Goal: Task Accomplishment & Management: Manage account settings

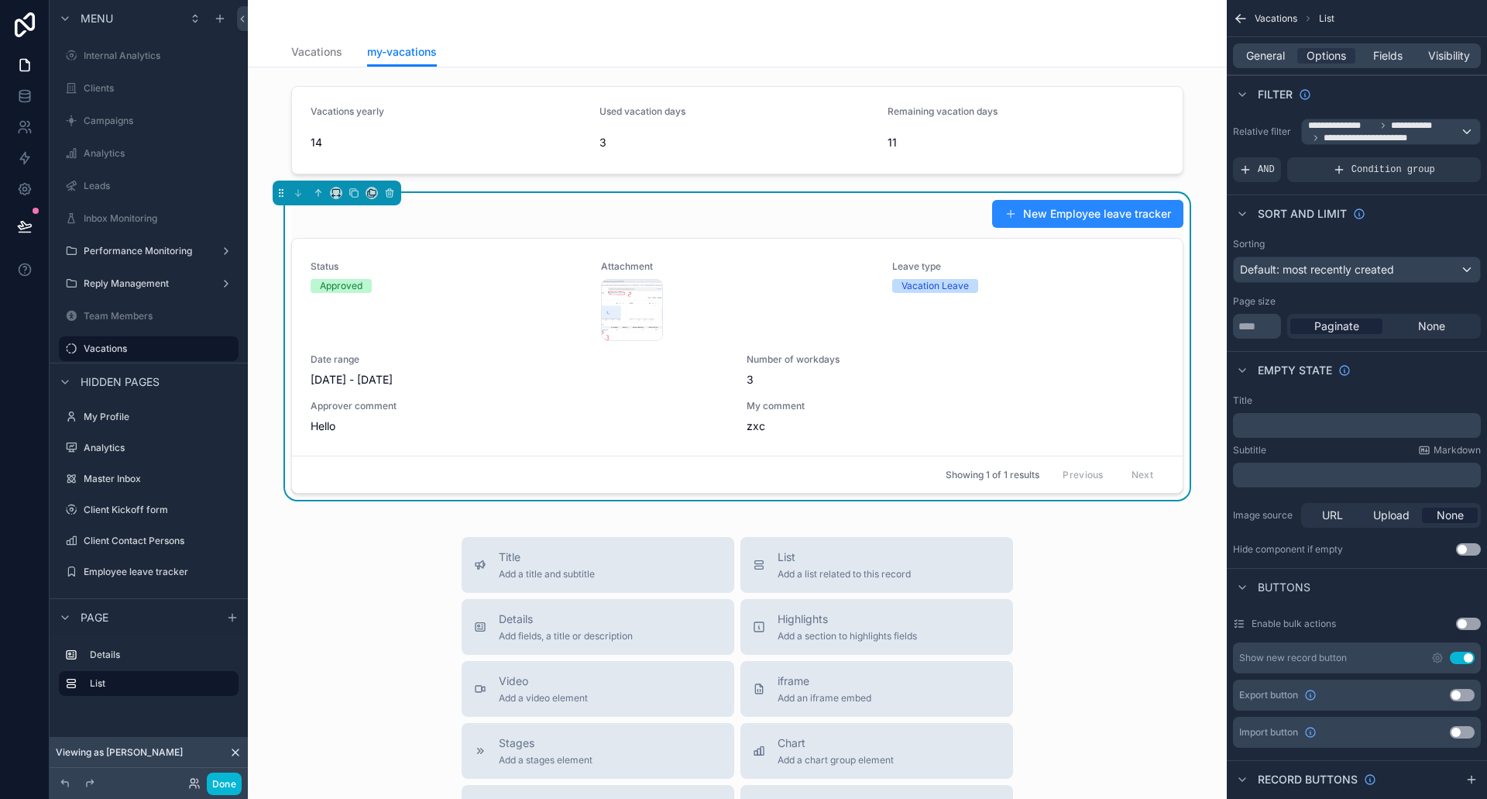
click at [1126, 209] on button "New Employee leave tracker" at bounding box center [1087, 214] width 191 height 28
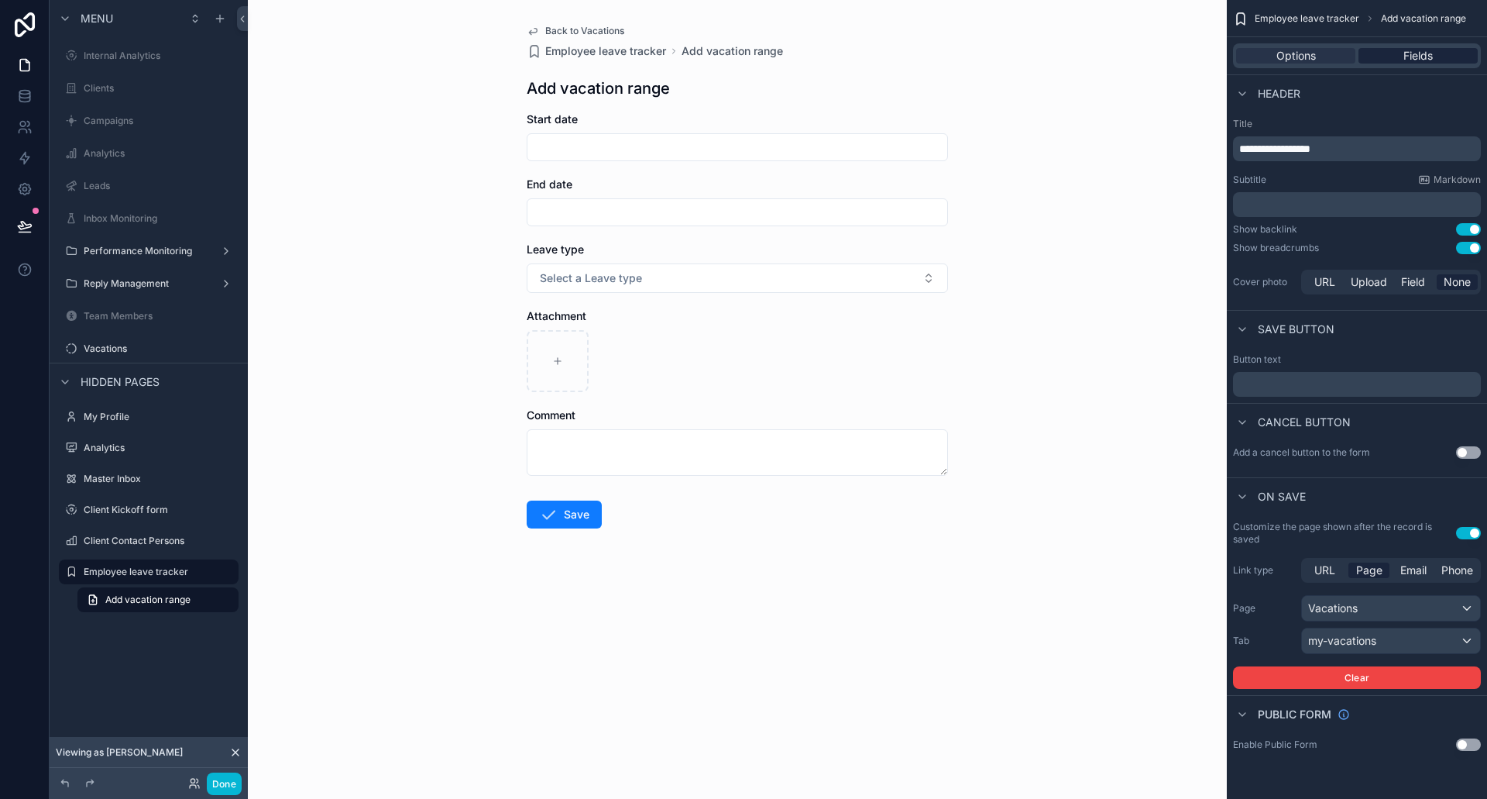
click at [1428, 57] on span "Fields" at bounding box center [1418, 55] width 29 height 15
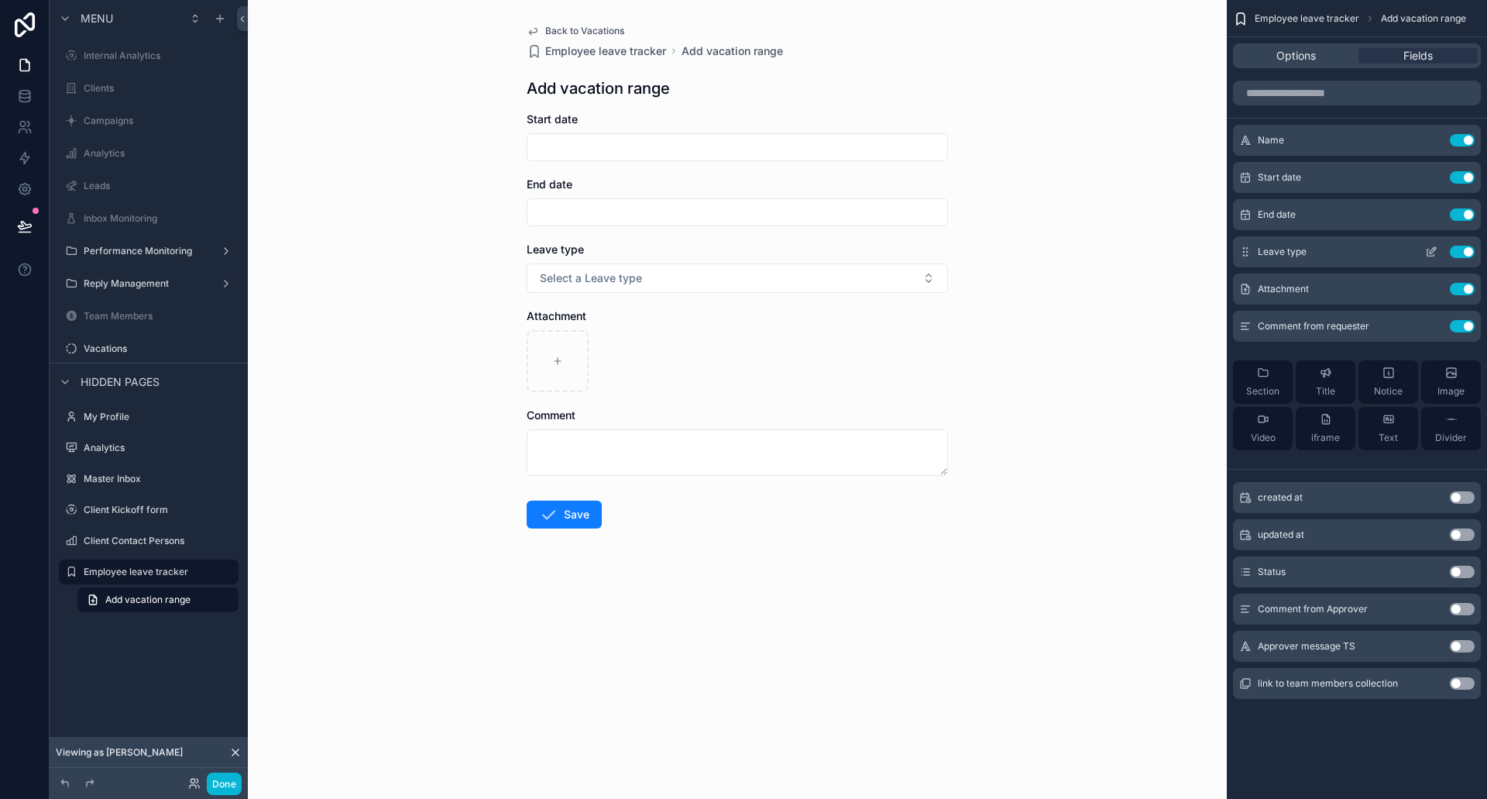
click at [1433, 246] on icon "scrollable content" at bounding box center [1431, 252] width 12 height 12
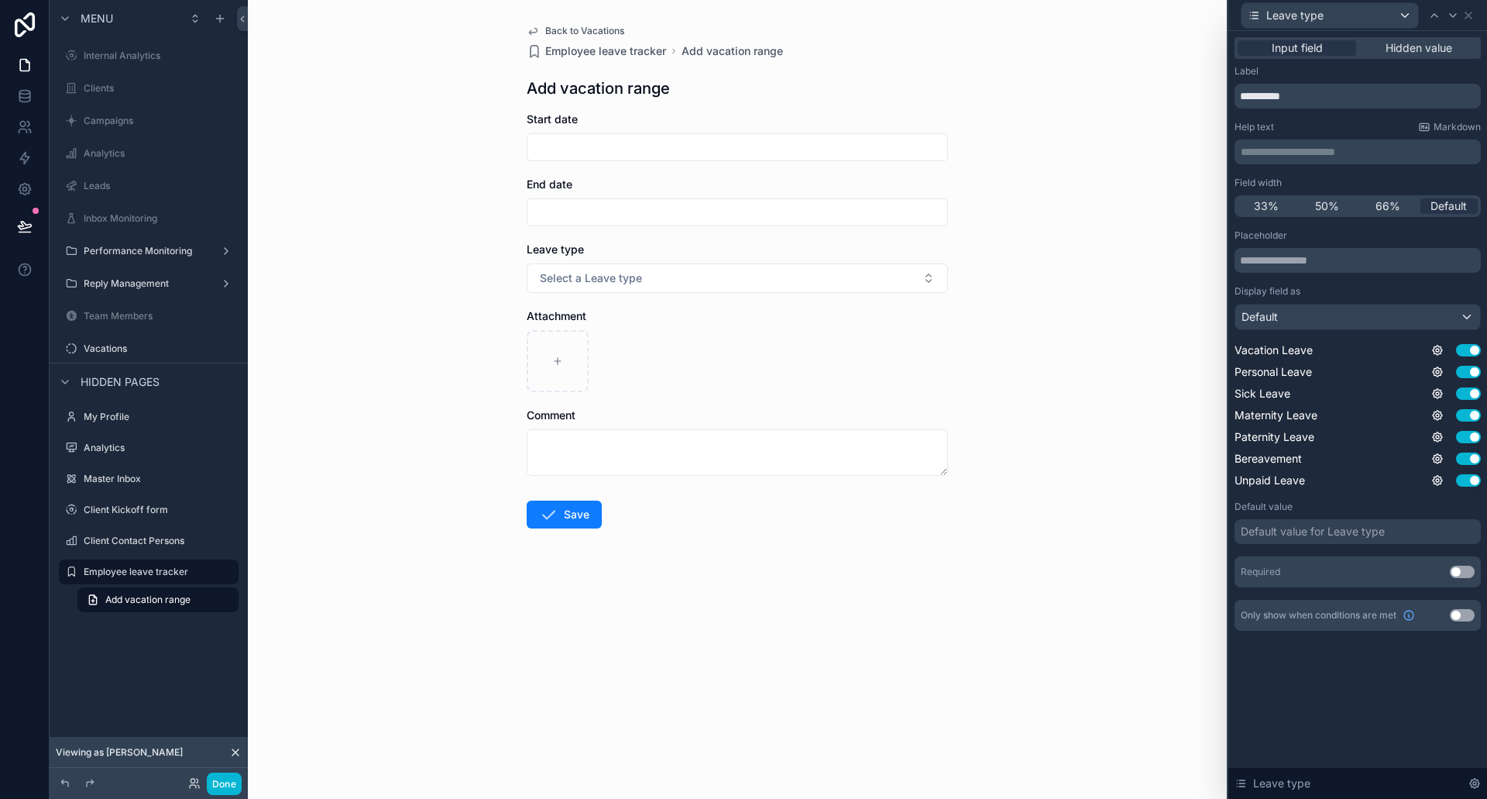
click at [1459, 568] on button "Use setting" at bounding box center [1462, 571] width 25 height 12
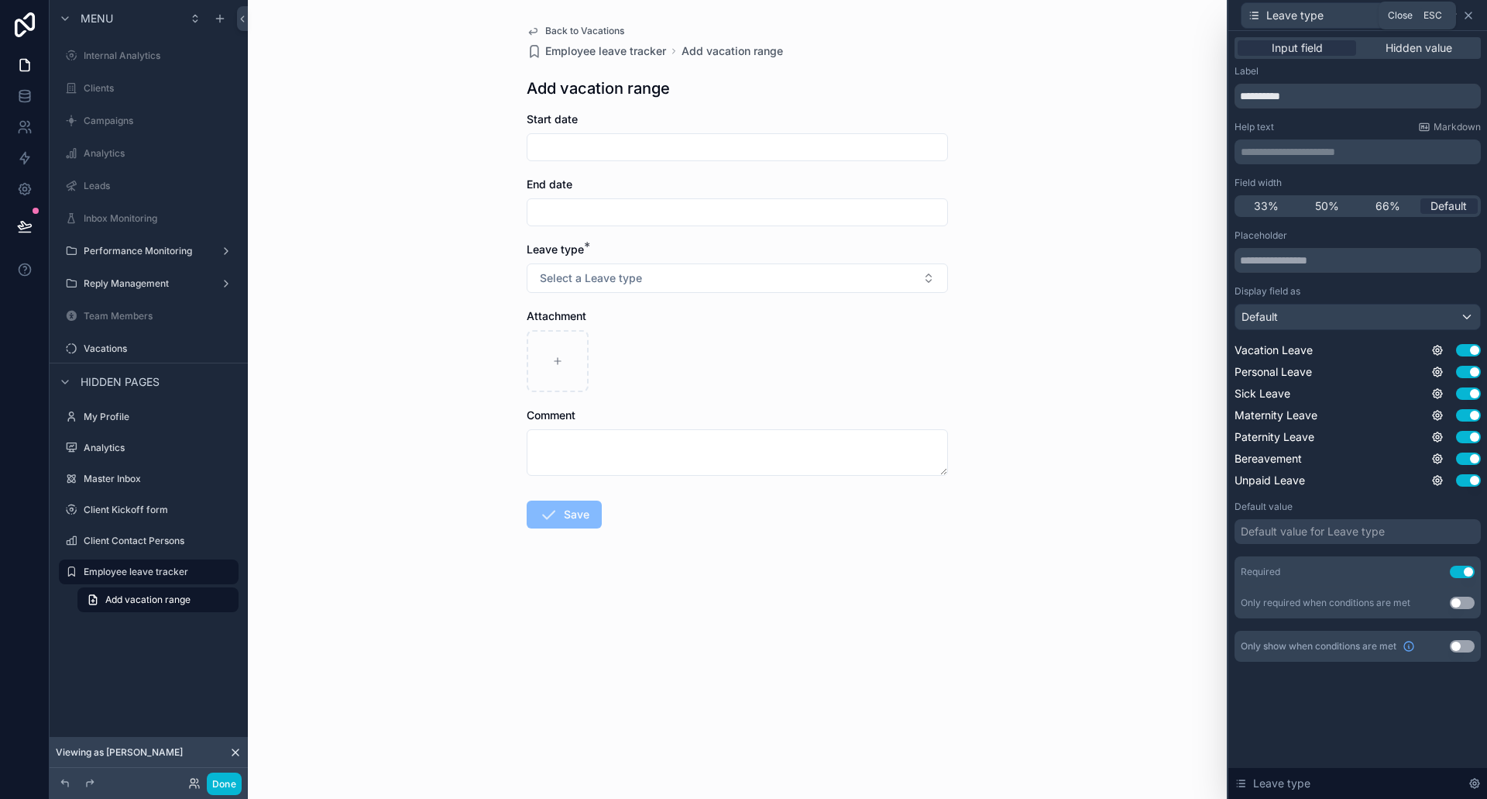
click at [1472, 15] on icon at bounding box center [1468, 15] width 12 height 12
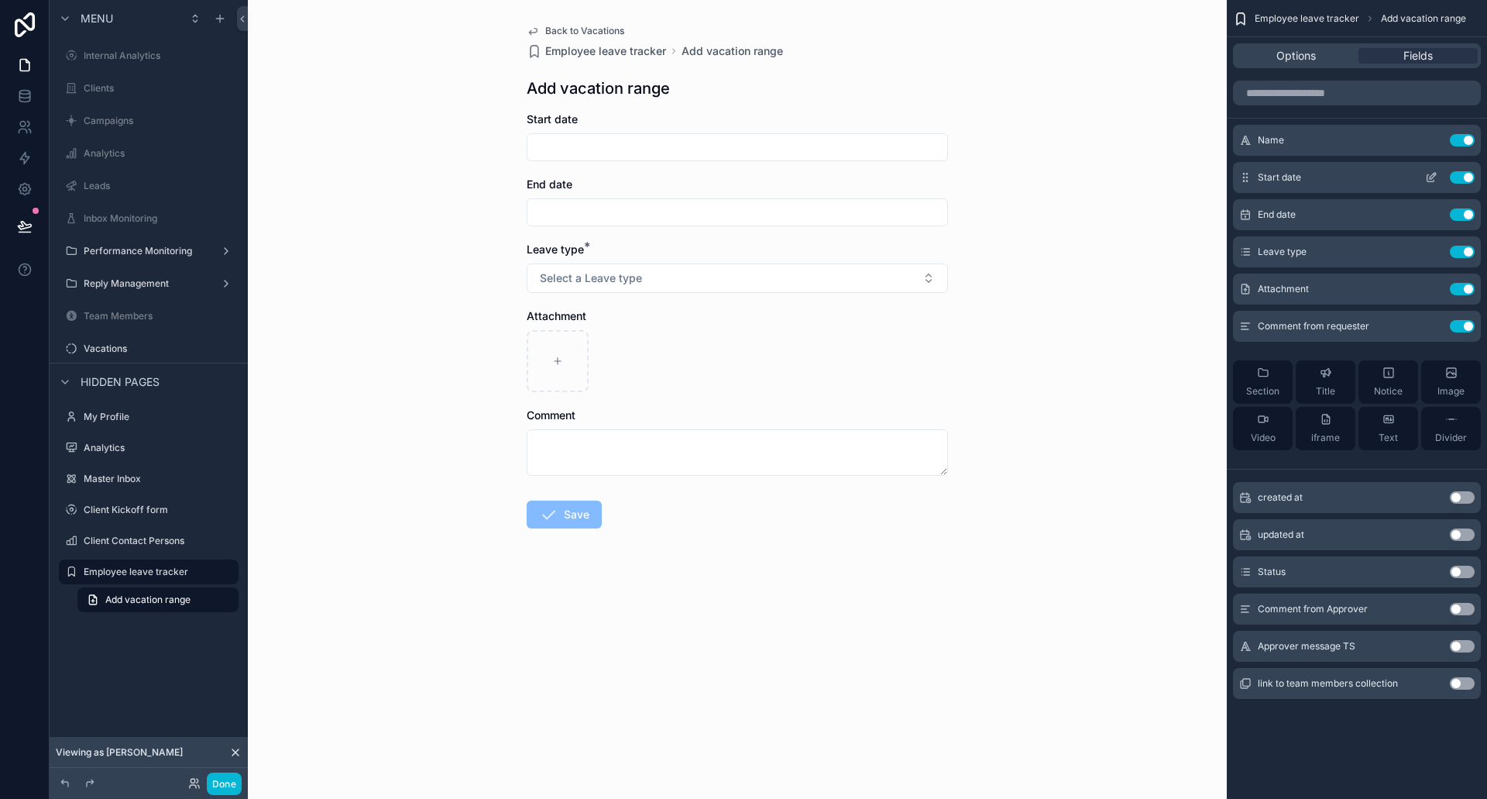
click at [1430, 176] on icon "scrollable content" at bounding box center [1431, 177] width 12 height 12
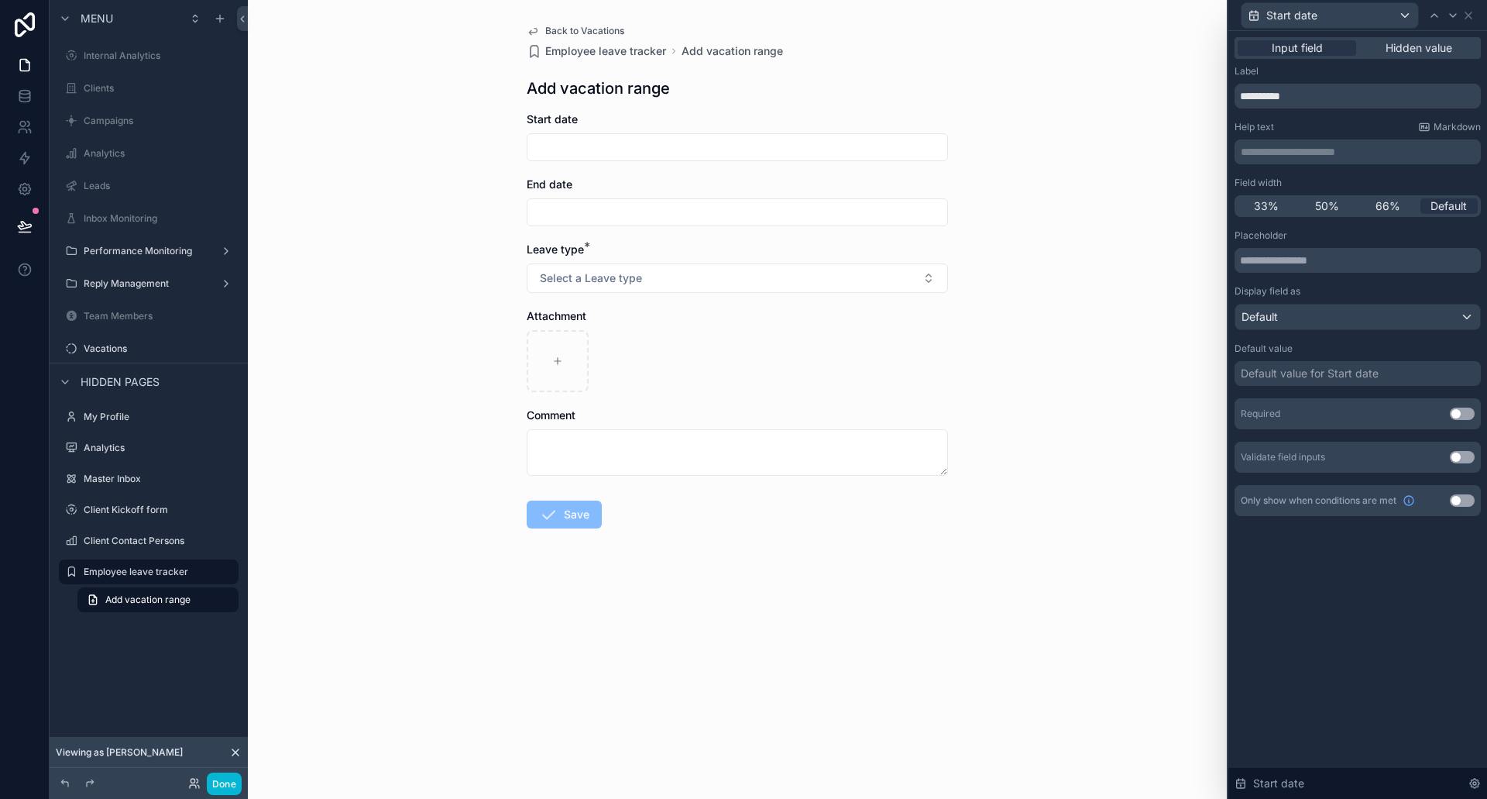
click at [1462, 411] on button "Use setting" at bounding box center [1462, 413] width 25 height 12
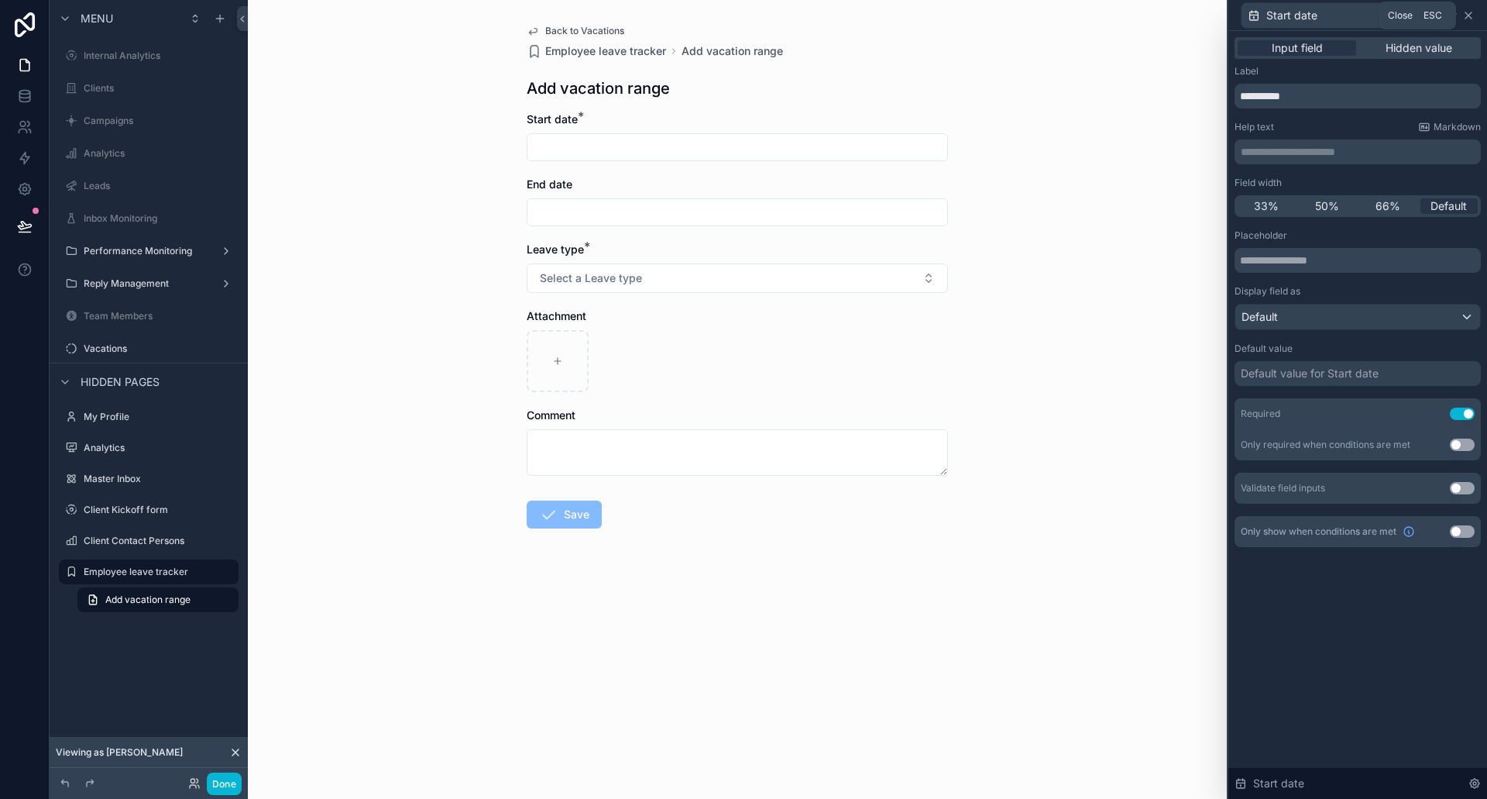
click at [1466, 17] on icon at bounding box center [1468, 15] width 12 height 12
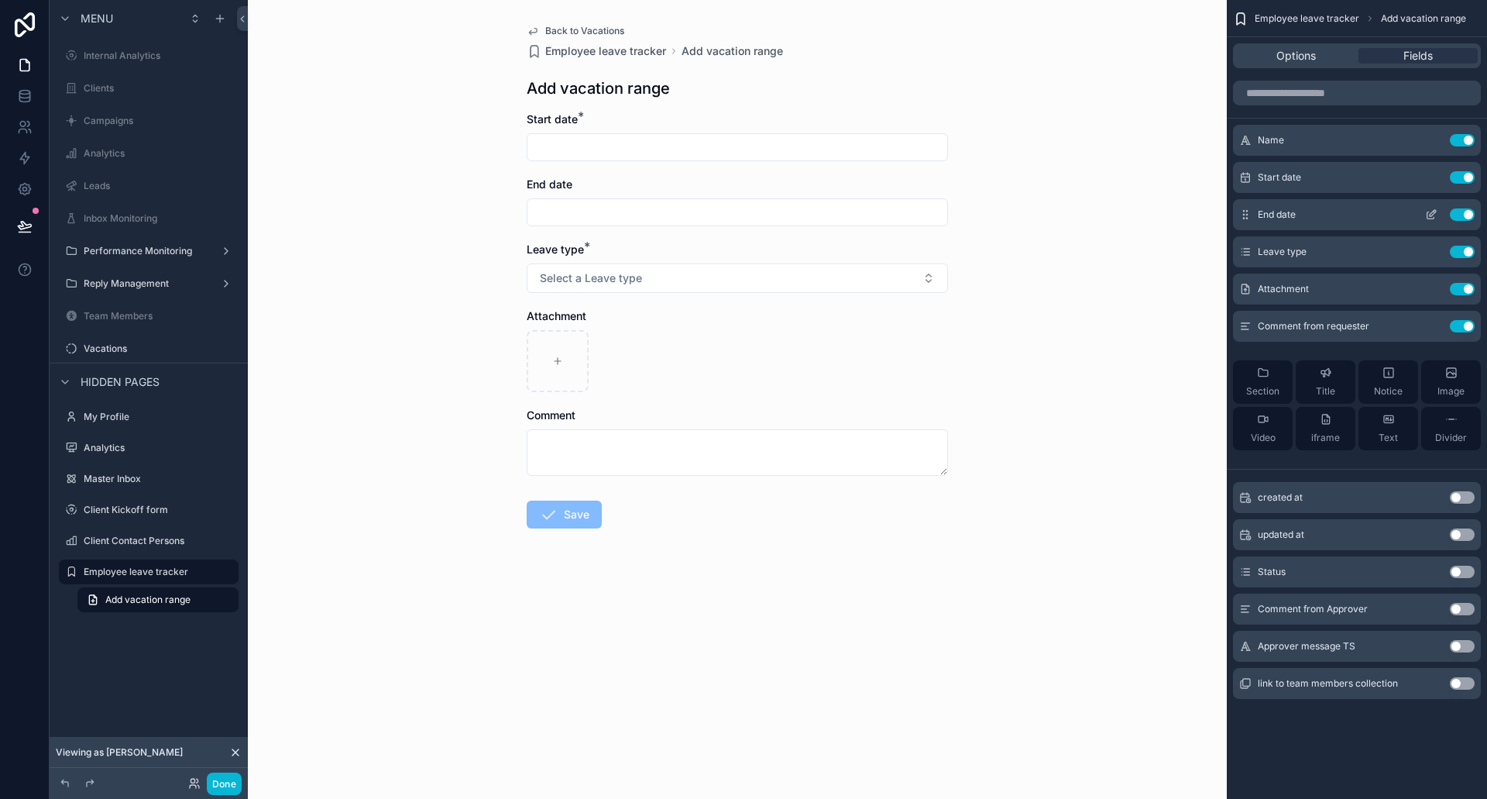
click at [1428, 213] on icon "scrollable content" at bounding box center [1431, 215] width 7 height 7
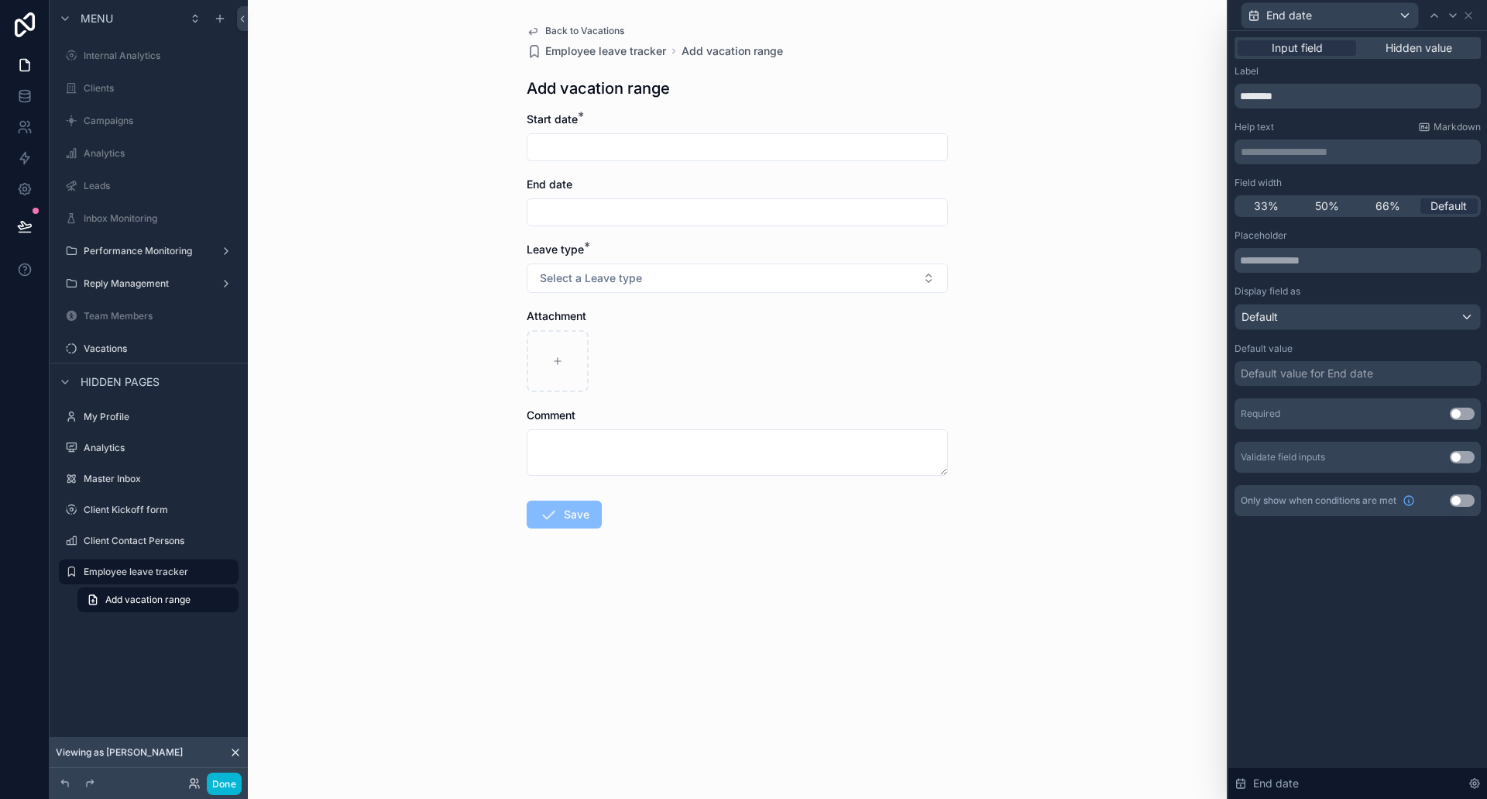
click at [1469, 404] on div "Required Use setting" at bounding box center [1358, 413] width 246 height 31
click at [1465, 411] on button "Use setting" at bounding box center [1462, 413] width 25 height 12
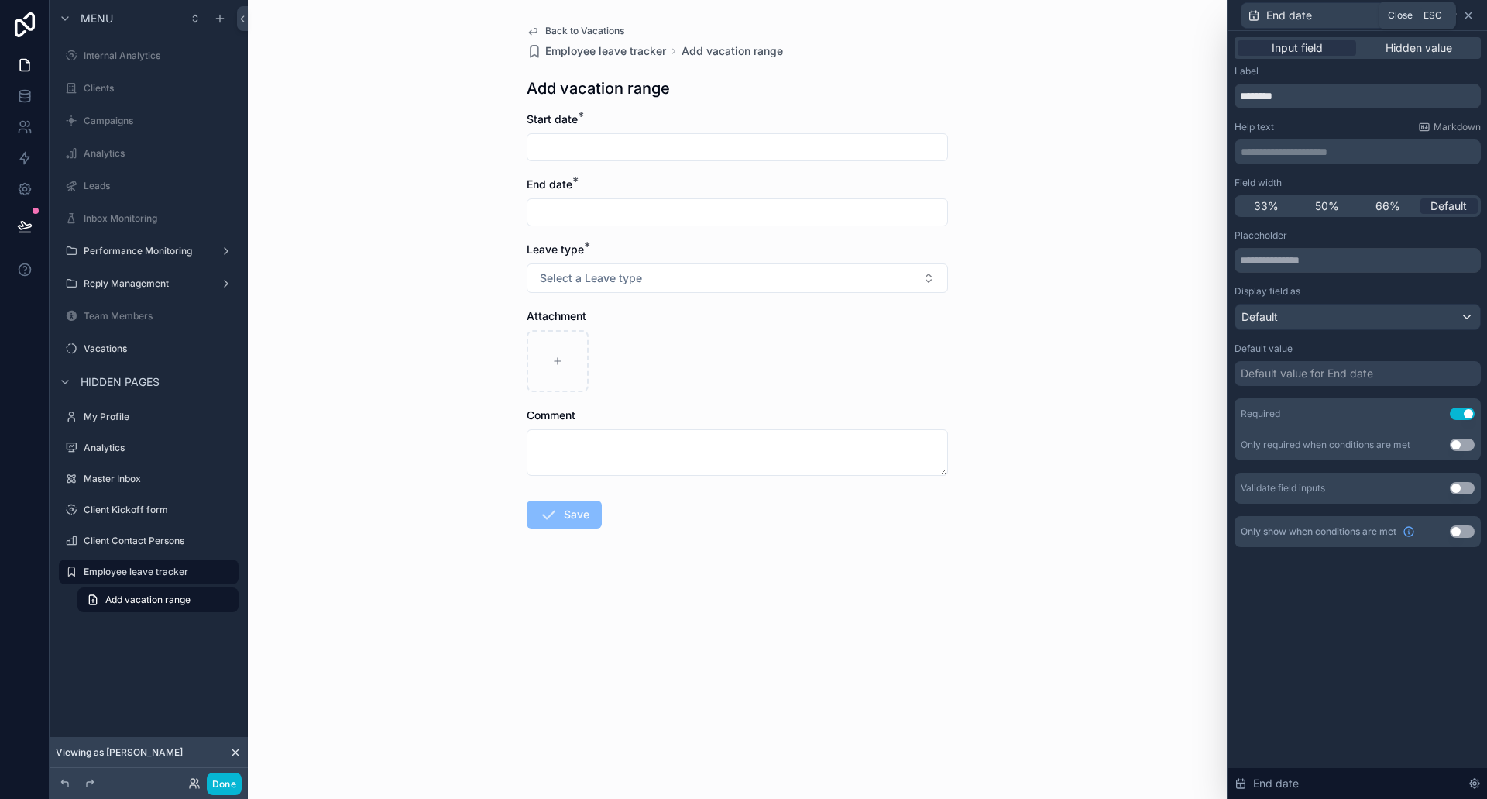
click at [1468, 19] on icon at bounding box center [1468, 15] width 12 height 12
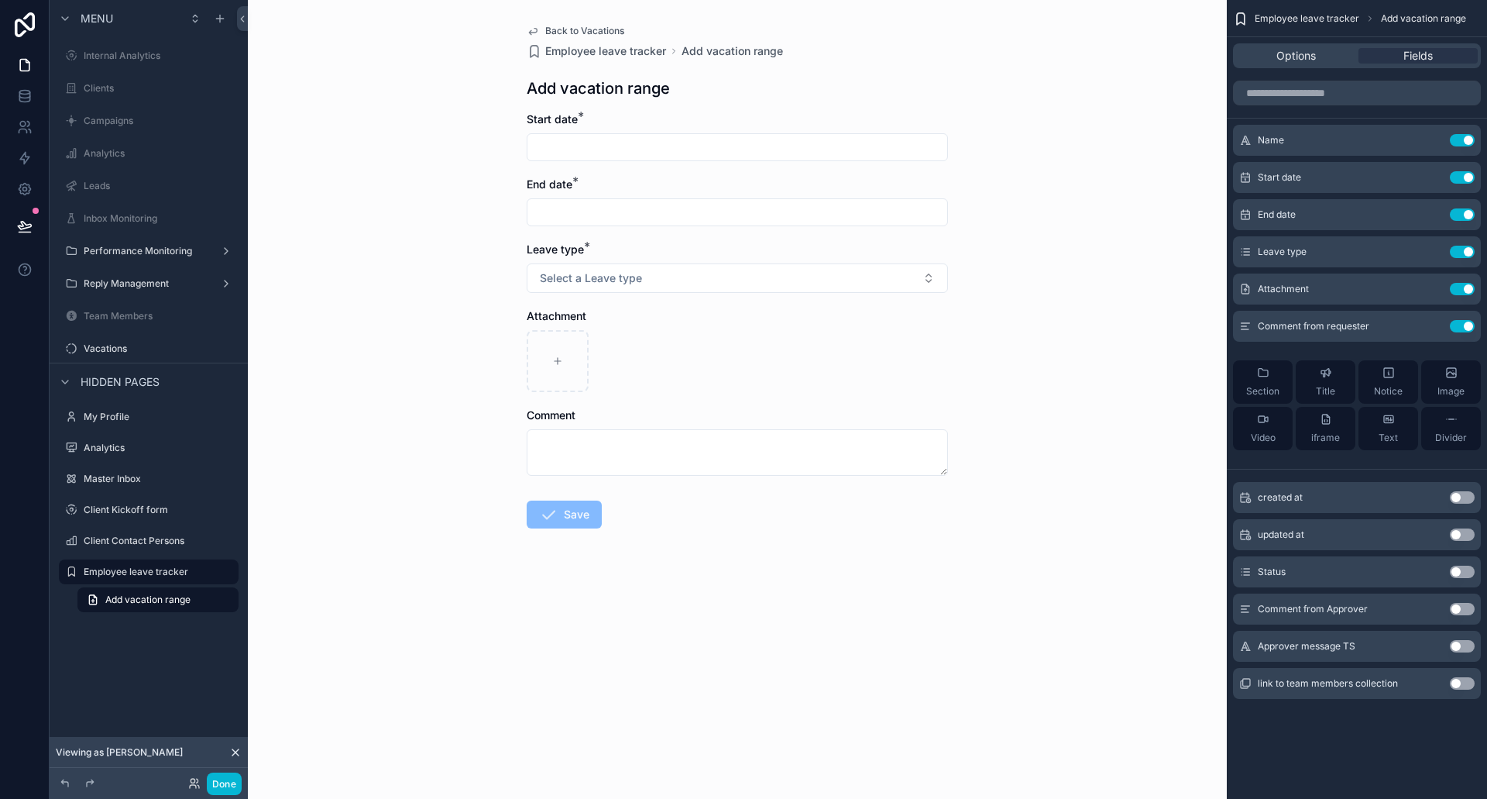
click at [633, 144] on input "scrollable content" at bounding box center [738, 147] width 420 height 22
click at [593, 150] on input "scrollable content" at bounding box center [738, 147] width 420 height 22
click at [815, 183] on button "scrollable content" at bounding box center [821, 185] width 28 height 28
click at [682, 269] on button "1" at bounding box center [682, 276] width 28 height 28
click at [679, 306] on button "8" at bounding box center [682, 310] width 28 height 28
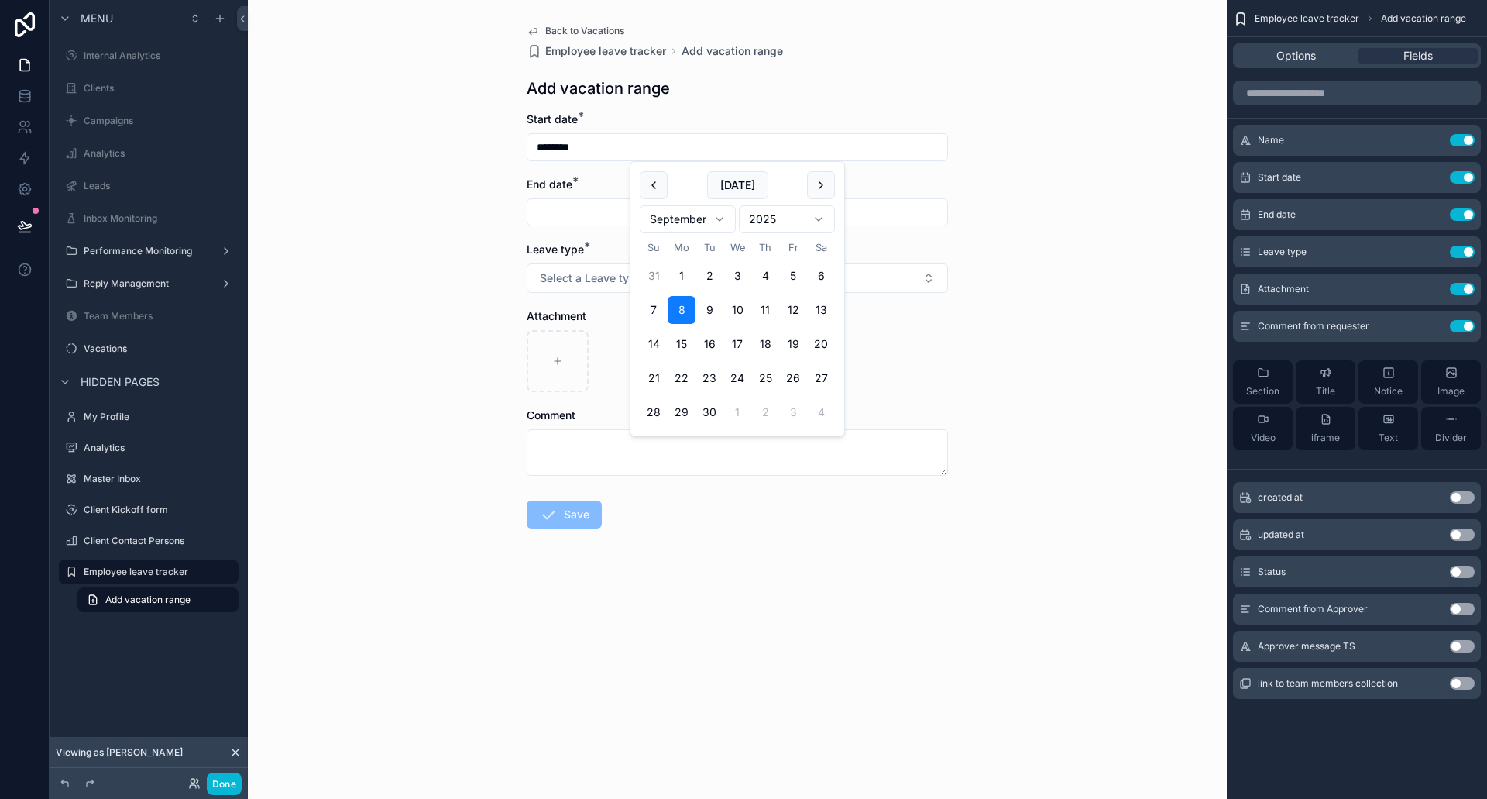
type input "********"
click at [558, 209] on input "scrollable content" at bounding box center [738, 212] width 420 height 22
click at [742, 406] on button "13" at bounding box center [737, 409] width 28 height 28
type input "*********"
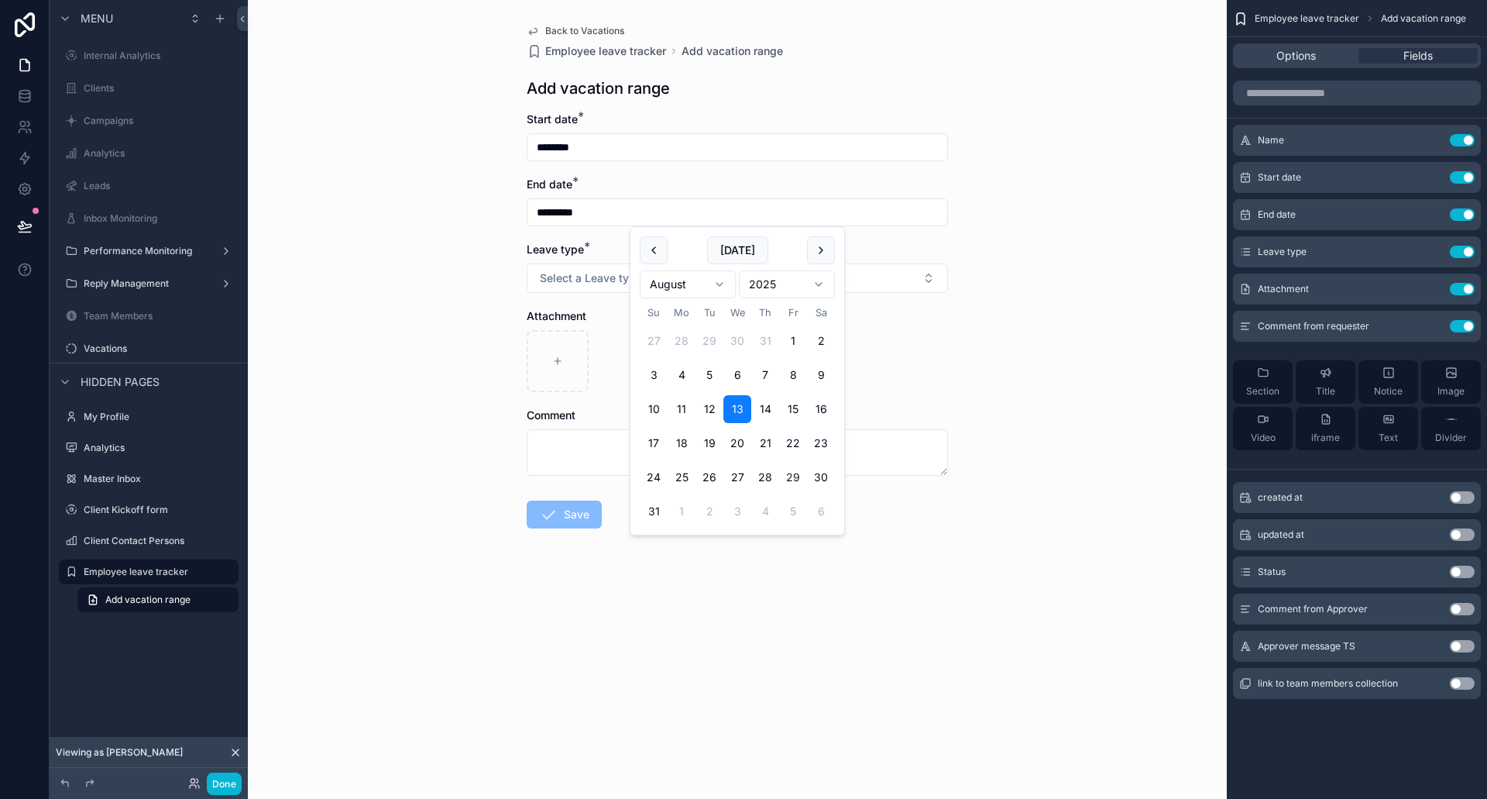
click at [459, 280] on div "Back to Vacations Employee leave tracker Add vacation range Add vacation range …" at bounding box center [737, 399] width 979 height 799
click at [597, 280] on span "Select a Leave type" at bounding box center [591, 277] width 102 height 15
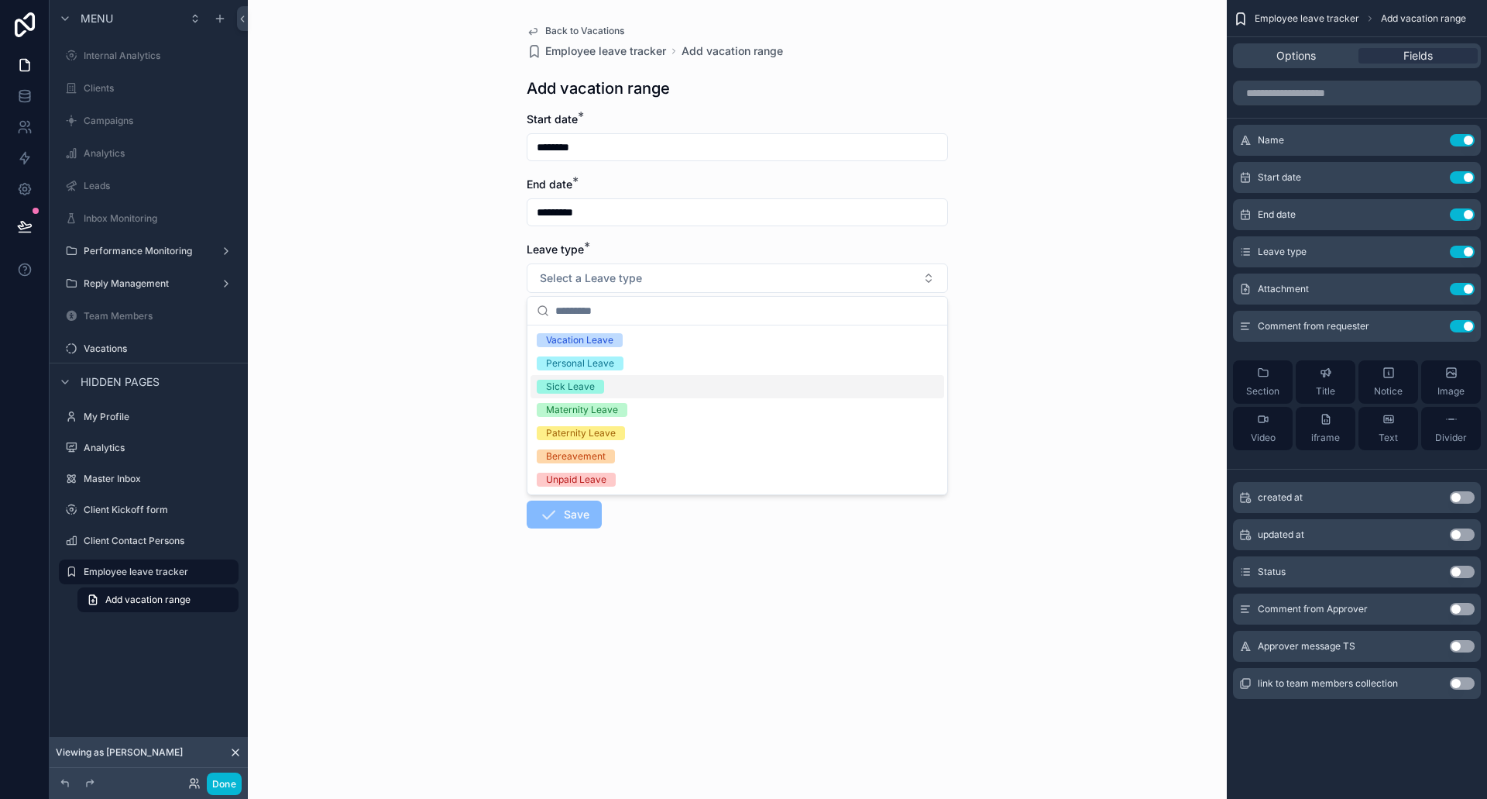
click at [609, 391] on div "Sick Leave" at bounding box center [738, 386] width 414 height 23
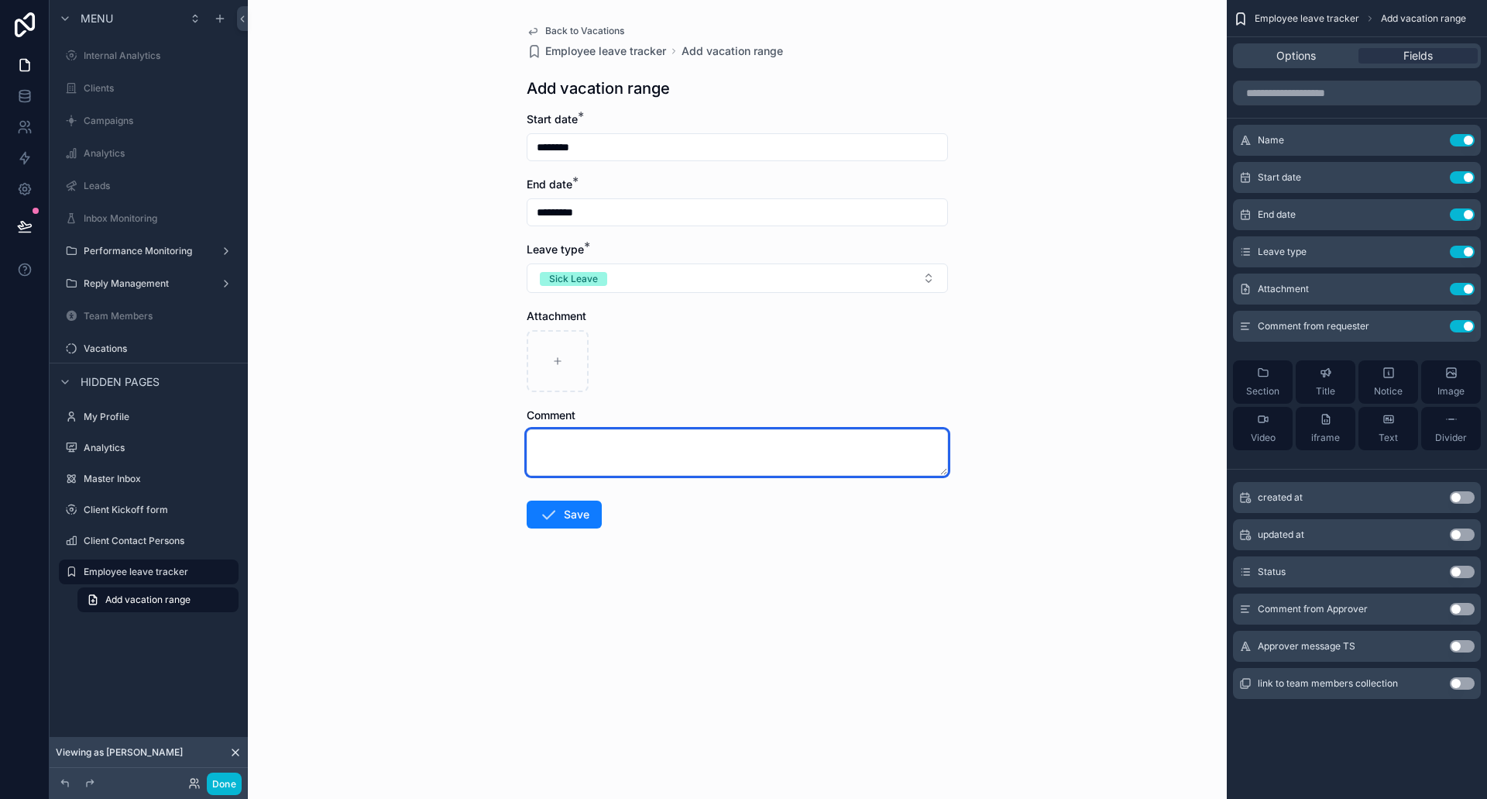
click at [579, 461] on textarea "scrollable content" at bounding box center [737, 452] width 421 height 46
type textarea "***"
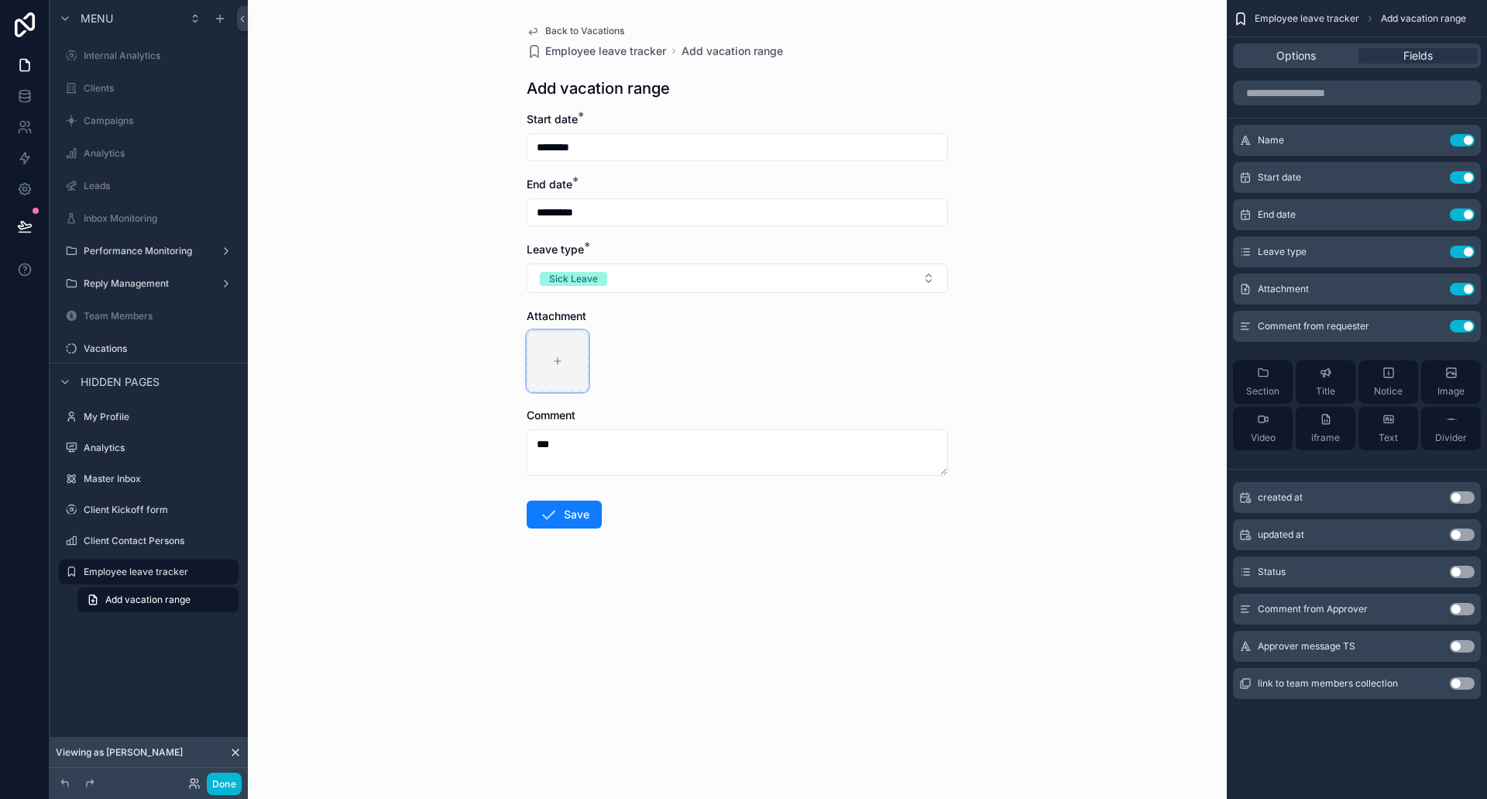
click at [548, 361] on div "scrollable content" at bounding box center [558, 361] width 62 height 62
type input "**********"
click at [716, 508] on form "Start date * ******** End date * ********* Leave type * Sick Leave Attachment S…" at bounding box center [737, 370] width 421 height 516
click at [584, 514] on button "Save" at bounding box center [564, 514] width 75 height 28
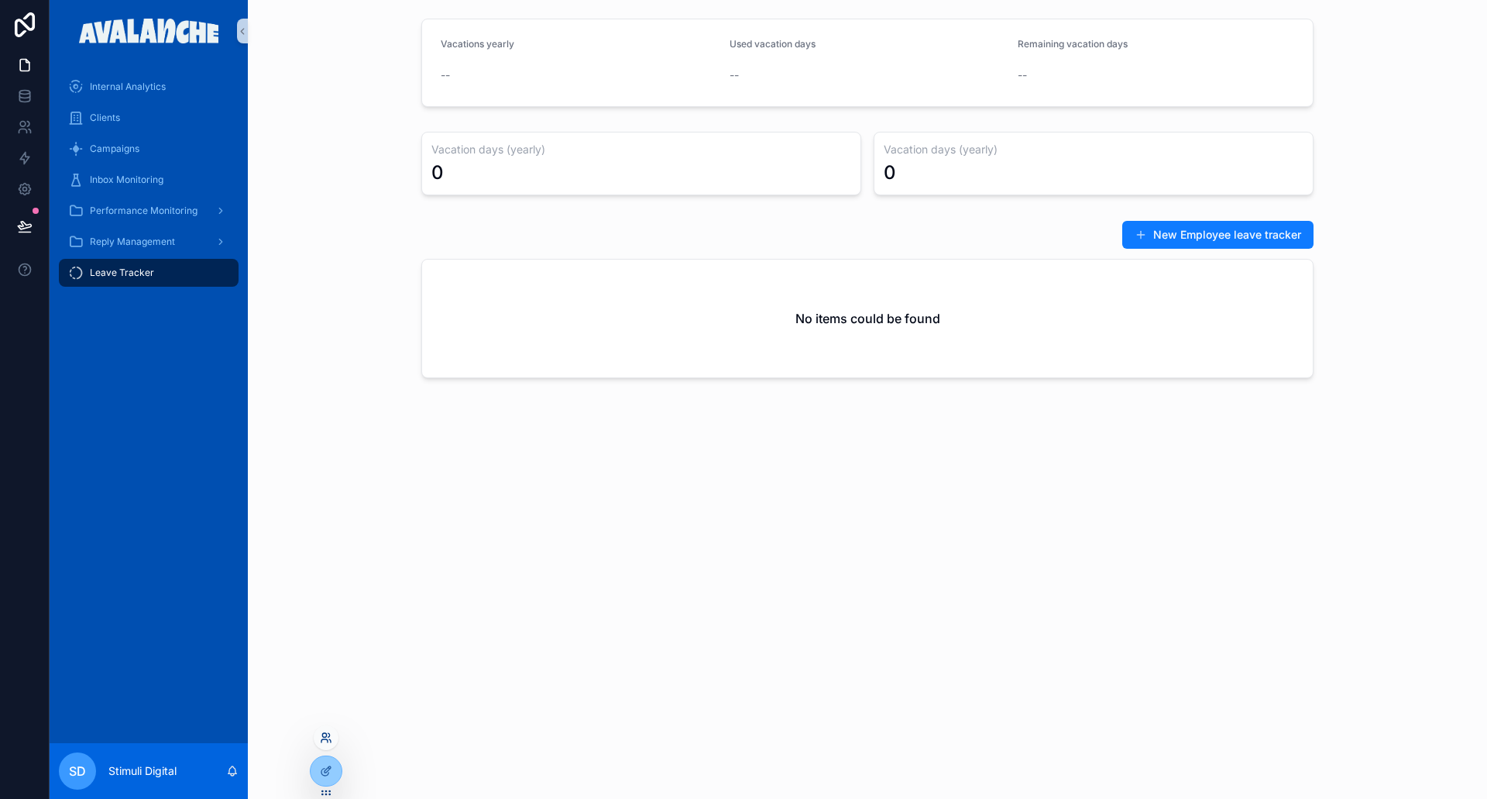
click at [325, 737] on icon at bounding box center [324, 735] width 4 height 4
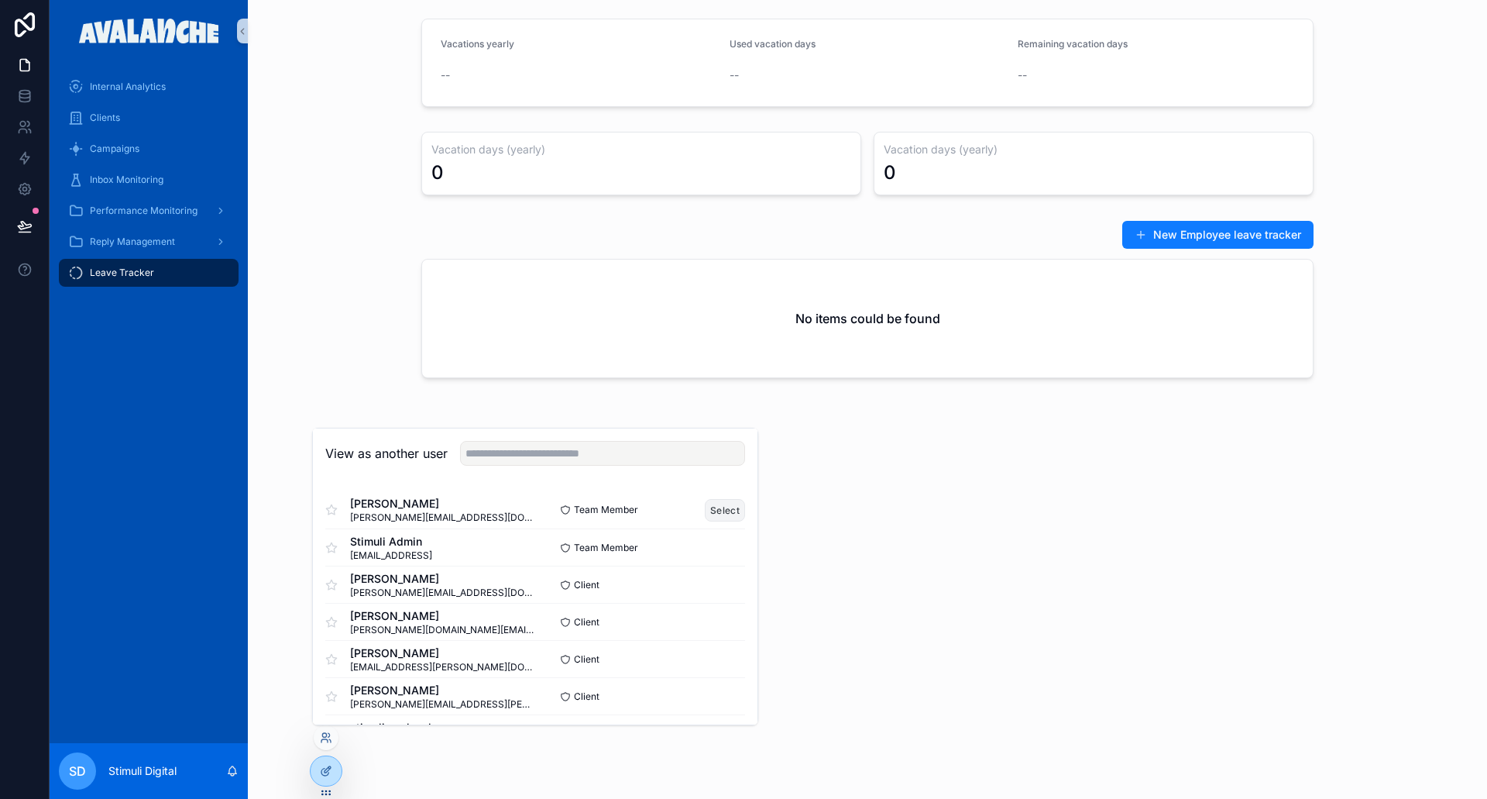
click at [706, 514] on button "Select" at bounding box center [725, 510] width 40 height 22
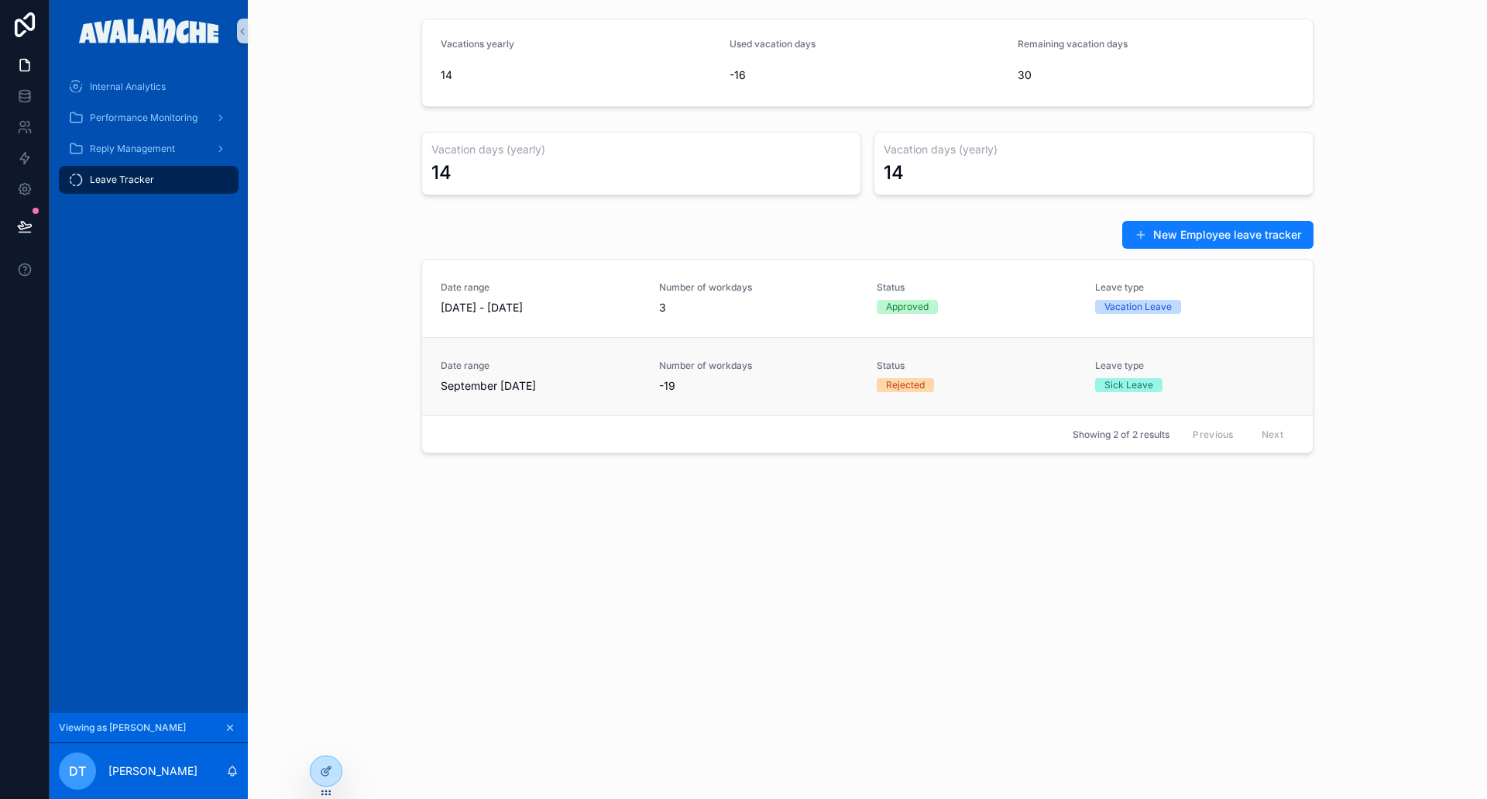
click at [732, 383] on span "-19" at bounding box center [759, 385] width 200 height 15
click at [327, 774] on icon at bounding box center [326, 771] width 12 height 12
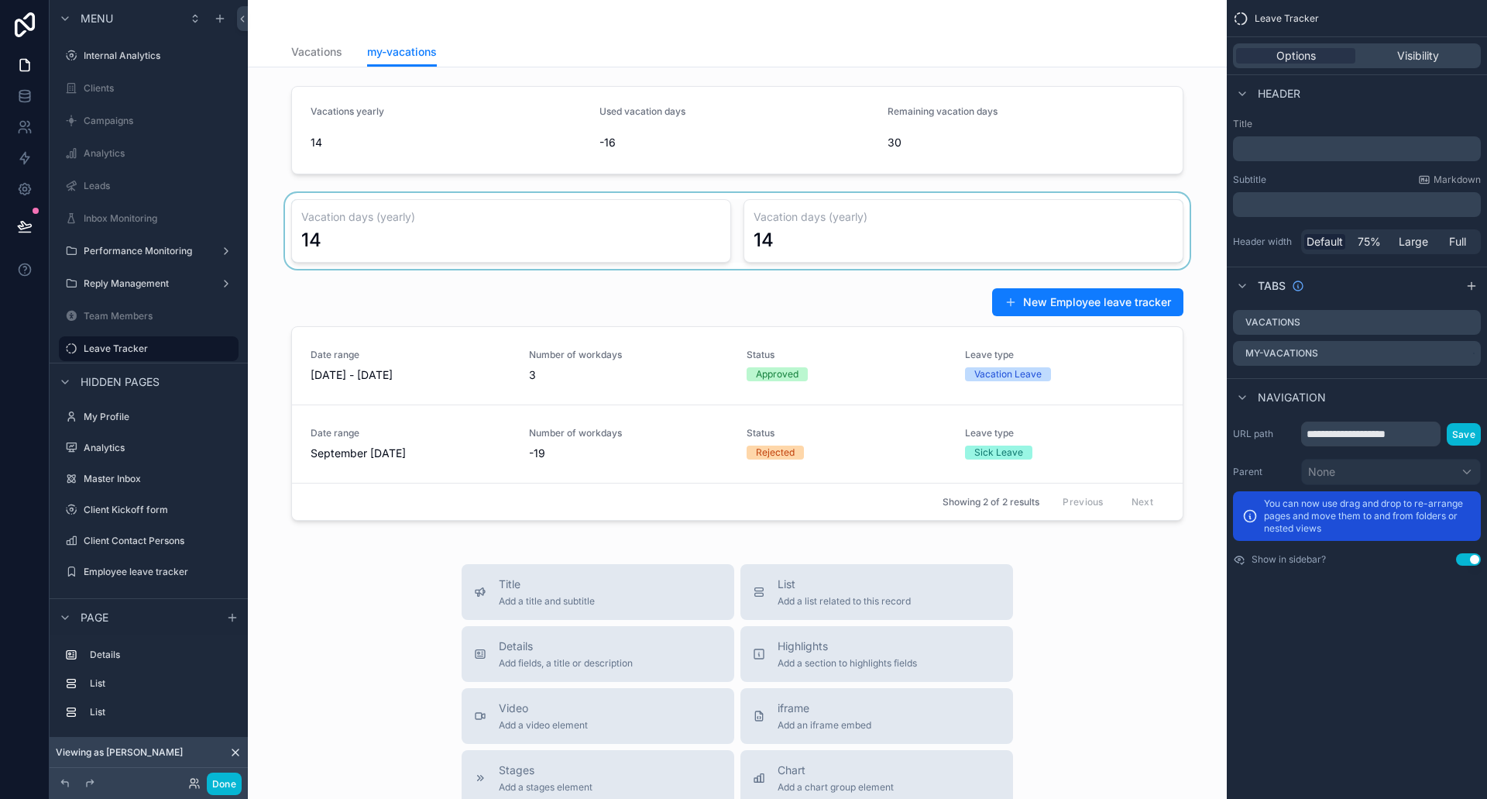
click at [871, 209] on div "scrollable content" at bounding box center [737, 231] width 954 height 76
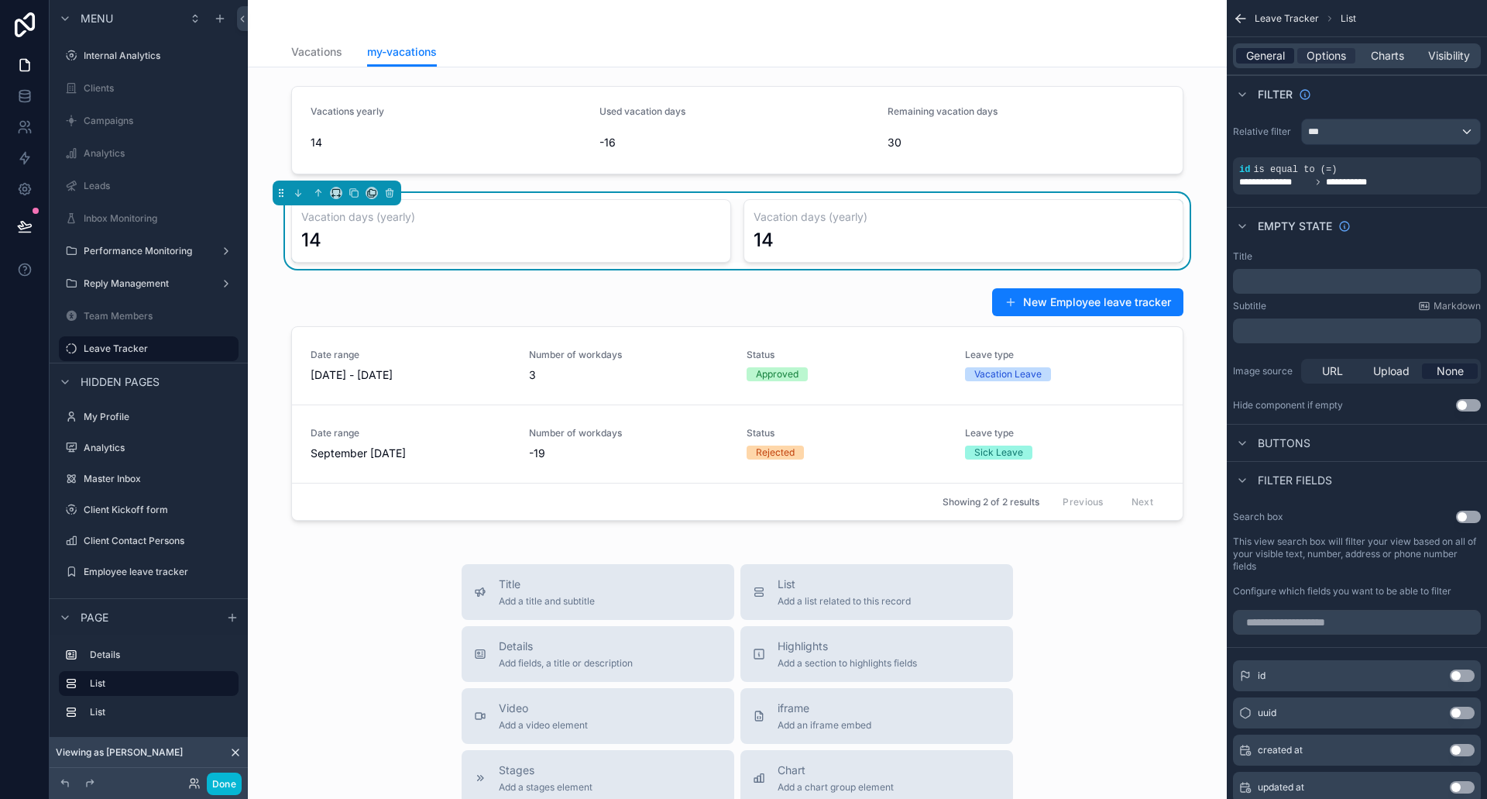
click at [1278, 63] on span "General" at bounding box center [1265, 55] width 39 height 15
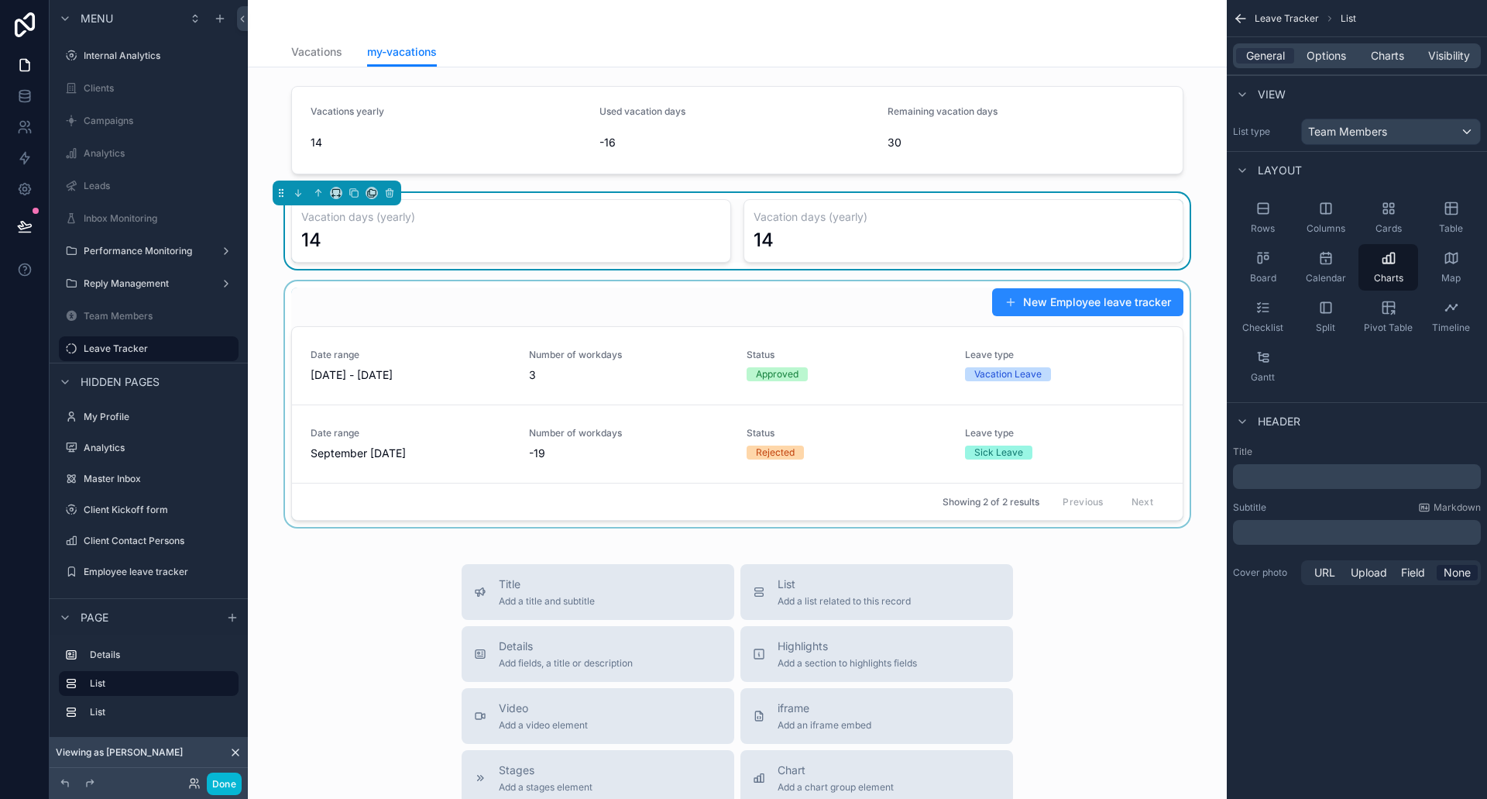
drag, startPoint x: 1008, startPoint y: 308, endPoint x: 1003, endPoint y: 301, distance: 9.0
click at [1006, 307] on div "scrollable content" at bounding box center [737, 404] width 954 height 246
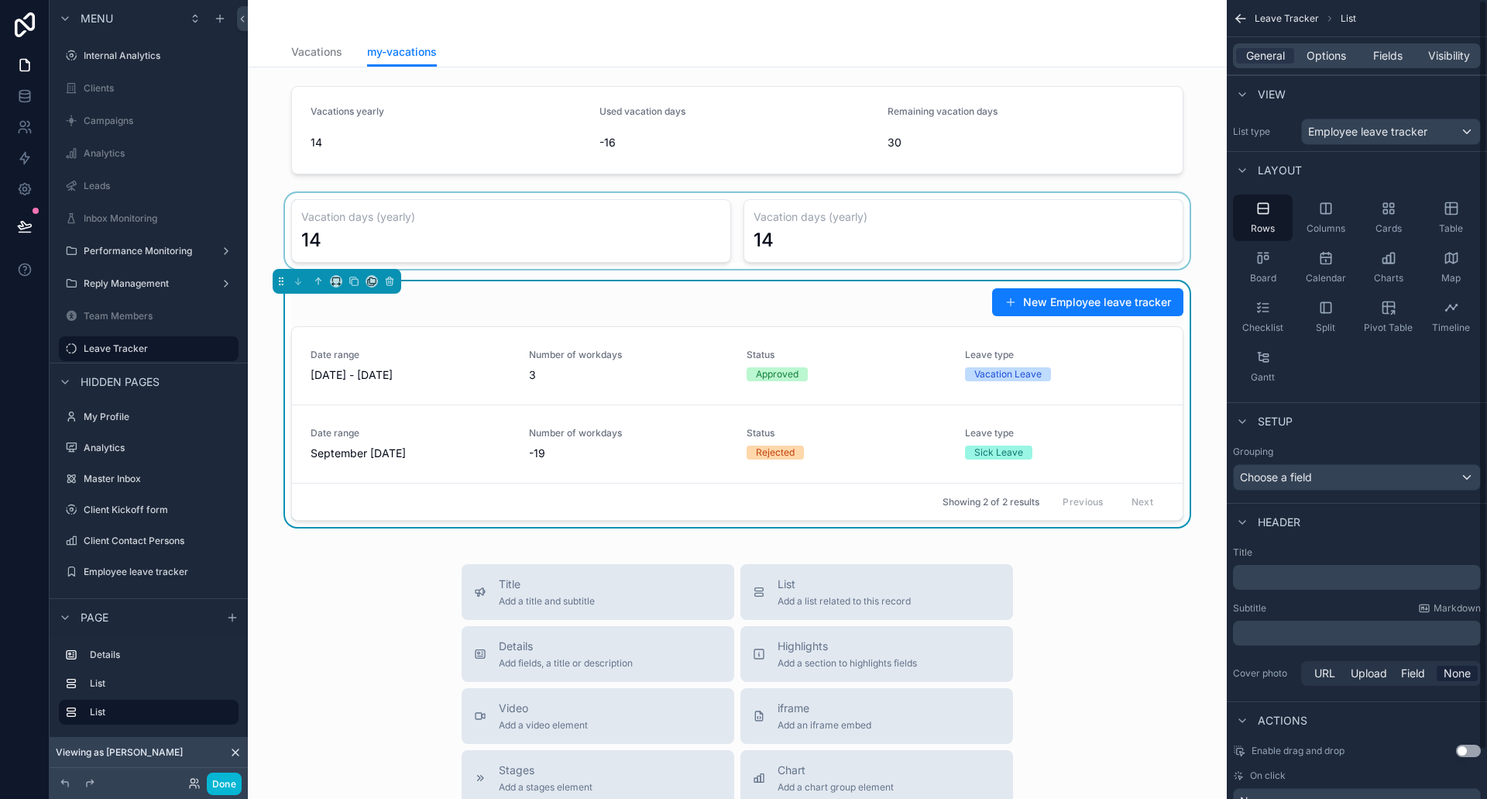
click at [966, 225] on div "scrollable content" at bounding box center [737, 231] width 954 height 76
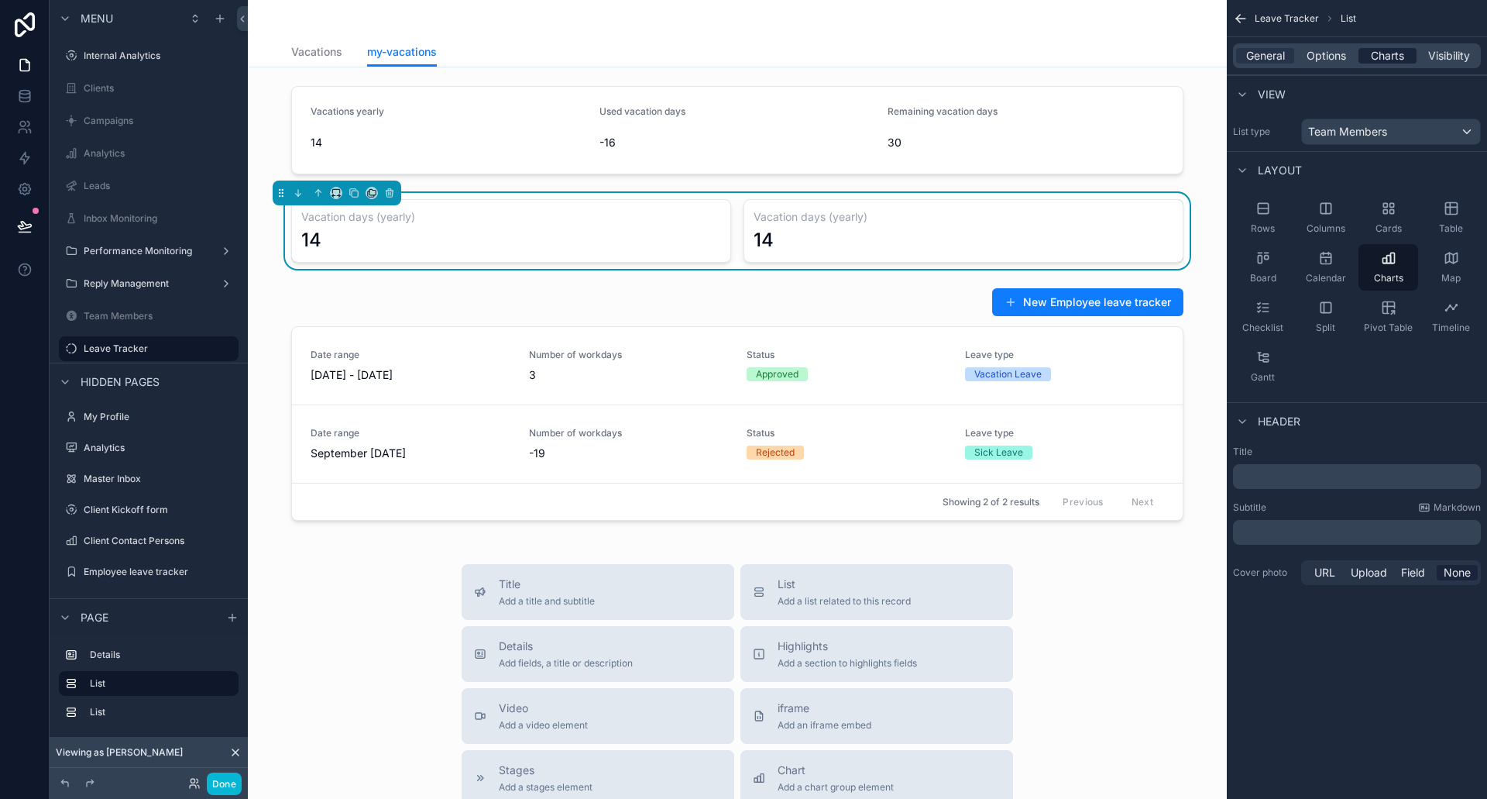
click at [1368, 53] on div "Charts" at bounding box center [1388, 55] width 58 height 15
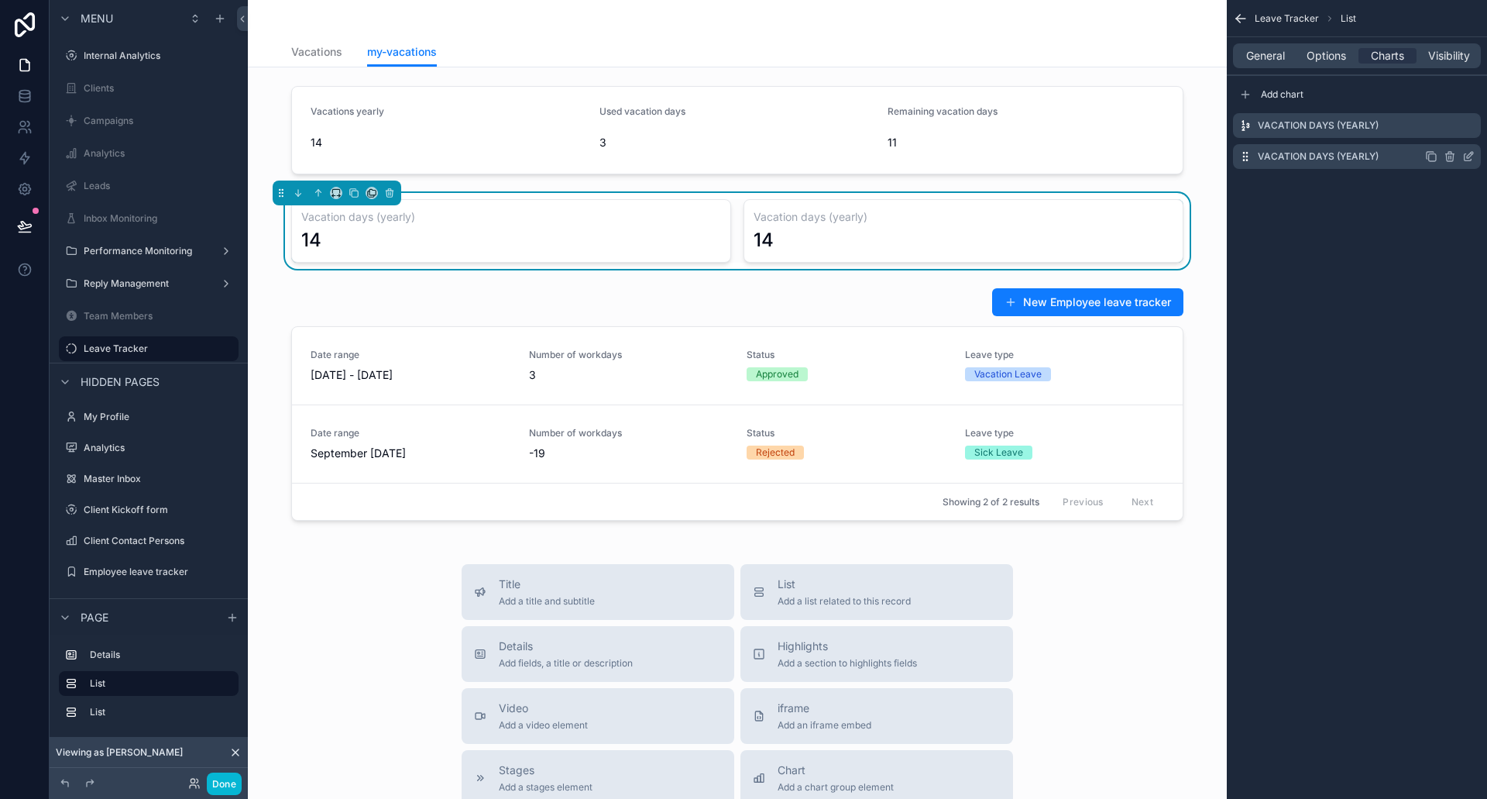
click at [1470, 156] on icon "scrollable content" at bounding box center [1468, 156] width 12 height 12
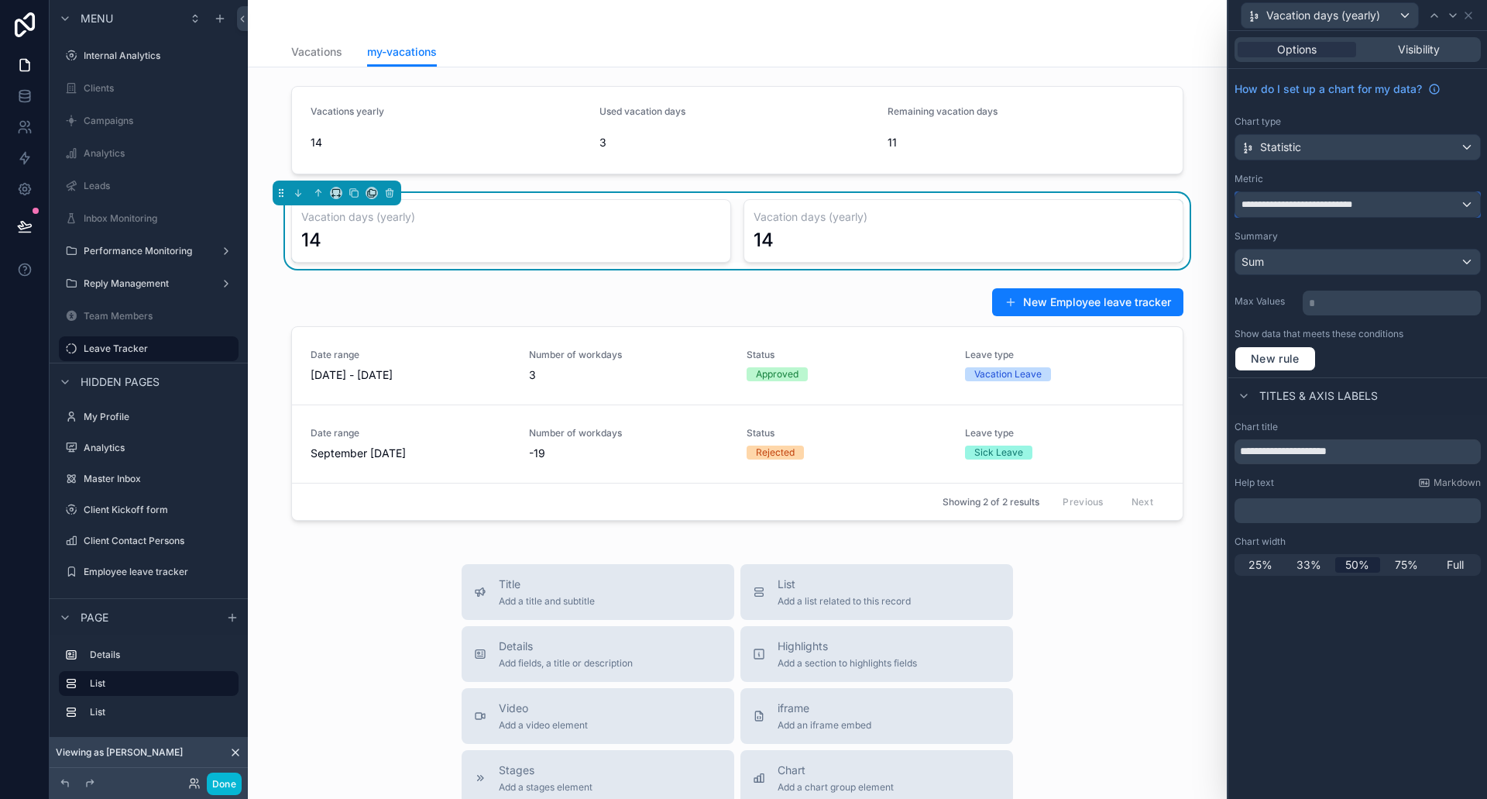
click at [1340, 212] on div "**********" at bounding box center [1358, 204] width 245 height 25
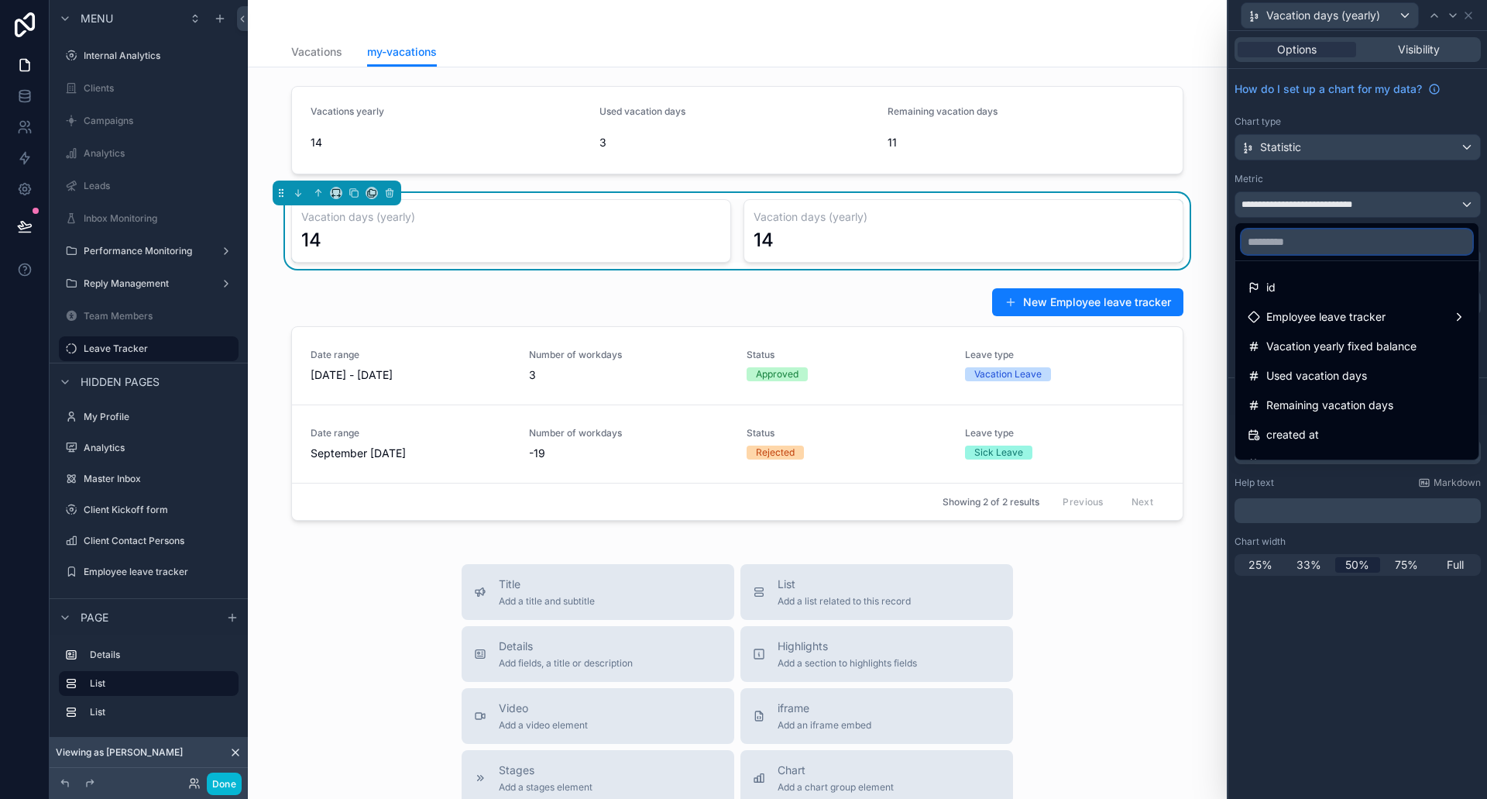
click at [1291, 243] on input "text" at bounding box center [1357, 241] width 231 height 25
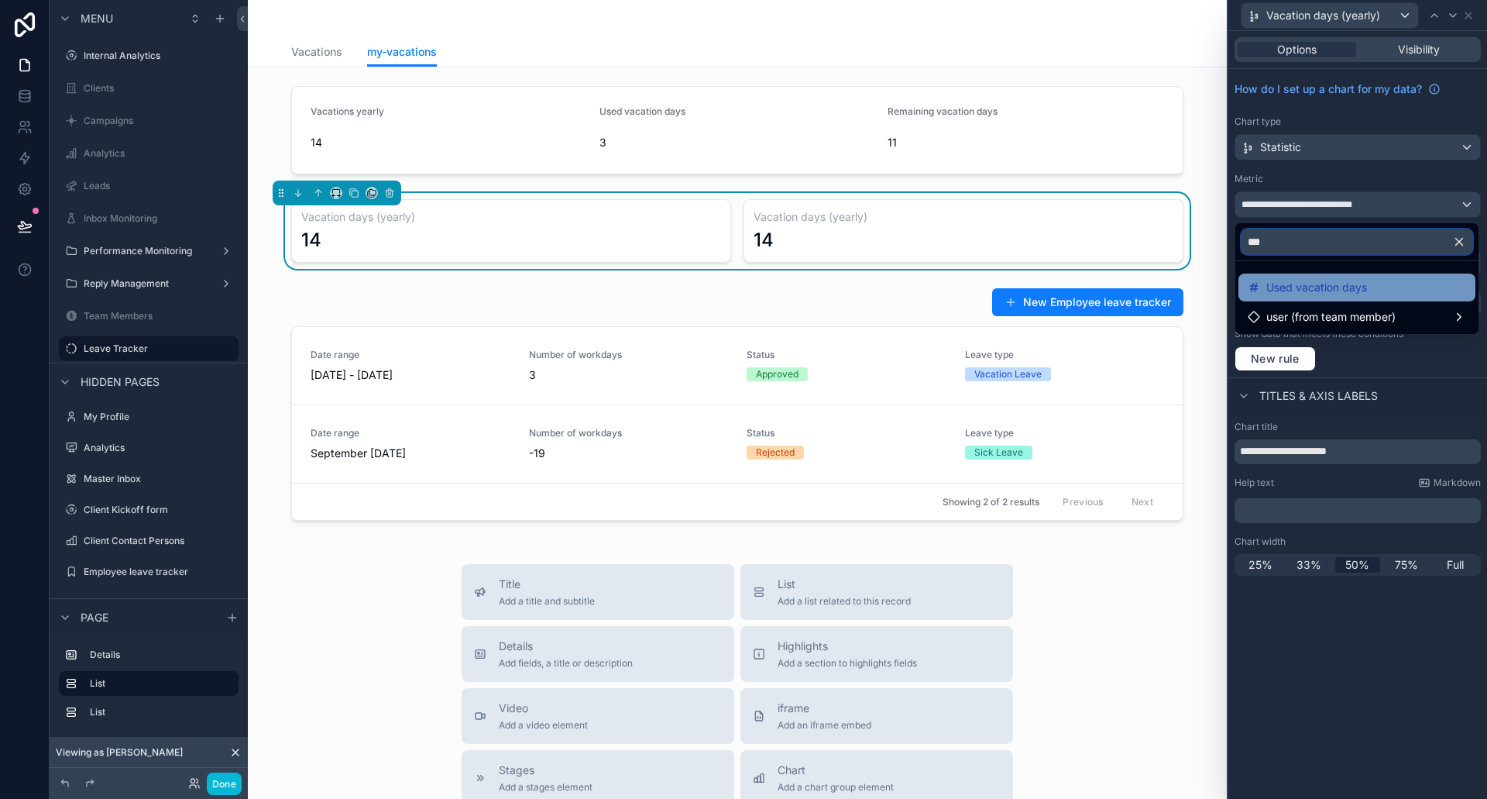
type input "***"
click at [1346, 287] on span "Used vacation days" at bounding box center [1316, 287] width 101 height 19
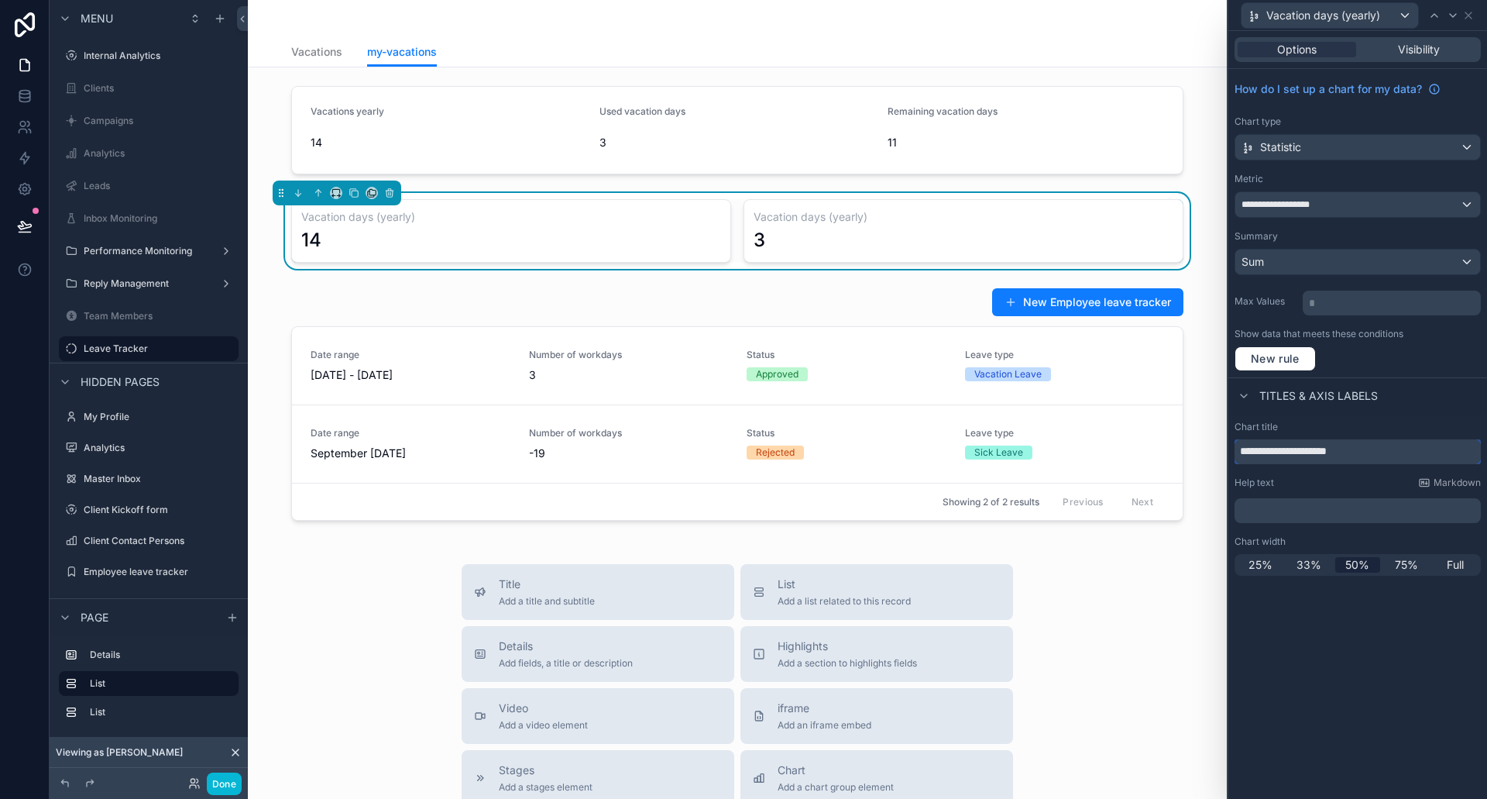
click at [1315, 452] on input "**********" at bounding box center [1358, 451] width 246 height 25
type input "**********"
click at [1394, 431] on div "Chart title" at bounding box center [1358, 427] width 246 height 12
click at [1466, 16] on icon at bounding box center [1468, 15] width 12 height 12
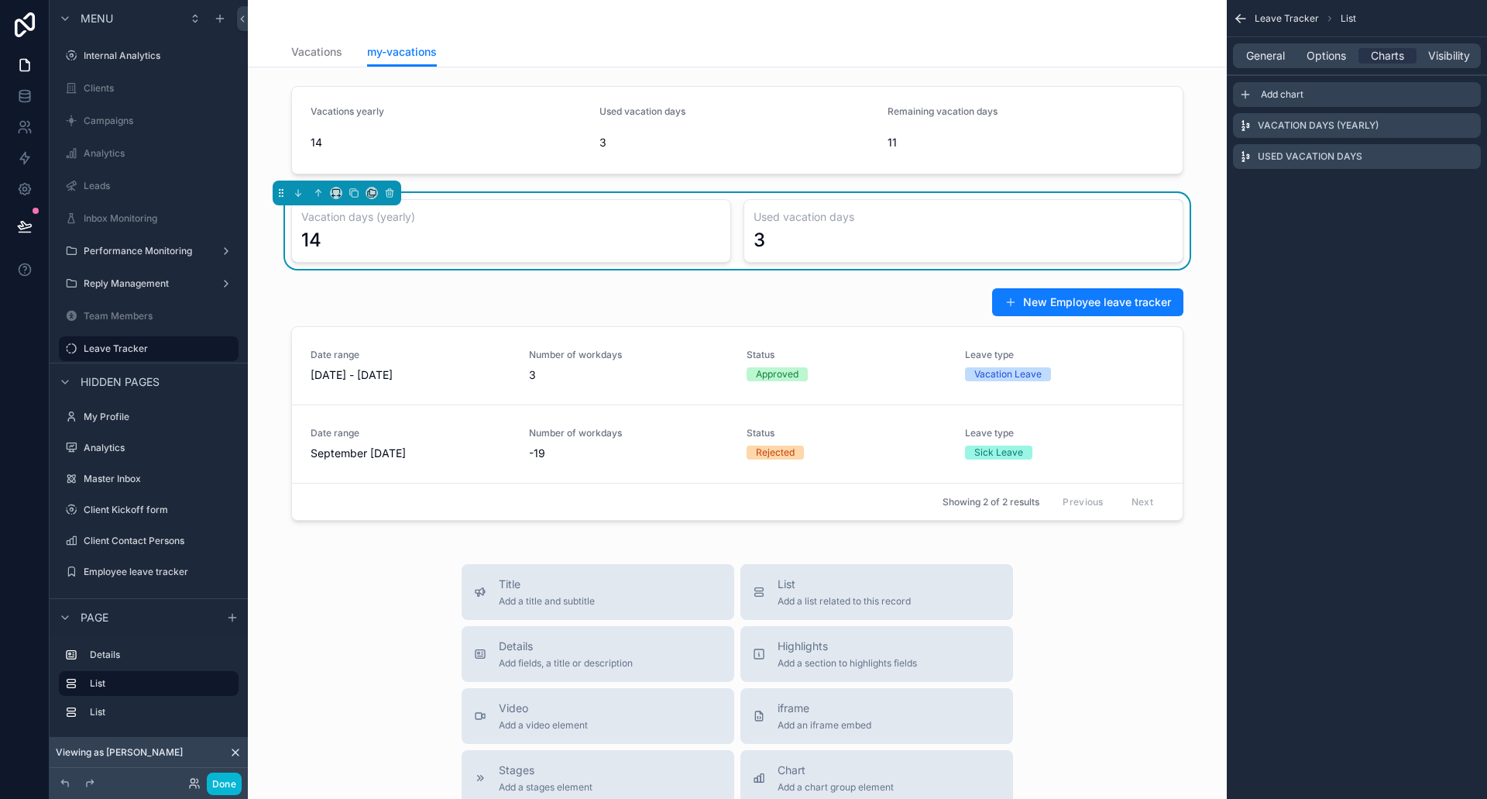
click at [1242, 94] on icon "scrollable content" at bounding box center [1245, 94] width 12 height 12
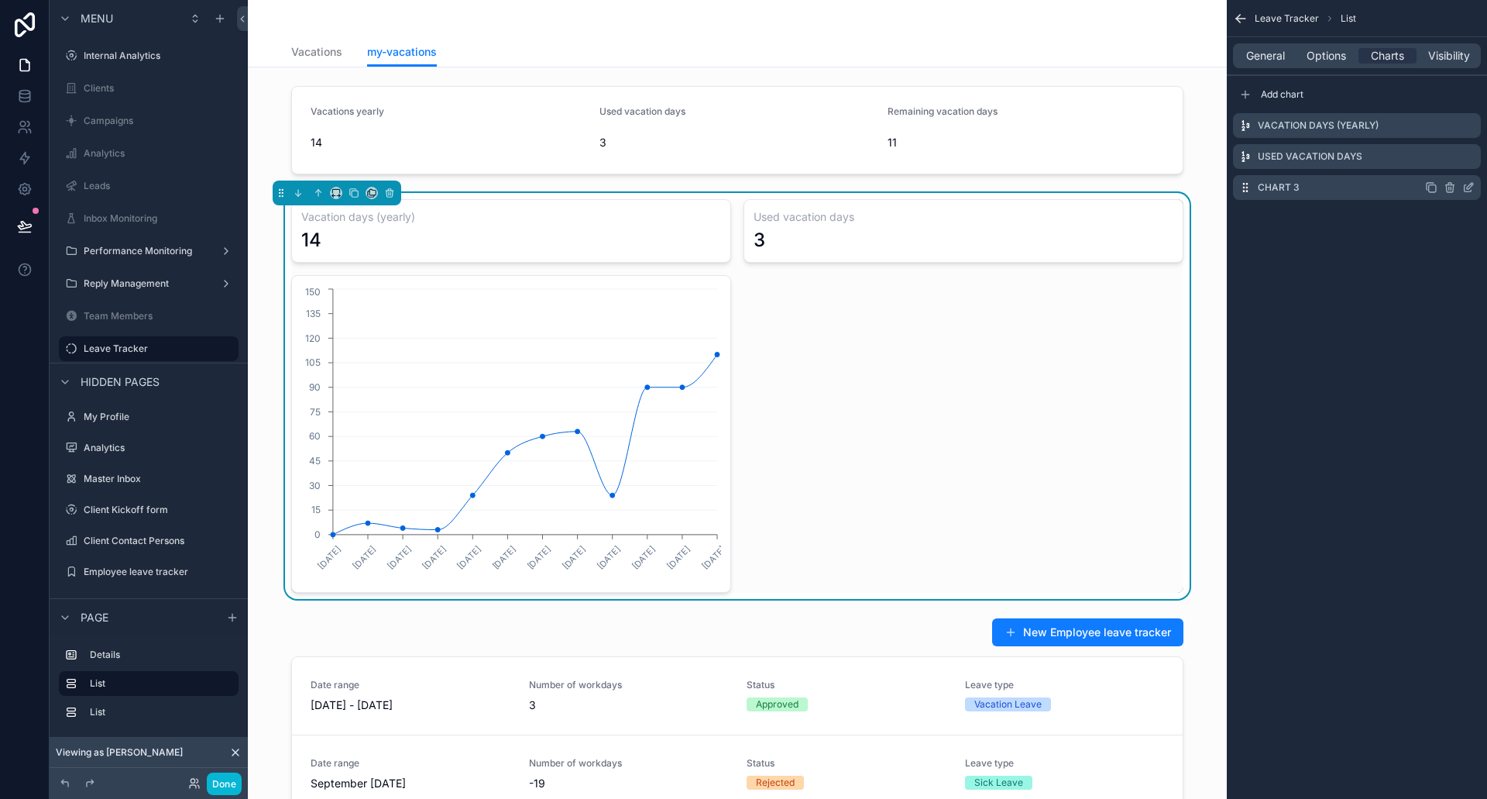
click at [1470, 186] on icon "scrollable content" at bounding box center [1468, 187] width 12 height 12
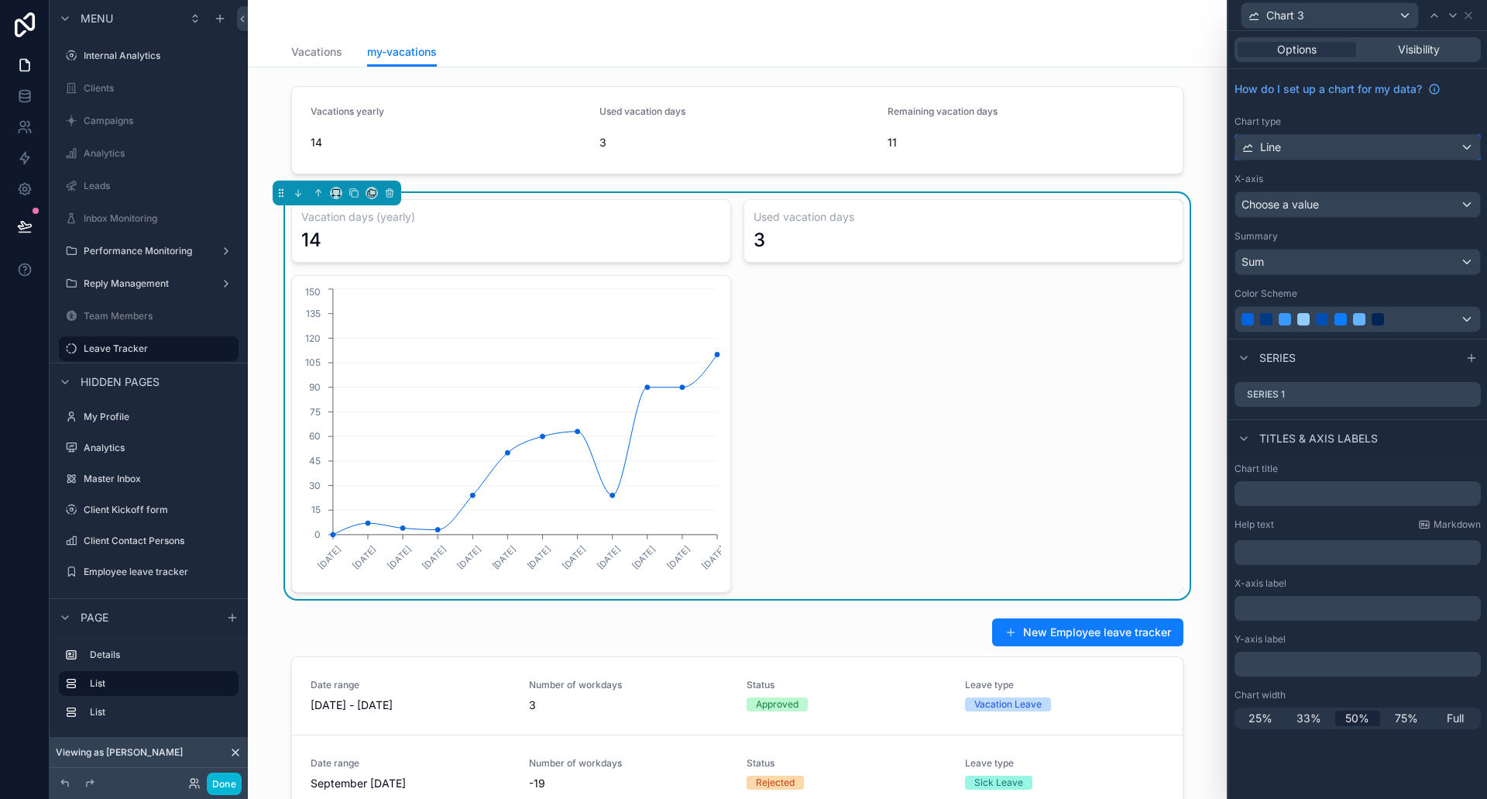
click at [1323, 148] on div "Line" at bounding box center [1358, 147] width 245 height 25
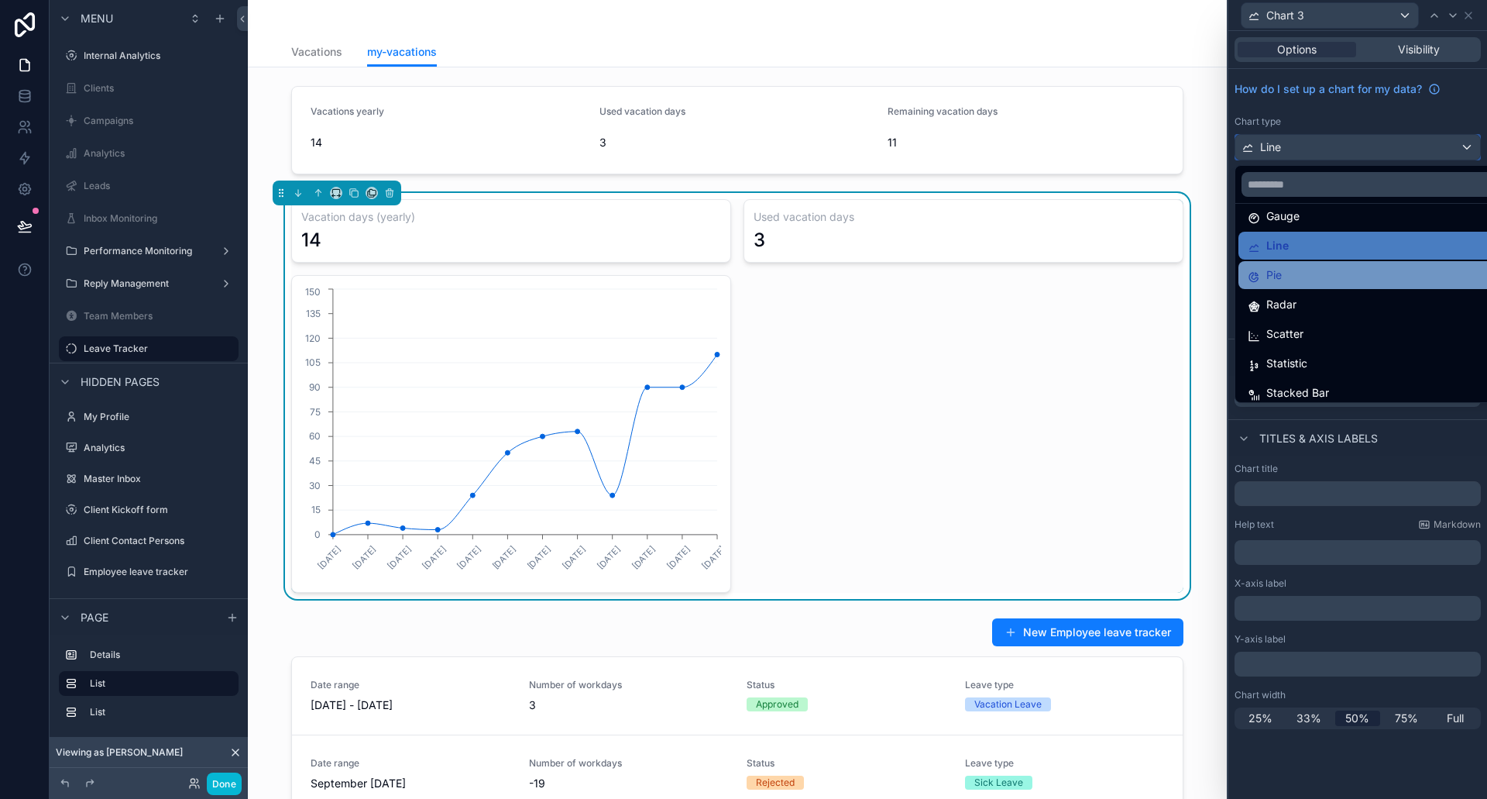
scroll to position [110, 0]
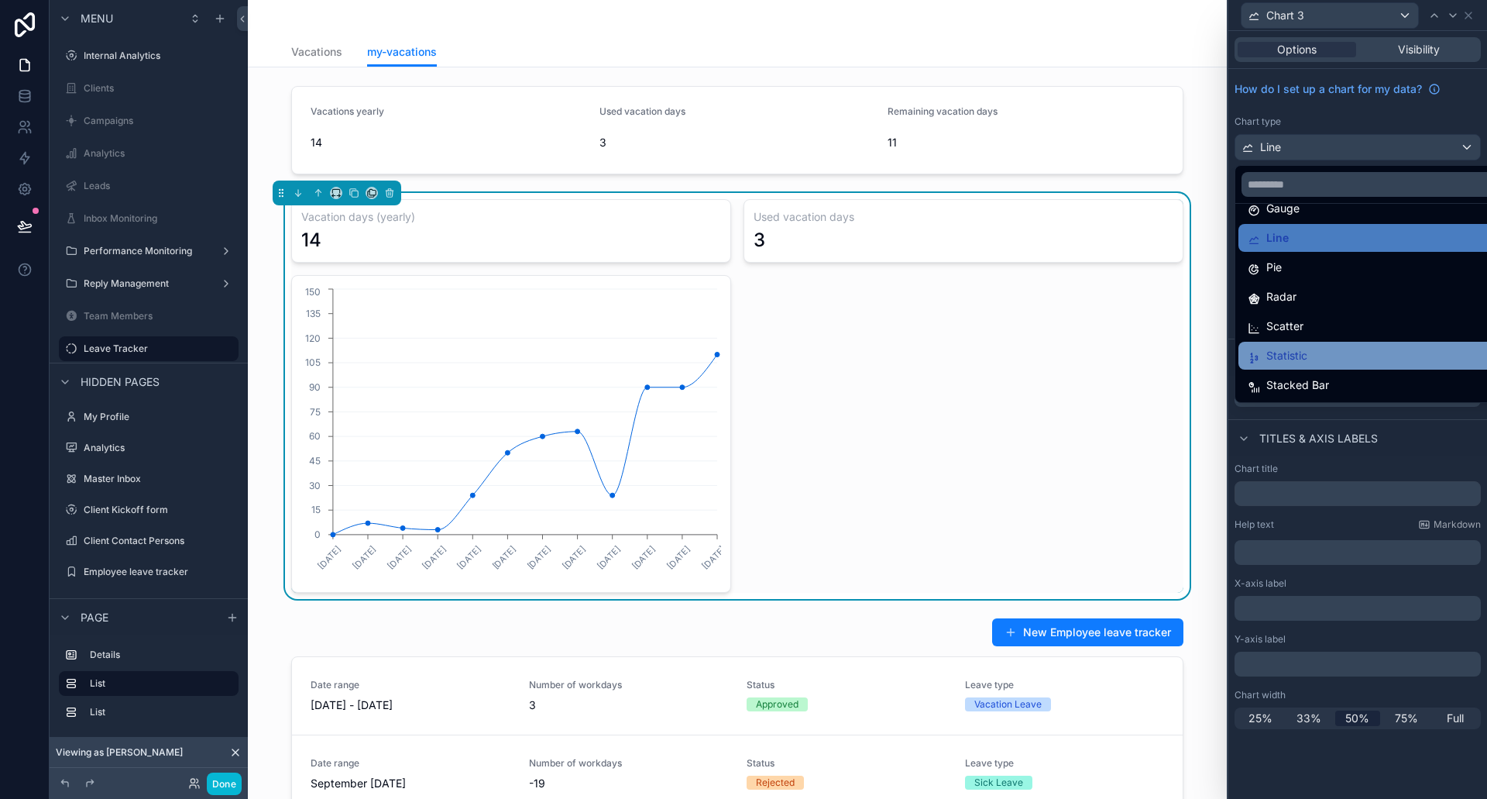
click at [1323, 359] on div "Statistic" at bounding box center [1376, 355] width 256 height 19
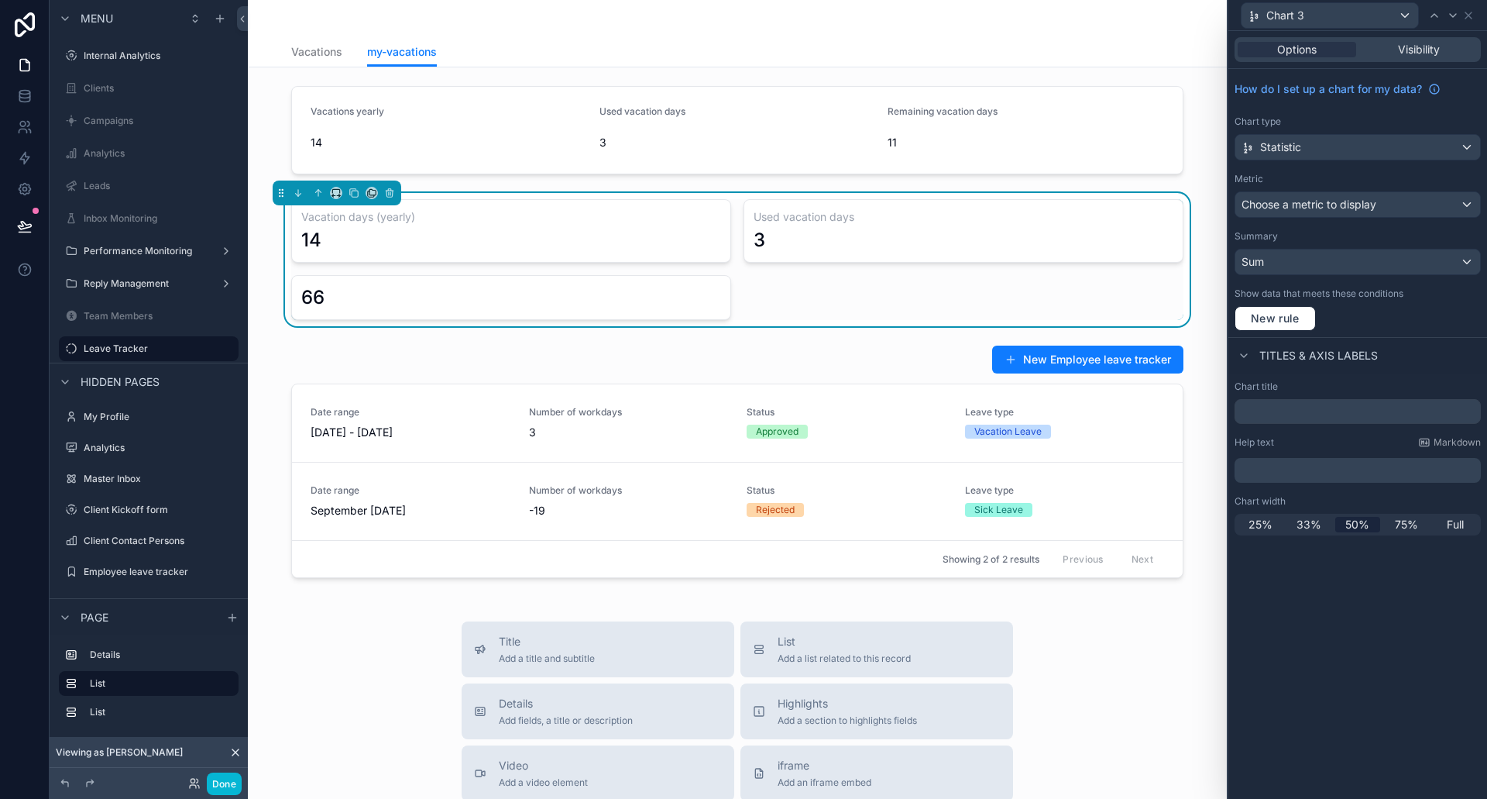
click at [554, 195] on div "Vacation days (yearly) 14 Used vacation days 3 66" at bounding box center [737, 259] width 954 height 133
click at [1470, 12] on icon at bounding box center [1468, 15] width 12 height 12
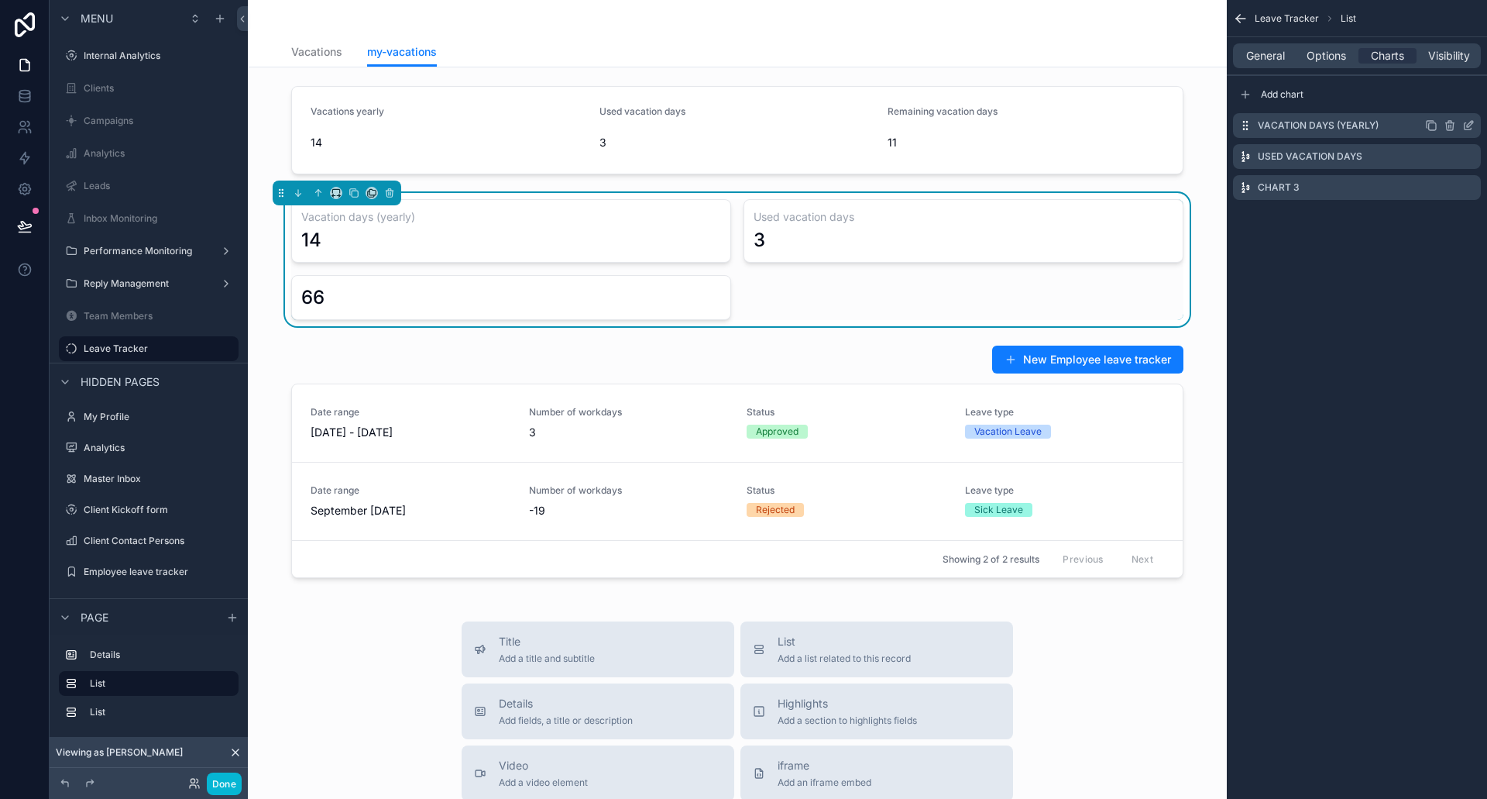
click at [1473, 125] on icon "scrollable content" at bounding box center [1468, 125] width 12 height 12
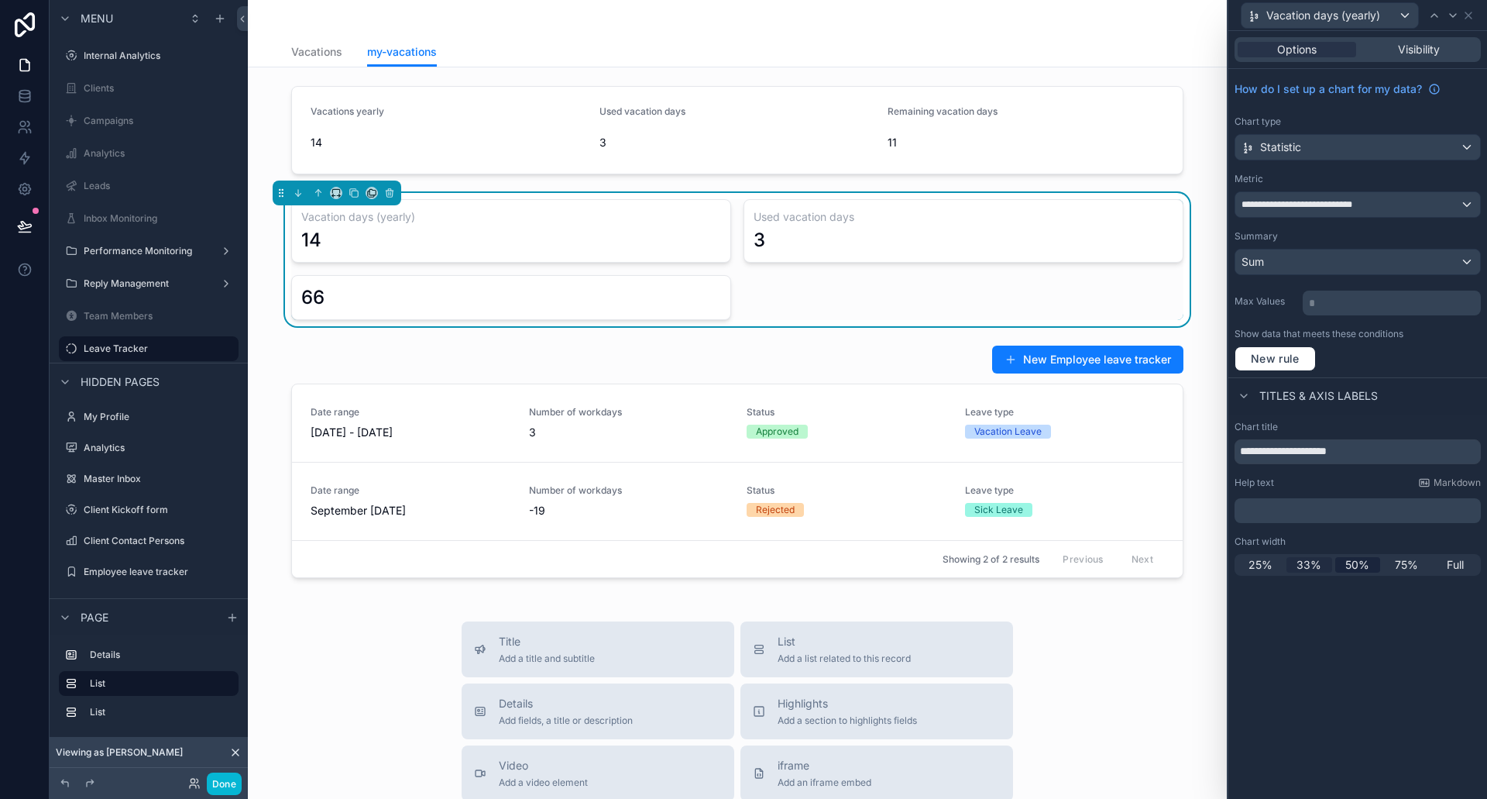
click at [1315, 557] on span "33%" at bounding box center [1309, 564] width 25 height 15
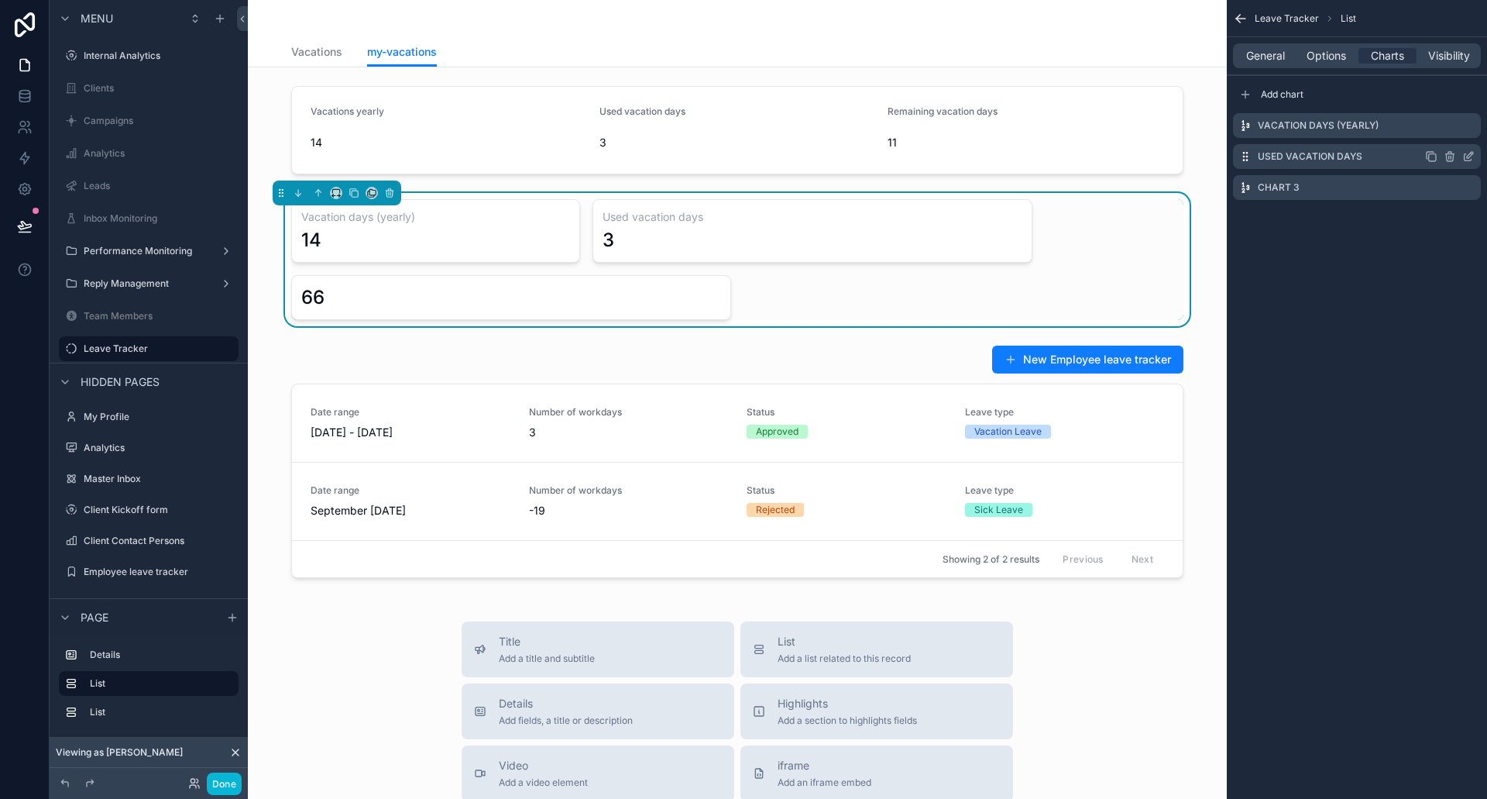
click at [1474, 151] on icon "scrollable content" at bounding box center [1468, 156] width 12 height 12
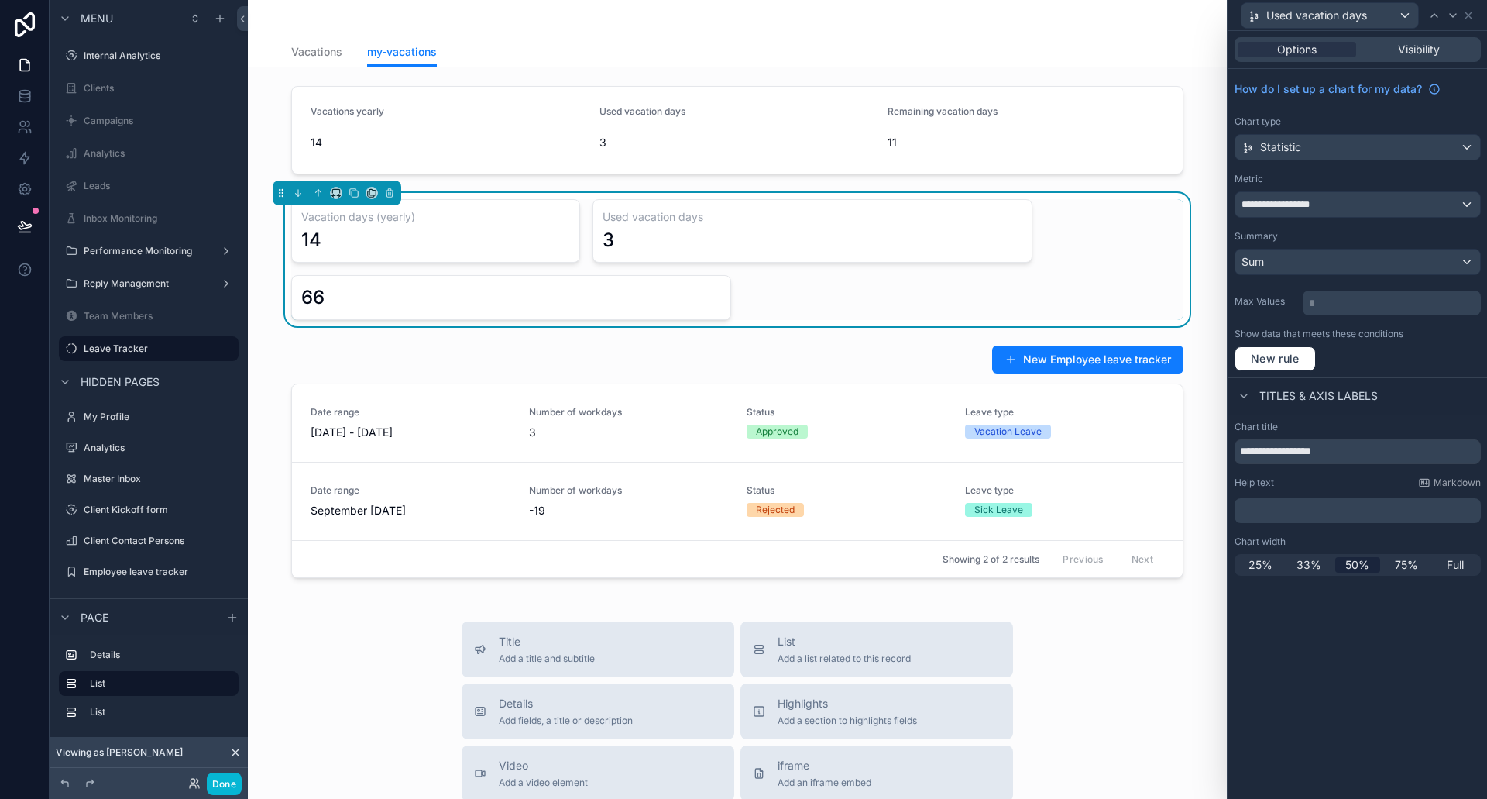
click at [1316, 554] on div "25% 33% 50% 75% Full" at bounding box center [1358, 565] width 246 height 22
click at [1316, 560] on span "33%" at bounding box center [1309, 564] width 25 height 15
click at [1469, 17] on icon at bounding box center [1468, 15] width 12 height 12
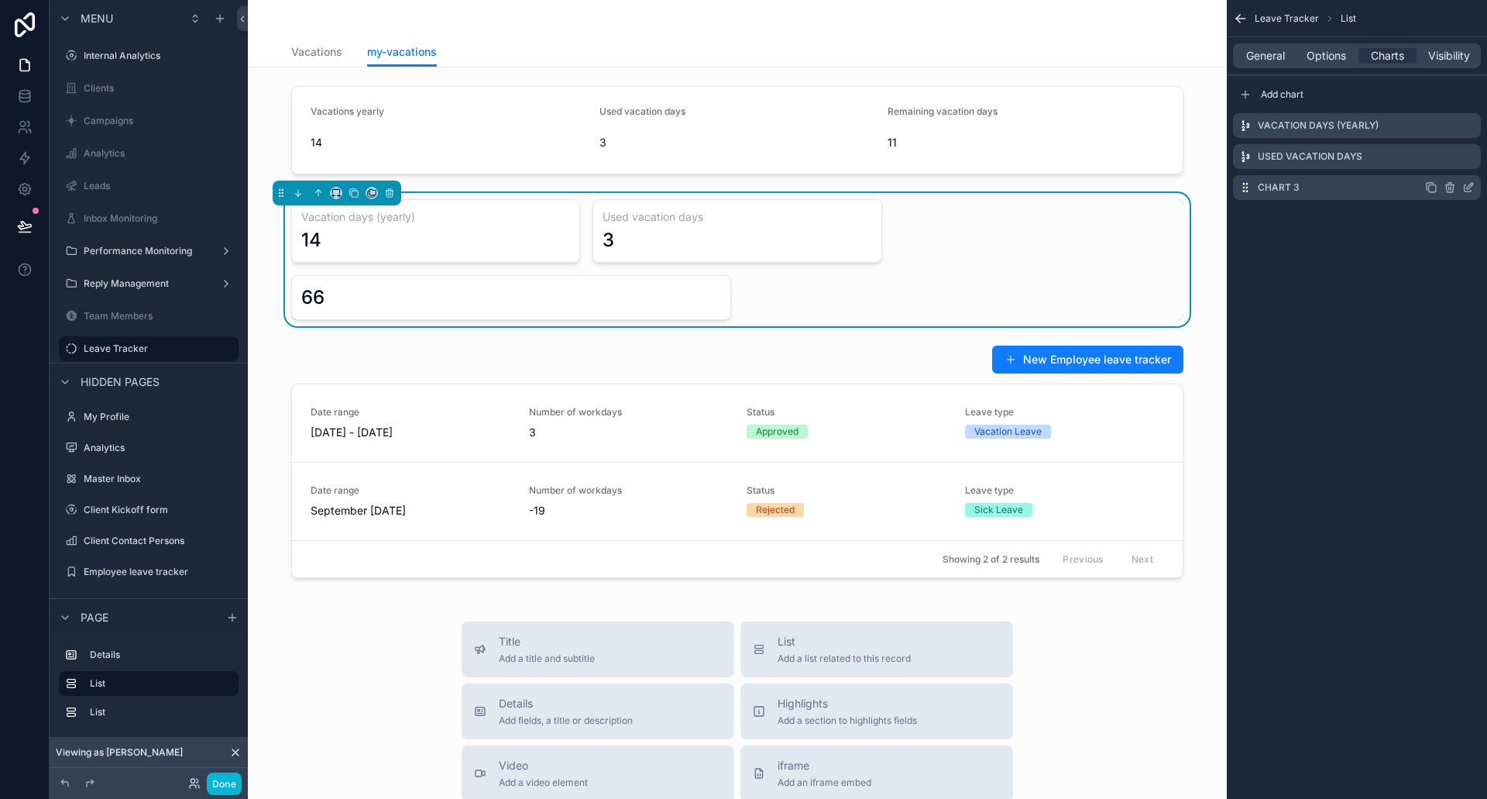
click at [1473, 185] on icon "scrollable content" at bounding box center [1472, 185] width 2 height 2
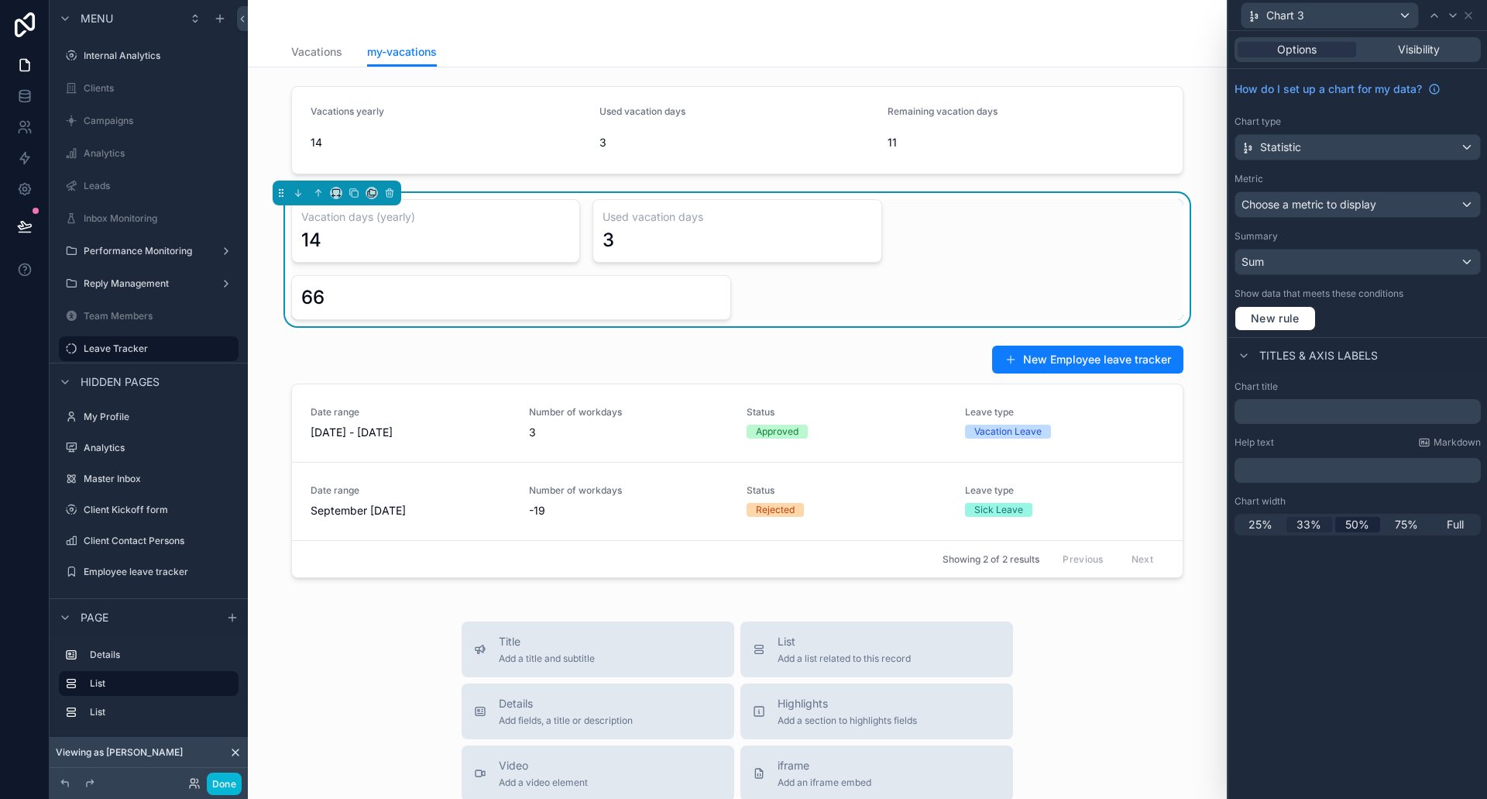
click at [1298, 524] on span "33%" at bounding box center [1309, 524] width 25 height 15
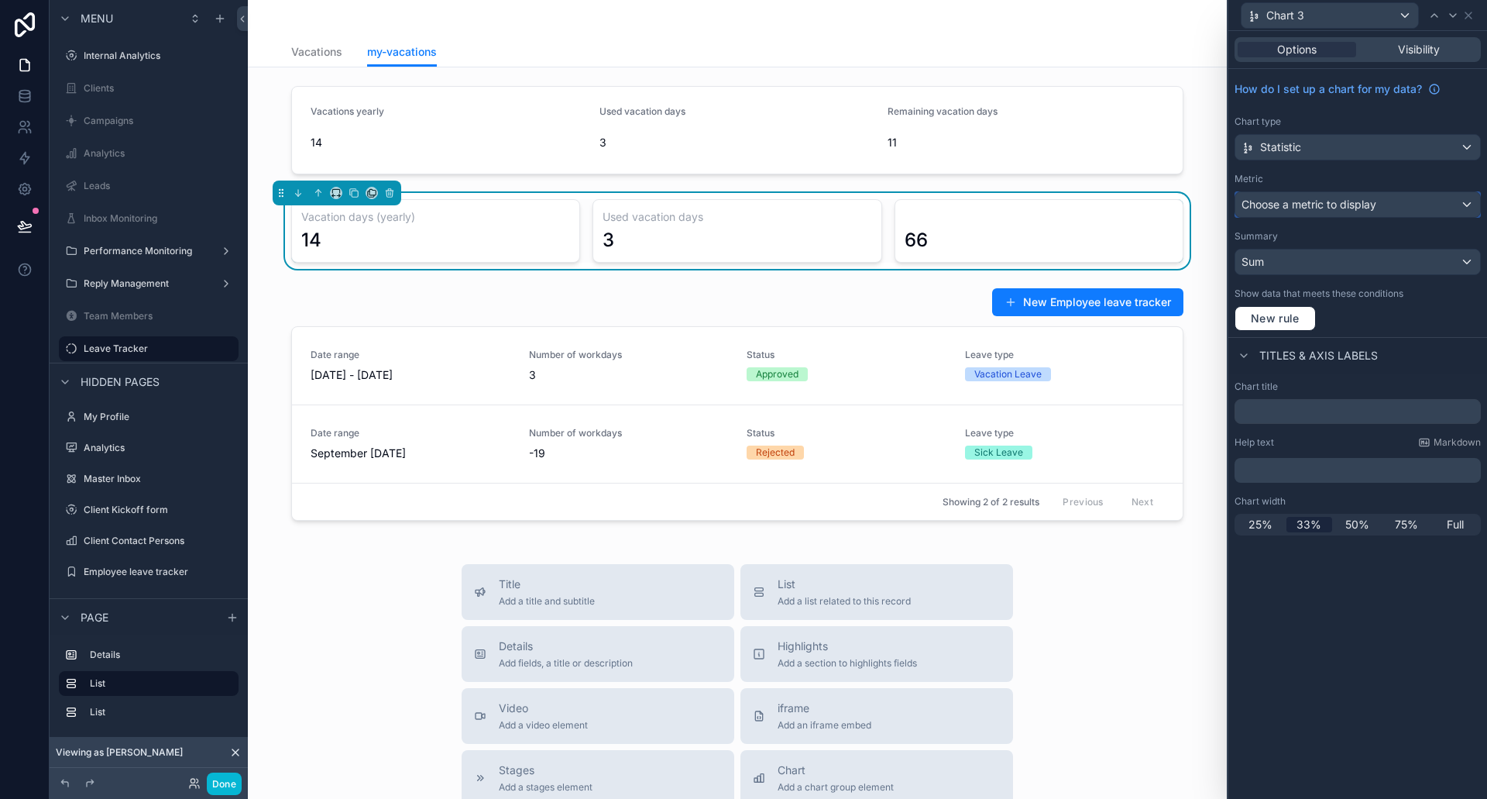
click at [1342, 207] on span "Choose a metric to display" at bounding box center [1309, 204] width 135 height 13
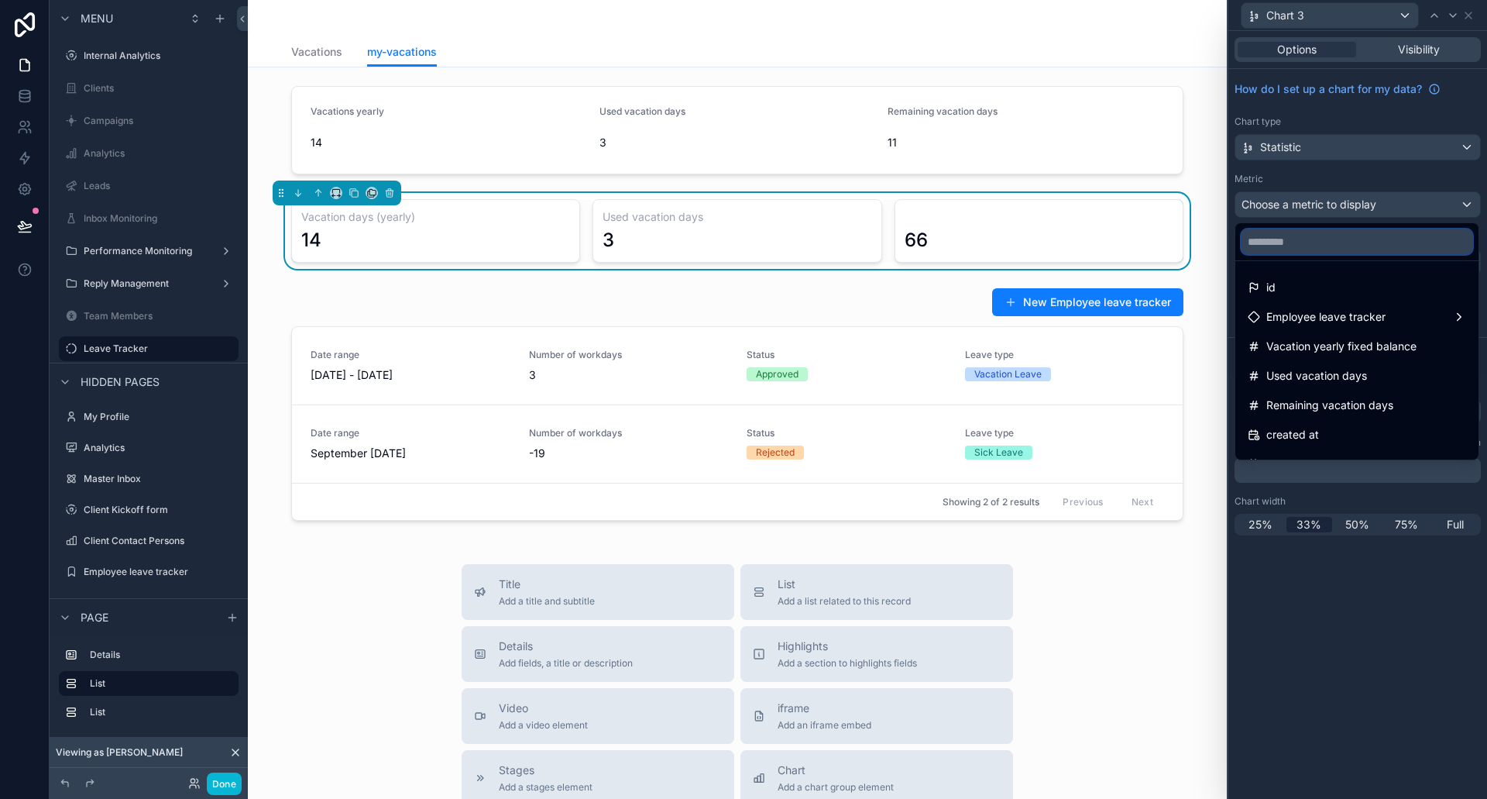
click at [1323, 236] on input "text" at bounding box center [1357, 241] width 231 height 25
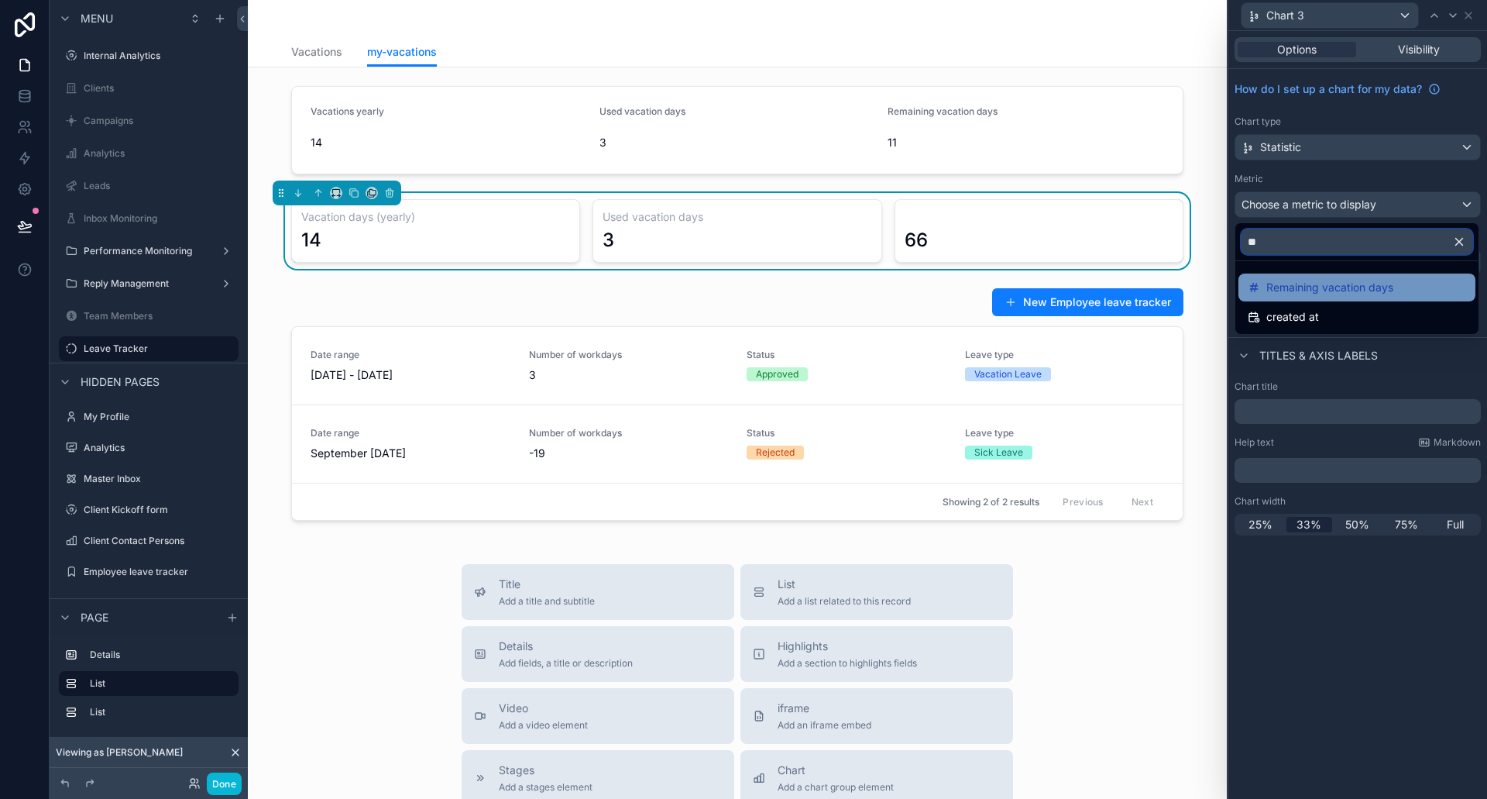
type input "**"
click at [1358, 280] on span "Remaining vacation days" at bounding box center [1329, 287] width 127 height 19
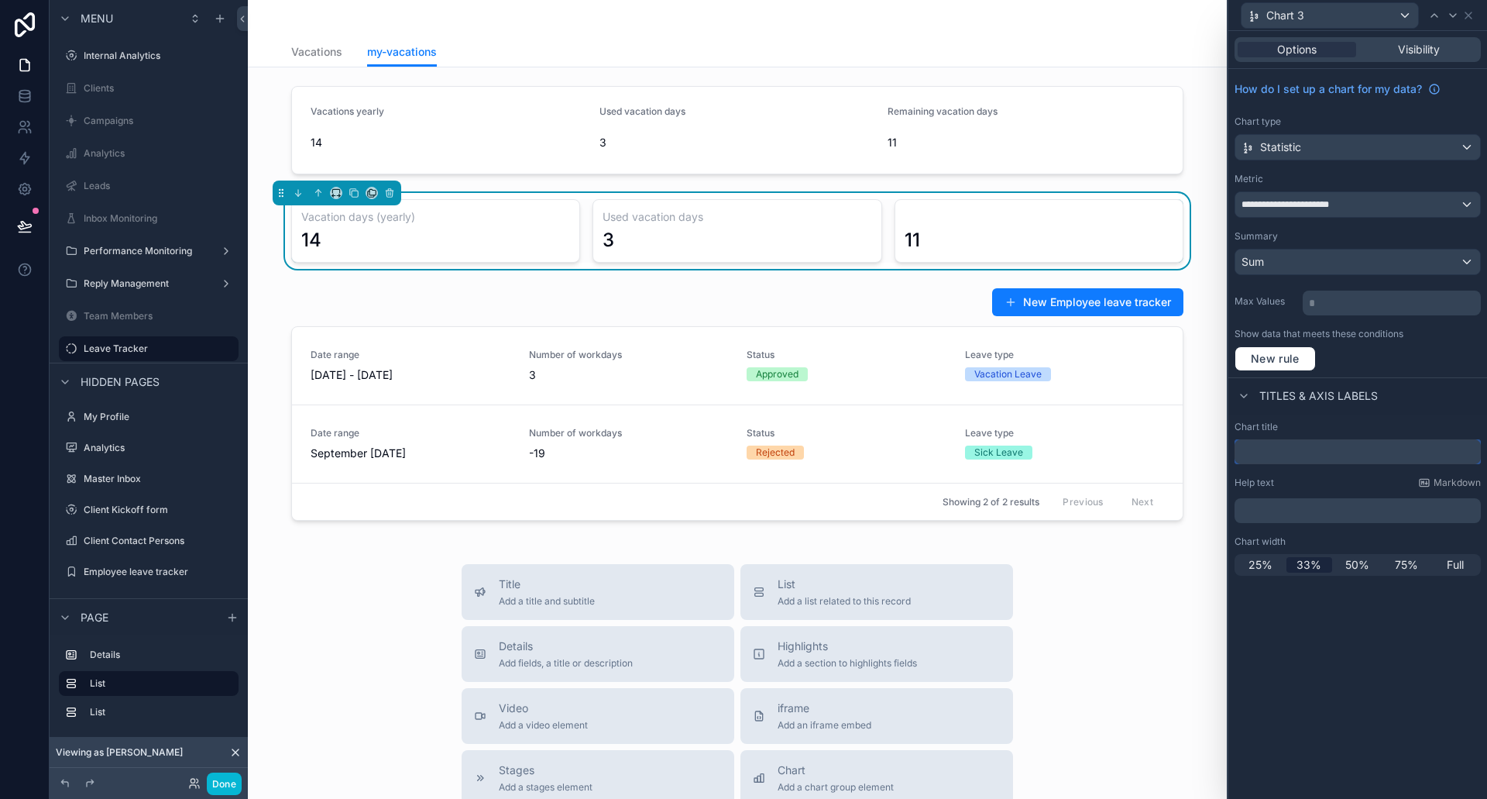
click at [1312, 442] on input "text" at bounding box center [1358, 451] width 246 height 25
click at [1383, 453] on input "**********" at bounding box center [1358, 451] width 246 height 25
type input "**********"
click at [1376, 646] on div "**********" at bounding box center [1358, 415] width 259 height 768
click at [1471, 16] on icon at bounding box center [1468, 15] width 12 height 12
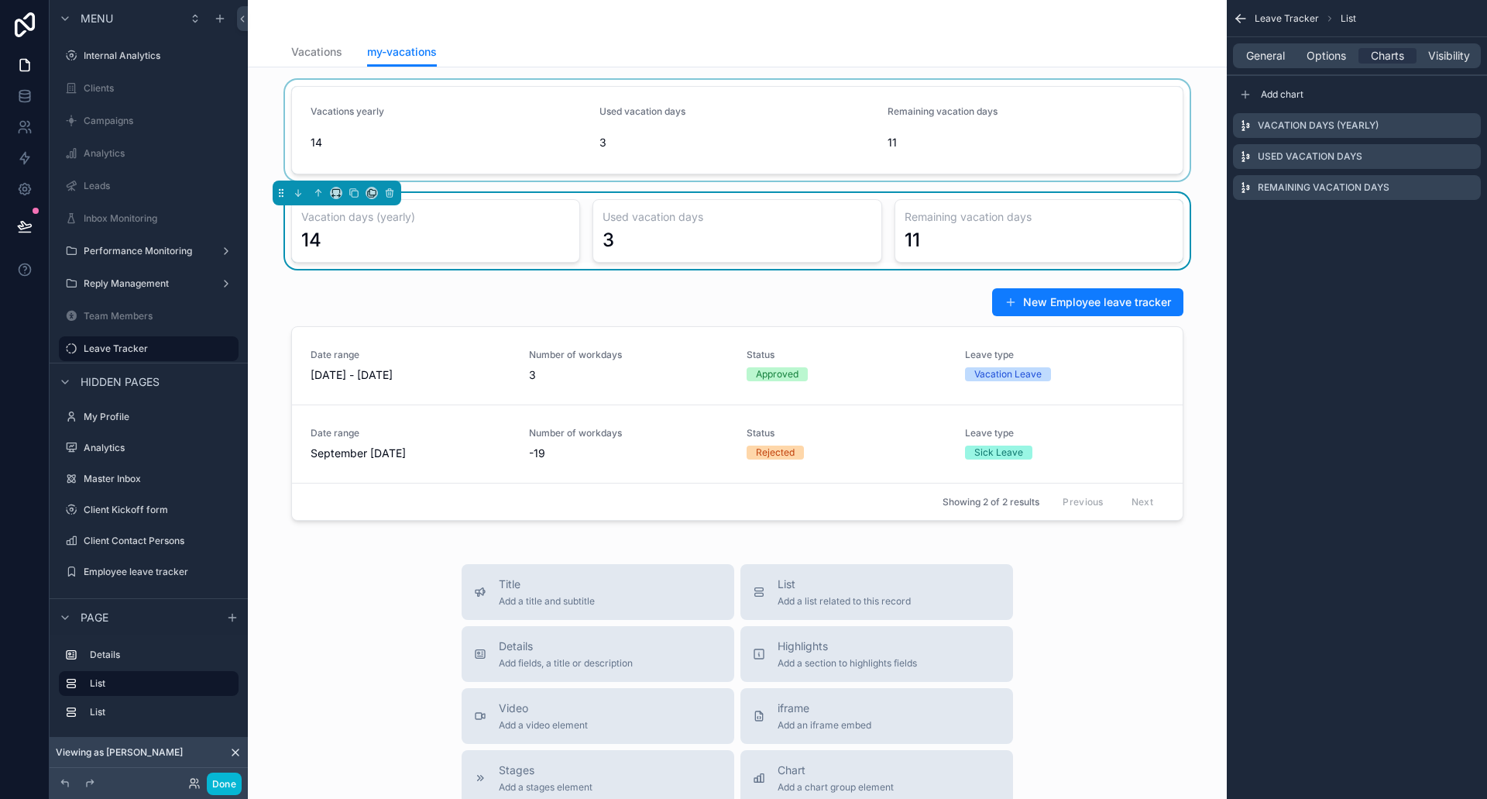
click at [1105, 97] on div "scrollable content" at bounding box center [737, 130] width 954 height 101
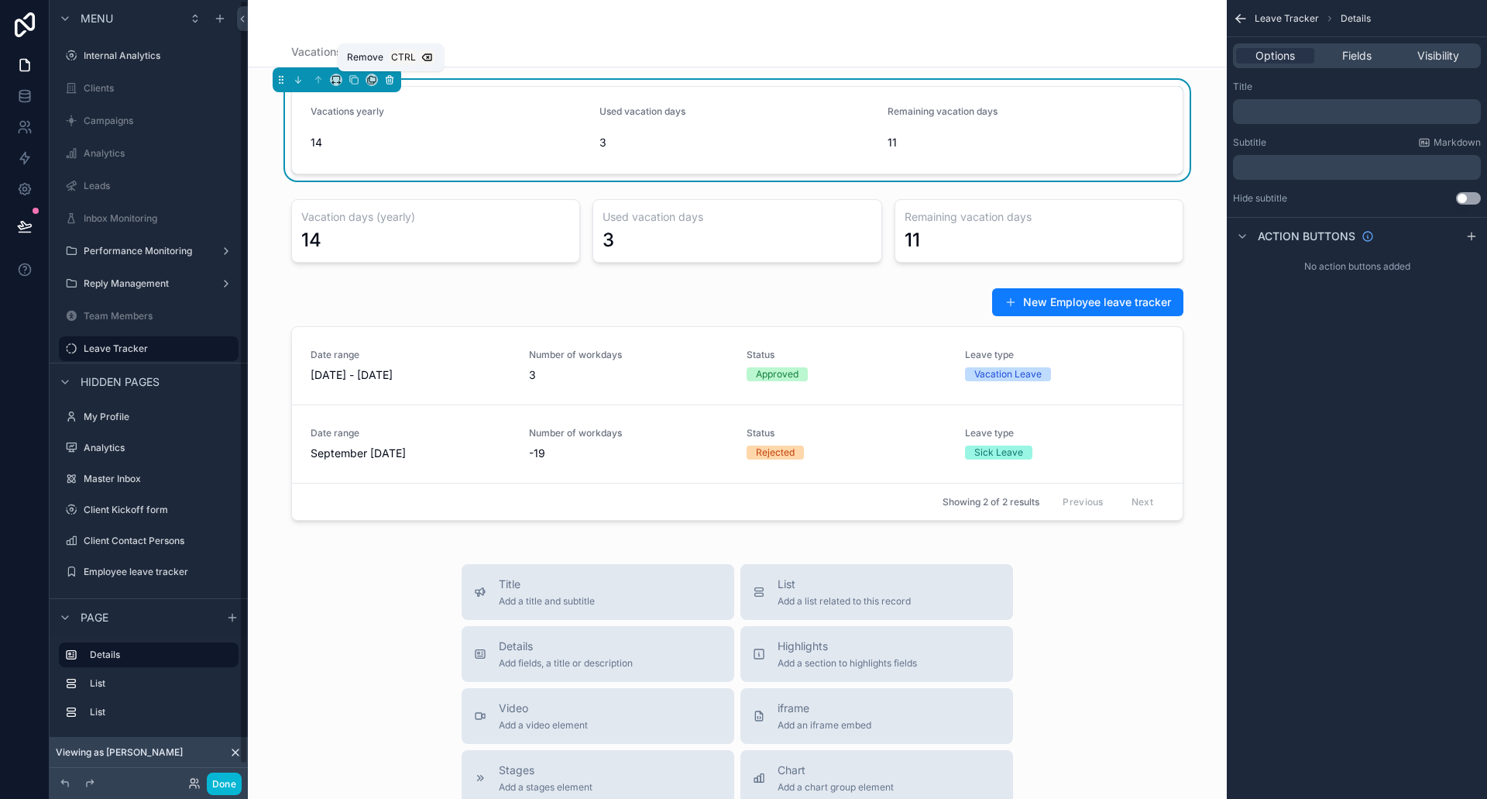
click at [394, 81] on icon "scrollable content" at bounding box center [389, 79] width 11 height 11
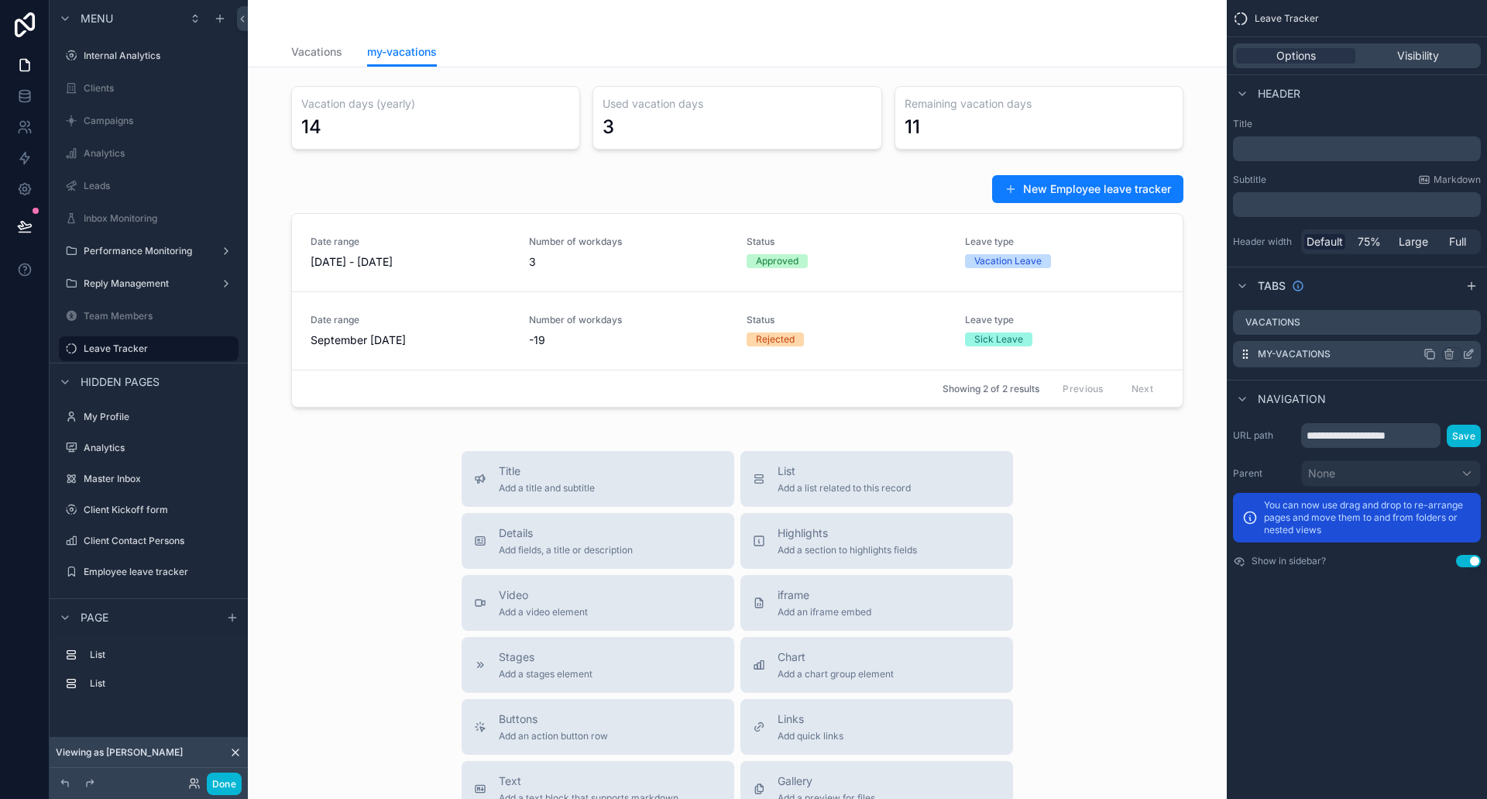
click at [1469, 356] on icon "scrollable content" at bounding box center [1470, 352] width 6 height 6
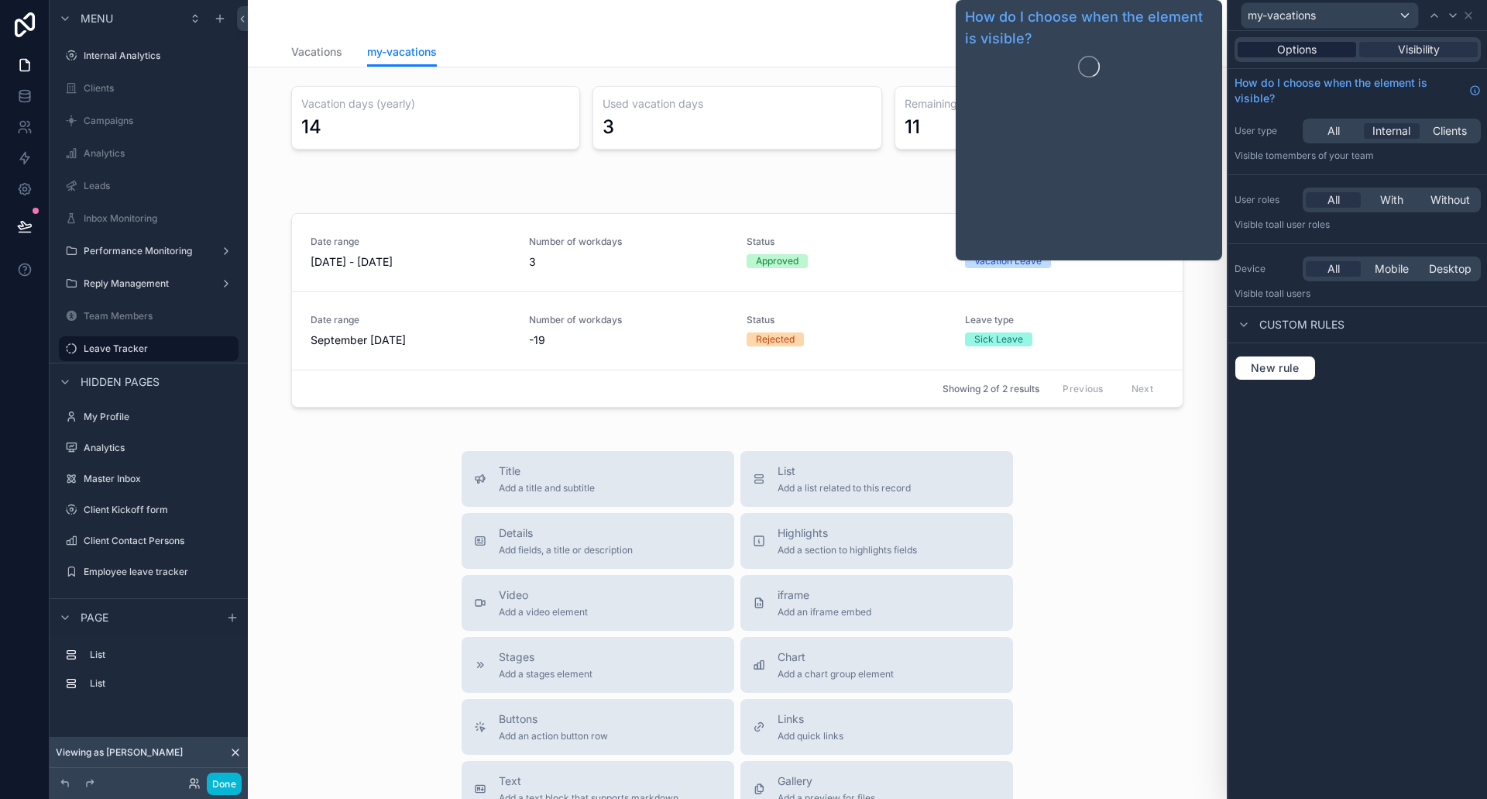
click at [1299, 43] on span "Options" at bounding box center [1297, 49] width 40 height 15
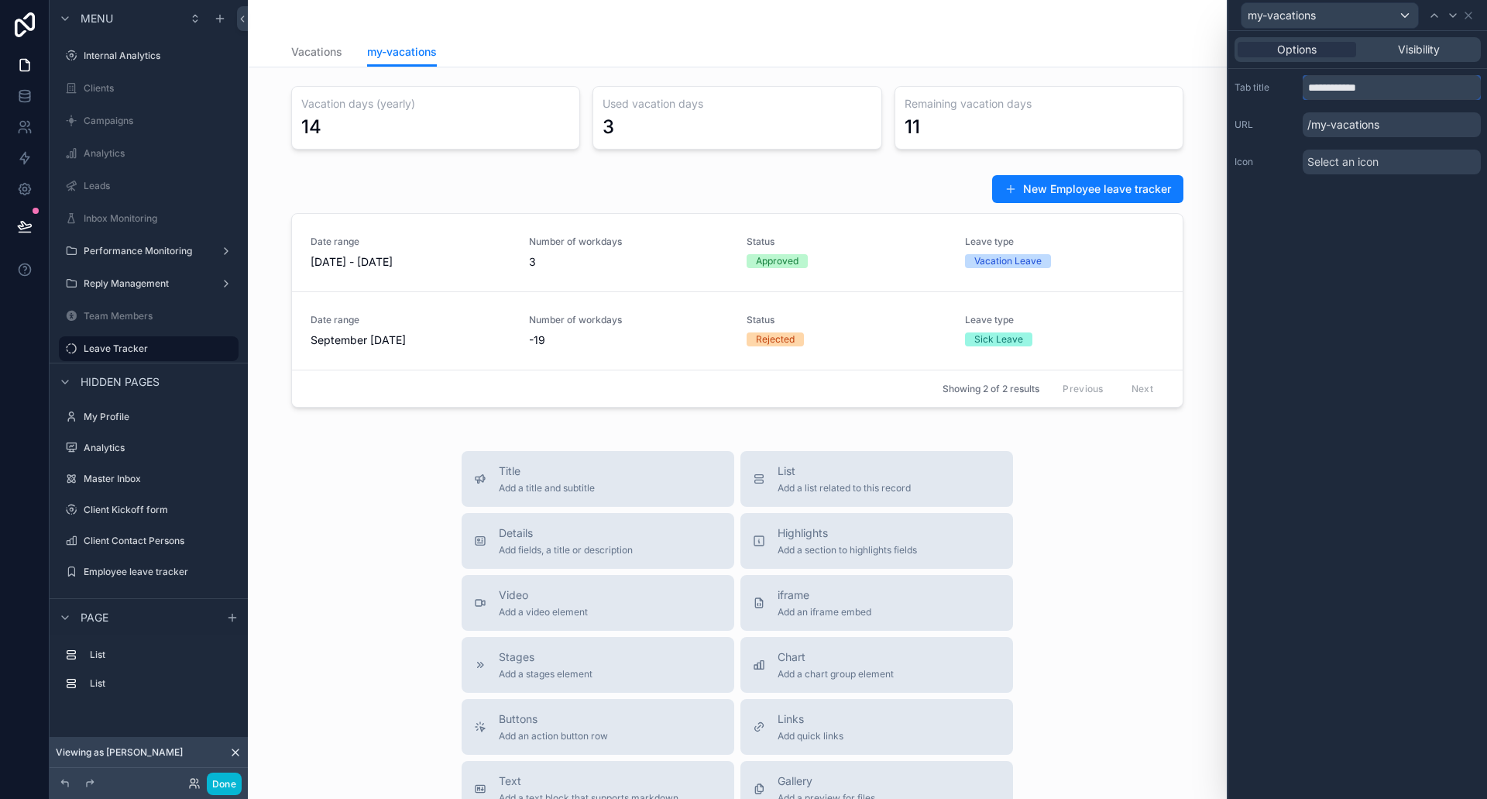
click at [1365, 84] on input "**********" at bounding box center [1392, 87] width 178 height 25
click at [1397, 238] on div "**********" at bounding box center [1358, 415] width 259 height 768
click at [1400, 87] on input "**********" at bounding box center [1392, 87] width 178 height 25
type input "**********"
click at [1410, 116] on p "/my-vacations" at bounding box center [1392, 124] width 178 height 25
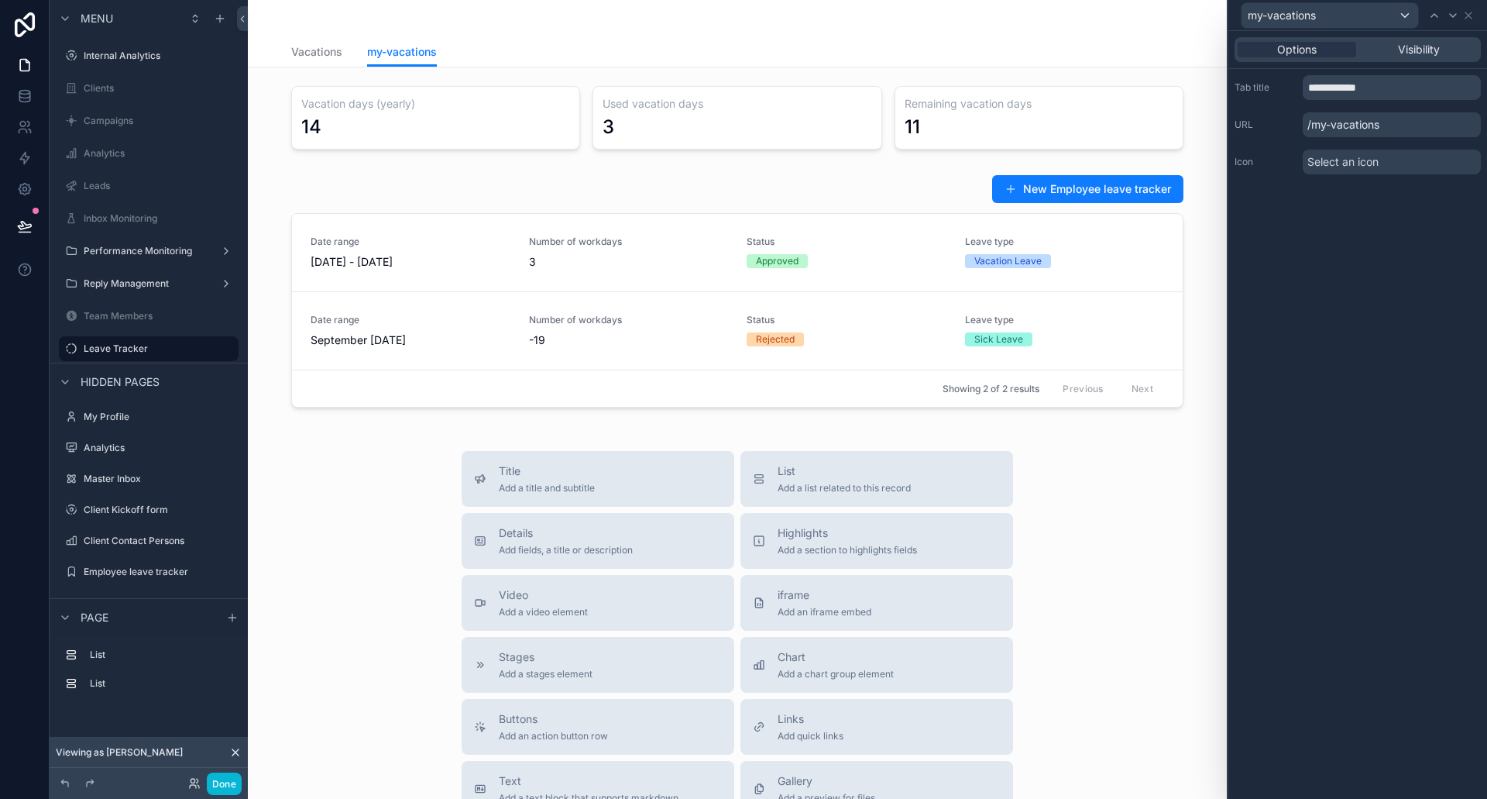
drag, startPoint x: 1395, startPoint y: 128, endPoint x: 1386, endPoint y: 128, distance: 9.3
click at [1394, 128] on p "/my-vacations" at bounding box center [1392, 124] width 178 height 25
click at [1362, 125] on p "/my-vacations" at bounding box center [1392, 124] width 178 height 25
click at [1353, 122] on p "/my-vacations" at bounding box center [1392, 124] width 178 height 25
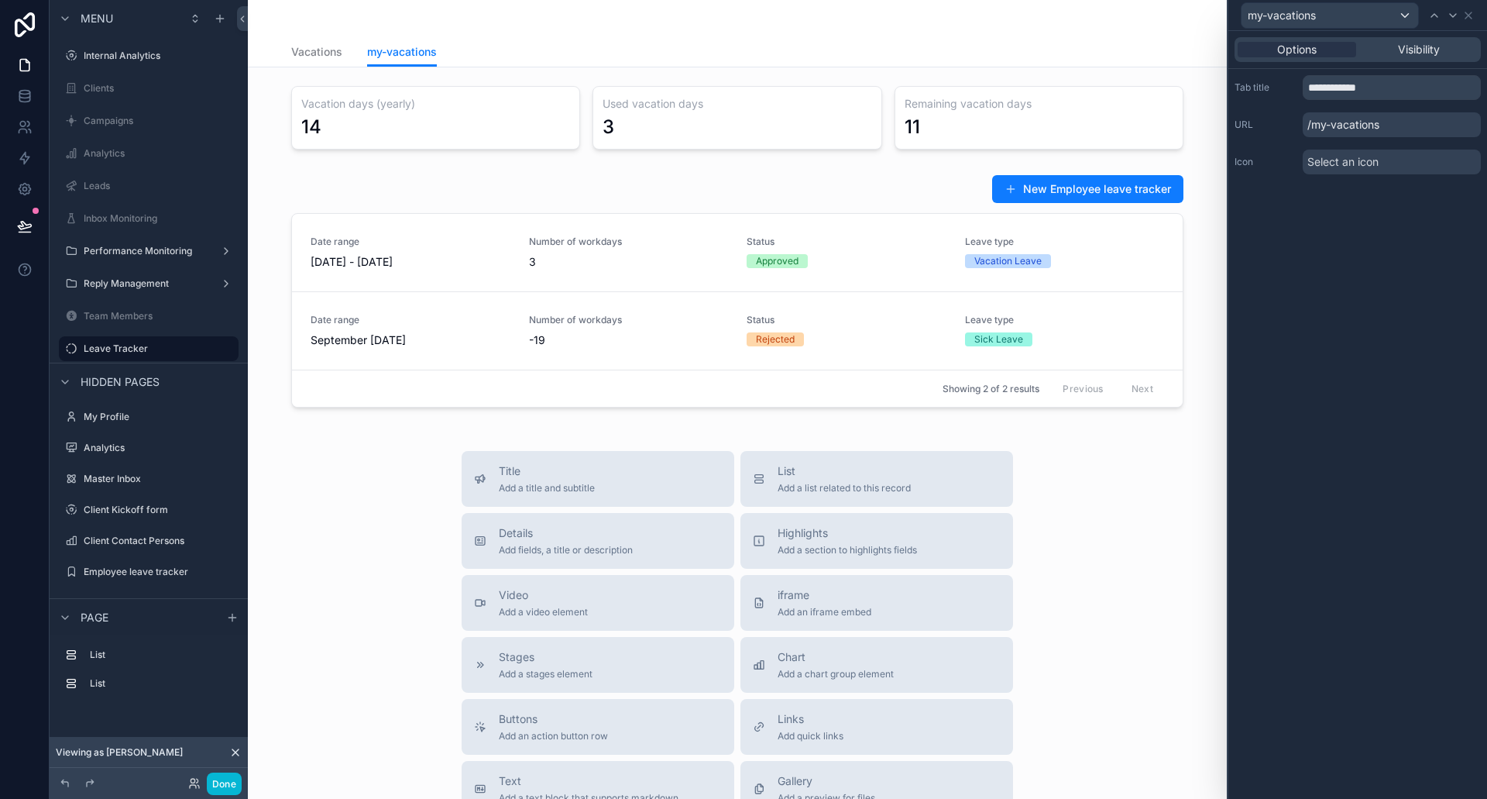
click at [1356, 122] on p "/my-vacations" at bounding box center [1392, 124] width 178 height 25
click at [1383, 123] on p "/my-vacations" at bounding box center [1392, 124] width 178 height 25
click at [1373, 123] on p "/my-vacations" at bounding box center [1392, 124] width 178 height 25
click at [1428, 36] on div "Options Visibility" at bounding box center [1358, 49] width 259 height 37
click at [1425, 46] on span "Visibility" at bounding box center [1419, 49] width 42 height 15
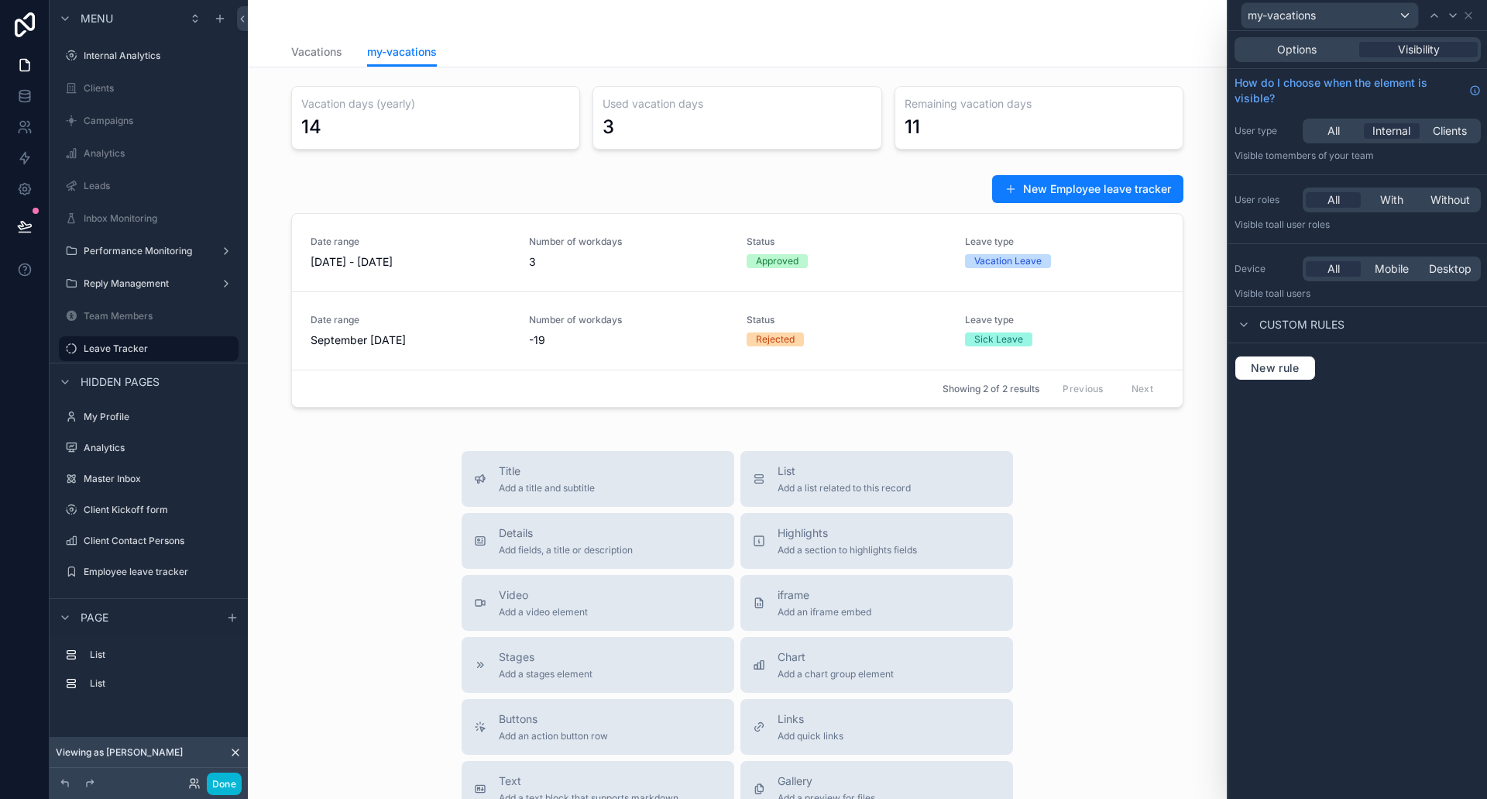
click at [1292, 60] on div "Options Visibility" at bounding box center [1358, 49] width 246 height 25
click at [1296, 54] on span "Options" at bounding box center [1297, 49] width 40 height 15
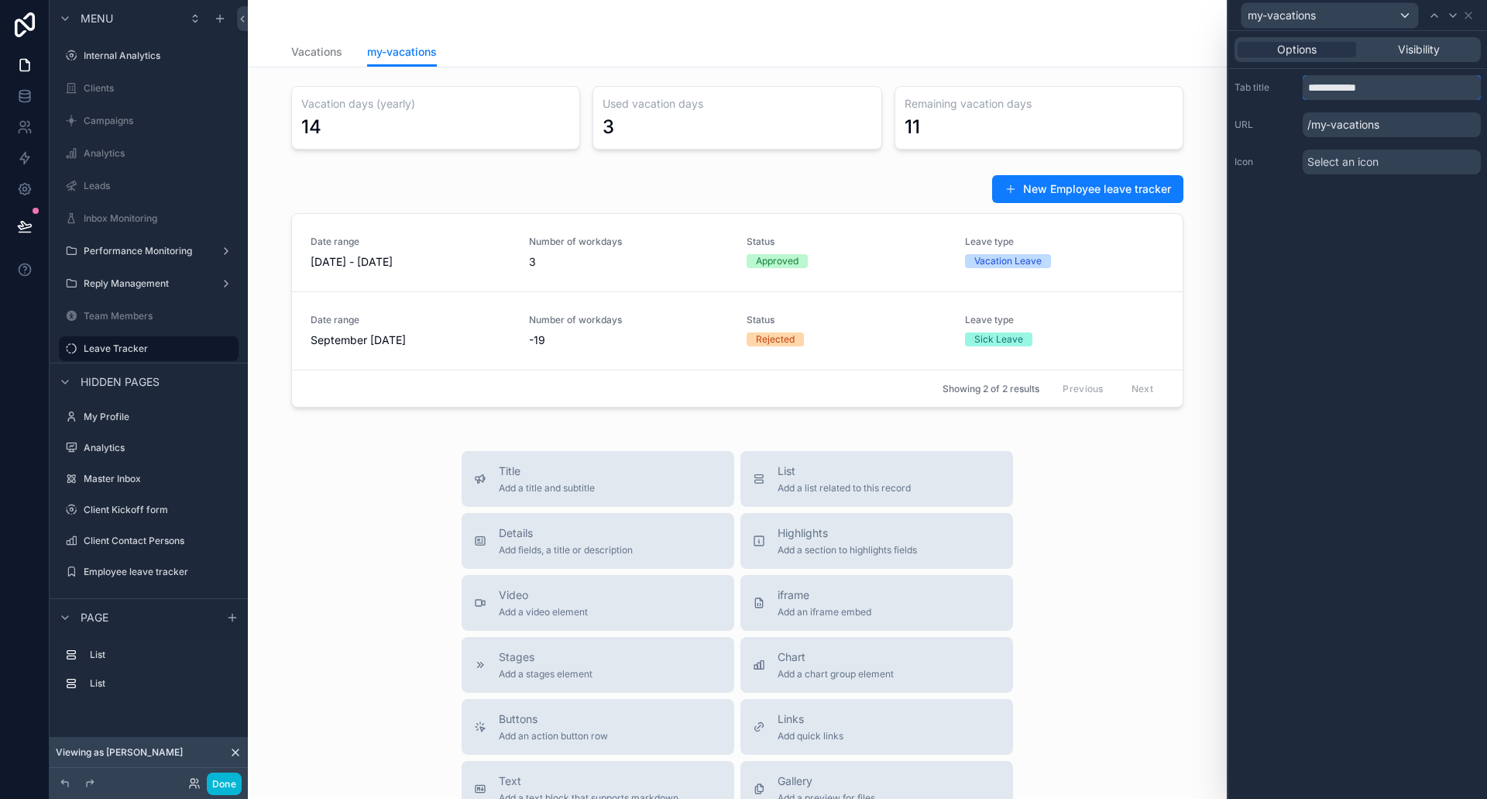
click at [1379, 95] on input "**********" at bounding box center [1392, 87] width 178 height 25
click at [1306, 26] on div "my-vacations" at bounding box center [1330, 15] width 177 height 25
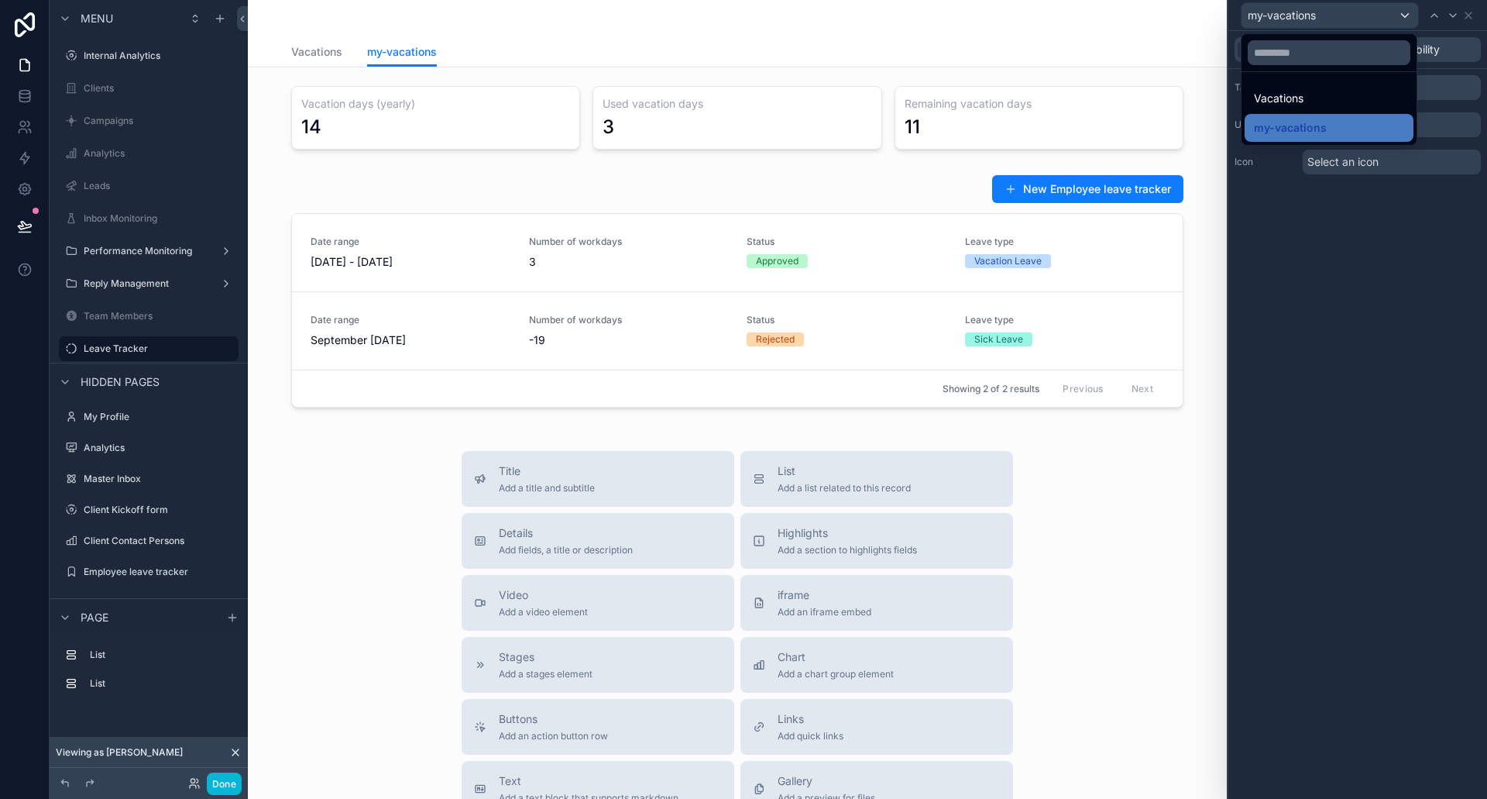
click at [1310, 18] on div at bounding box center [1358, 399] width 259 height 799
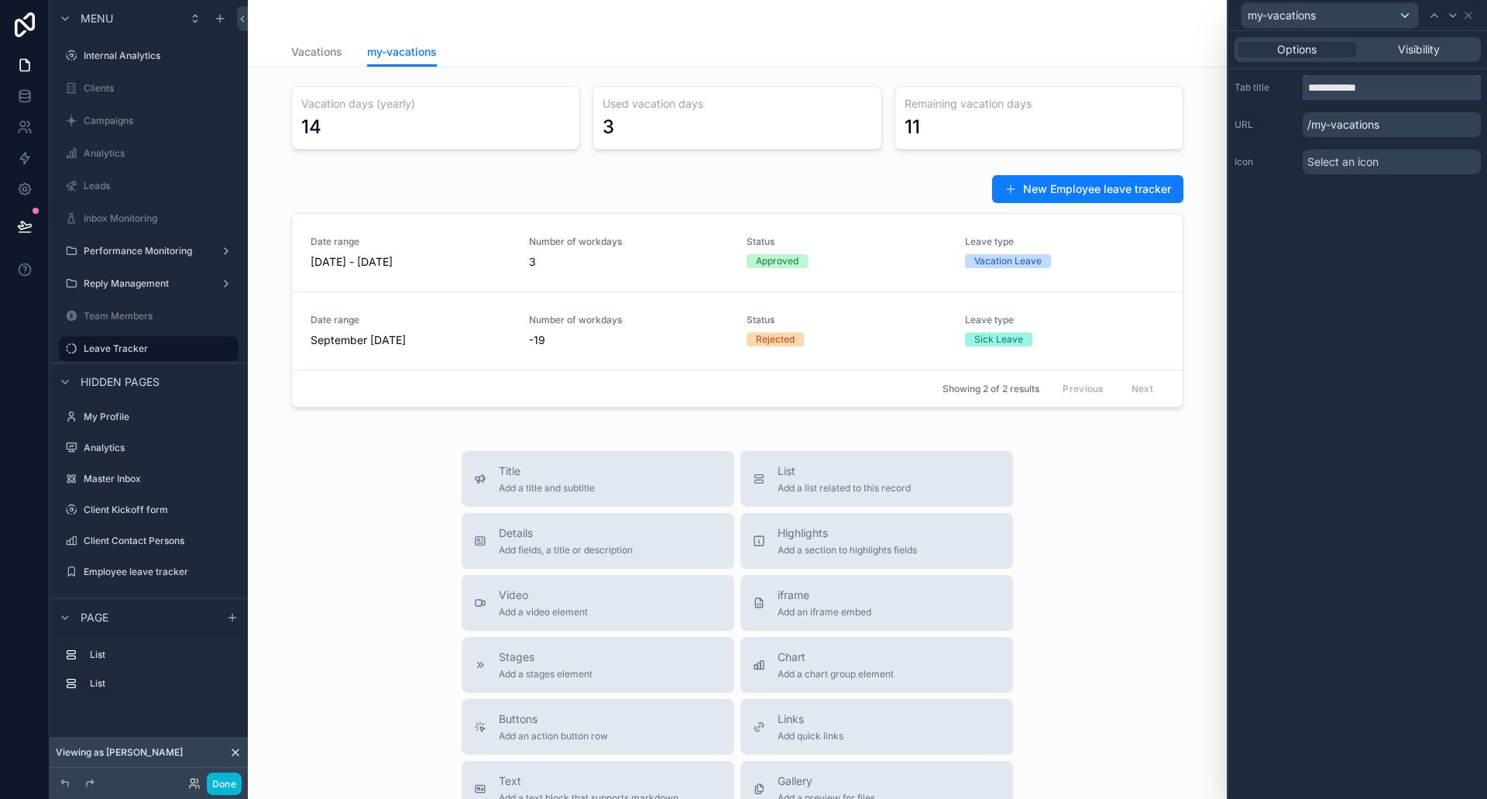
click at [1347, 83] on input "**********" at bounding box center [1392, 87] width 178 height 25
click at [18, 222] on icon at bounding box center [24, 225] width 15 height 15
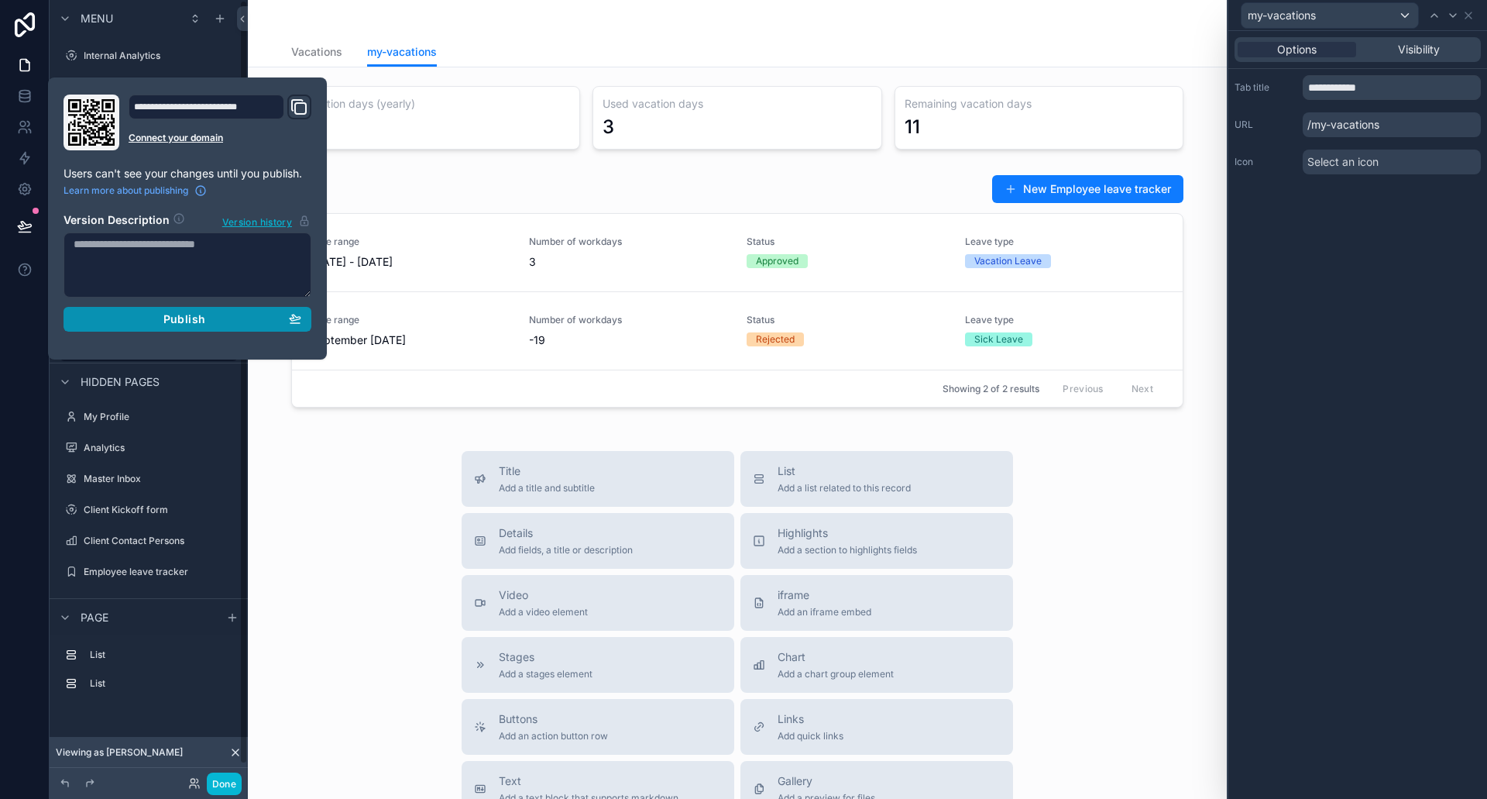
click at [215, 321] on div "Publish" at bounding box center [188, 319] width 228 height 14
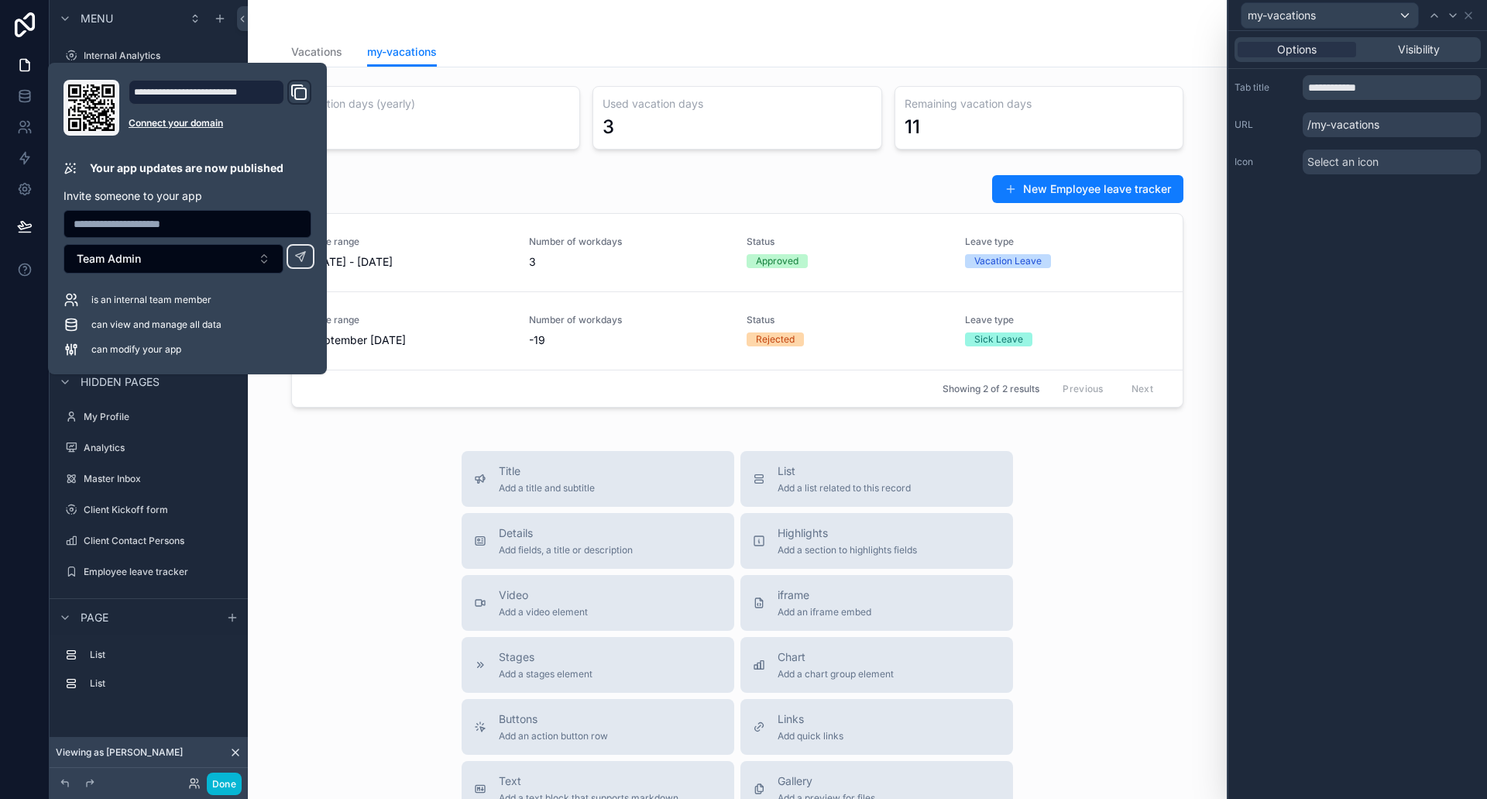
click at [311, 490] on div "Title Add a title and subtitle List Add a list related to this record Details A…" at bounding box center [737, 727] width 954 height 552
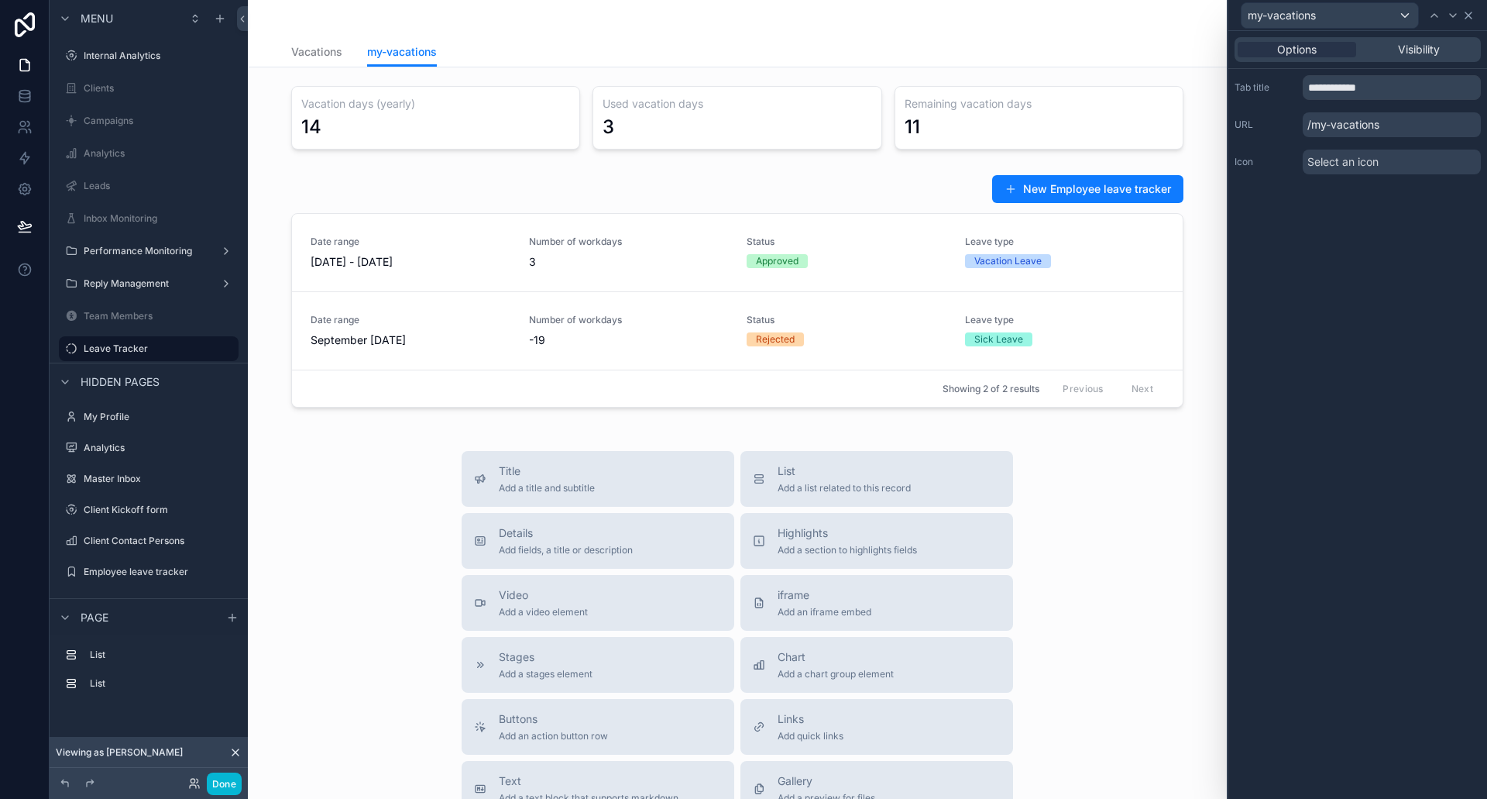
click at [1473, 11] on icon at bounding box center [1468, 15] width 12 height 12
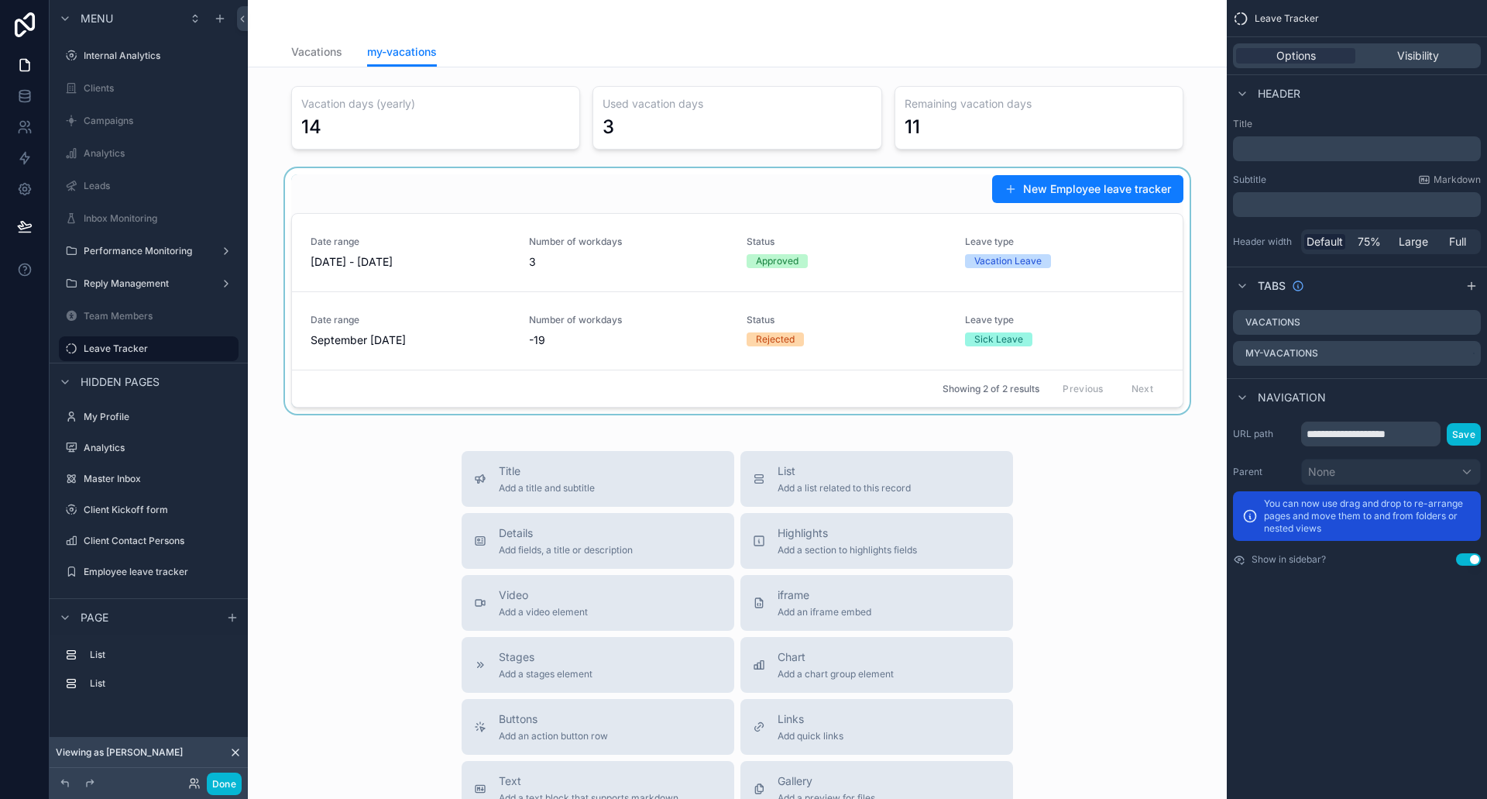
click at [620, 339] on div "scrollable content" at bounding box center [737, 291] width 954 height 246
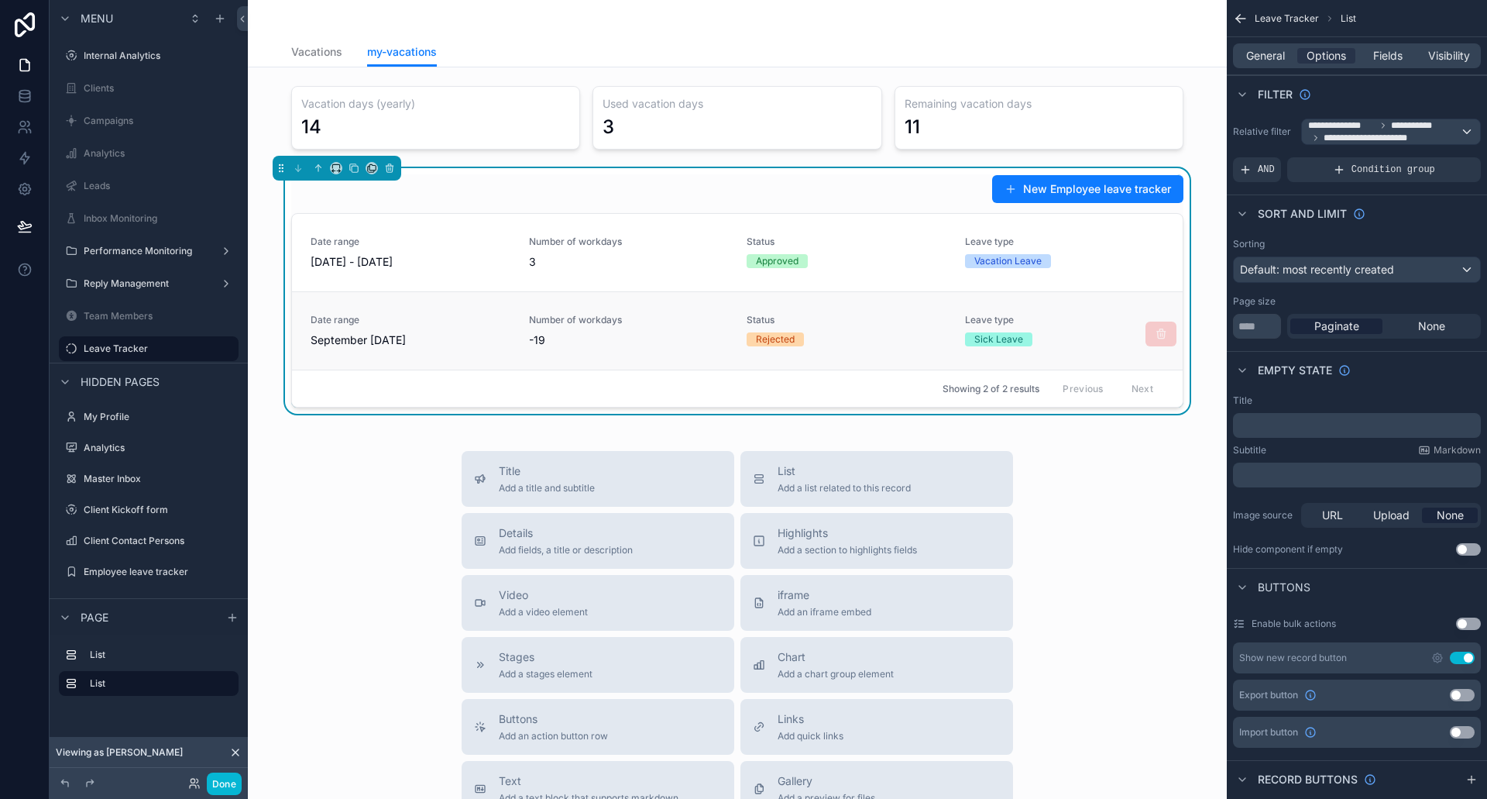
click at [631, 332] on div "Number of workdays -19" at bounding box center [629, 331] width 200 height 34
click at [516, 345] on div "Date range September [DATE] Number of workdays -19 Status Rejected Leave type S…" at bounding box center [738, 331] width 854 height 34
click at [438, 265] on span "[DATE] - [DATE]" at bounding box center [411, 261] width 200 height 15
drag, startPoint x: 1033, startPoint y: 186, endPoint x: 988, endPoint y: 189, distance: 45.0
click at [1033, 186] on button "New Employee leave tracker" at bounding box center [1087, 189] width 191 height 28
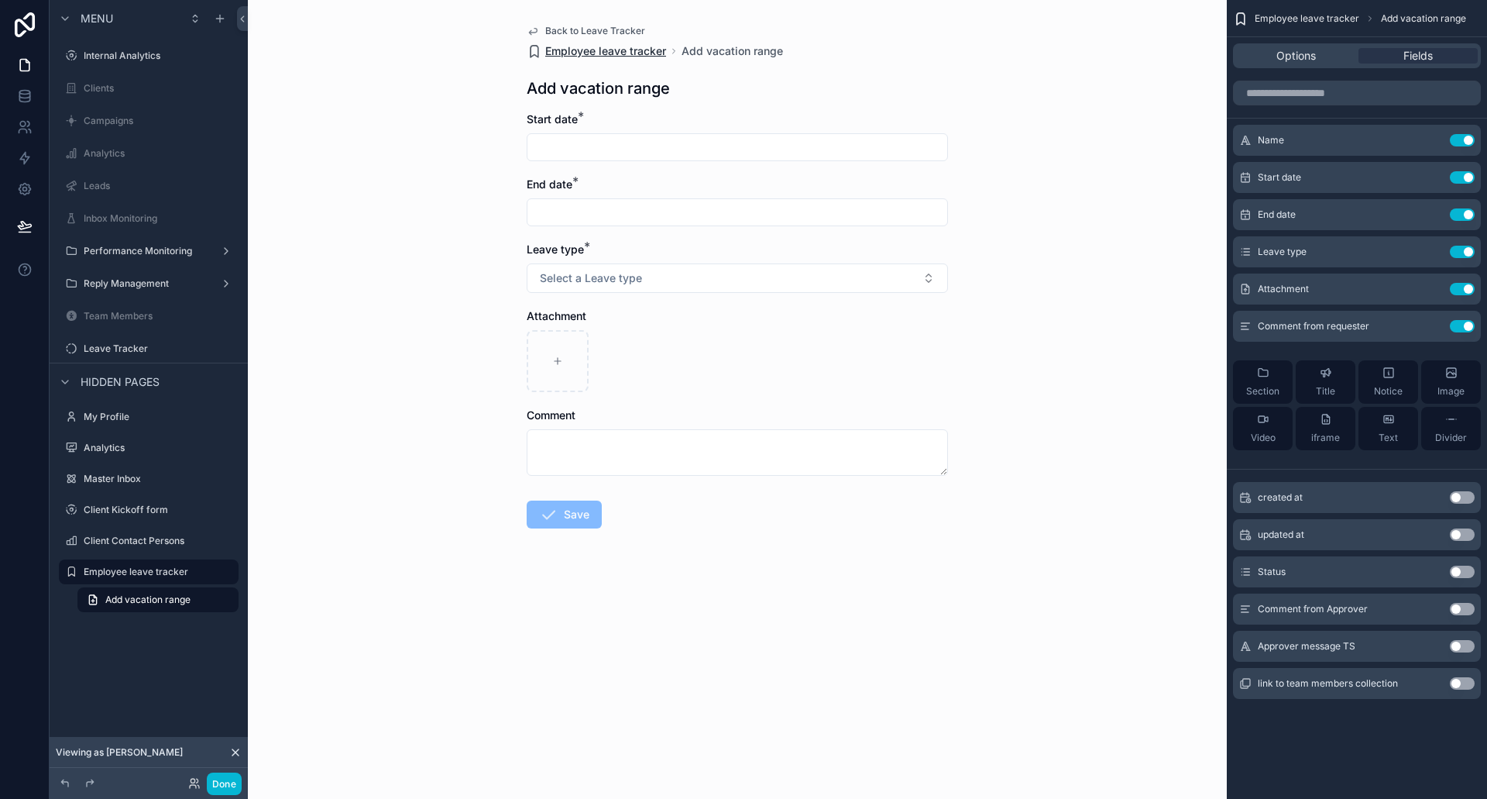
click at [570, 50] on span "Employee leave tracker" at bounding box center [605, 50] width 121 height 15
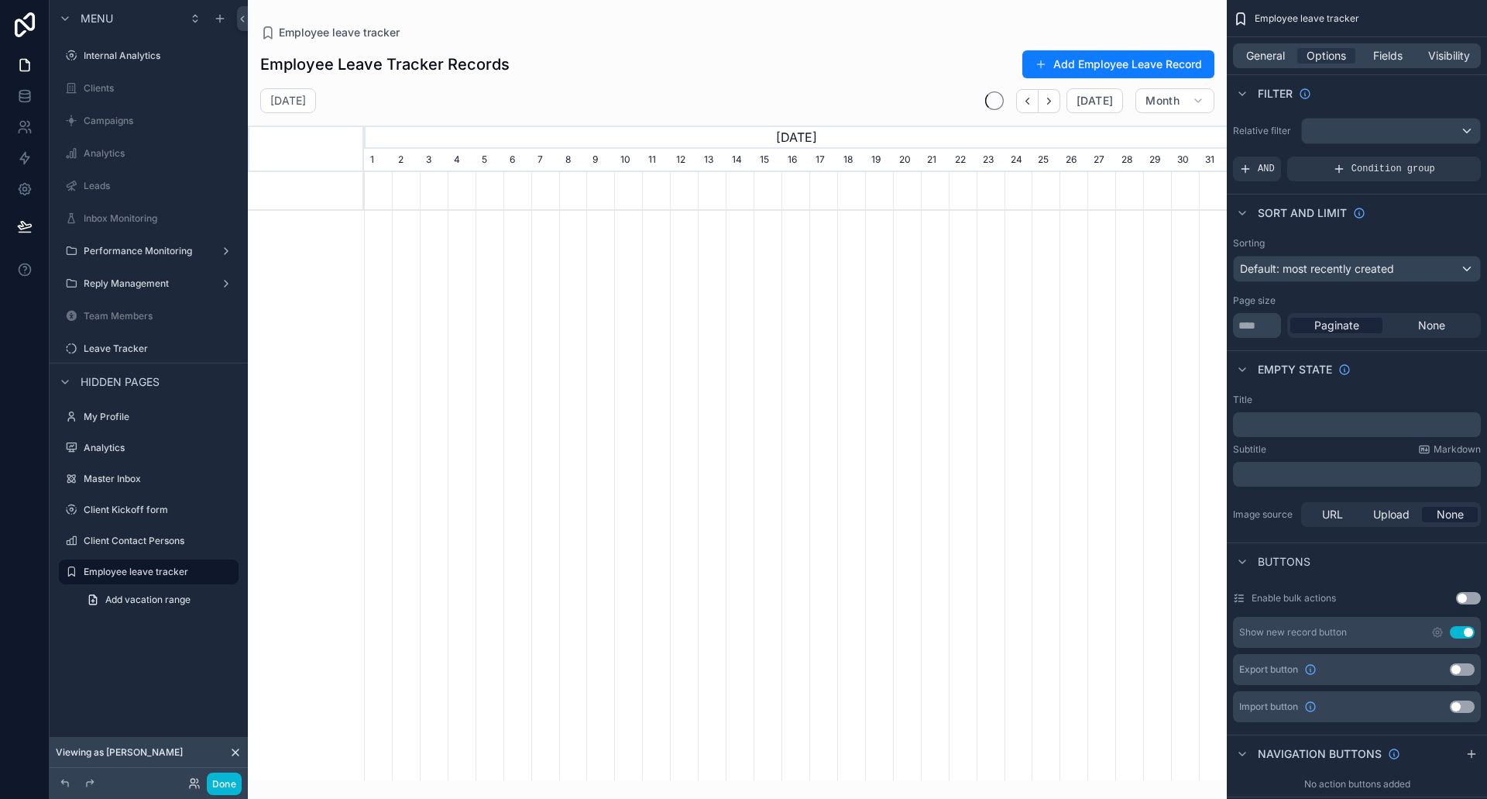
scroll to position [0, 863]
click at [1428, 53] on span "Visibility" at bounding box center [1449, 55] width 42 height 15
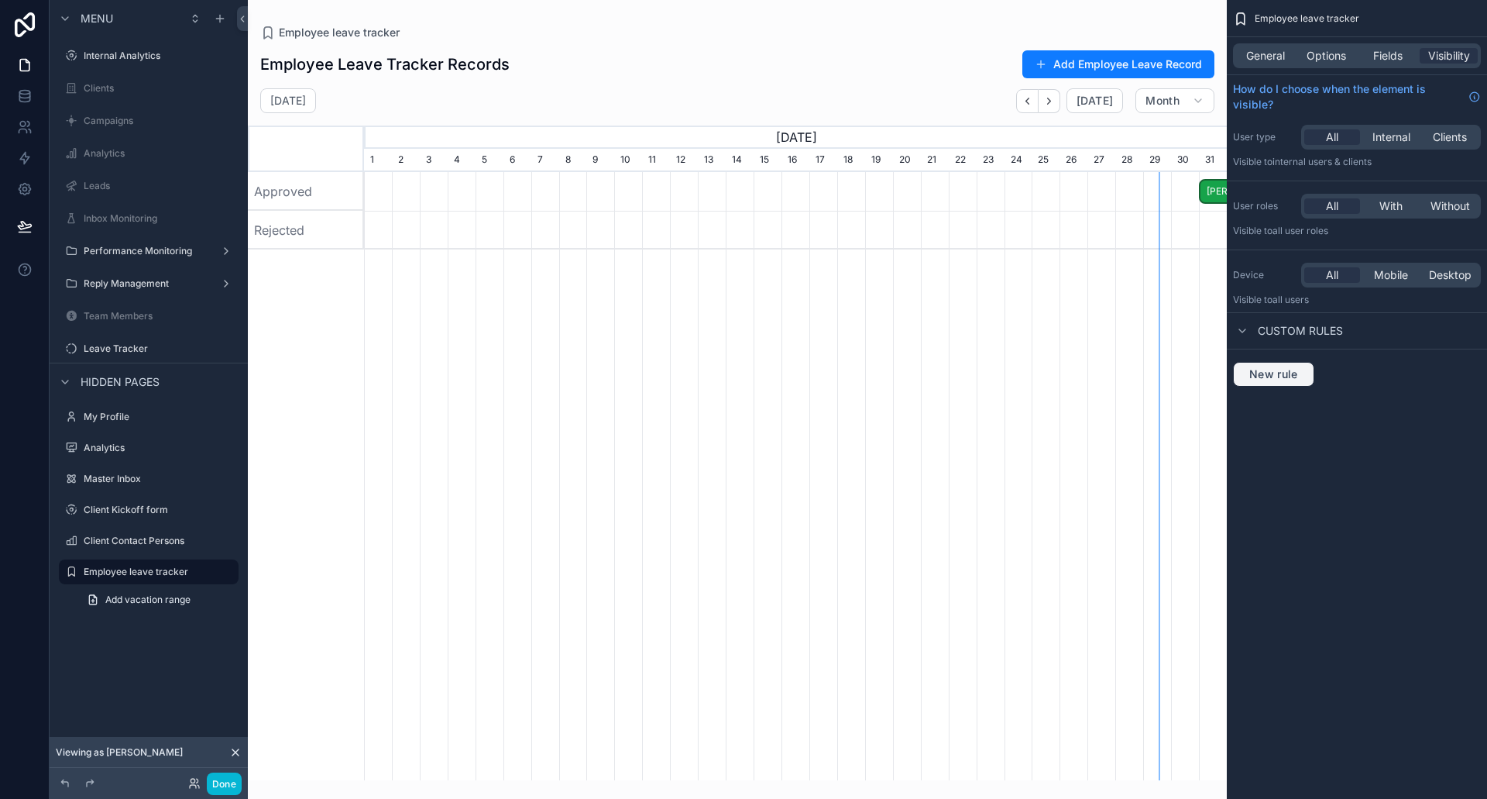
click at [1277, 371] on span "New rule" at bounding box center [1273, 374] width 61 height 14
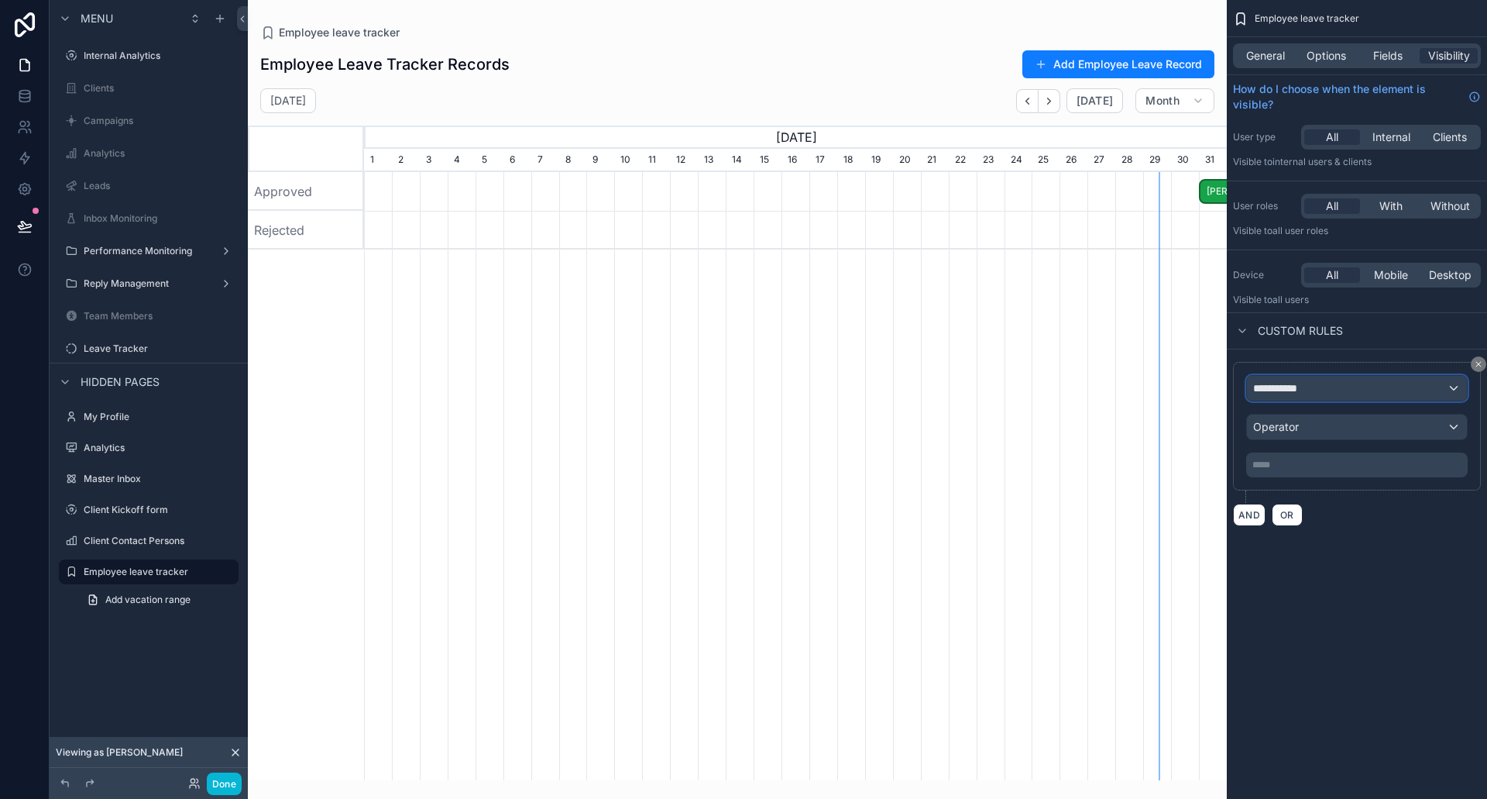
click at [1311, 387] on div "**********" at bounding box center [1357, 388] width 220 height 25
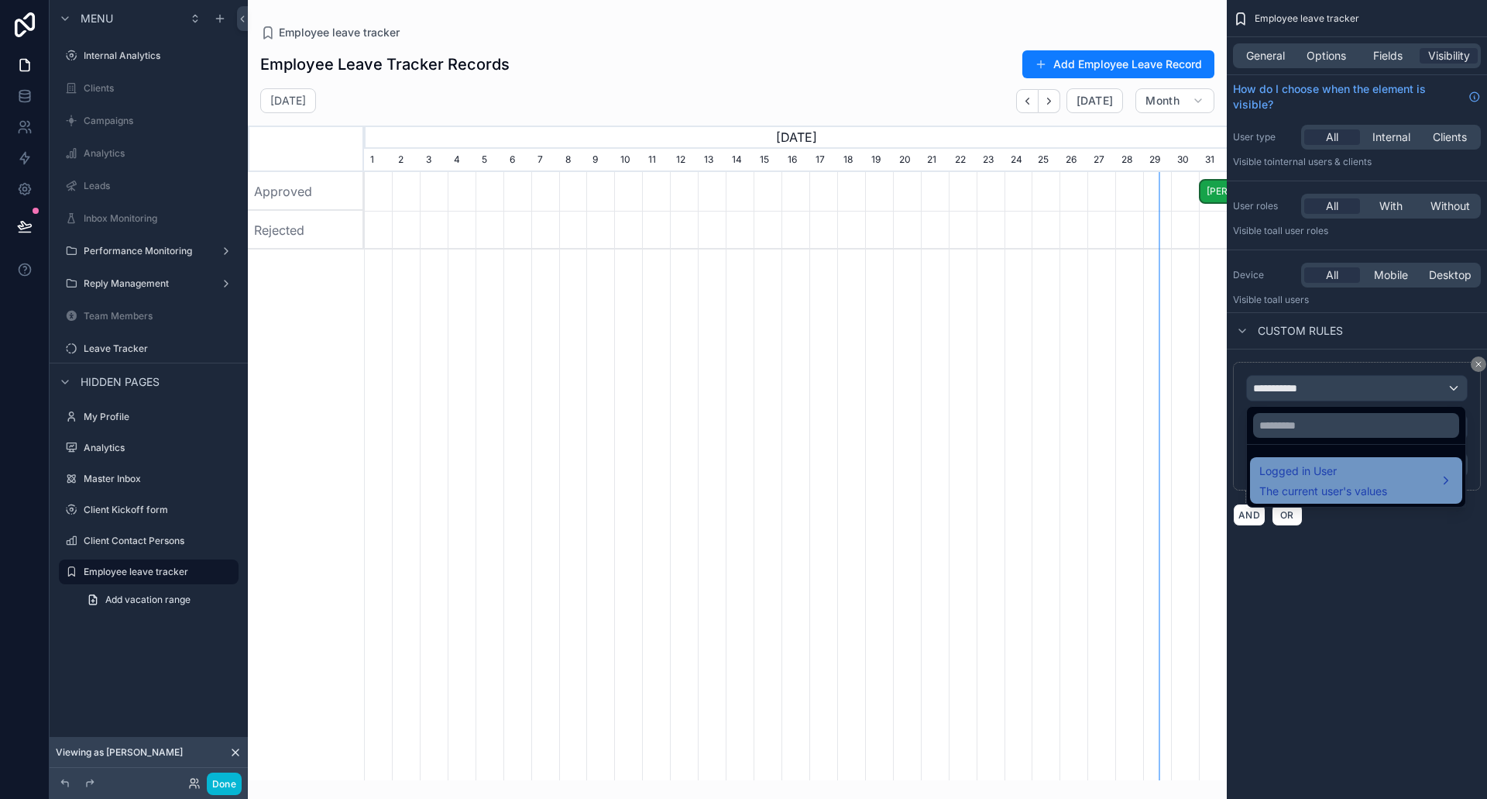
click at [1319, 466] on span "Logged in User" at bounding box center [1324, 471] width 128 height 19
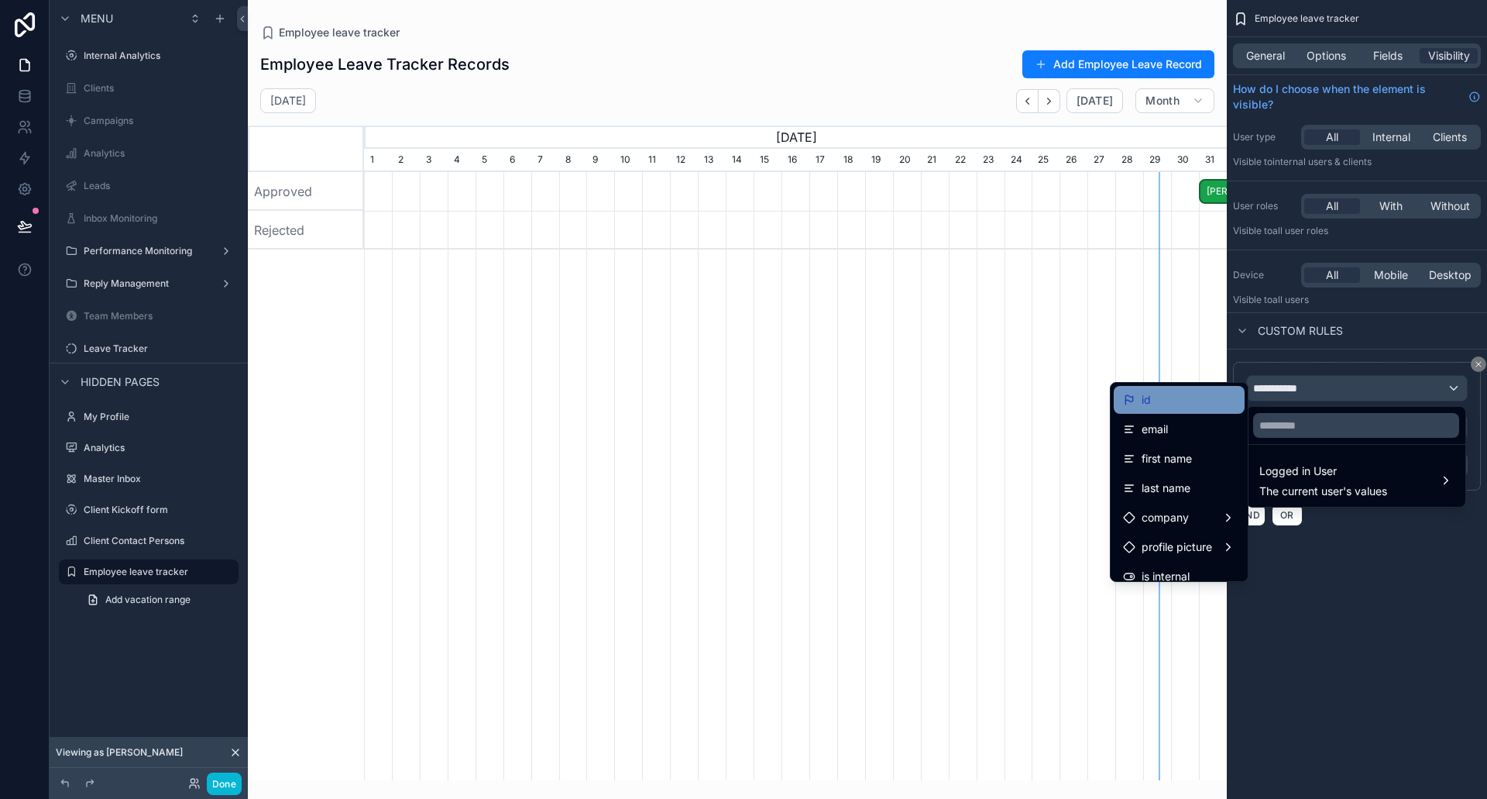
click at [1171, 404] on div "id" at bounding box center [1179, 399] width 112 height 19
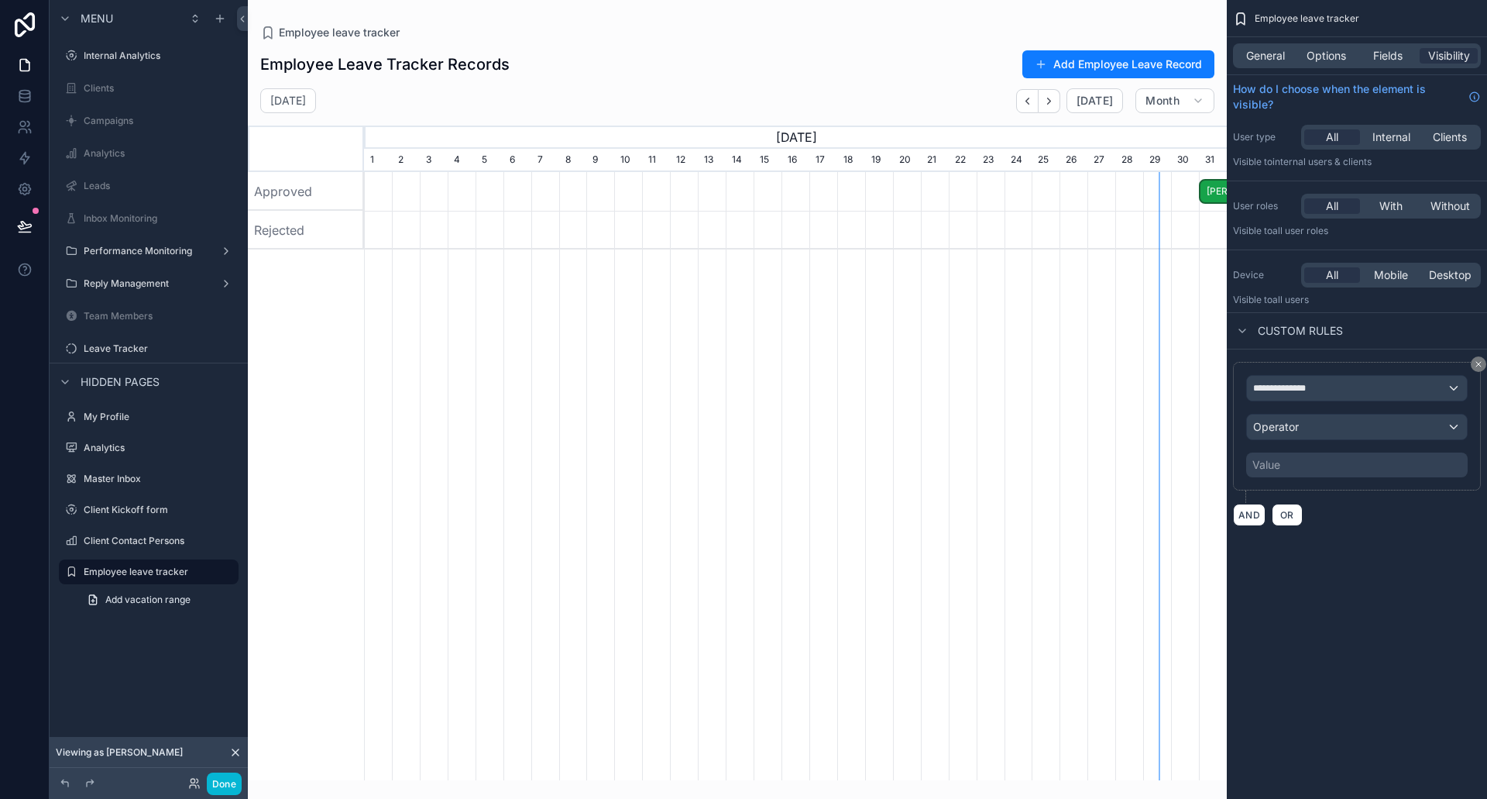
click at [1296, 460] on div "Value" at bounding box center [1357, 464] width 222 height 25
click at [1303, 424] on div "Operator" at bounding box center [1357, 426] width 220 height 25
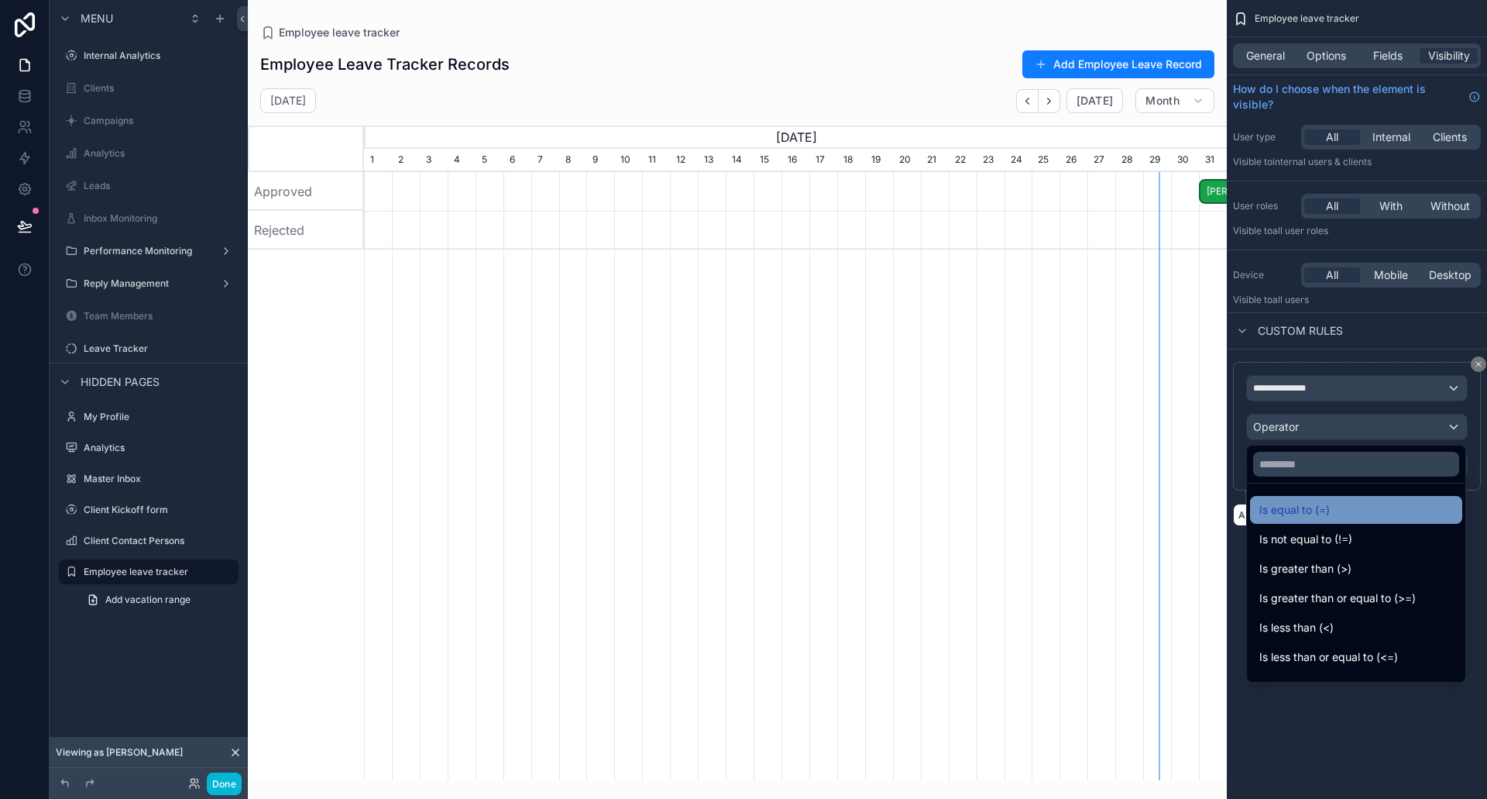
click at [1302, 510] on span "Is equal to (=)" at bounding box center [1295, 509] width 70 height 19
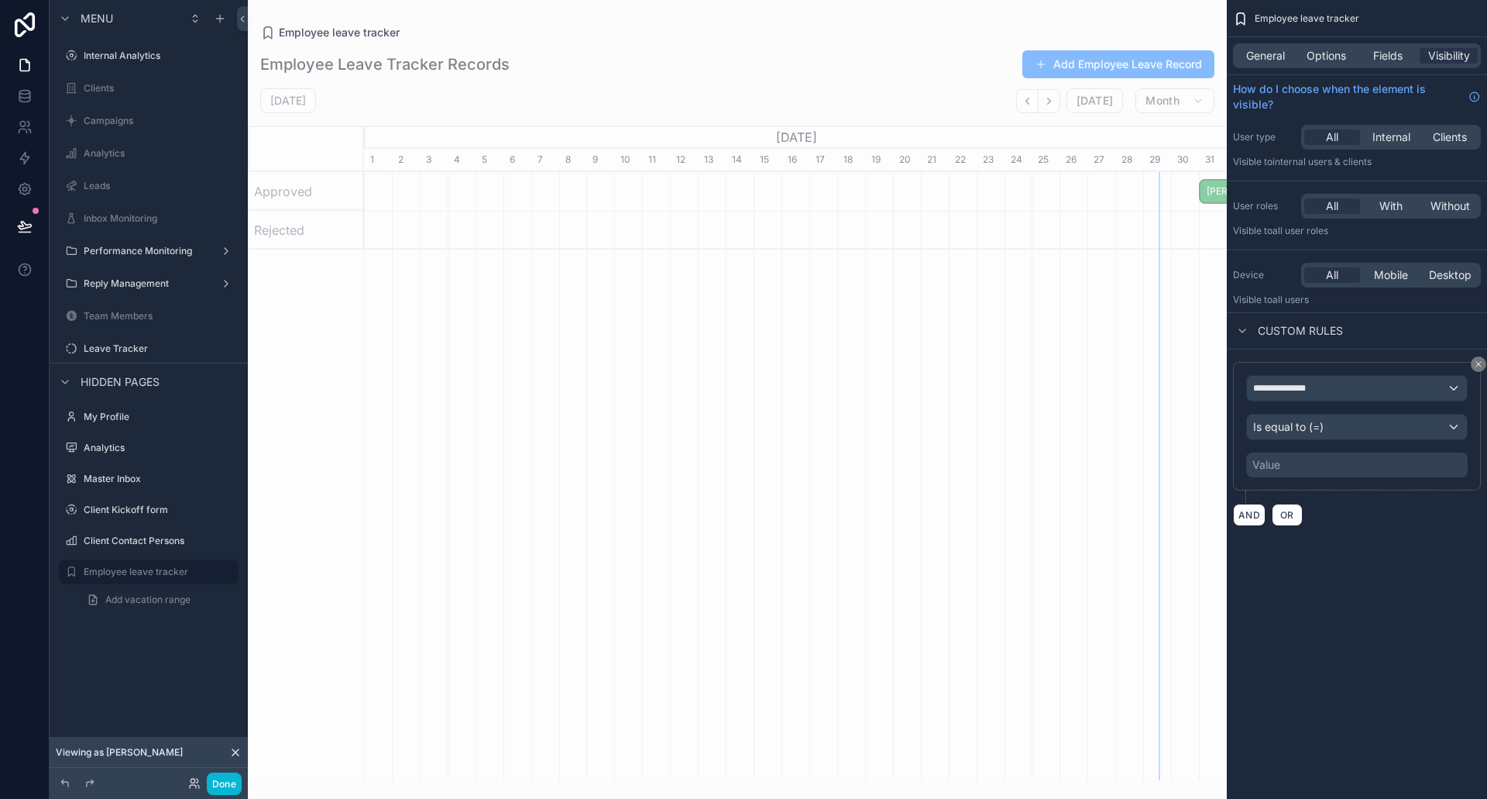
click at [1308, 459] on div "Value" at bounding box center [1357, 464] width 222 height 25
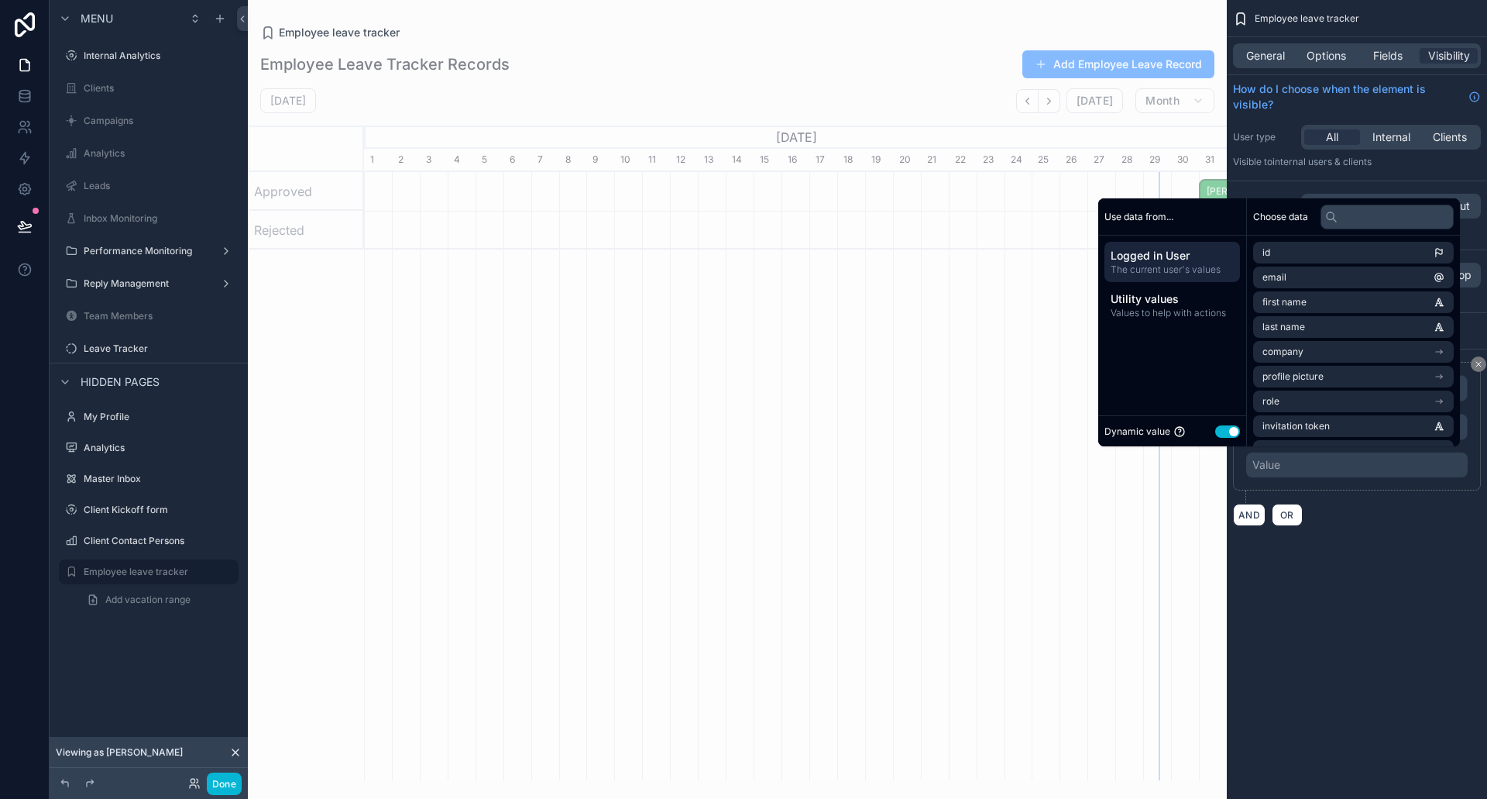
click at [1294, 462] on div "Value" at bounding box center [1357, 464] width 222 height 25
click at [1222, 431] on button "Use setting" at bounding box center [1227, 431] width 25 height 12
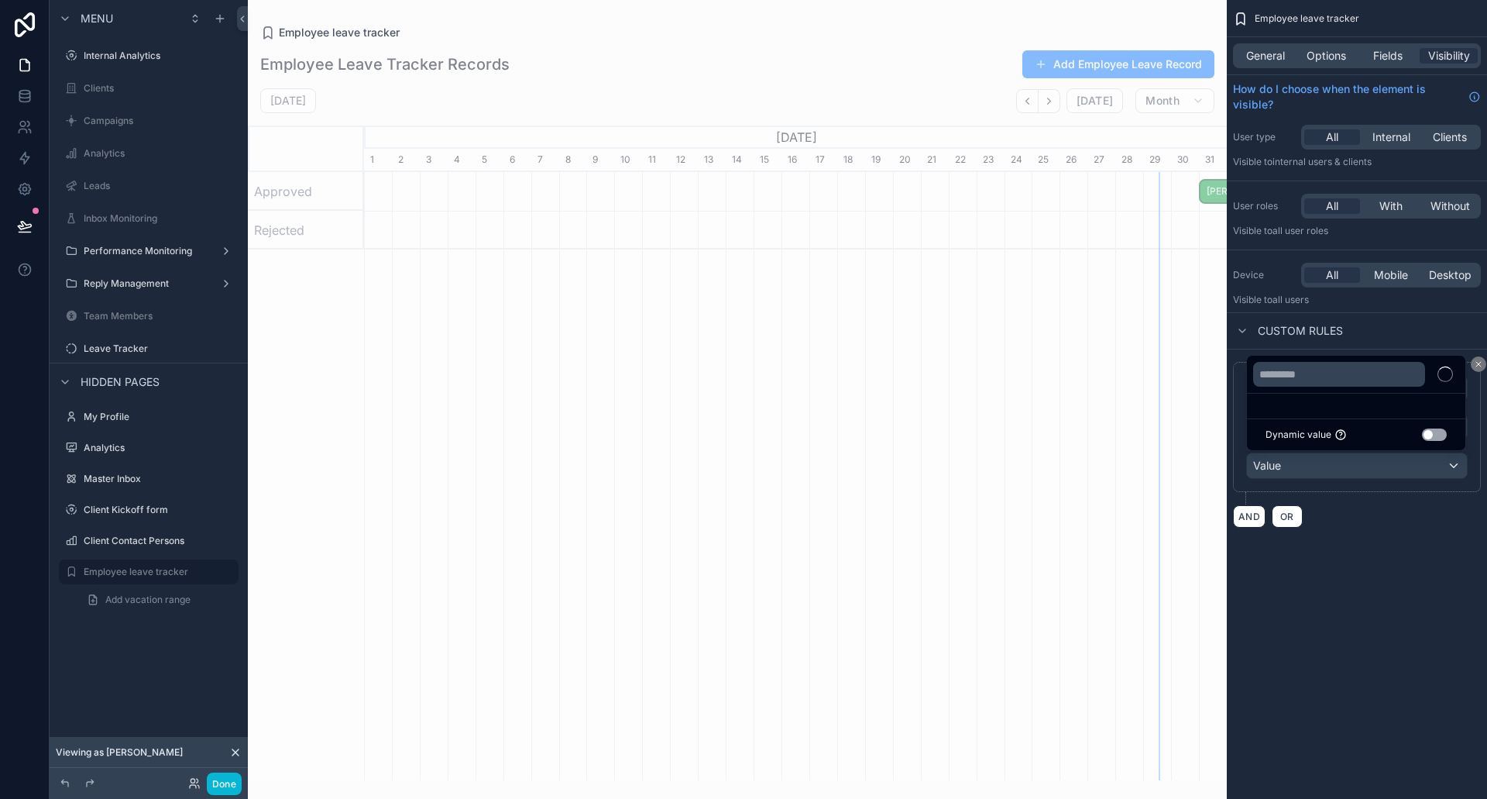
click at [1293, 467] on div "scrollable content" at bounding box center [743, 399] width 1487 height 799
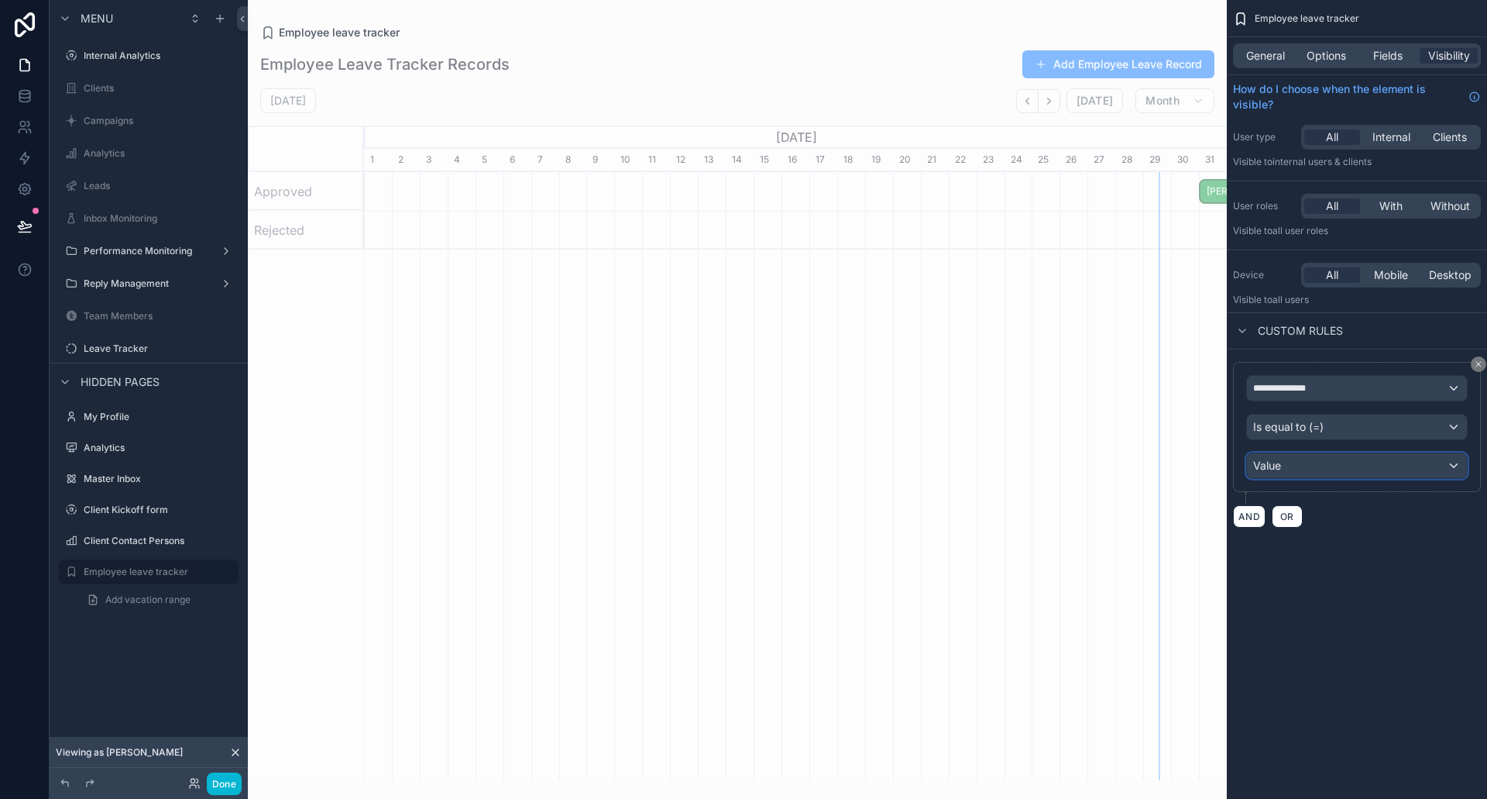
click at [1284, 468] on div "Value" at bounding box center [1357, 465] width 220 height 25
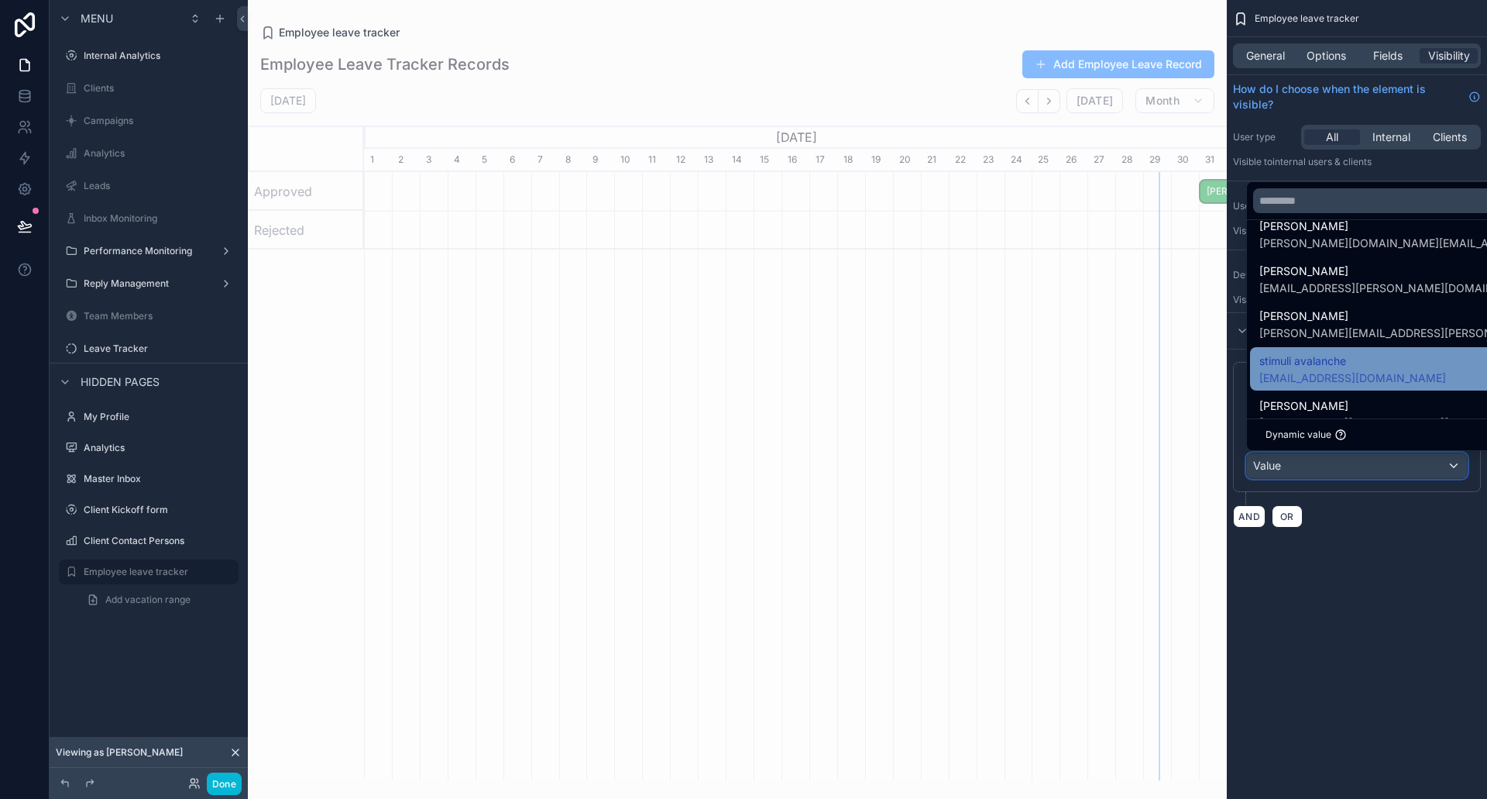
scroll to position [0, 0]
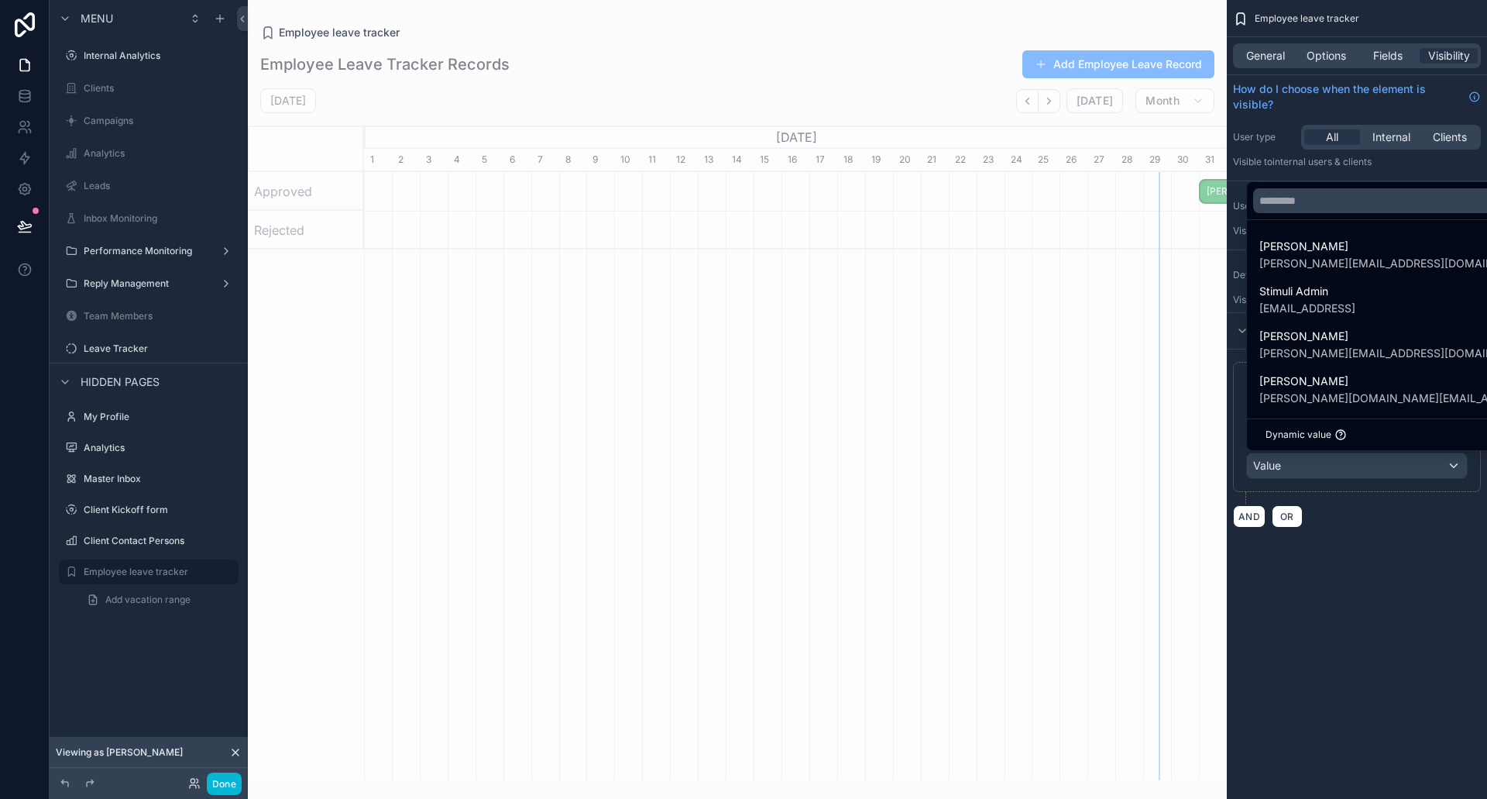
click at [1387, 579] on div "scrollable content" at bounding box center [743, 399] width 1487 height 799
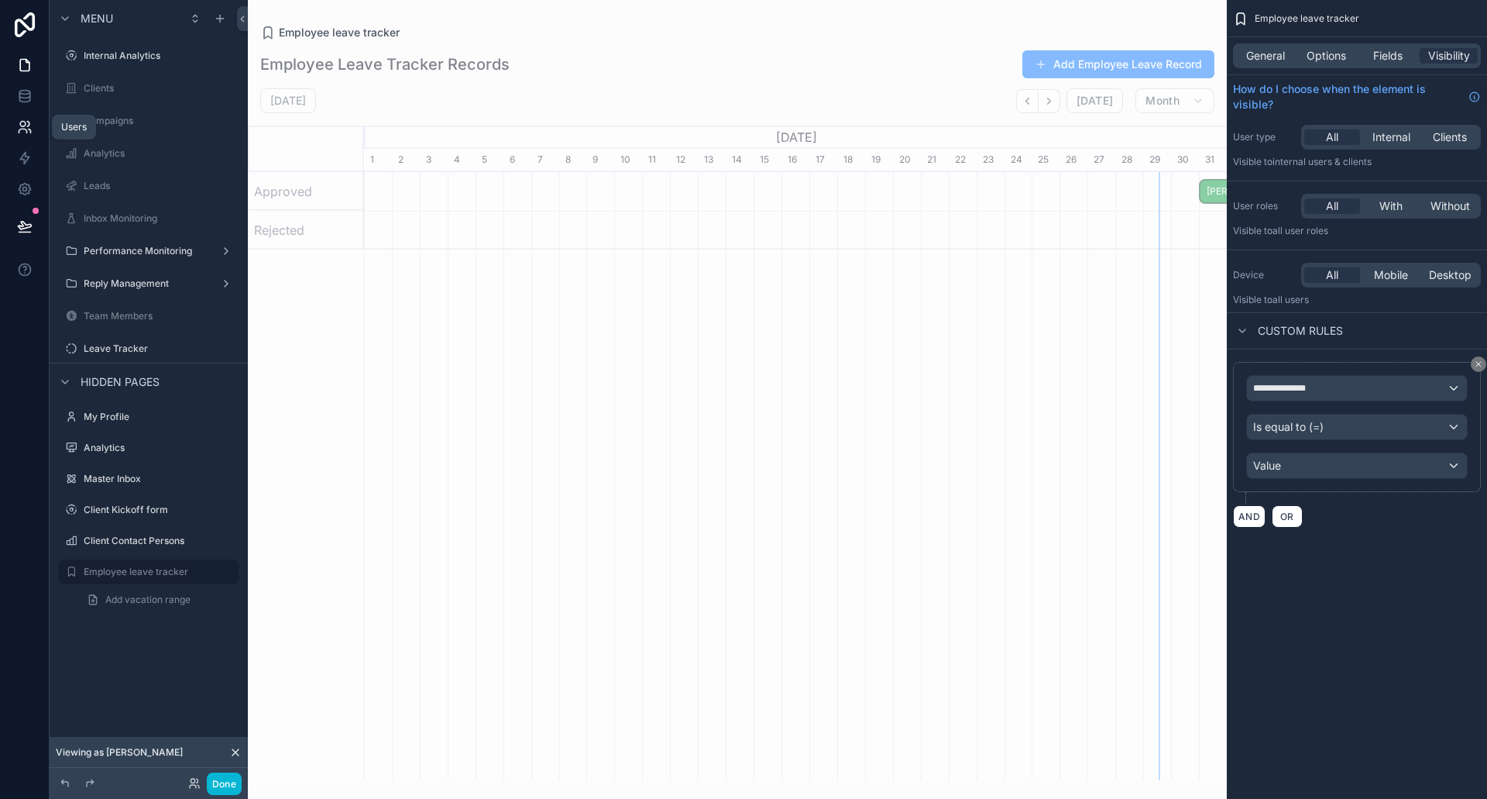
click at [29, 128] on icon at bounding box center [24, 126] width 15 height 15
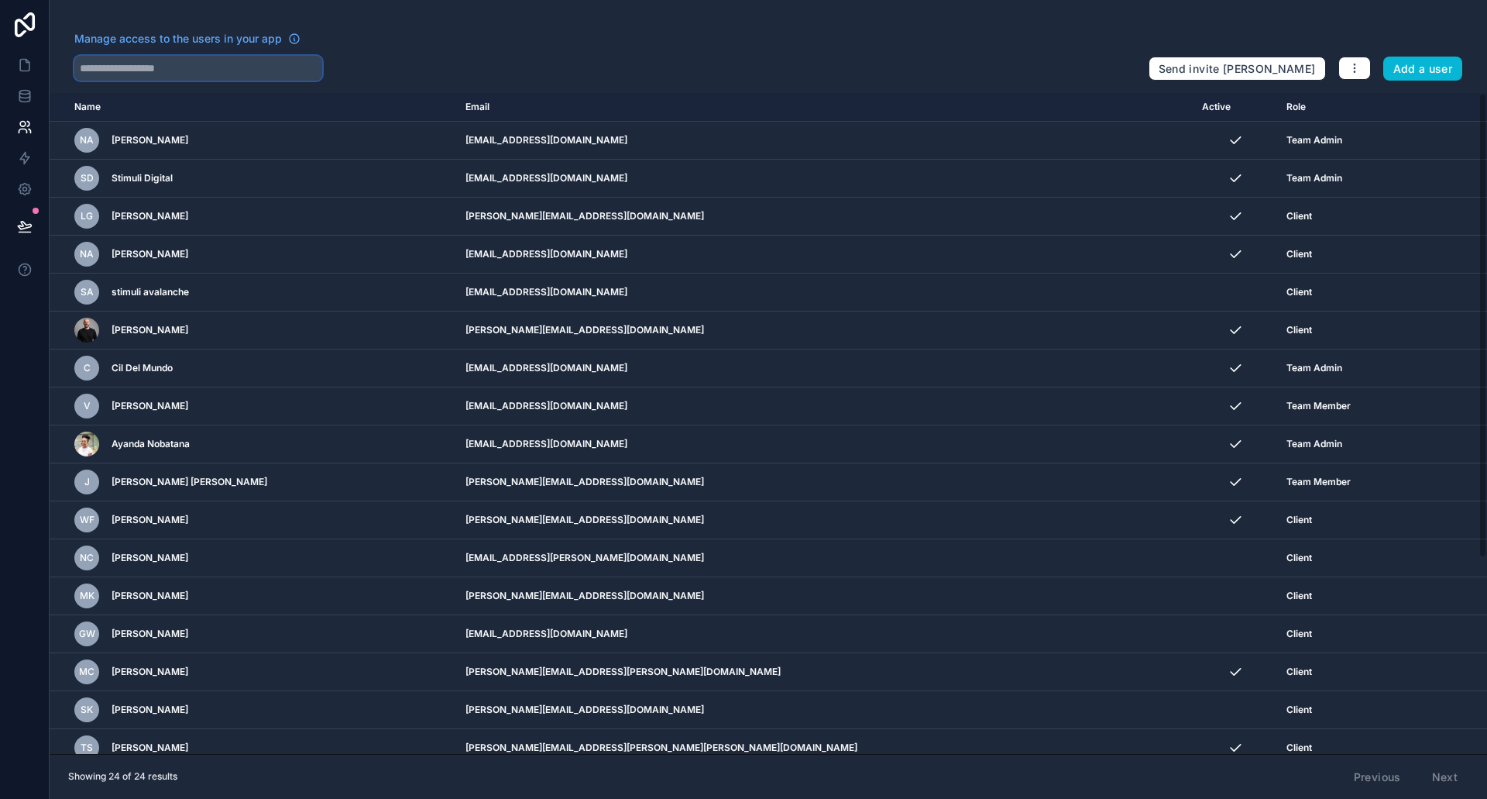
click at [177, 61] on input "text" at bounding box center [198, 68] width 248 height 25
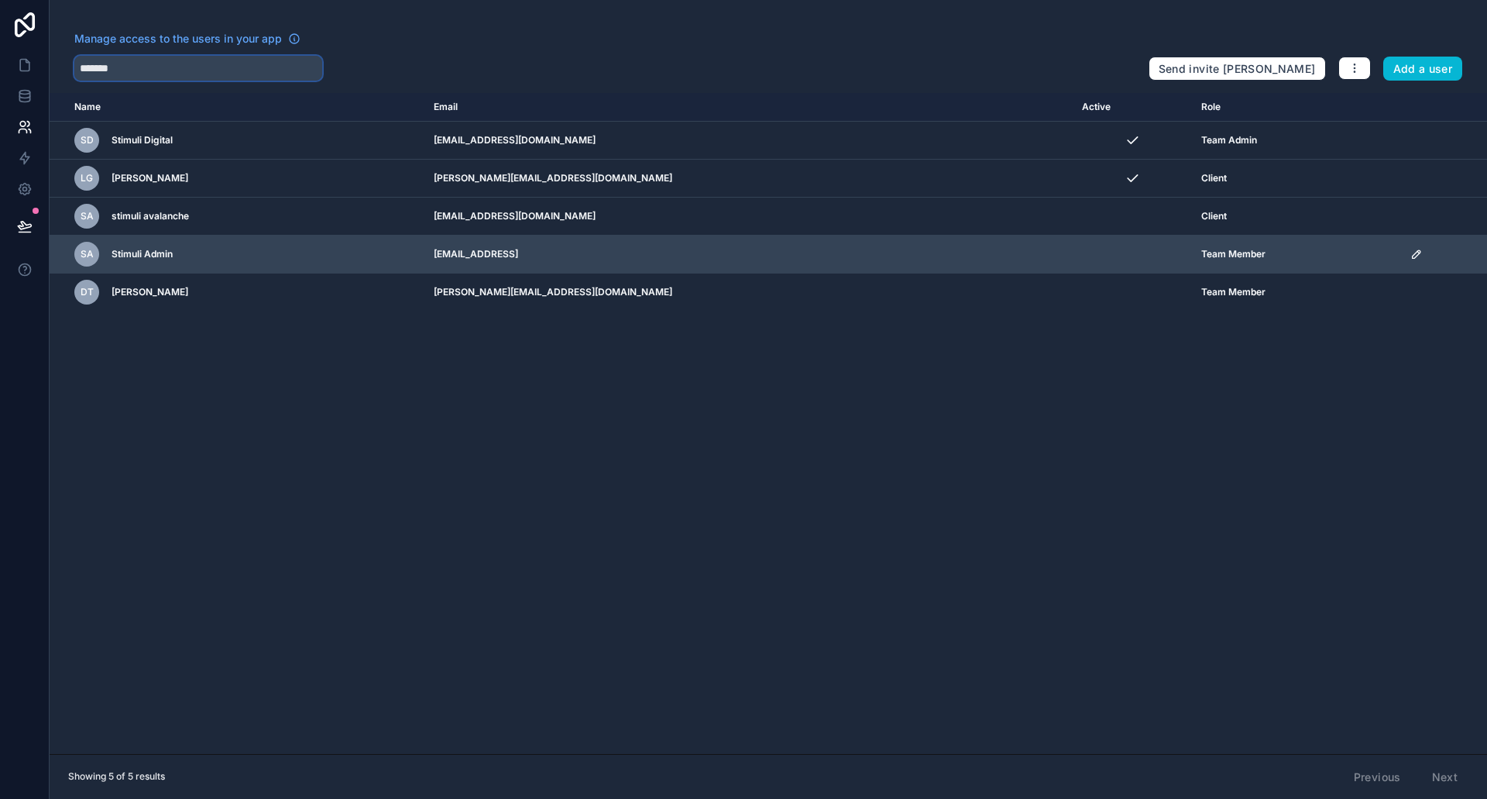
type input "*******"
click at [1411, 256] on icon "scrollable content" at bounding box center [1417, 254] width 12 height 12
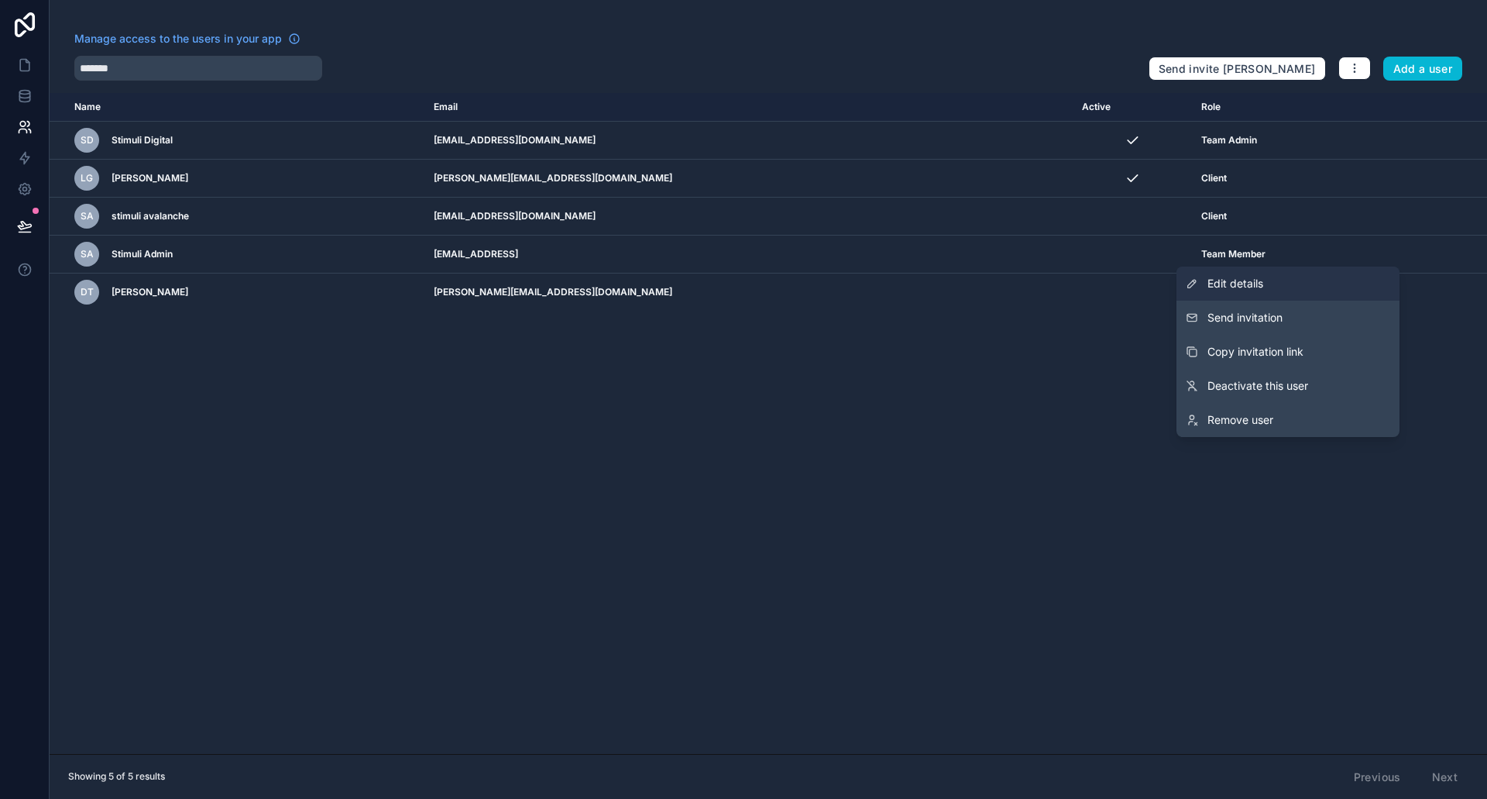
click at [1294, 275] on link "Edit details" at bounding box center [1288, 283] width 223 height 34
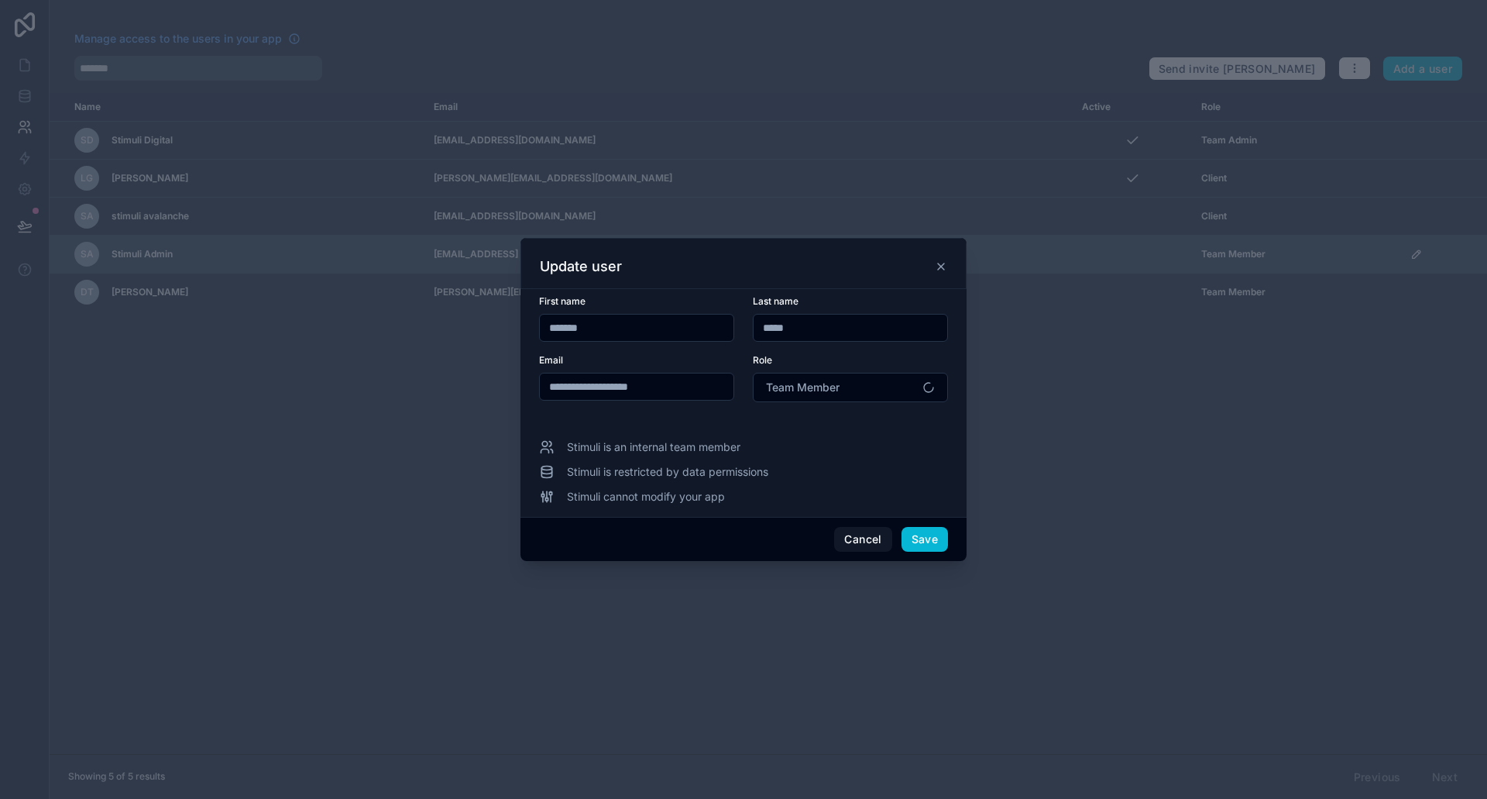
click at [602, 253] on div "Update user" at bounding box center [744, 263] width 446 height 51
click at [676, 389] on input "**********" at bounding box center [637, 387] width 194 height 22
type input "**********"
click at [866, 476] on div "Stimuli is restricted by data permissions" at bounding box center [743, 471] width 409 height 15
click at [937, 540] on button "Save" at bounding box center [925, 539] width 46 height 25
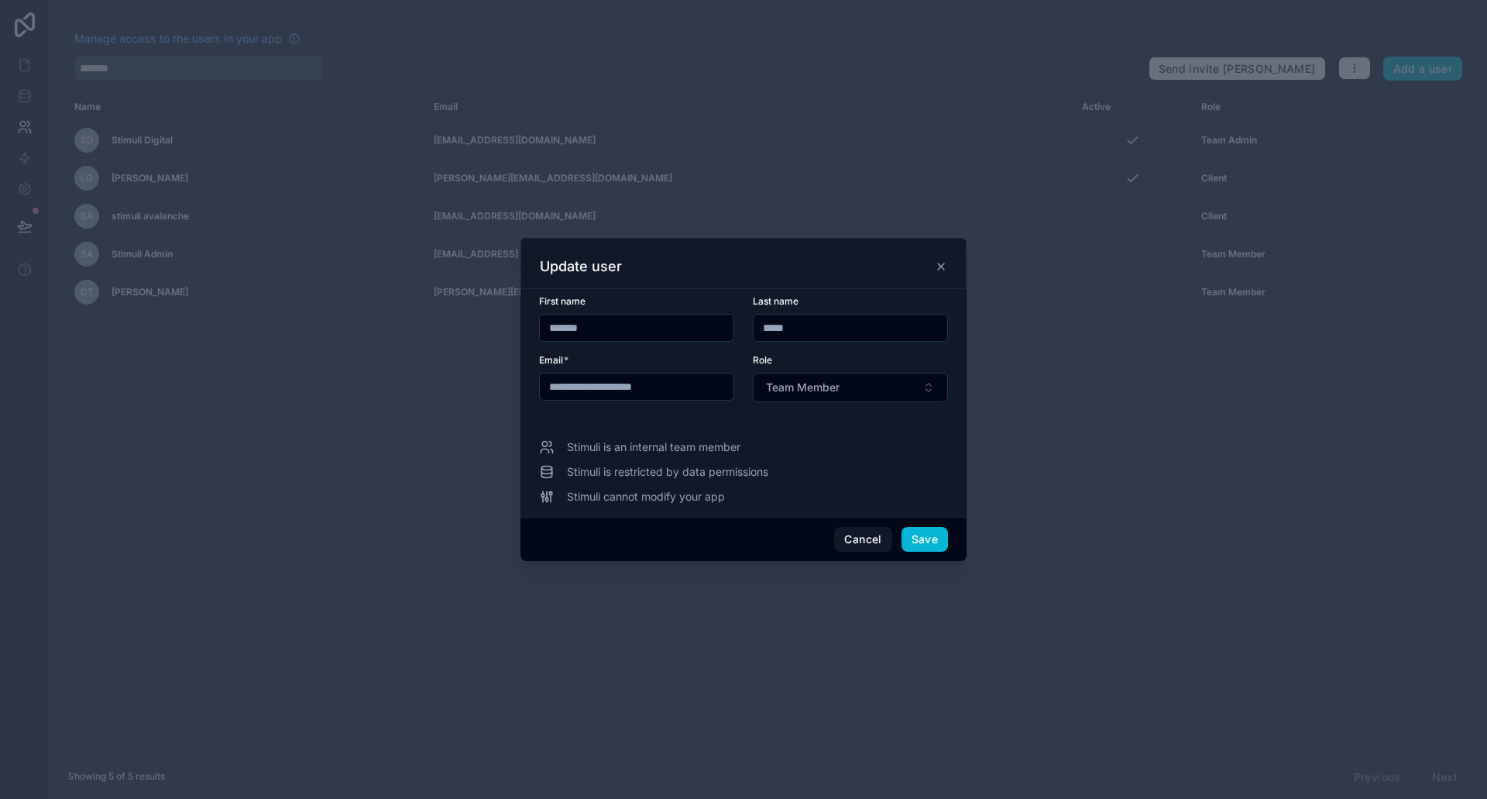
click at [939, 266] on icon at bounding box center [941, 266] width 12 height 12
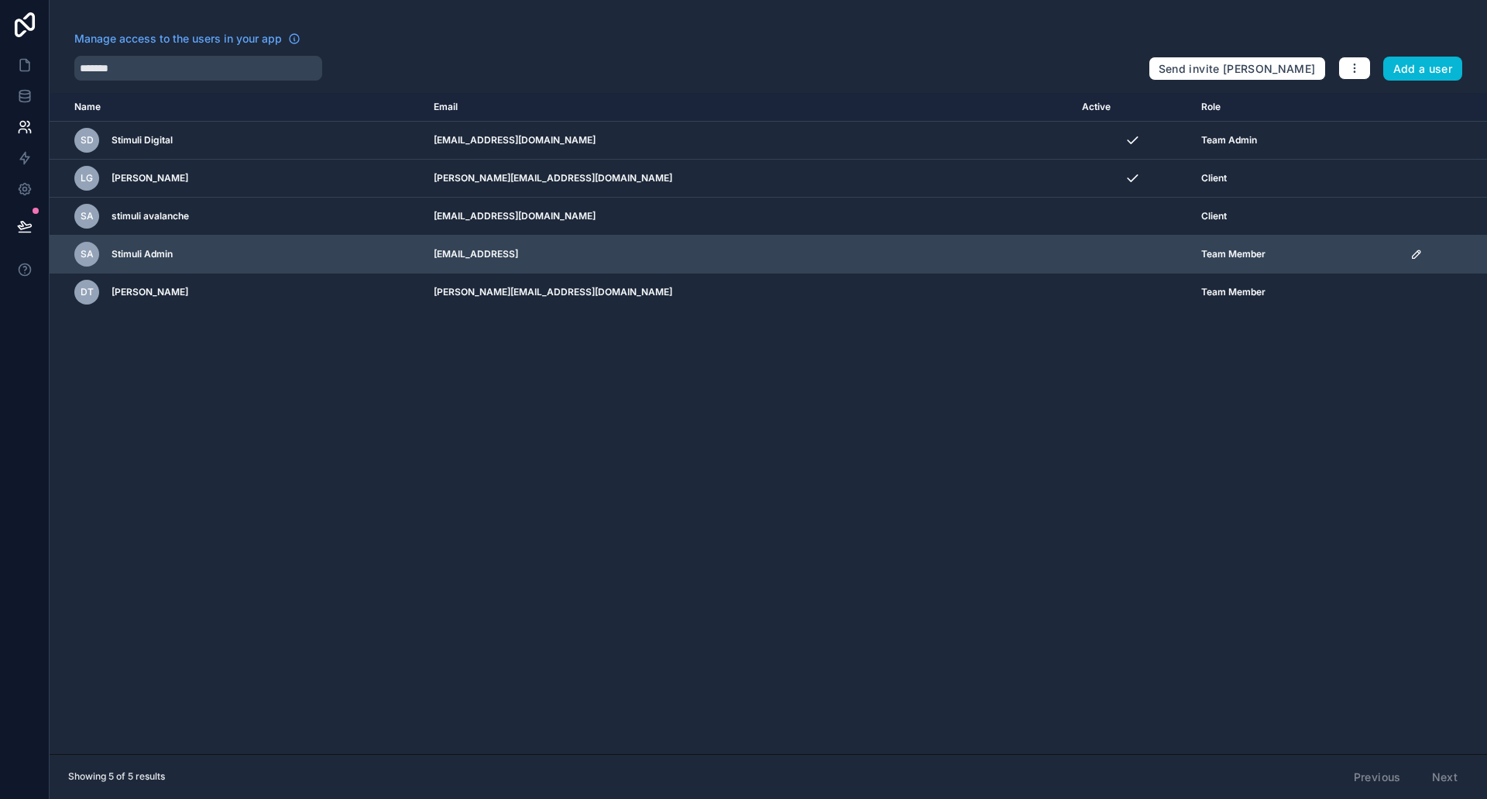
click at [1413, 253] on icon "scrollable content" at bounding box center [1417, 254] width 8 height 8
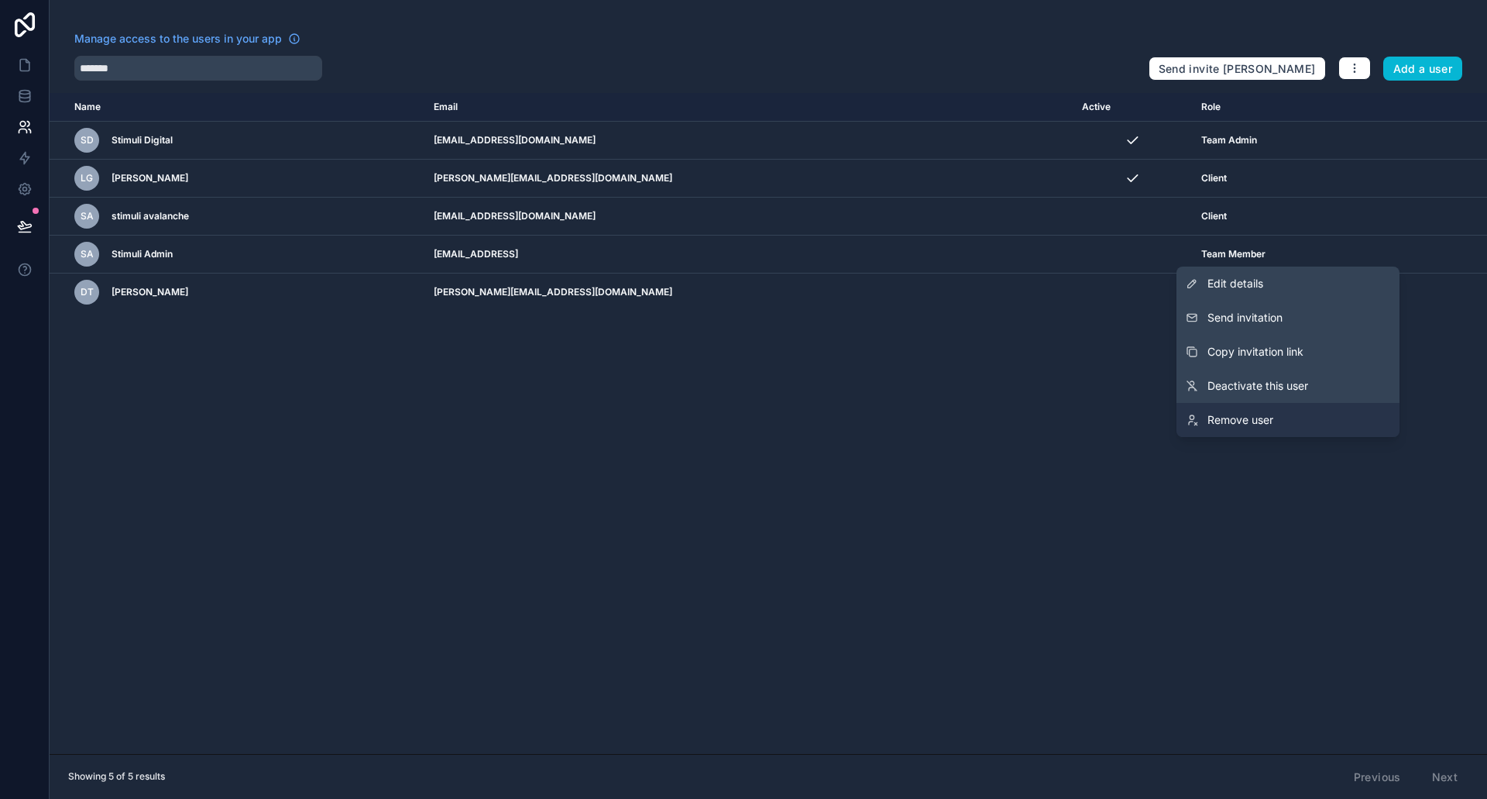
click at [1260, 422] on span "Remove user" at bounding box center [1241, 419] width 66 height 15
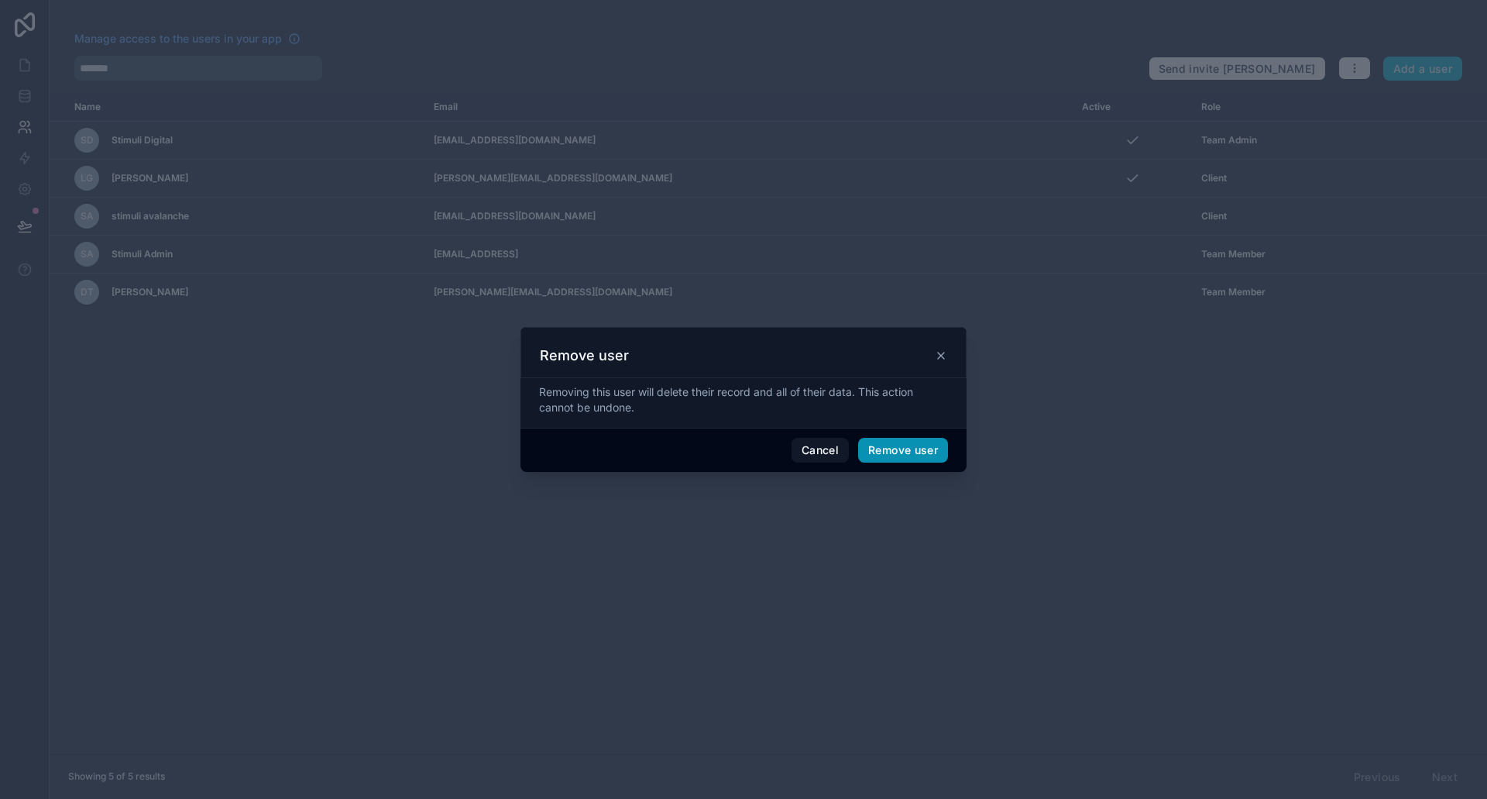
click at [913, 447] on button "Remove user" at bounding box center [903, 450] width 90 height 25
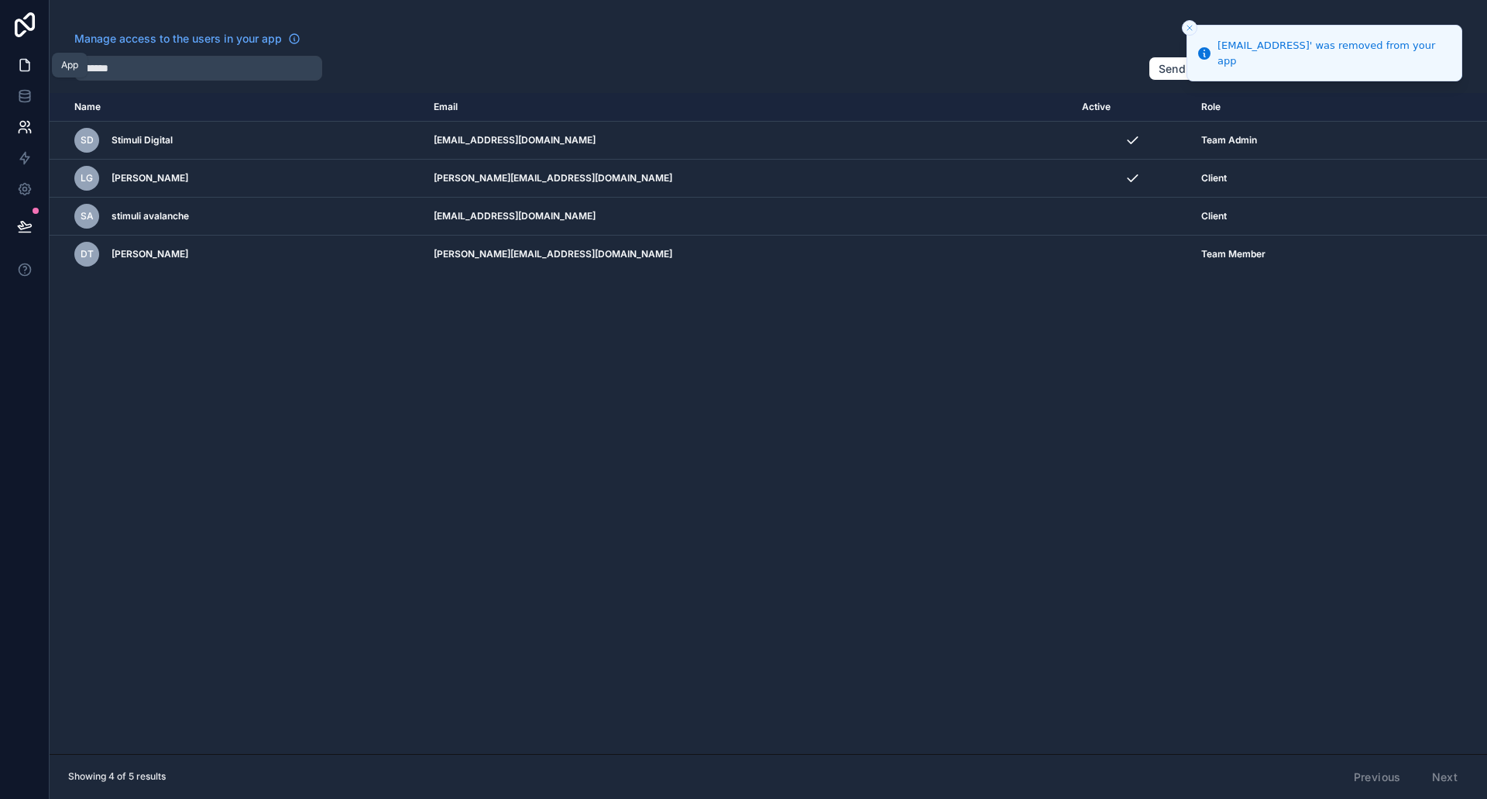
click at [40, 64] on link at bounding box center [24, 65] width 49 height 31
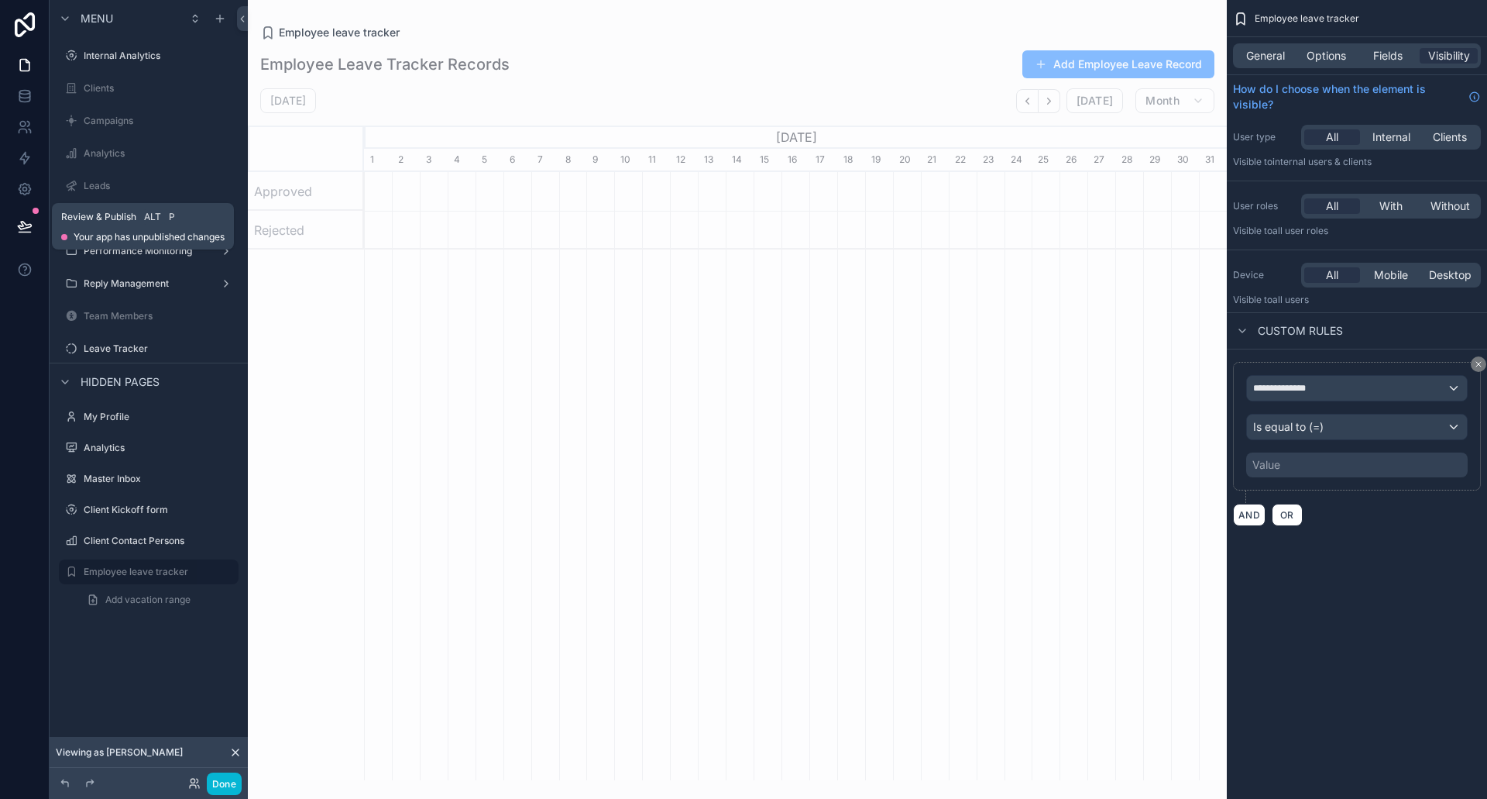
click at [20, 224] on icon at bounding box center [24, 225] width 15 height 15
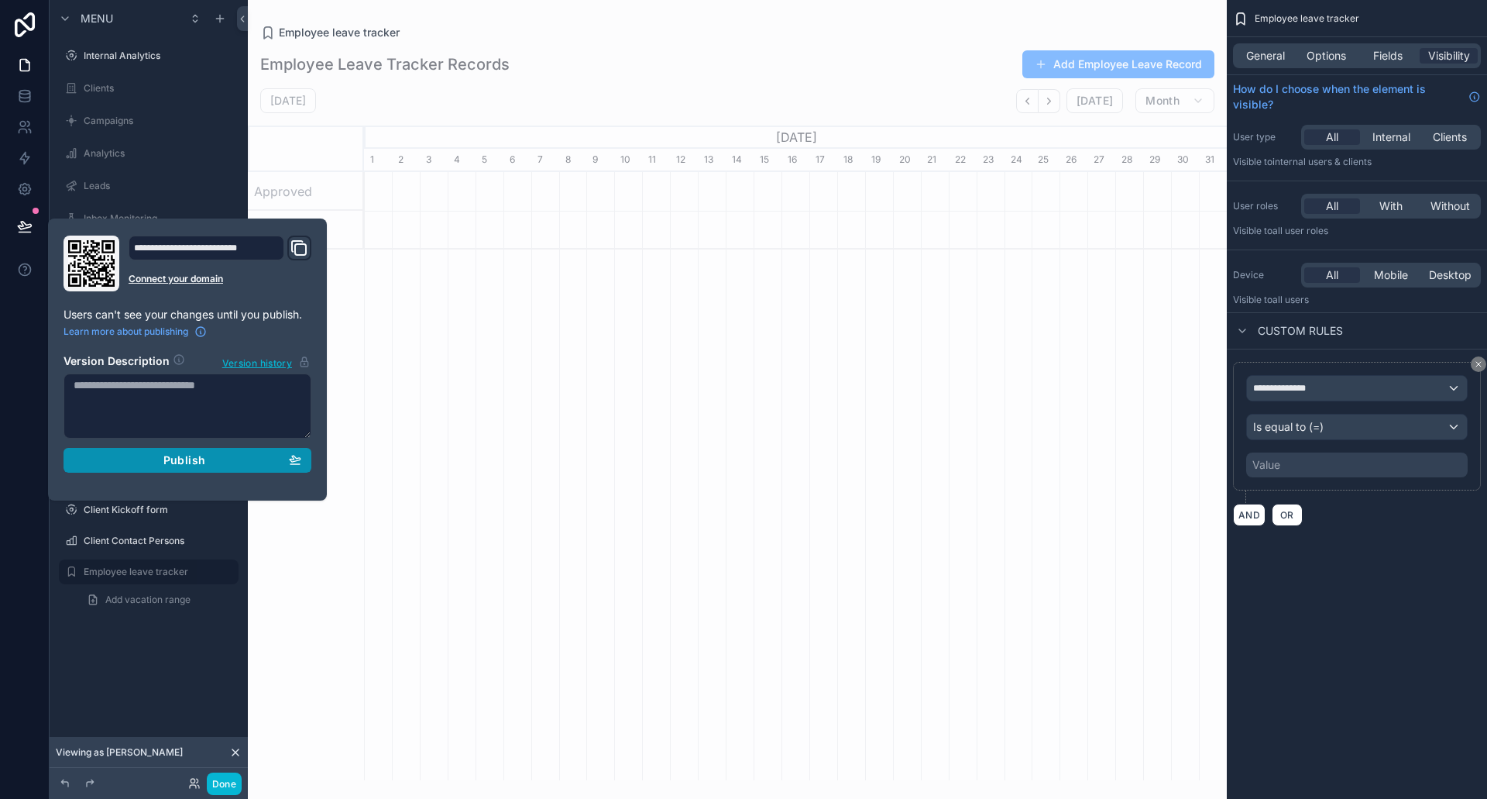
scroll to position [0, 863]
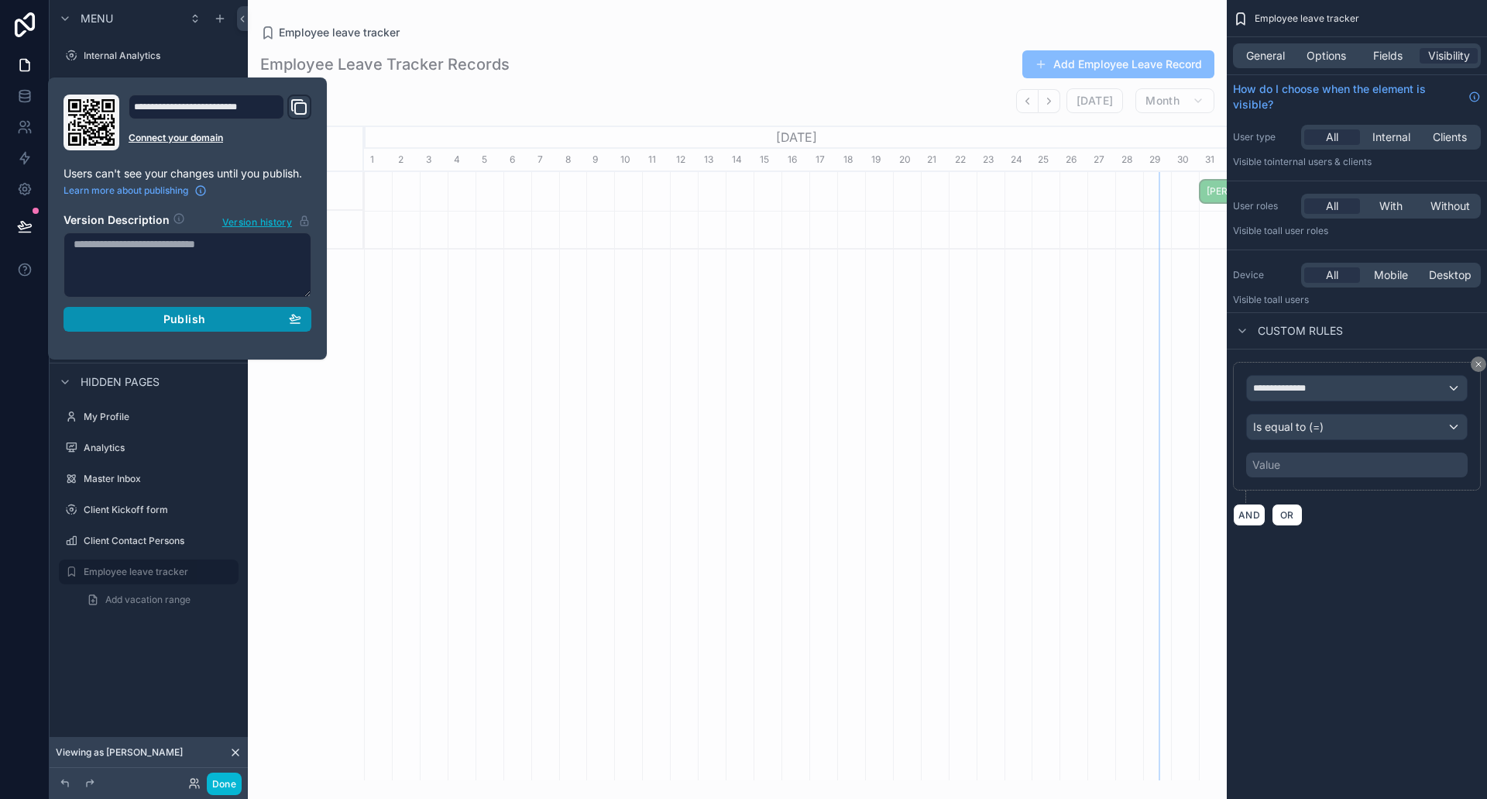
click at [215, 326] on button "Publish" at bounding box center [188, 319] width 248 height 25
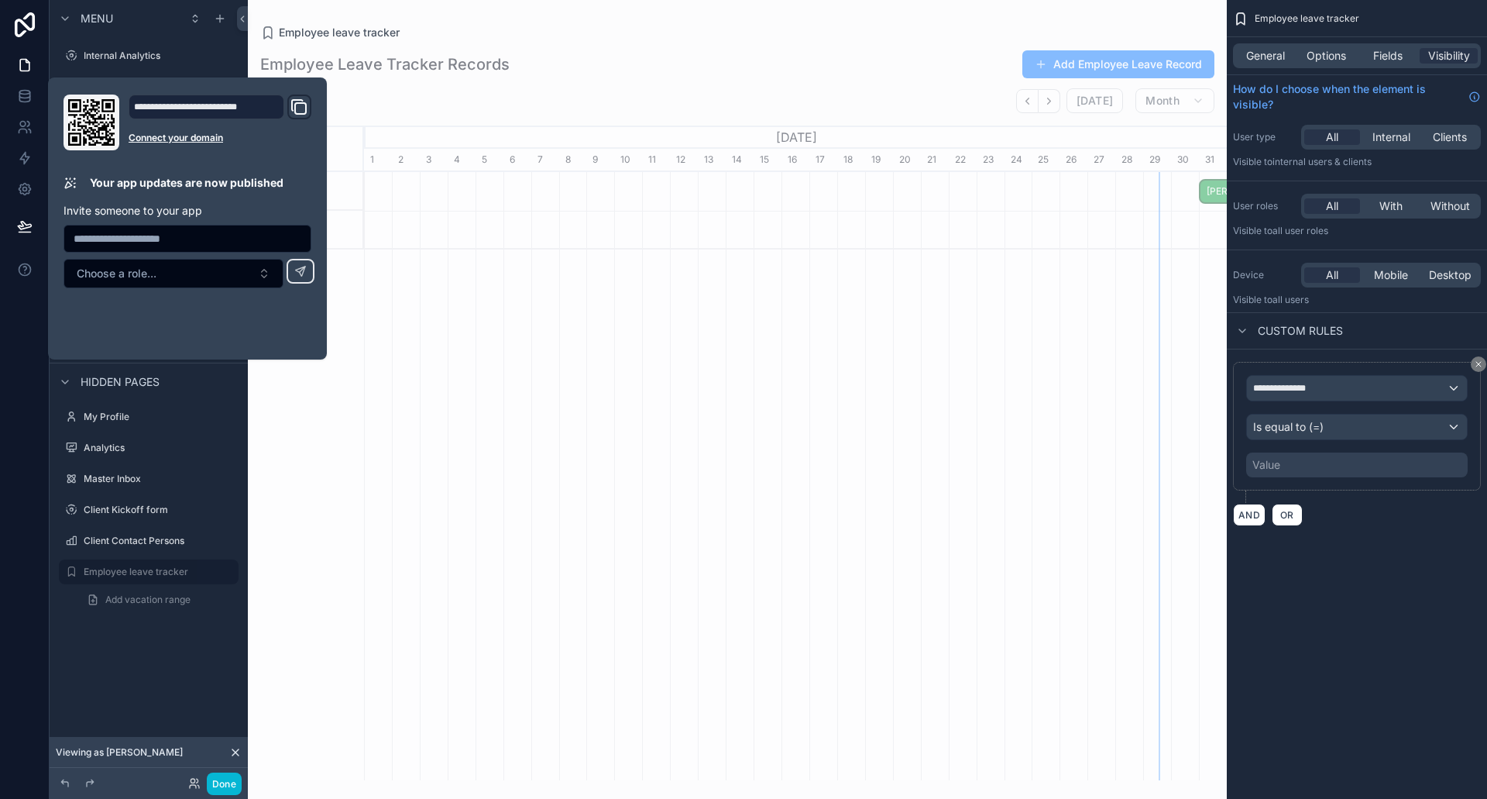
click at [1370, 460] on div "Value" at bounding box center [1357, 464] width 222 height 25
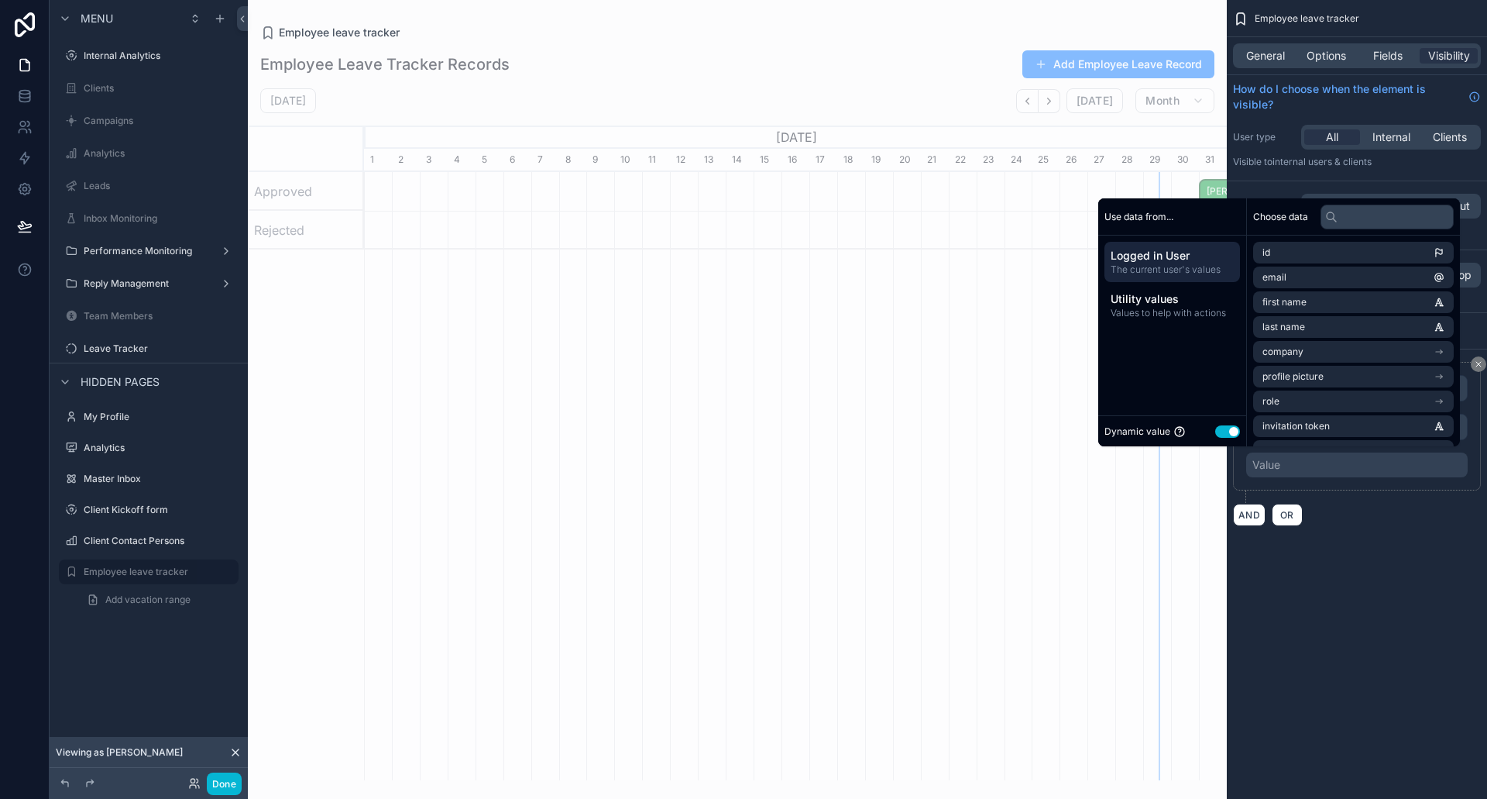
click at [1228, 441] on div "Dynamic value Use setting" at bounding box center [1172, 430] width 148 height 31
click at [1227, 437] on button "Use setting" at bounding box center [1227, 431] width 25 height 12
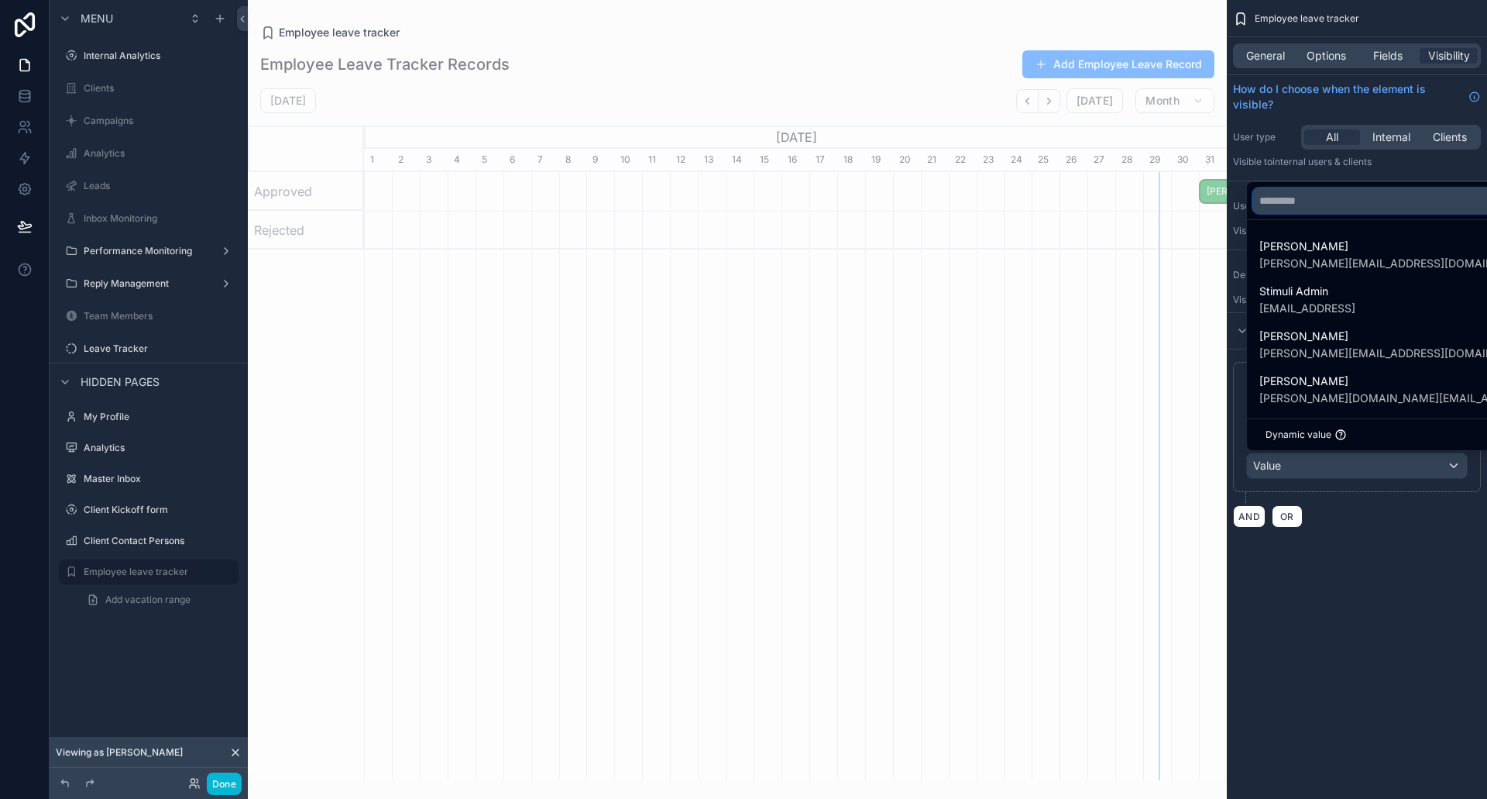
click at [1324, 203] on input "text" at bounding box center [1395, 200] width 285 height 25
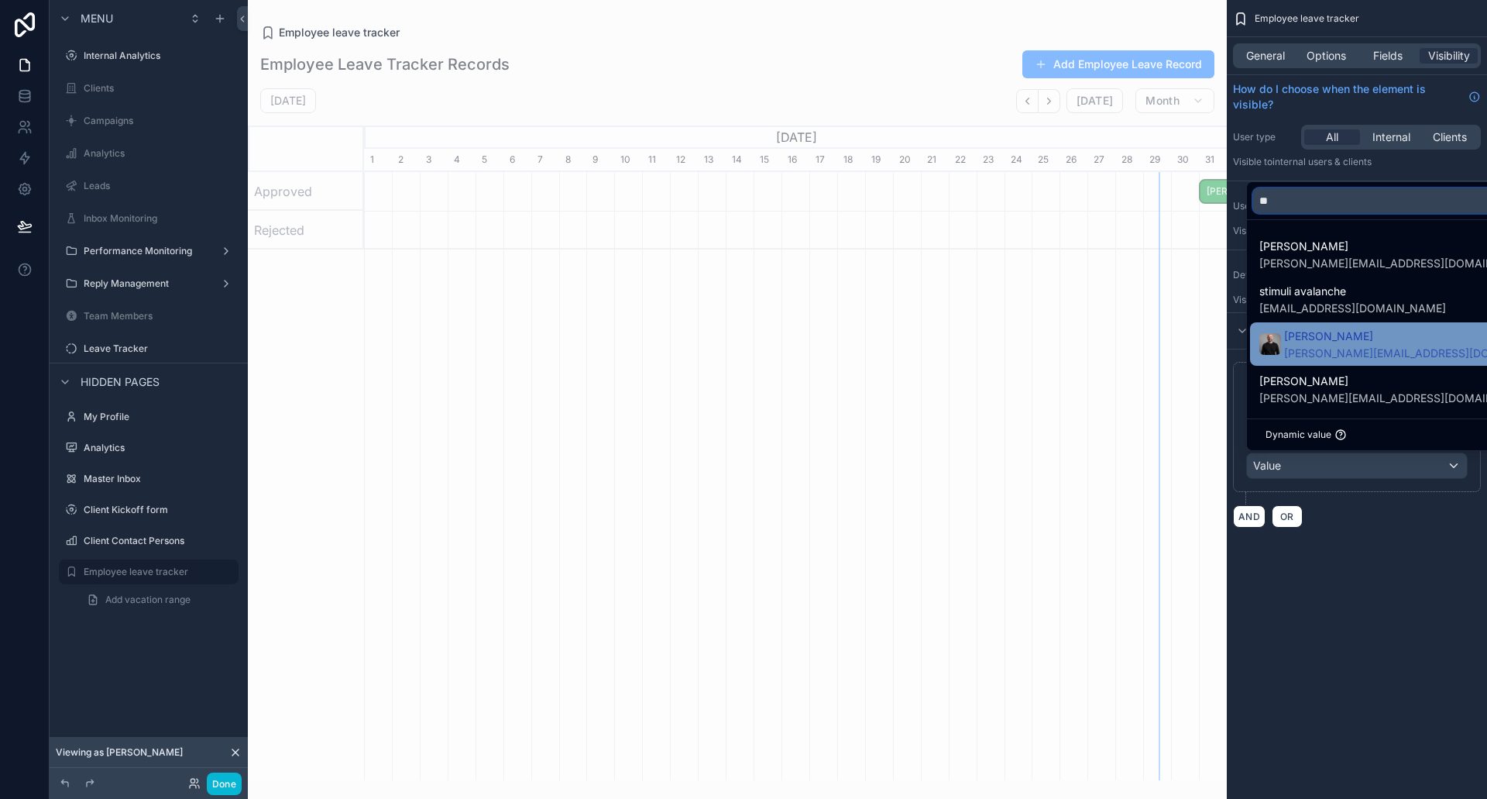
scroll to position [50, 0]
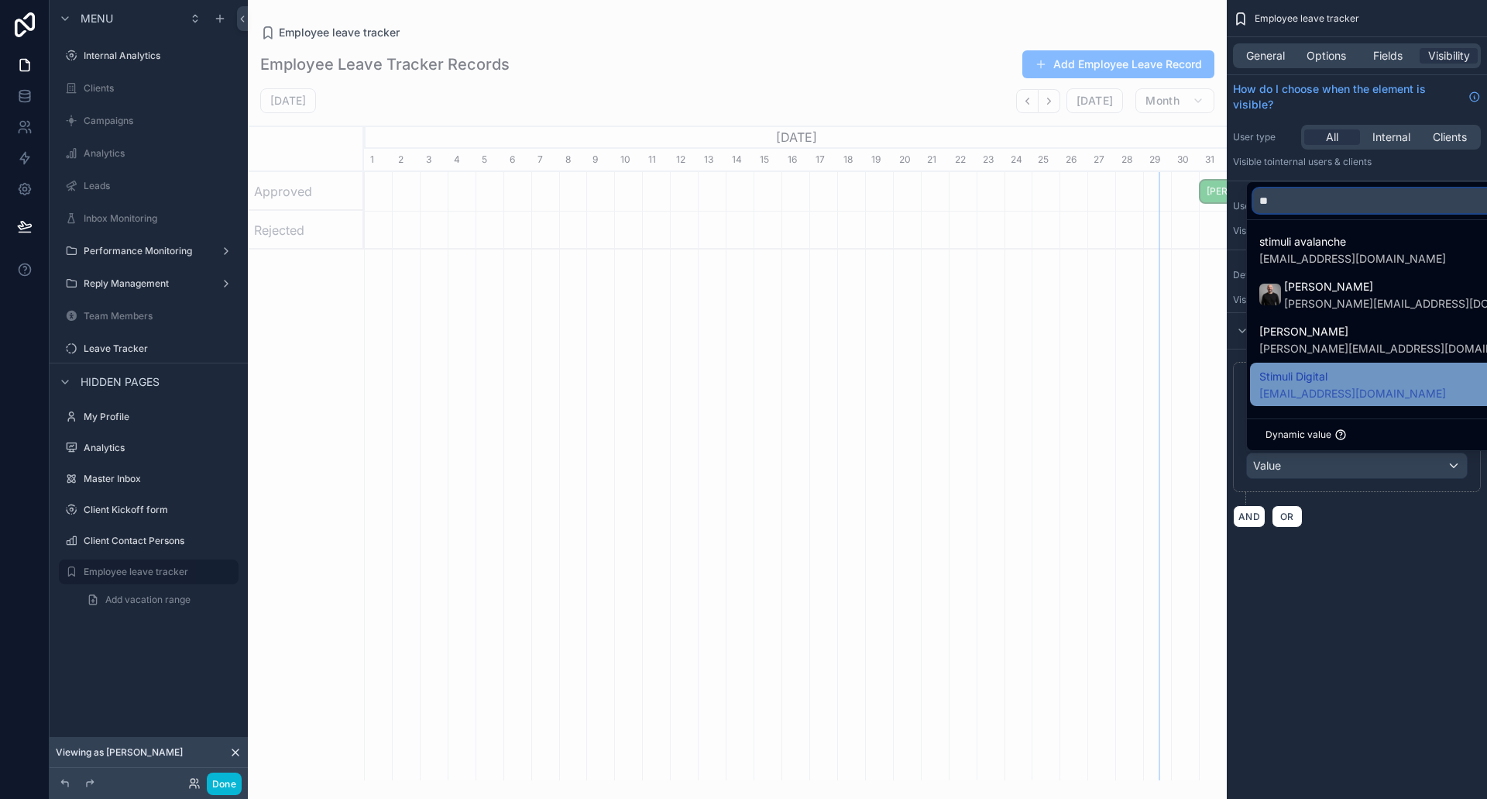
type input "**"
click at [1375, 382] on div "Stimuli Digital [EMAIL_ADDRESS][DOMAIN_NAME]" at bounding box center [1396, 384] width 273 height 34
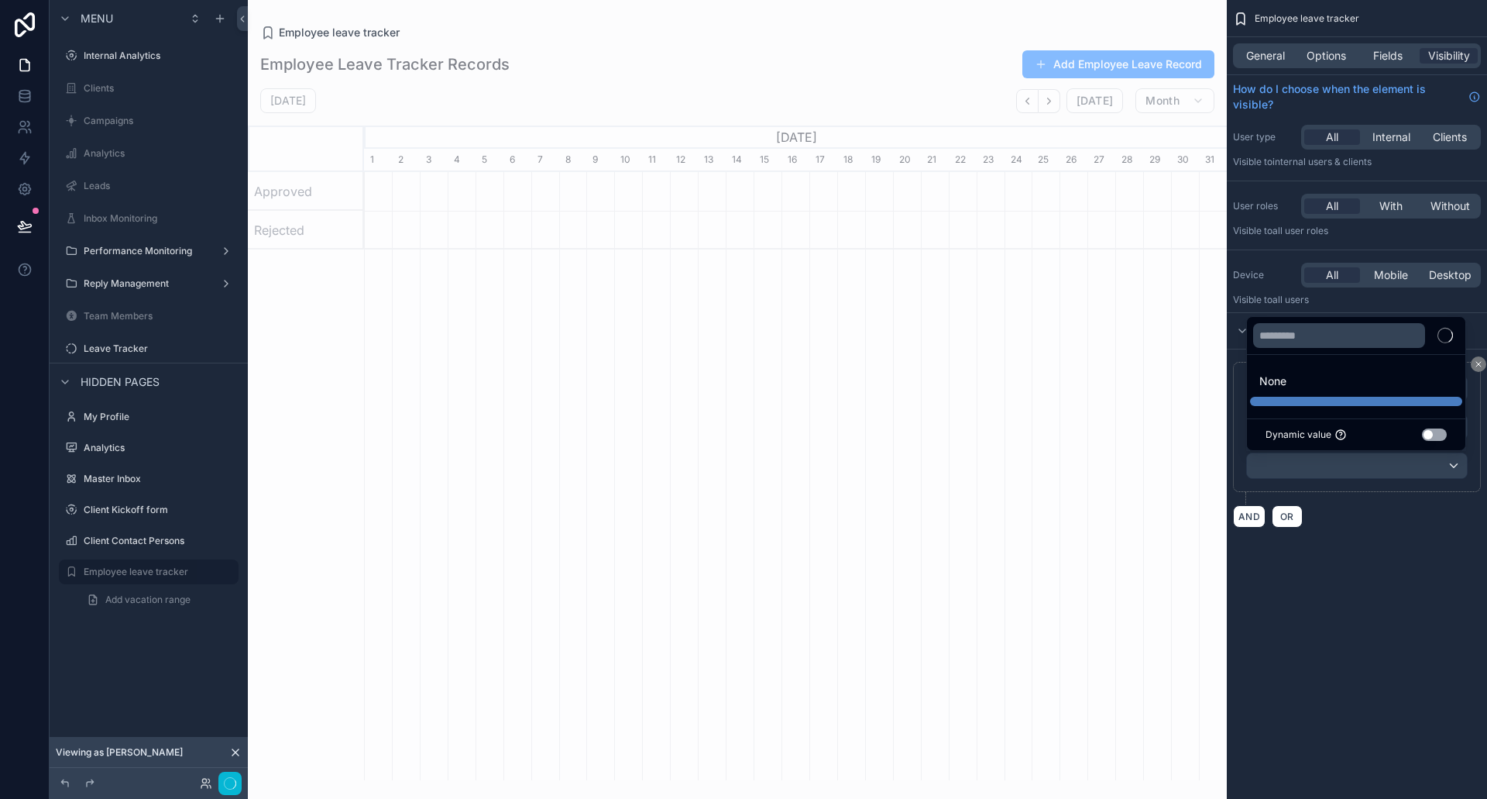
scroll to position [0, 863]
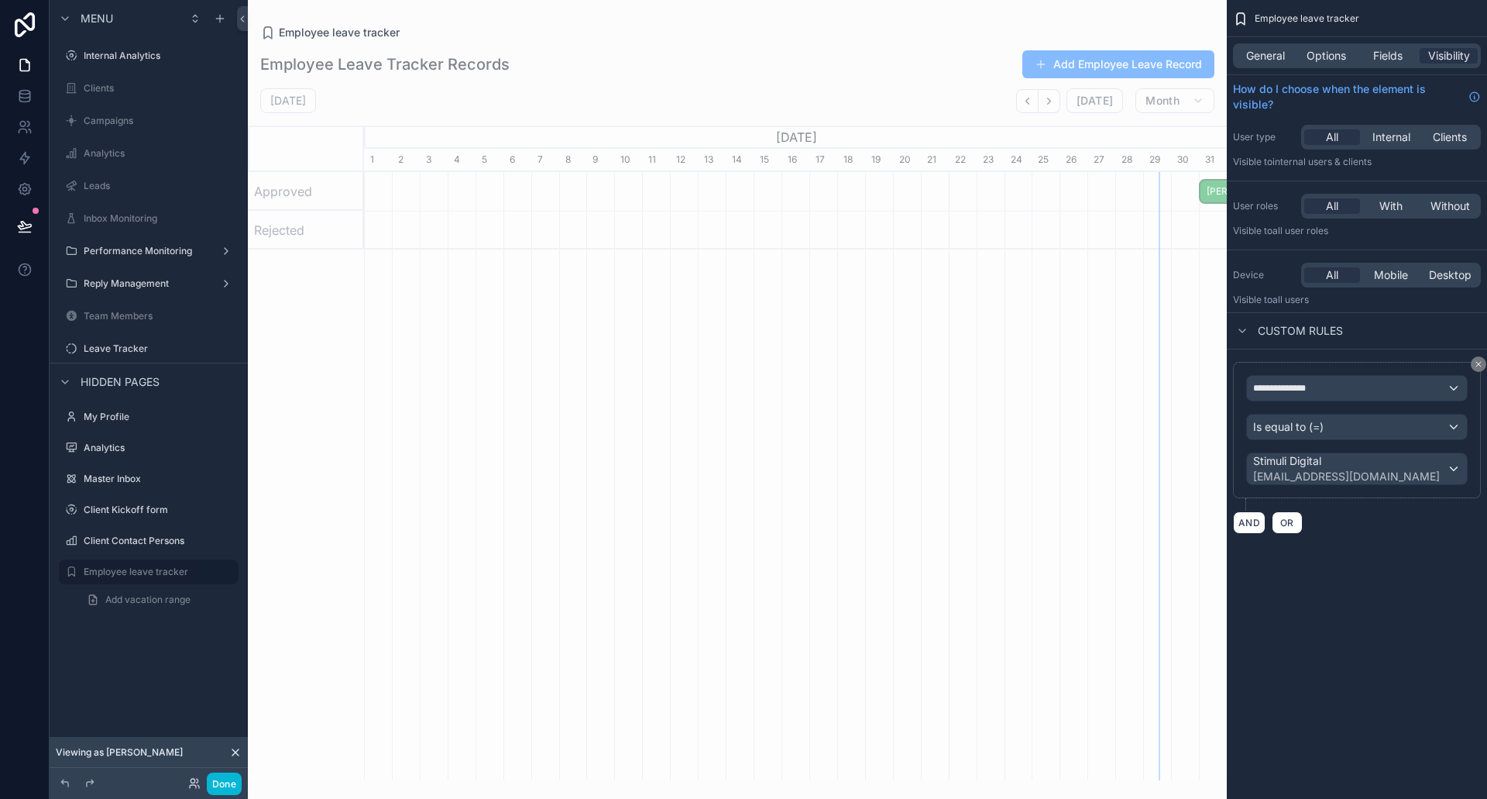
click at [1363, 545] on div "**********" at bounding box center [1357, 447] width 260 height 197
click at [223, 785] on button "Done" at bounding box center [224, 783] width 35 height 22
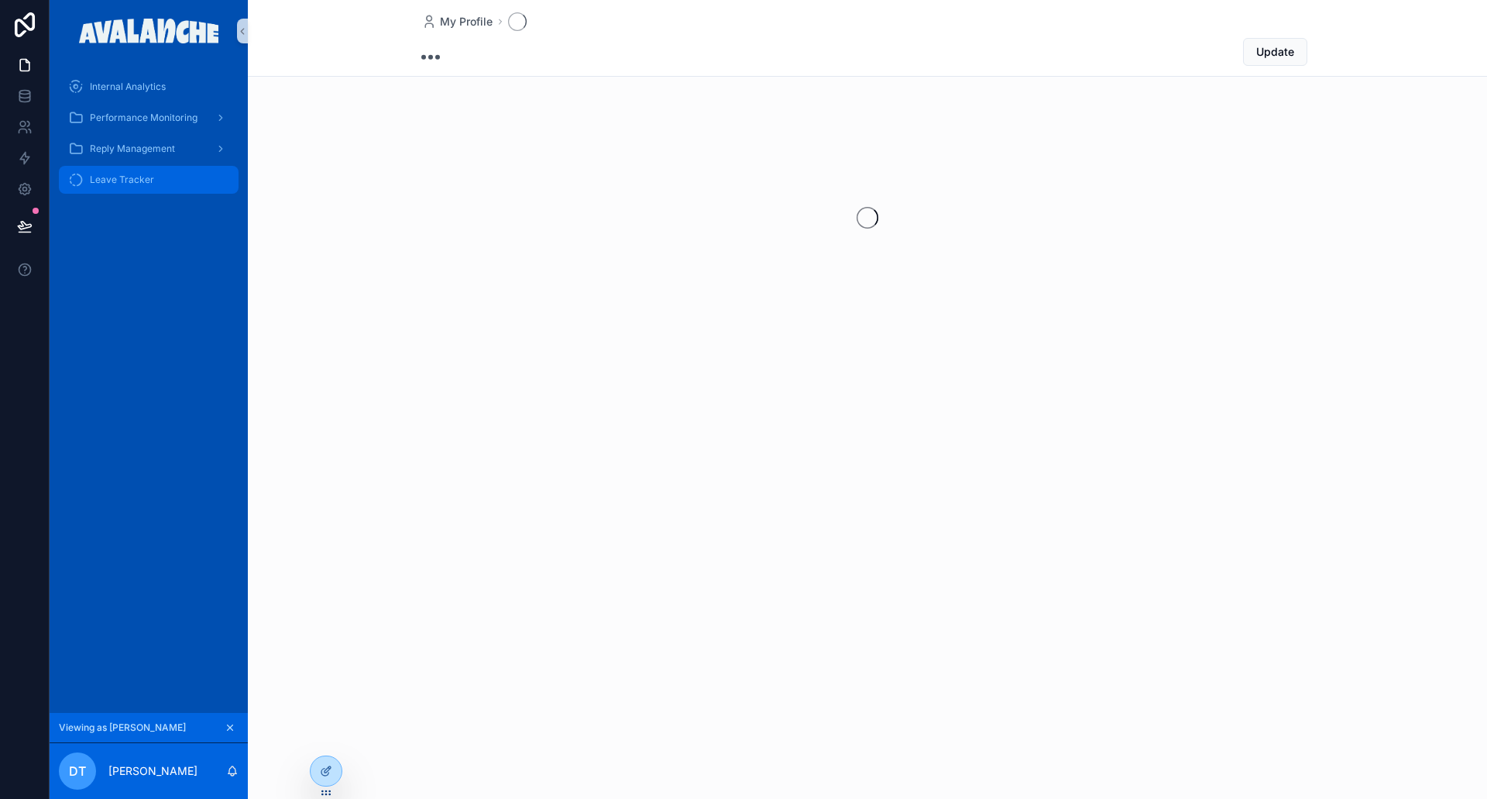
click at [116, 172] on div "Leave Tracker" at bounding box center [148, 179] width 161 height 25
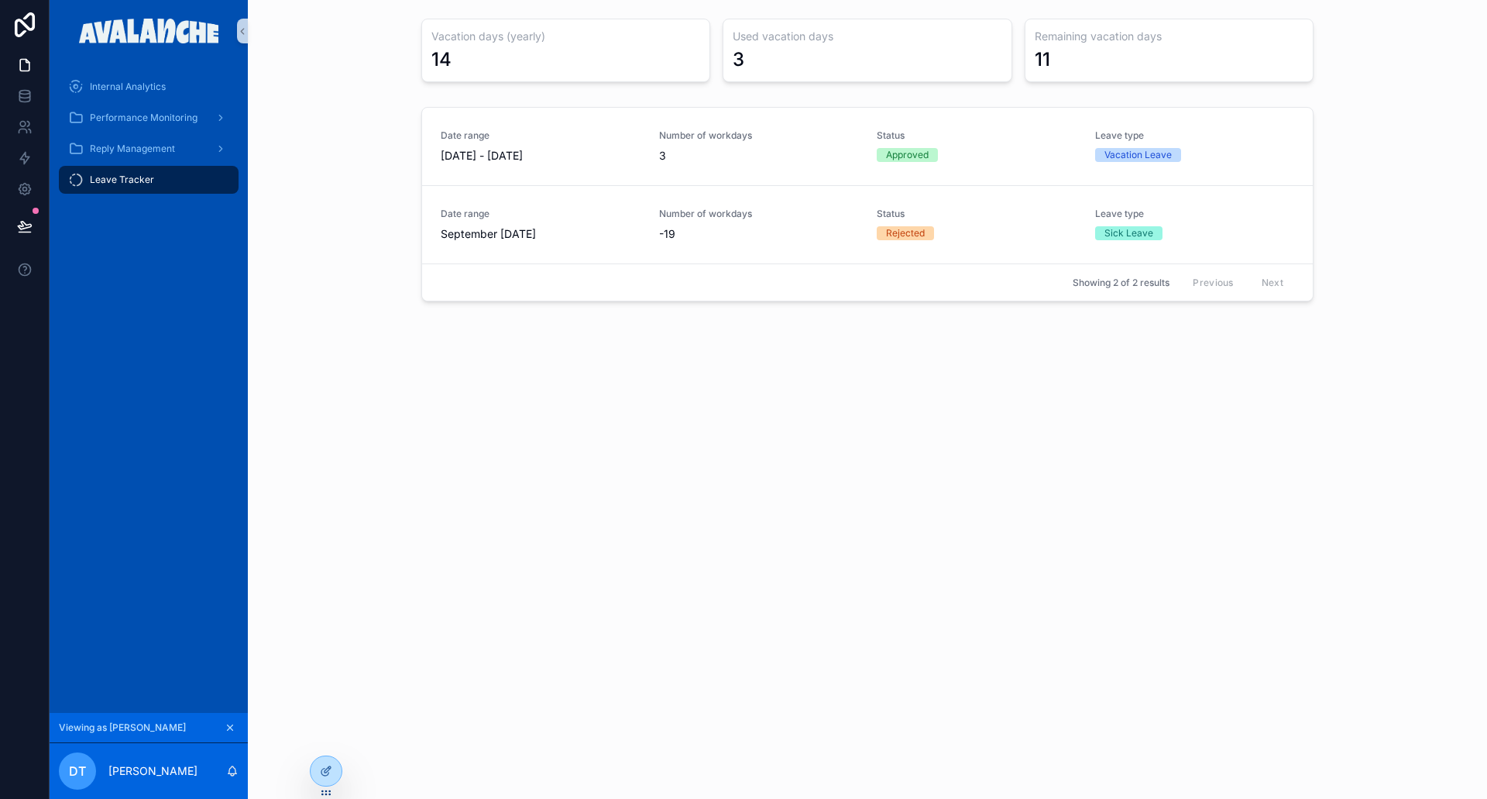
click at [1174, 95] on div "Vacation days (yearly) 14 Used vacation days 3 Remaining vacation days 11 Date …" at bounding box center [867, 206] width 1239 height 413
click at [325, 777] on div at bounding box center [326, 770] width 31 height 29
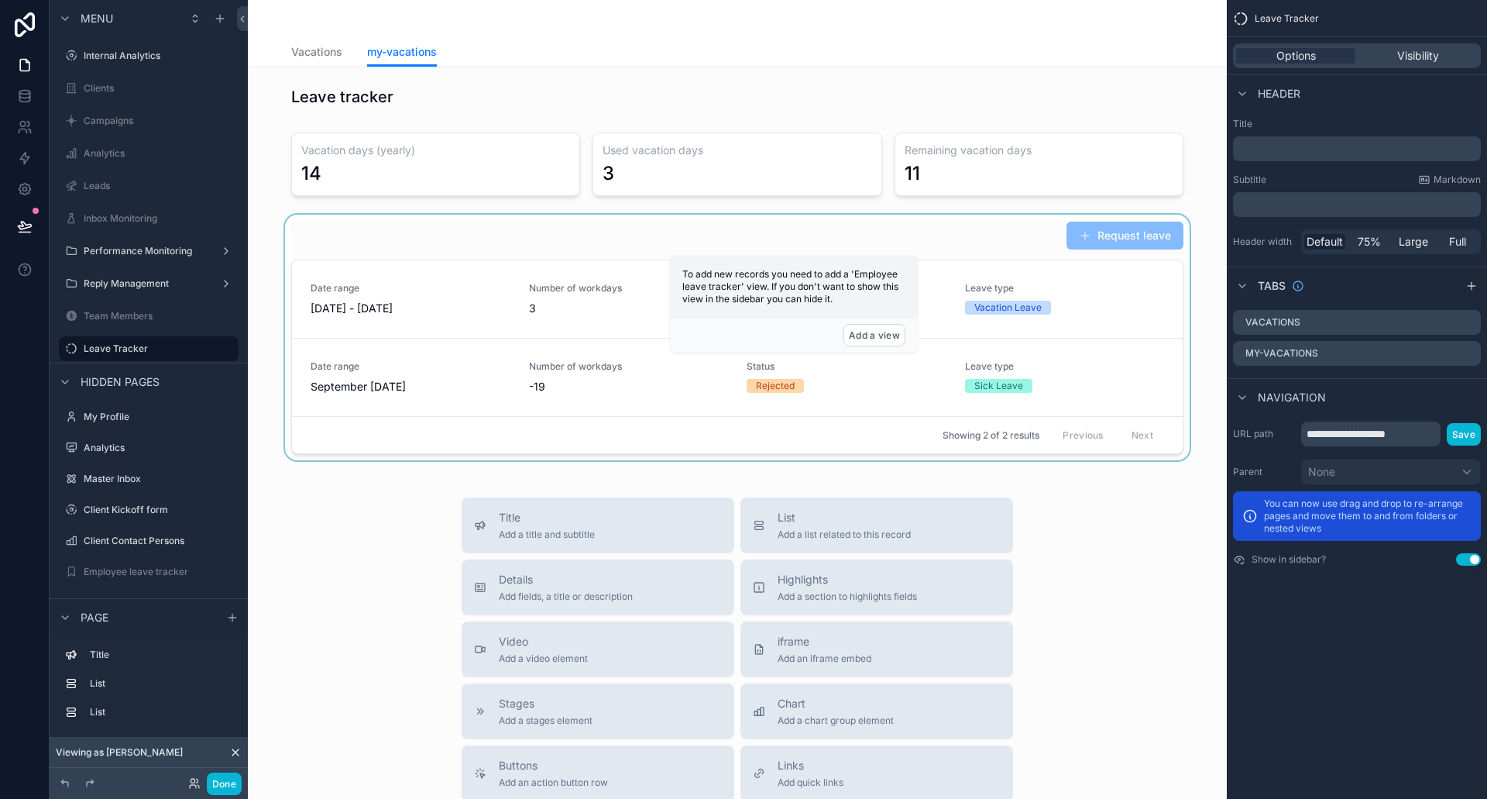
click at [1094, 225] on div "scrollable content" at bounding box center [737, 338] width 954 height 246
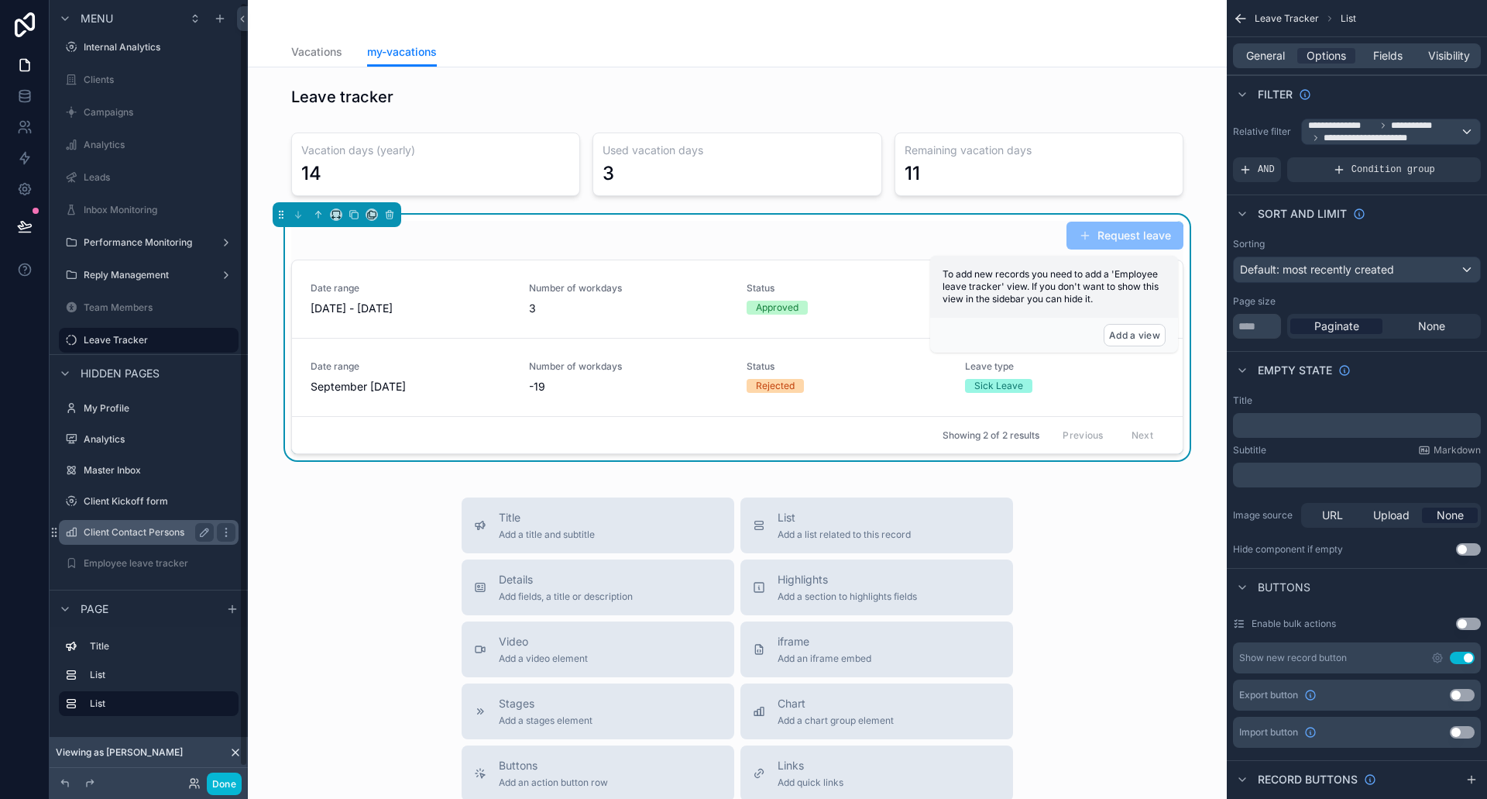
scroll to position [16, 0]
click at [148, 550] on label "Employee leave tracker" at bounding box center [146, 555] width 124 height 12
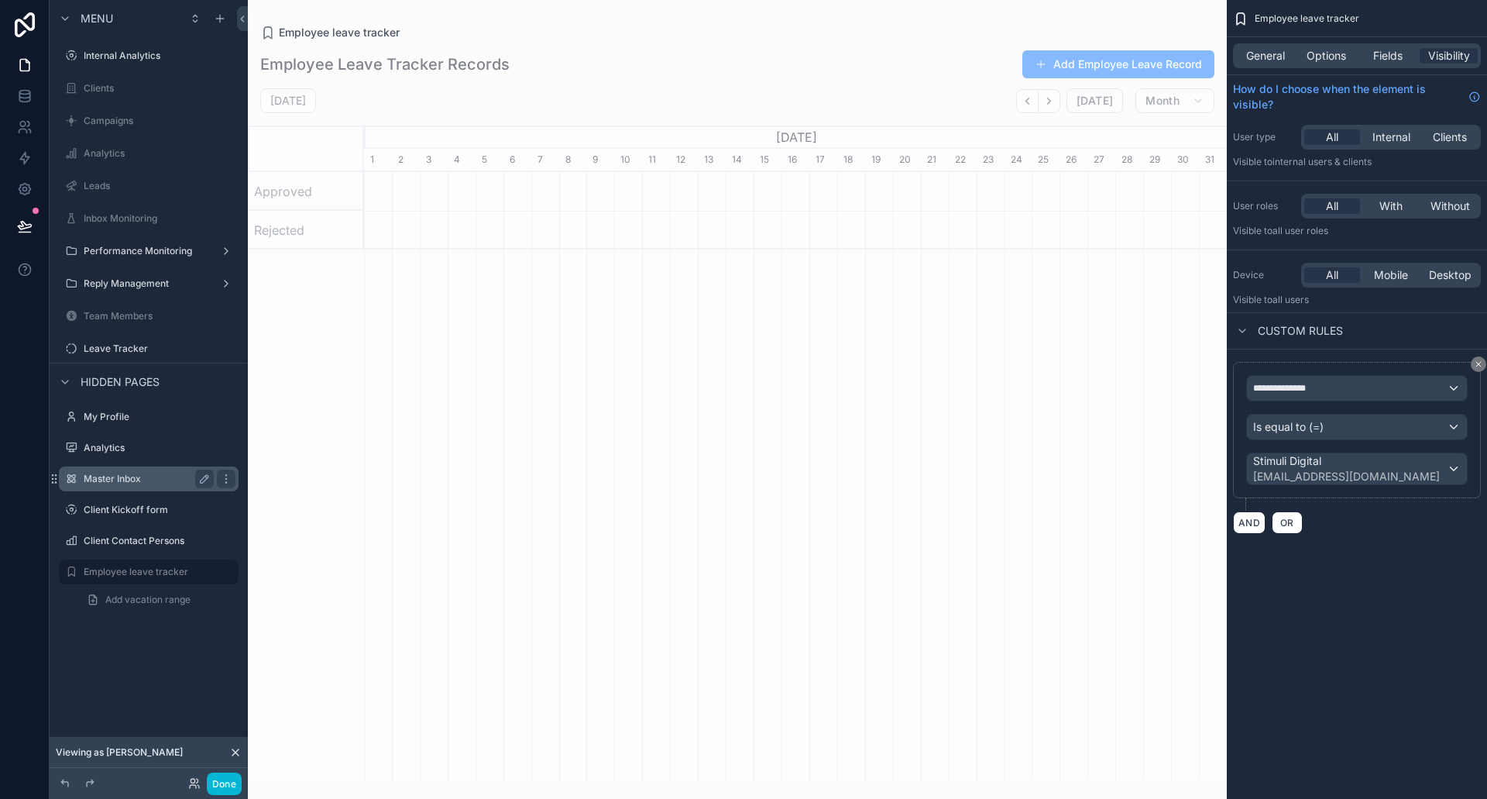
scroll to position [0, 863]
click at [1475, 357] on button "scrollable content" at bounding box center [1478, 363] width 15 height 15
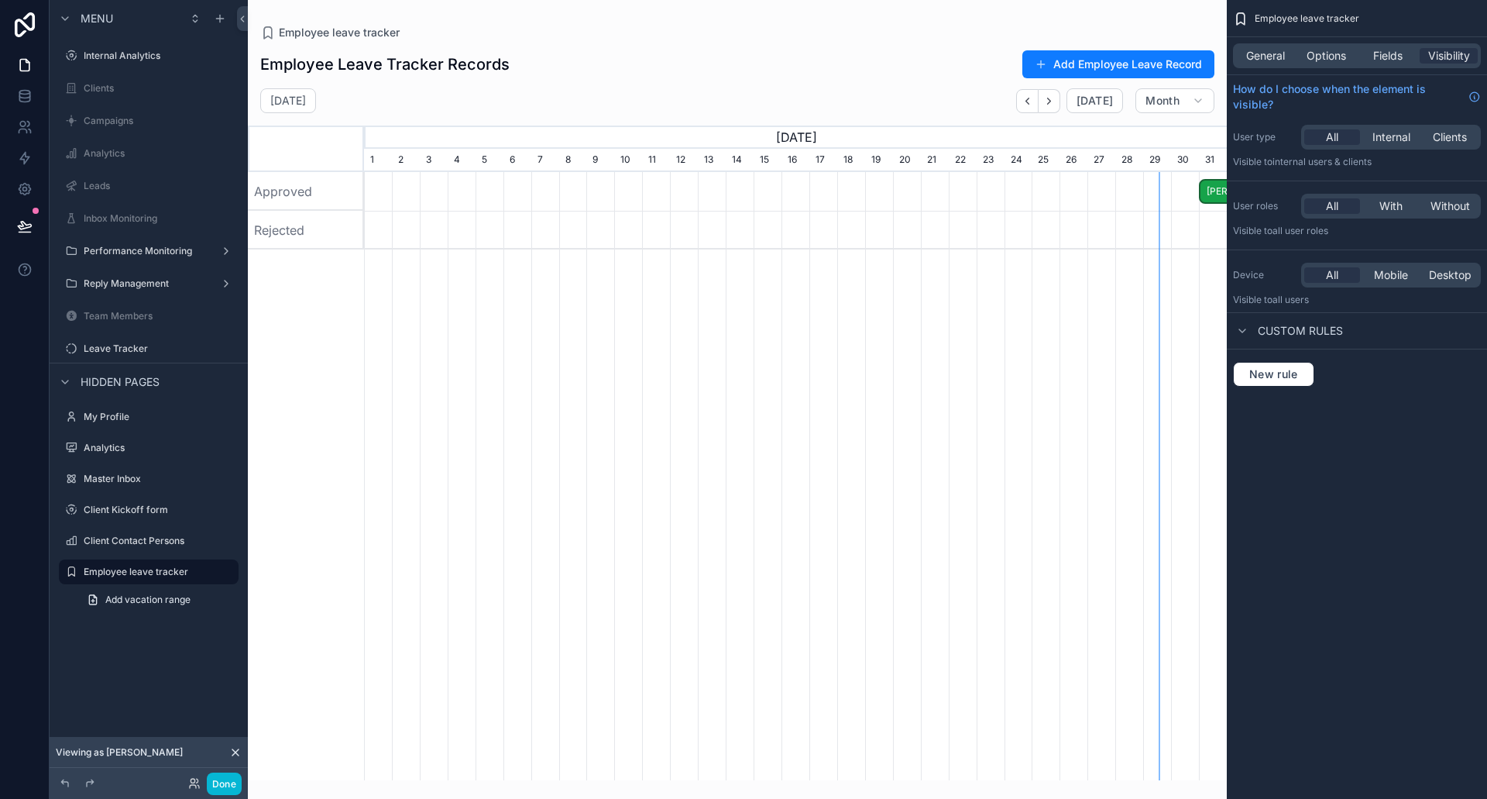
click at [803, 304] on div "scrollable content" at bounding box center [737, 390] width 979 height 780
click at [1337, 54] on span "Options" at bounding box center [1327, 55] width 40 height 15
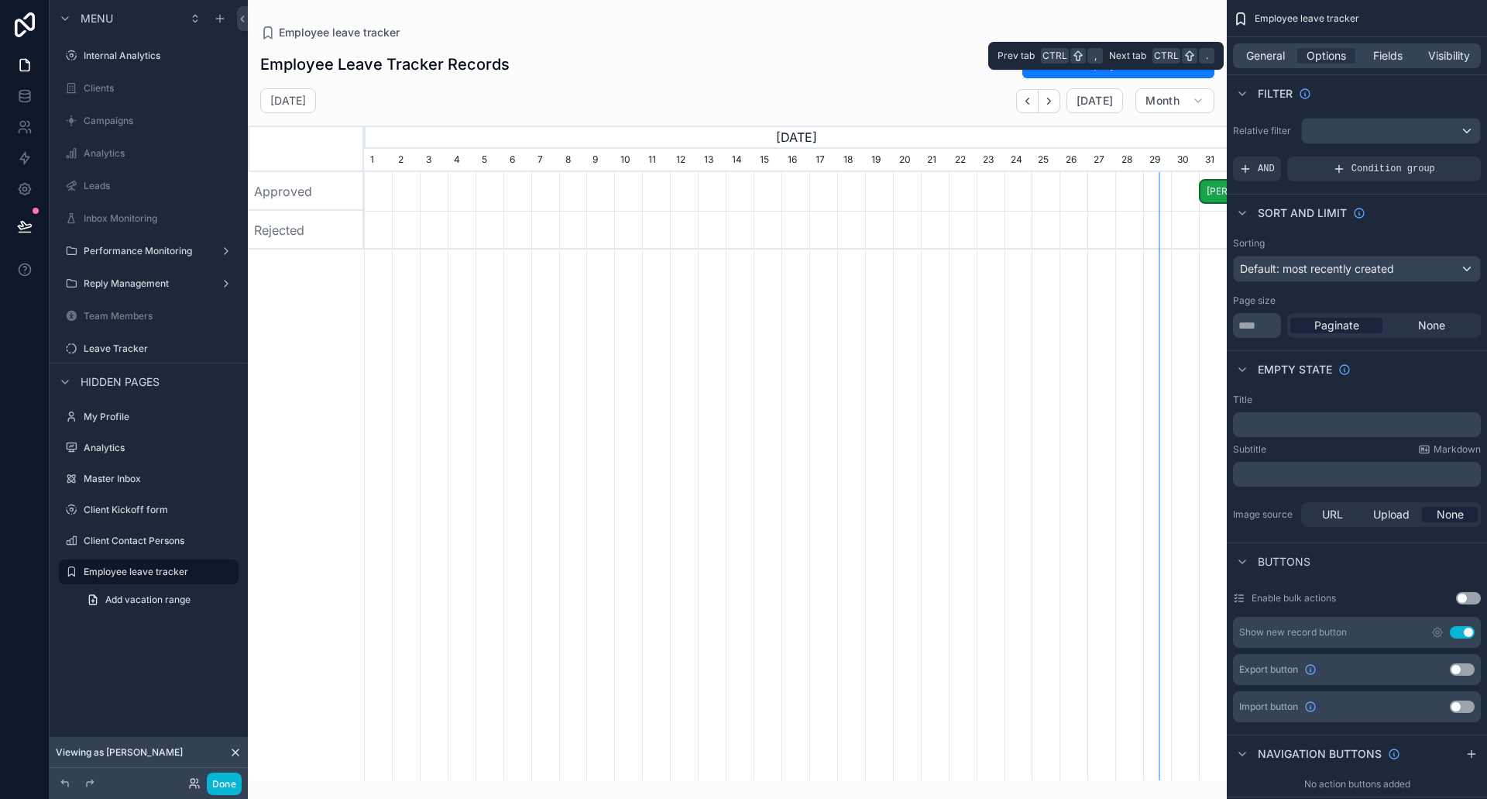
click at [1248, 45] on div "General Options Fields Visibility" at bounding box center [1357, 55] width 248 height 25
click at [1253, 49] on span "General" at bounding box center [1265, 55] width 39 height 15
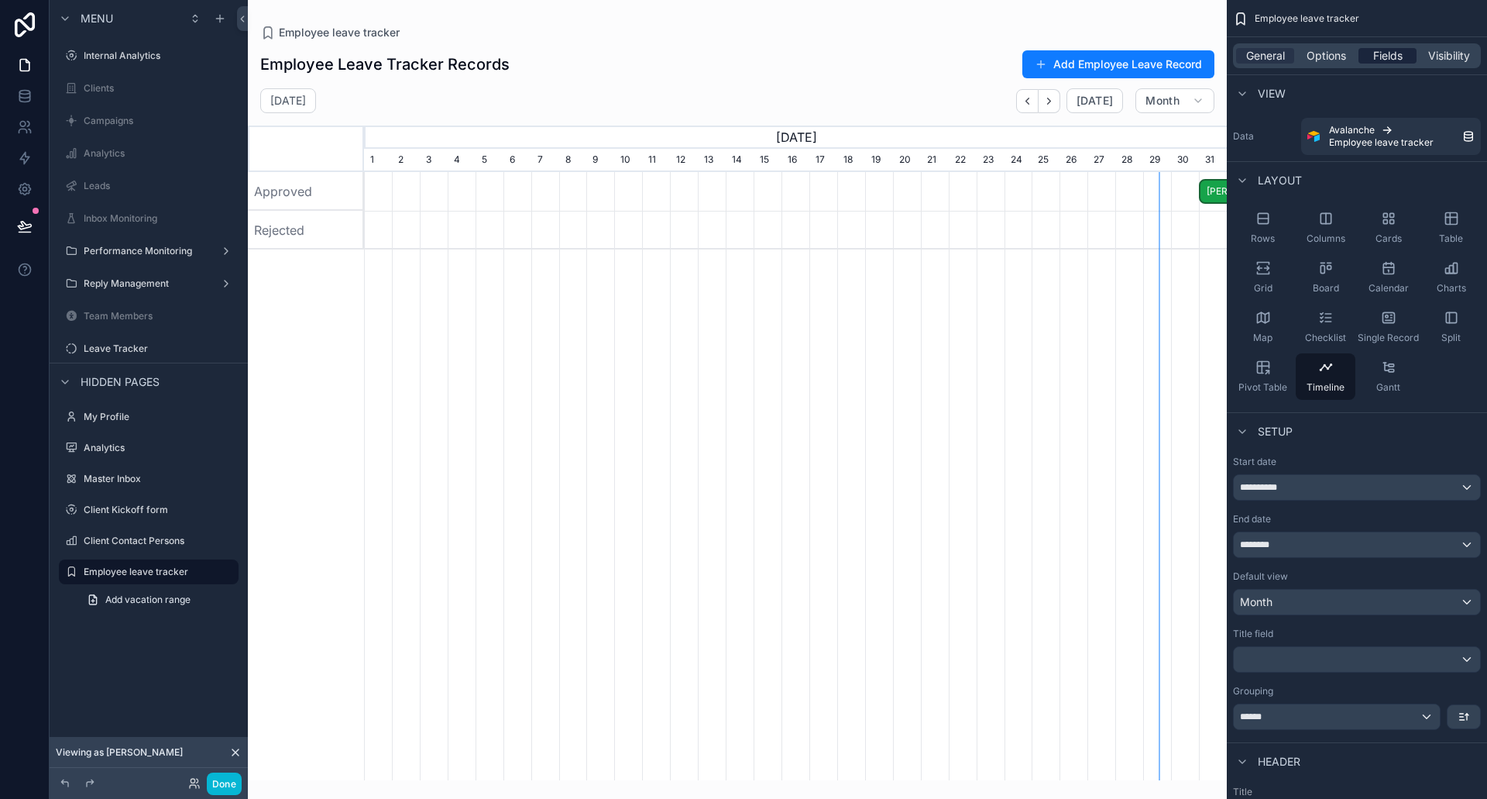
click at [1376, 50] on span "Fields" at bounding box center [1387, 55] width 29 height 15
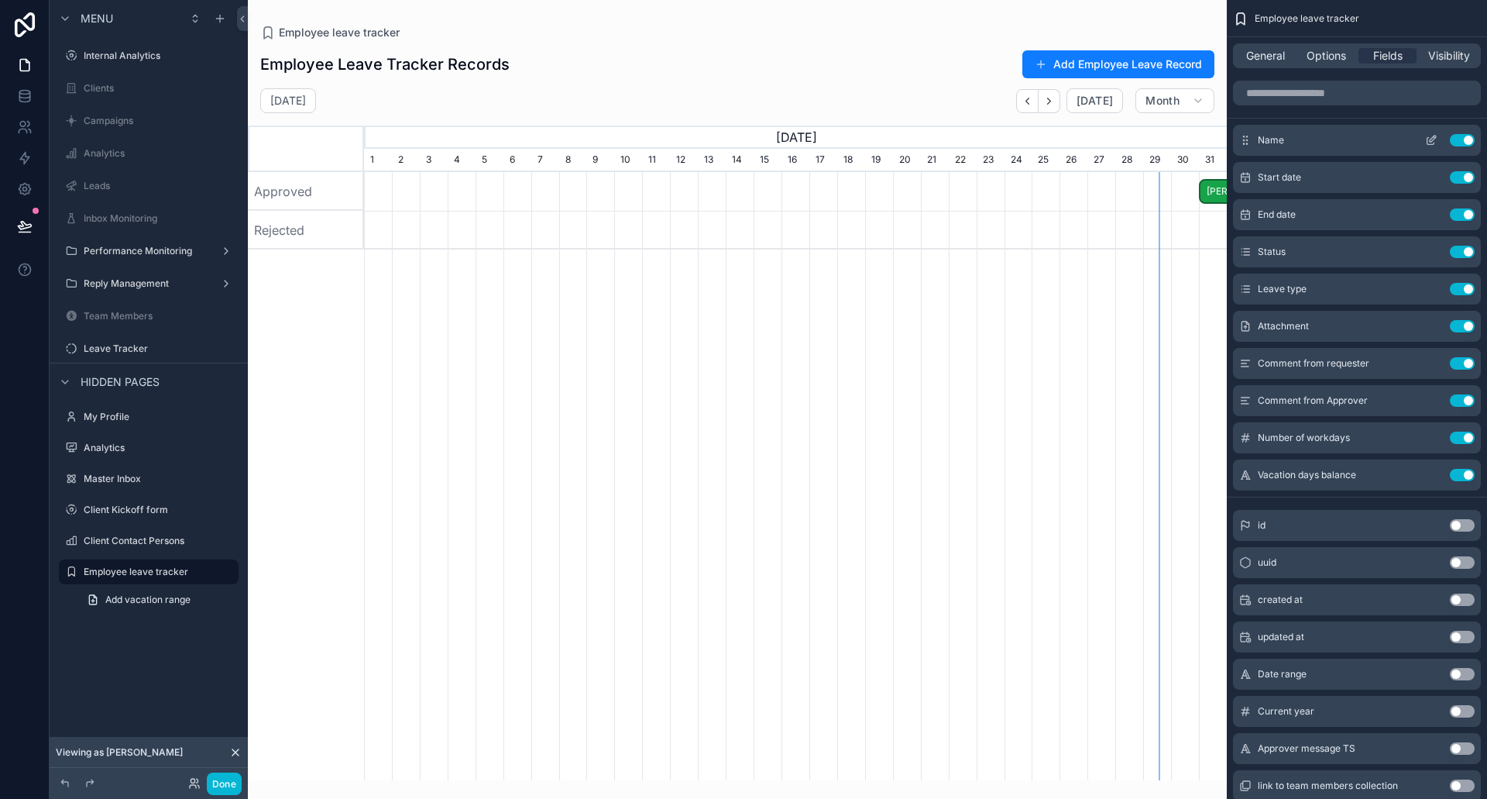
click at [1472, 143] on button "Use setting" at bounding box center [1462, 140] width 25 height 12
click at [1468, 140] on button "Use setting" at bounding box center [1462, 140] width 25 height 12
click at [1468, 171] on button "Use setting" at bounding box center [1462, 177] width 25 height 12
click at [1468, 208] on button "Use setting" at bounding box center [1462, 214] width 25 height 12
click at [1468, 246] on button "Use setting" at bounding box center [1462, 252] width 25 height 12
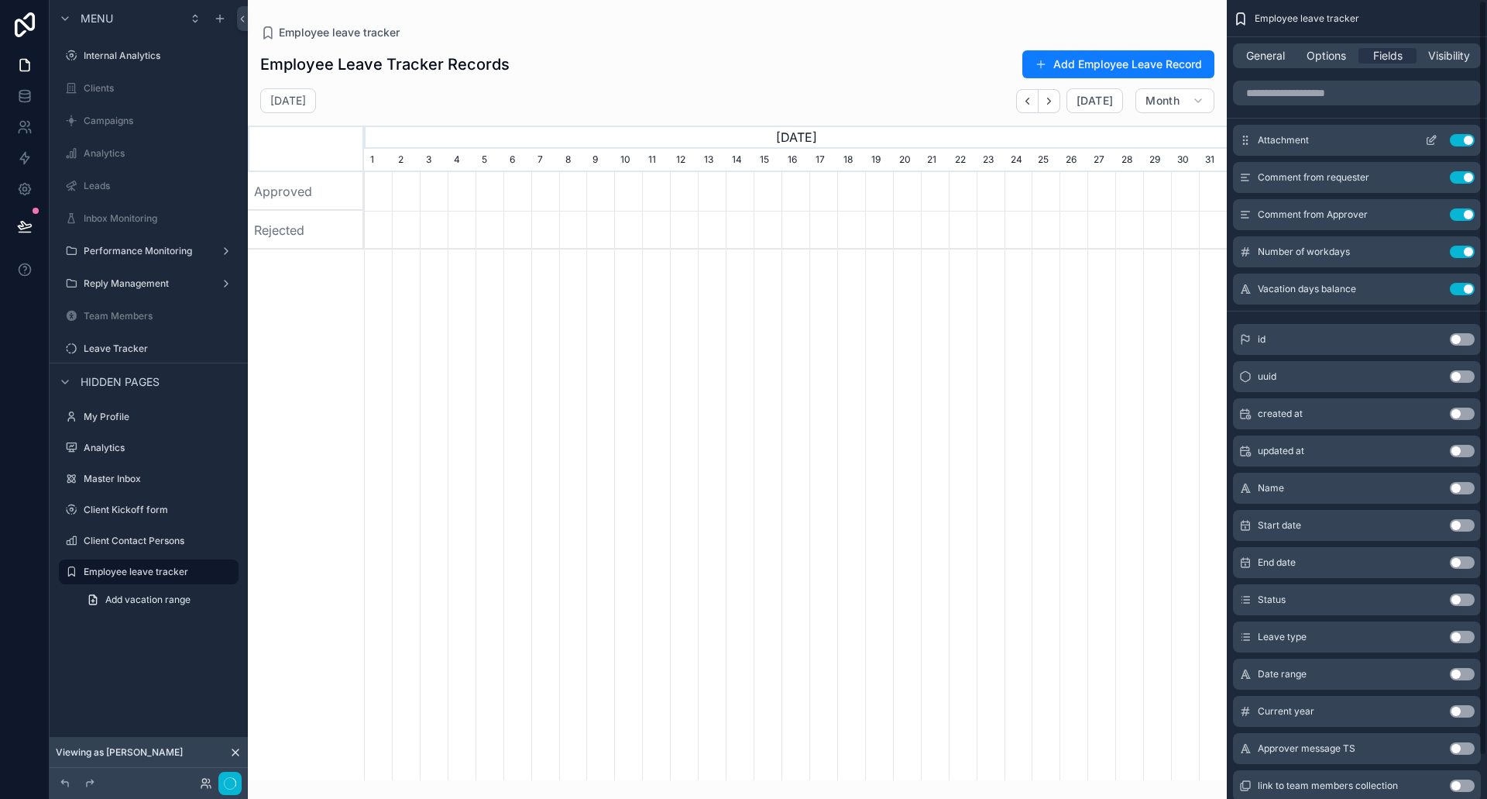
click at [1469, 140] on button "Use setting" at bounding box center [1462, 140] width 25 height 12
click at [1469, 171] on button "Use setting" at bounding box center [1462, 177] width 25 height 12
click at [1469, 208] on button "Use setting" at bounding box center [1462, 214] width 25 height 12
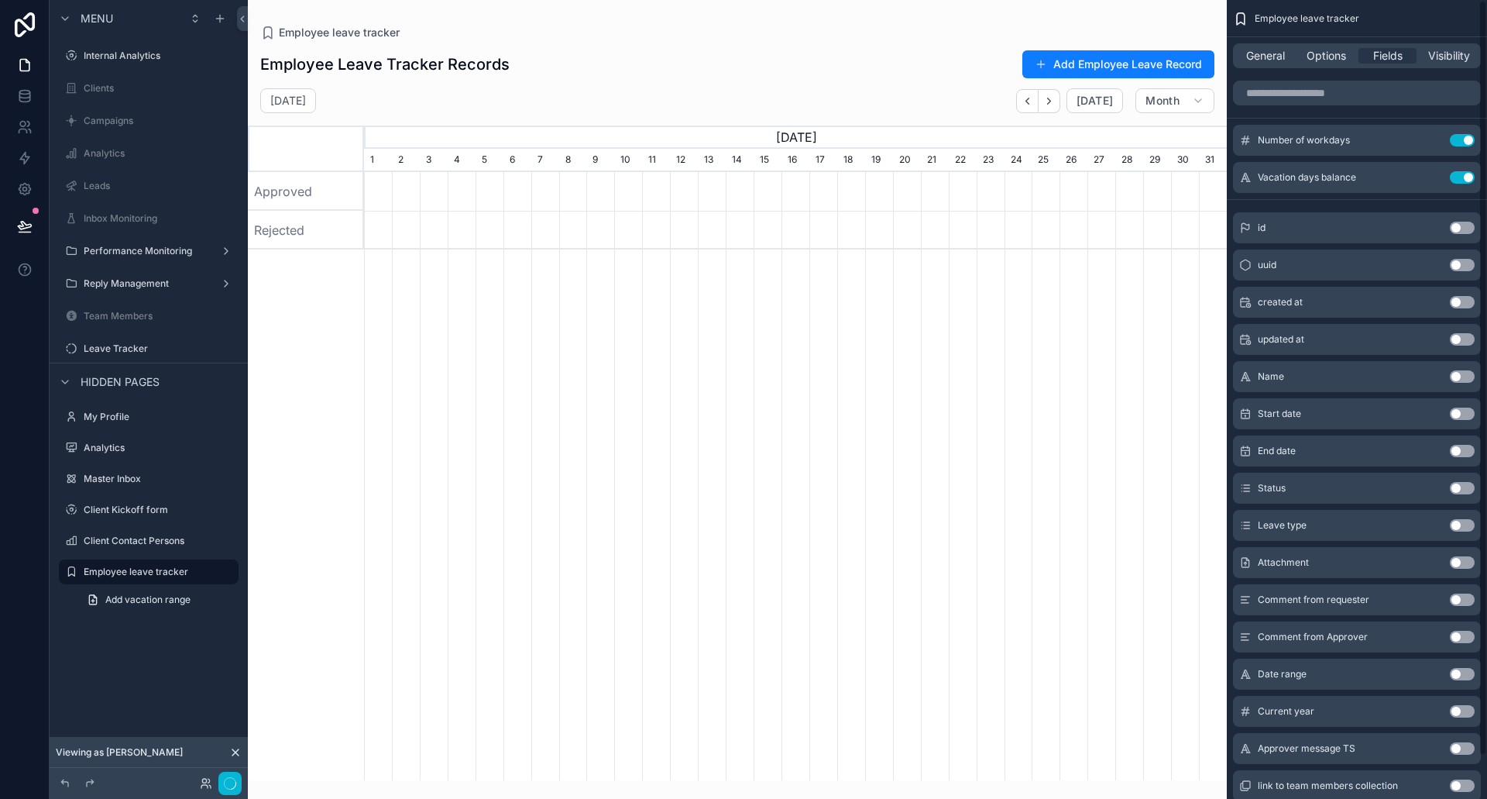
click at [1469, 140] on button "Use setting" at bounding box center [1462, 140] width 25 height 12
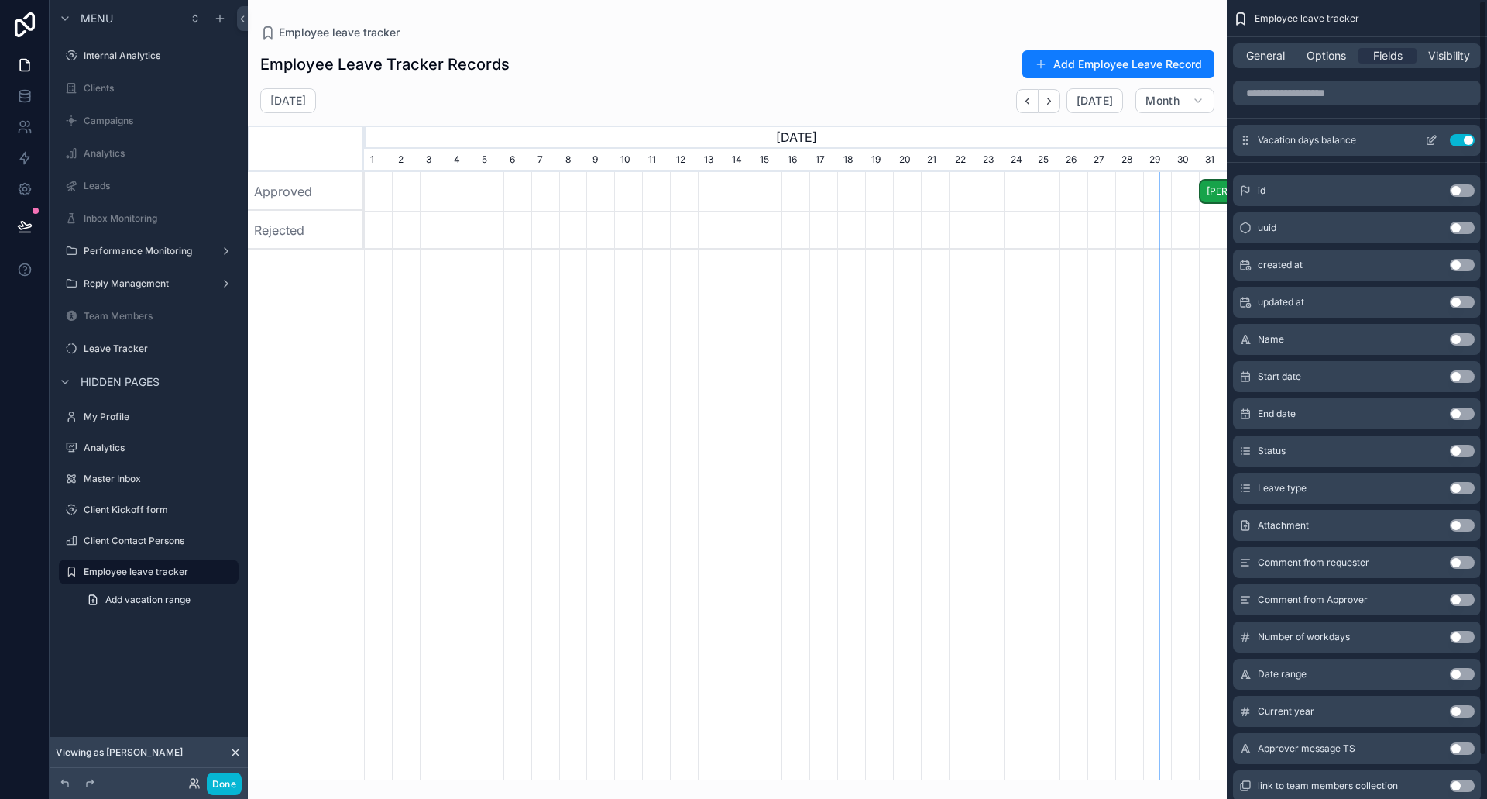
click at [1466, 140] on button "Use setting" at bounding box center [1462, 140] width 25 height 12
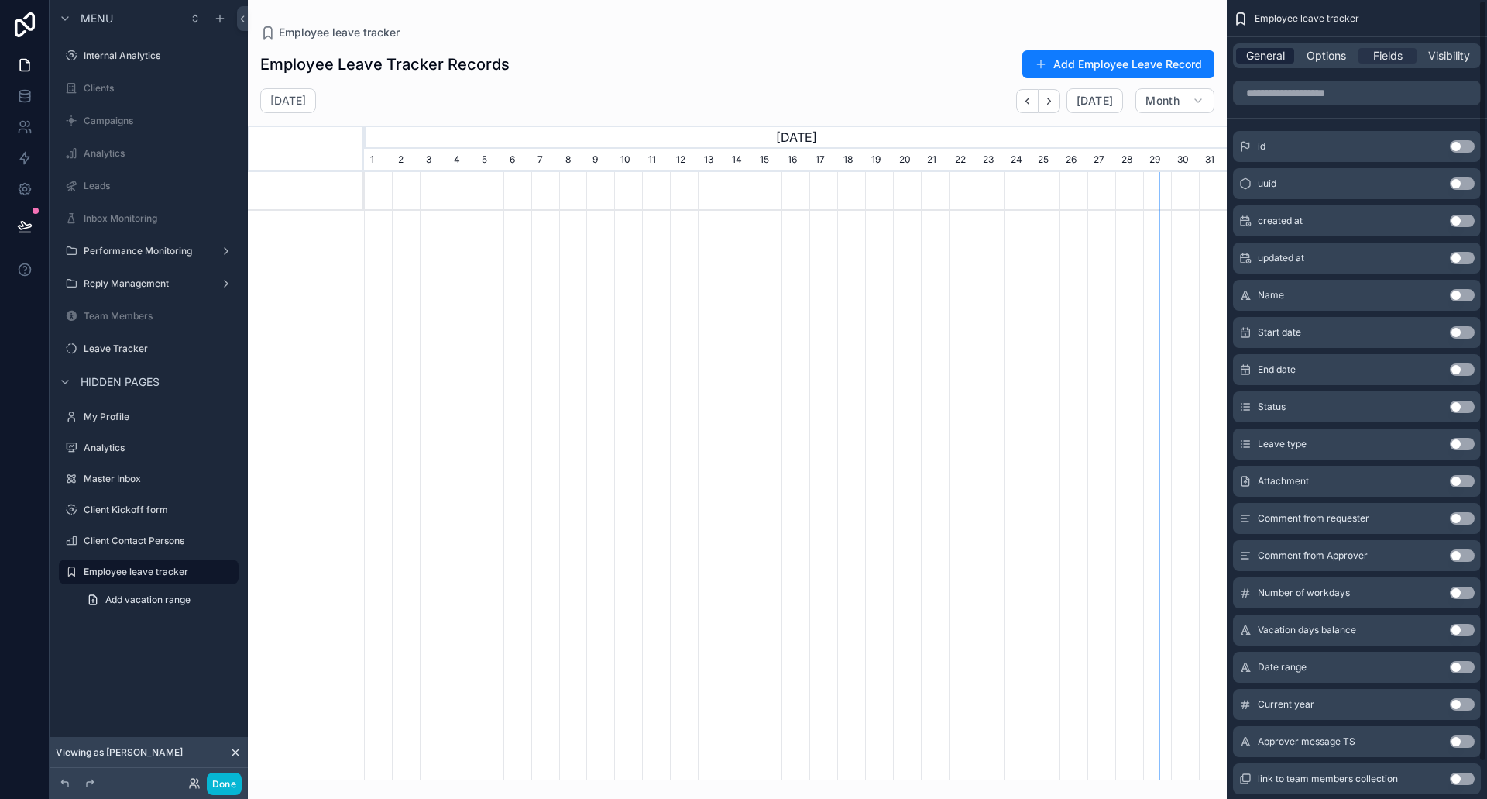
click at [1266, 53] on span "General" at bounding box center [1265, 55] width 39 height 15
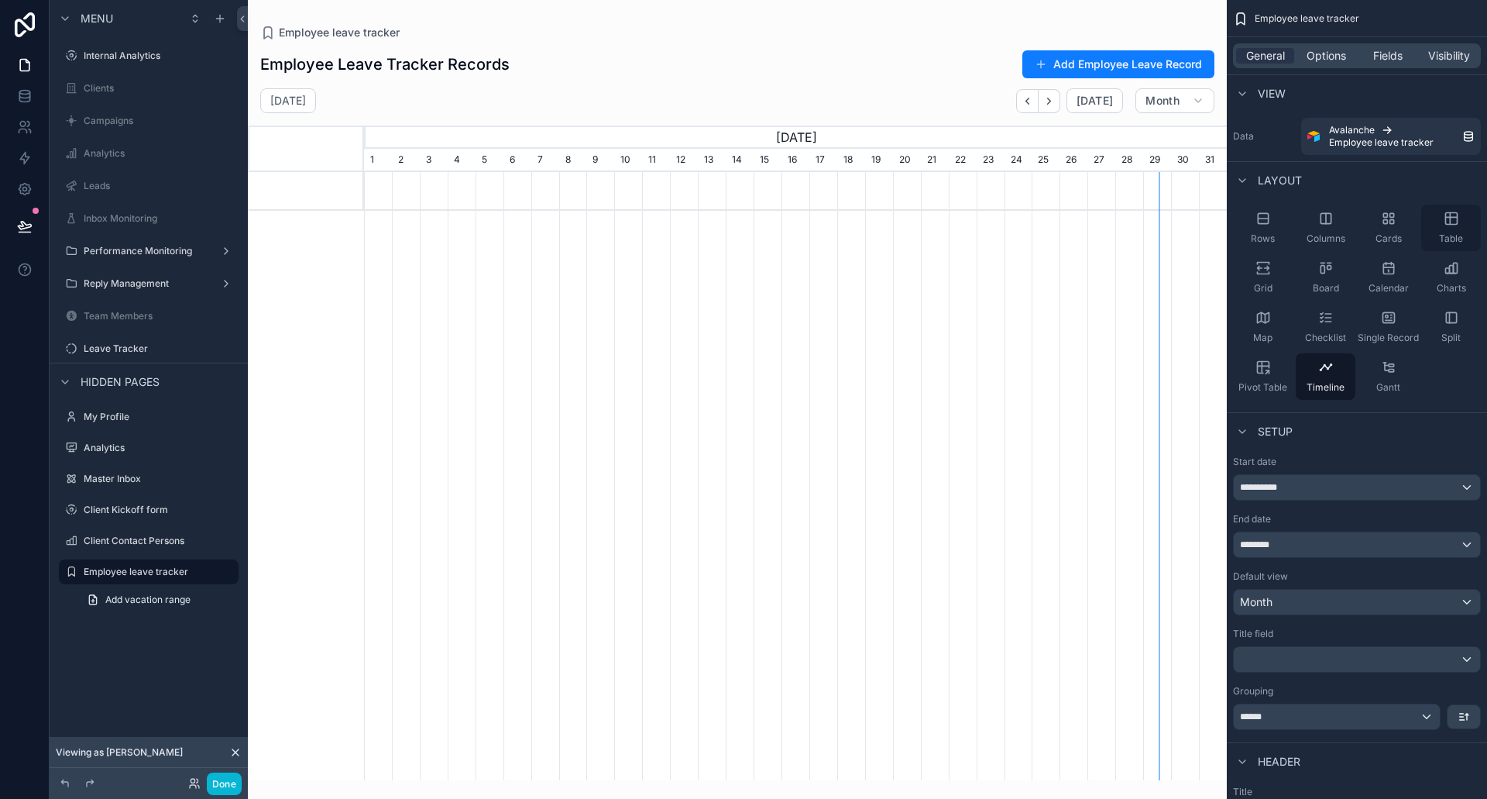
click at [1450, 232] on div "Table" at bounding box center [1451, 227] width 60 height 46
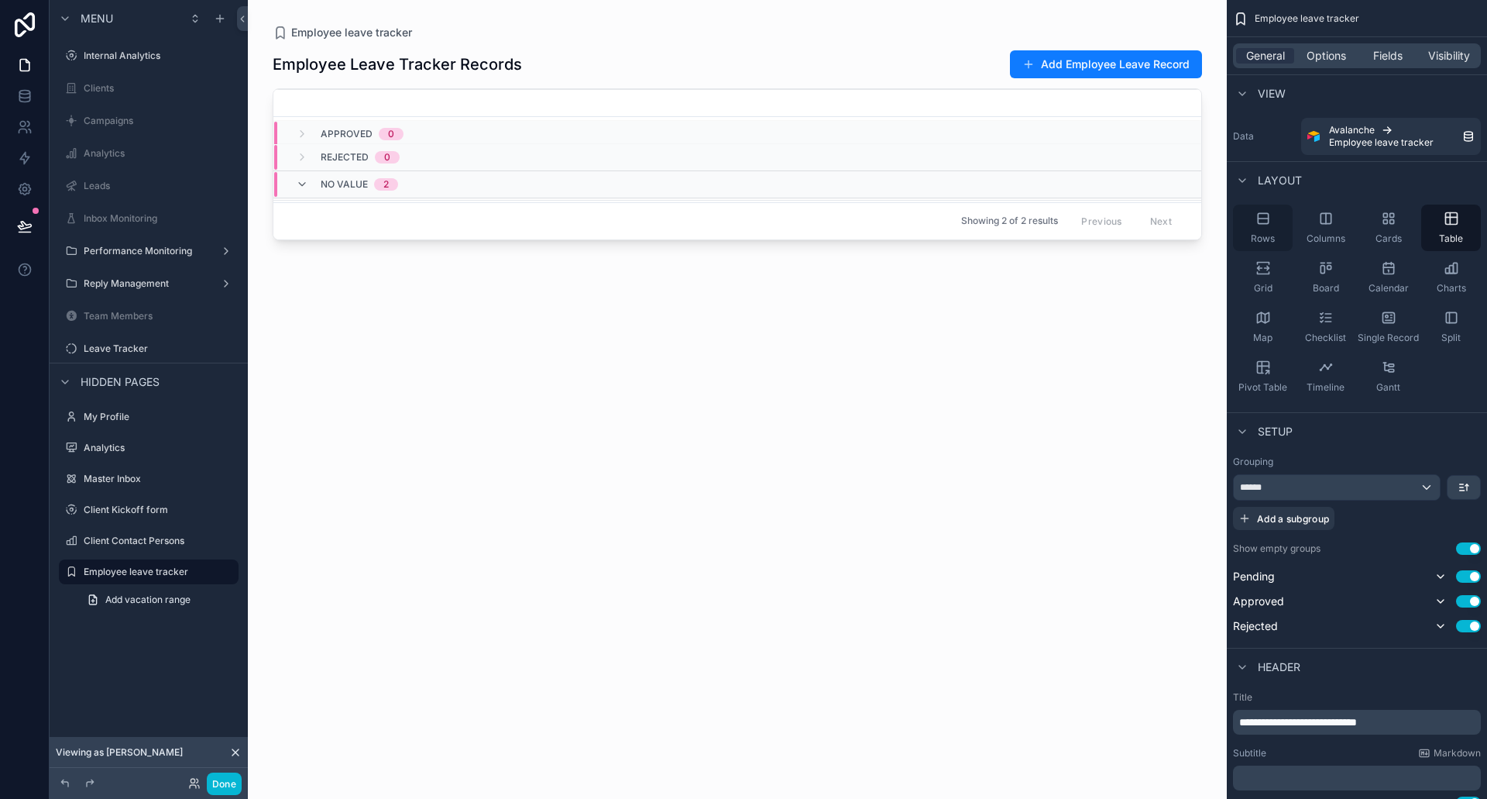
click at [1261, 233] on span "Rows" at bounding box center [1263, 238] width 24 height 12
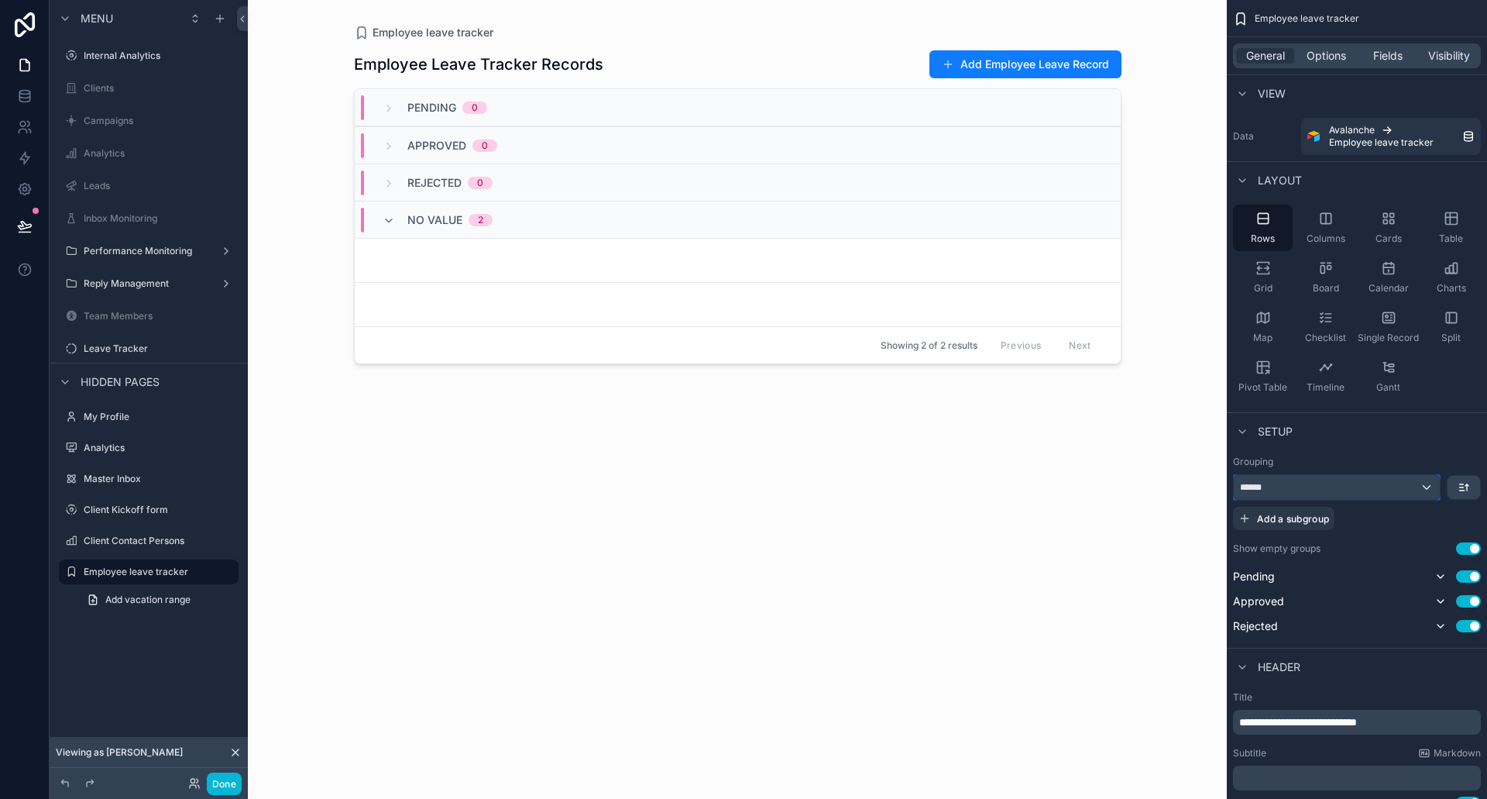
click at [1328, 482] on div "******" at bounding box center [1337, 487] width 206 height 25
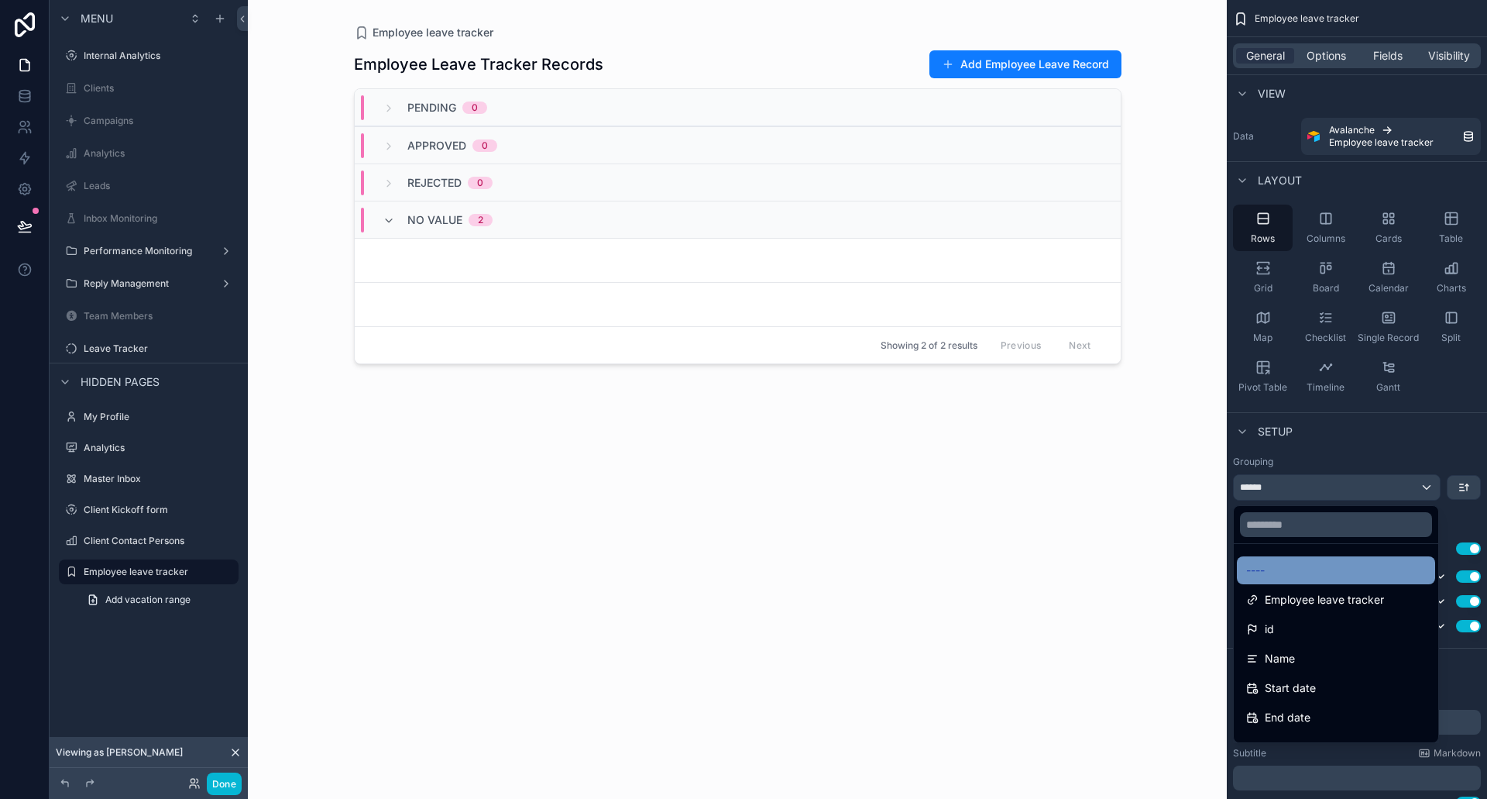
click at [1277, 575] on div "----" at bounding box center [1336, 570] width 180 height 19
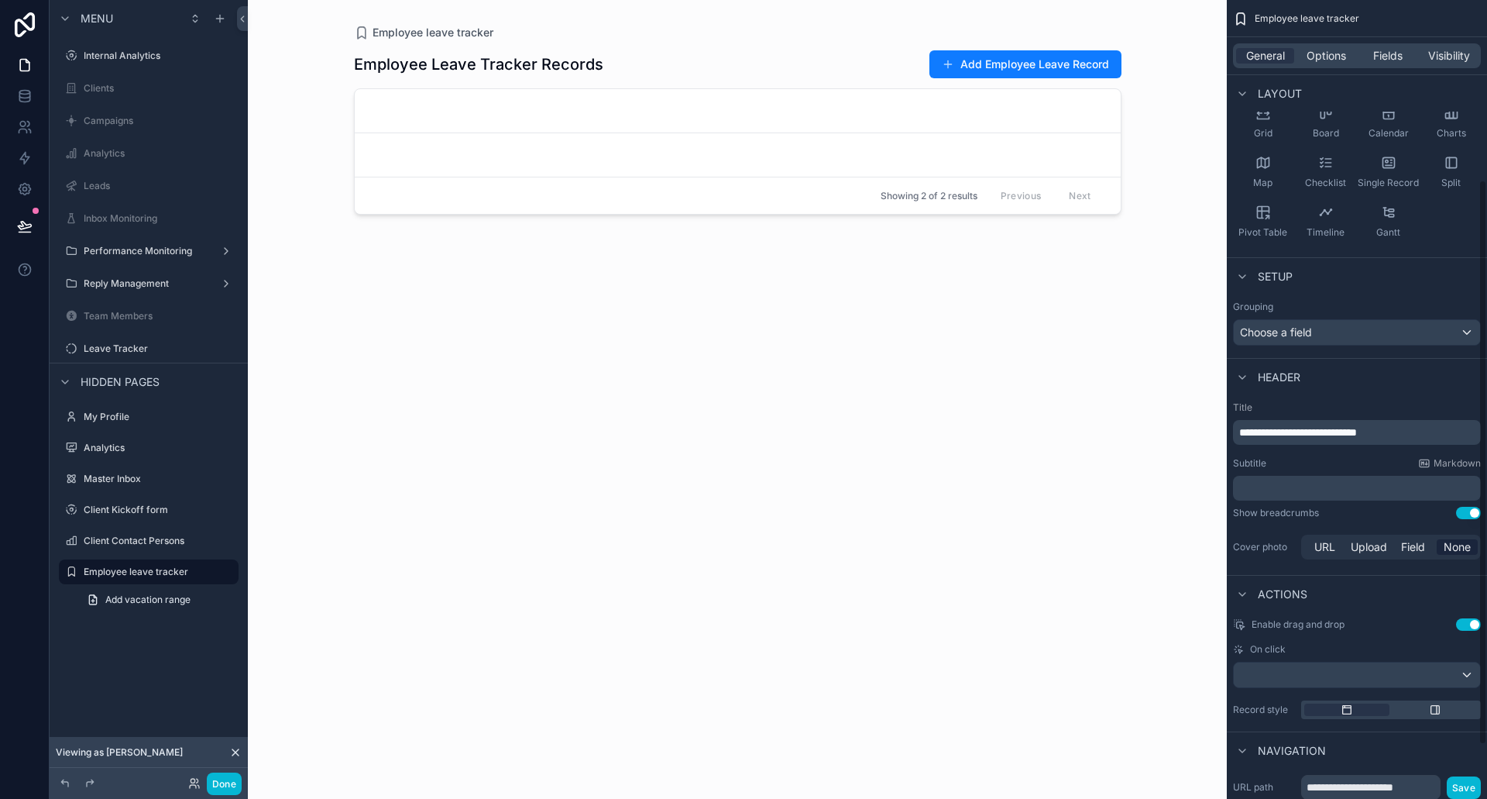
scroll to position [0, 0]
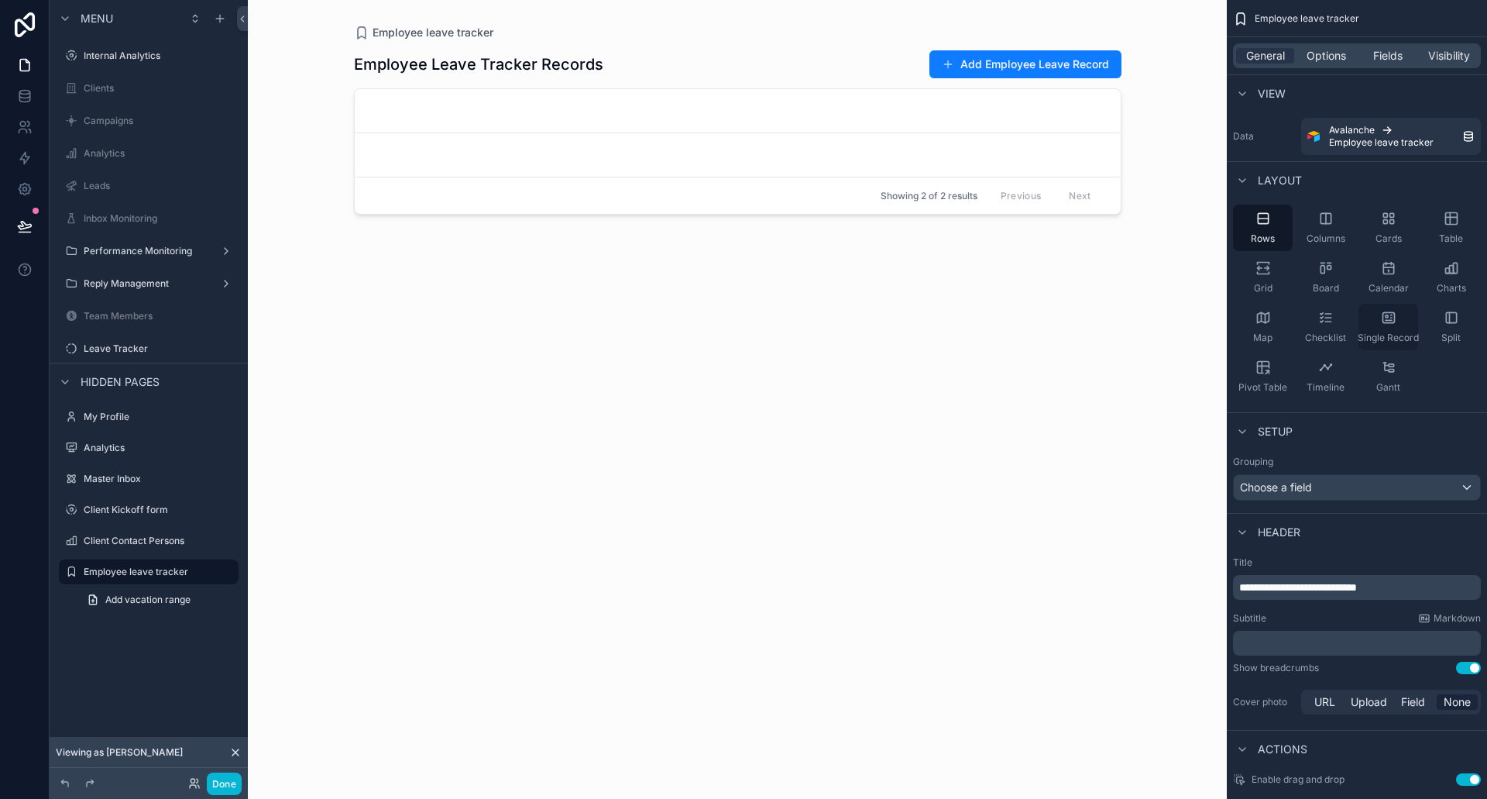
click at [1402, 327] on div "Single Record" at bounding box center [1389, 327] width 60 height 46
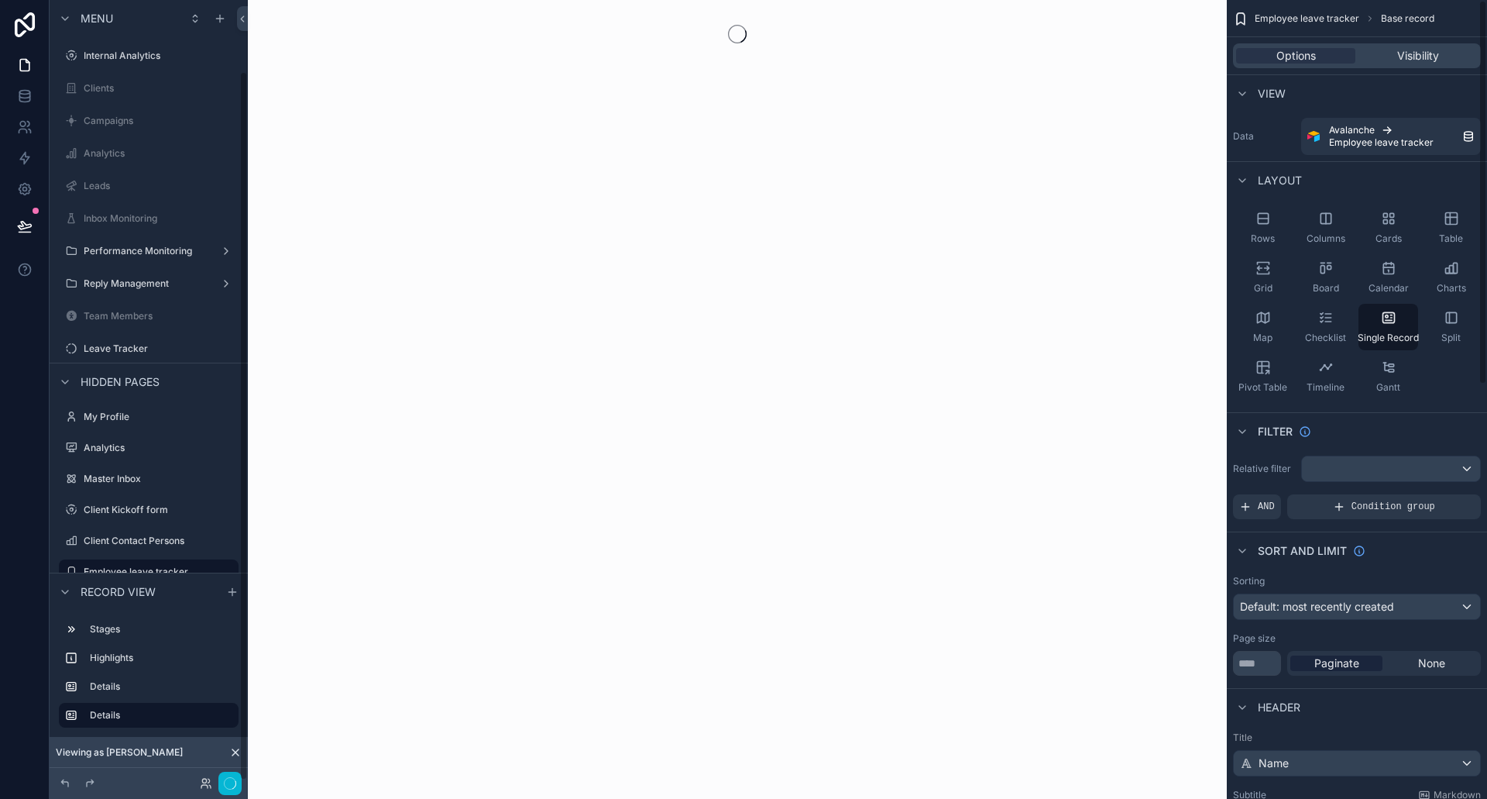
scroll to position [78, 0]
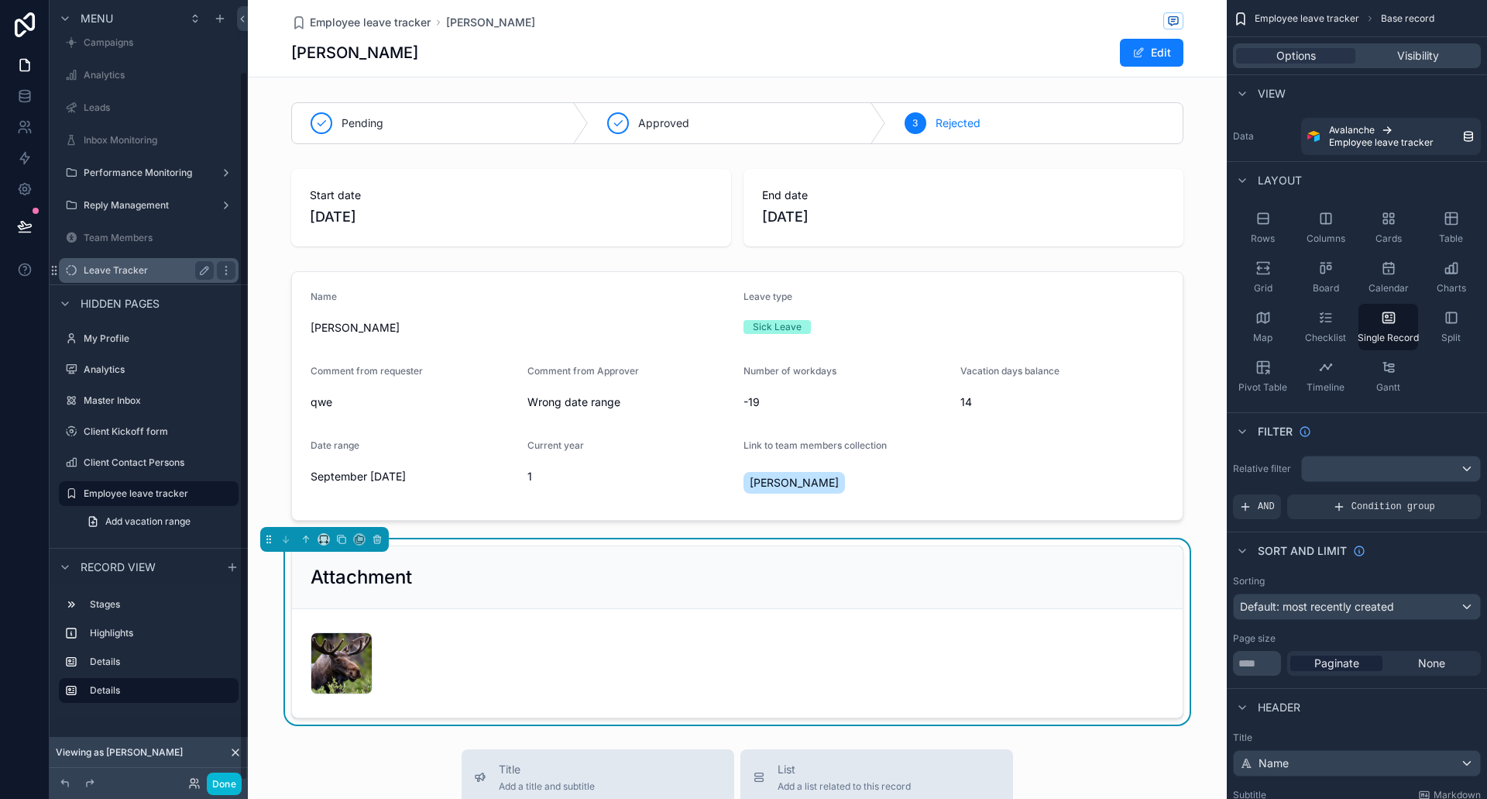
click at [120, 277] on div "Leave Tracker" at bounding box center [149, 270] width 130 height 19
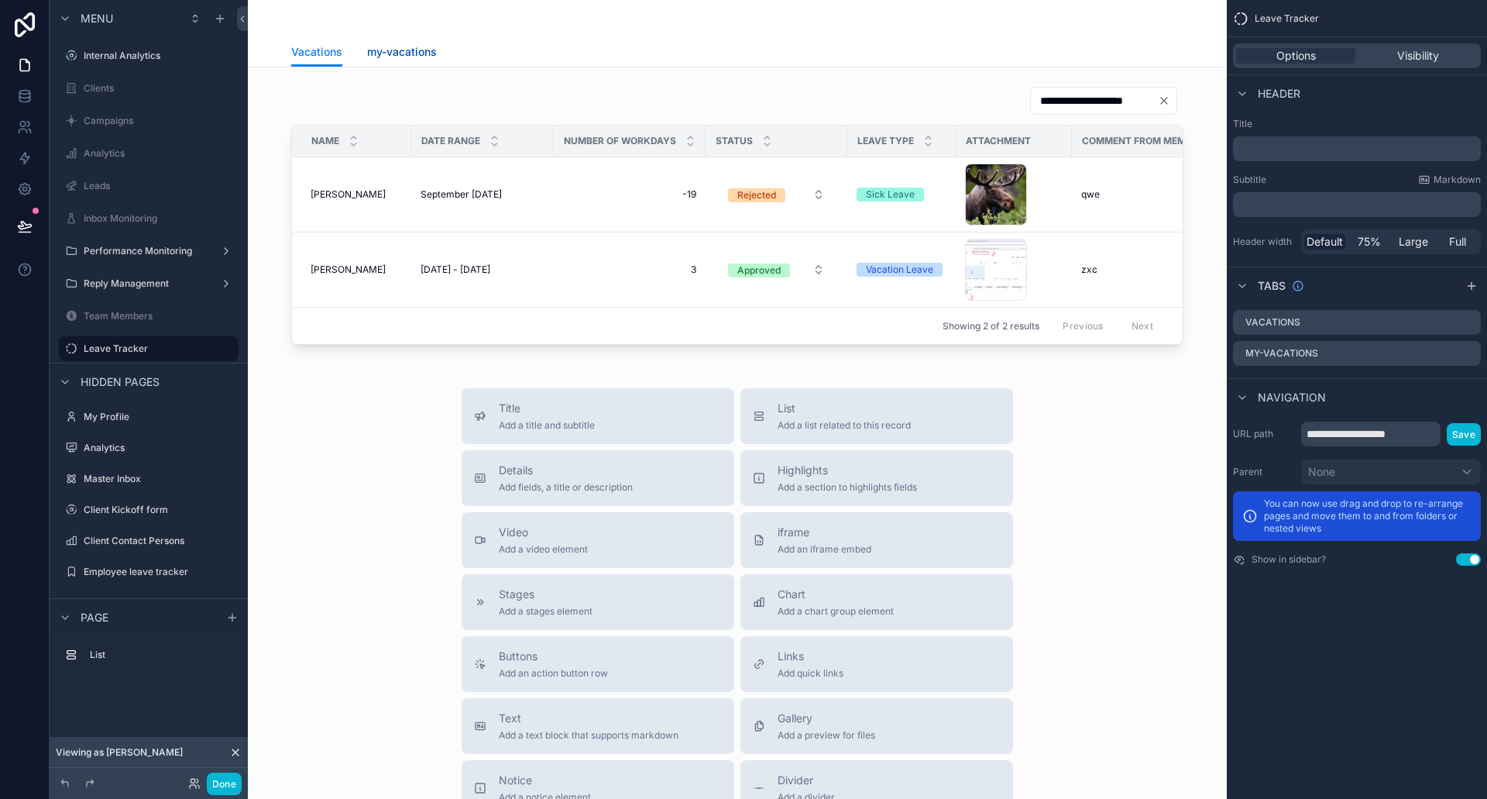
click at [400, 57] on span "my-vacations" at bounding box center [402, 51] width 70 height 15
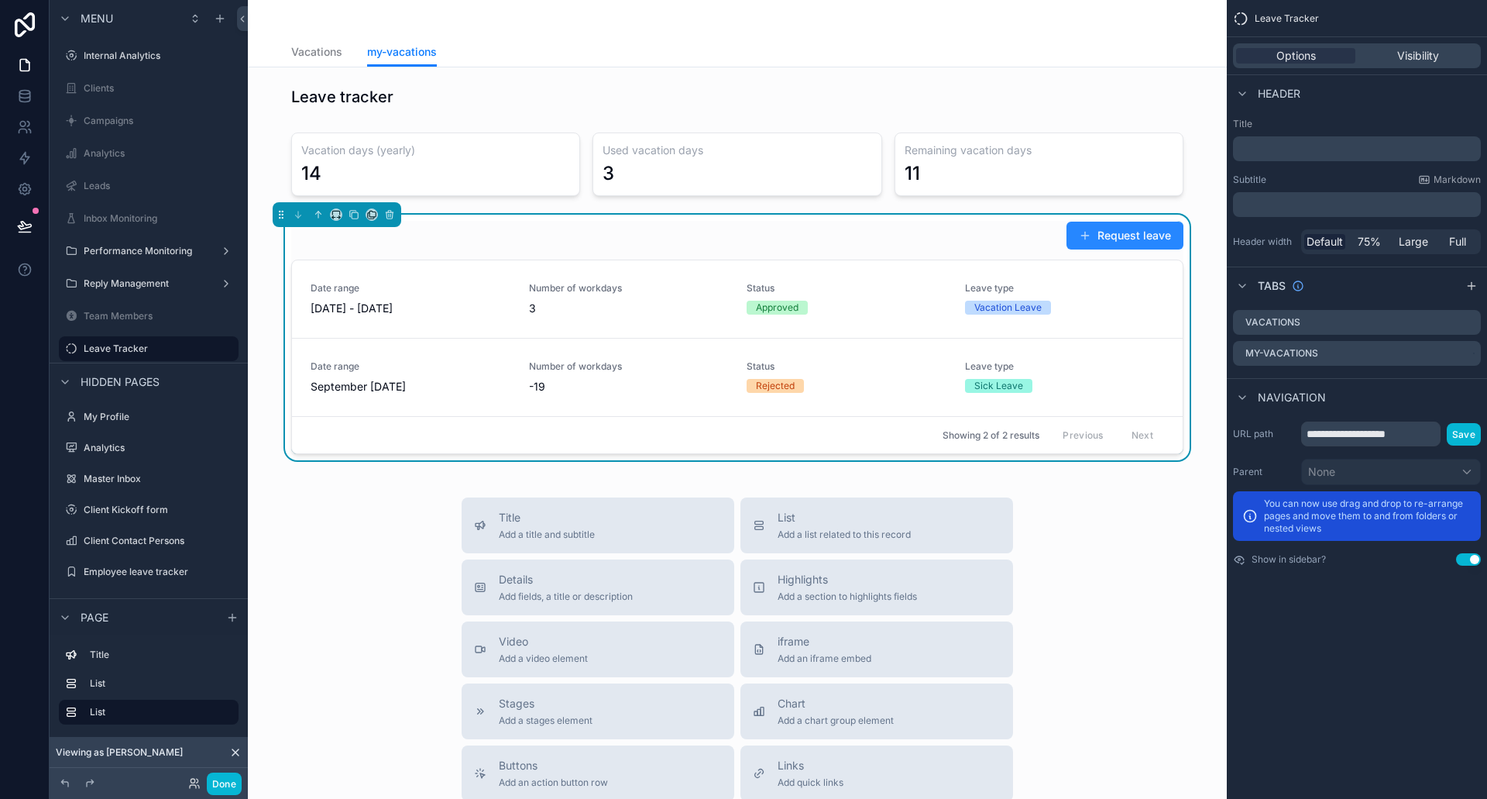
click at [1123, 225] on button "Request leave" at bounding box center [1125, 236] width 117 height 28
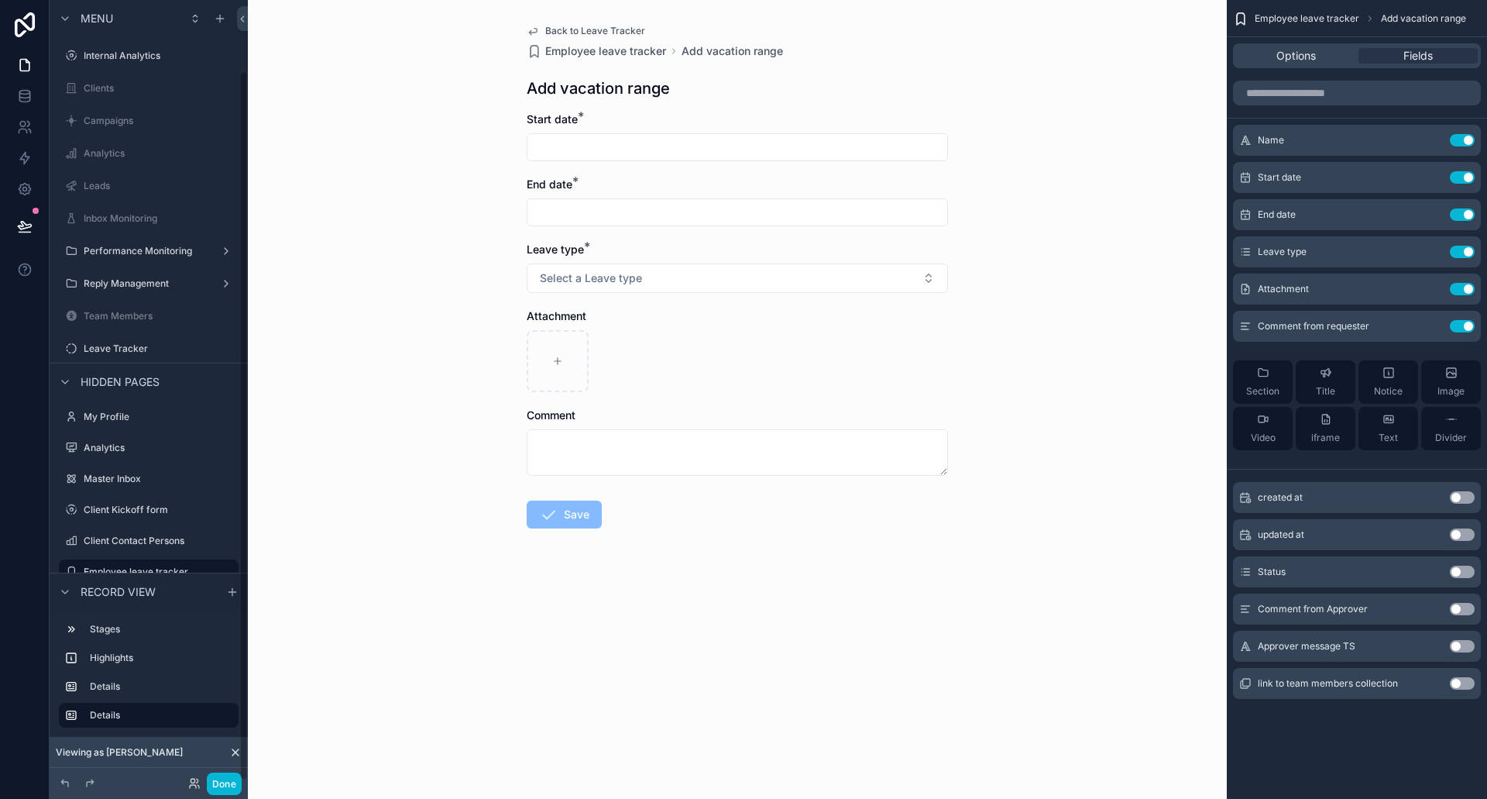
scroll to position [78, 0]
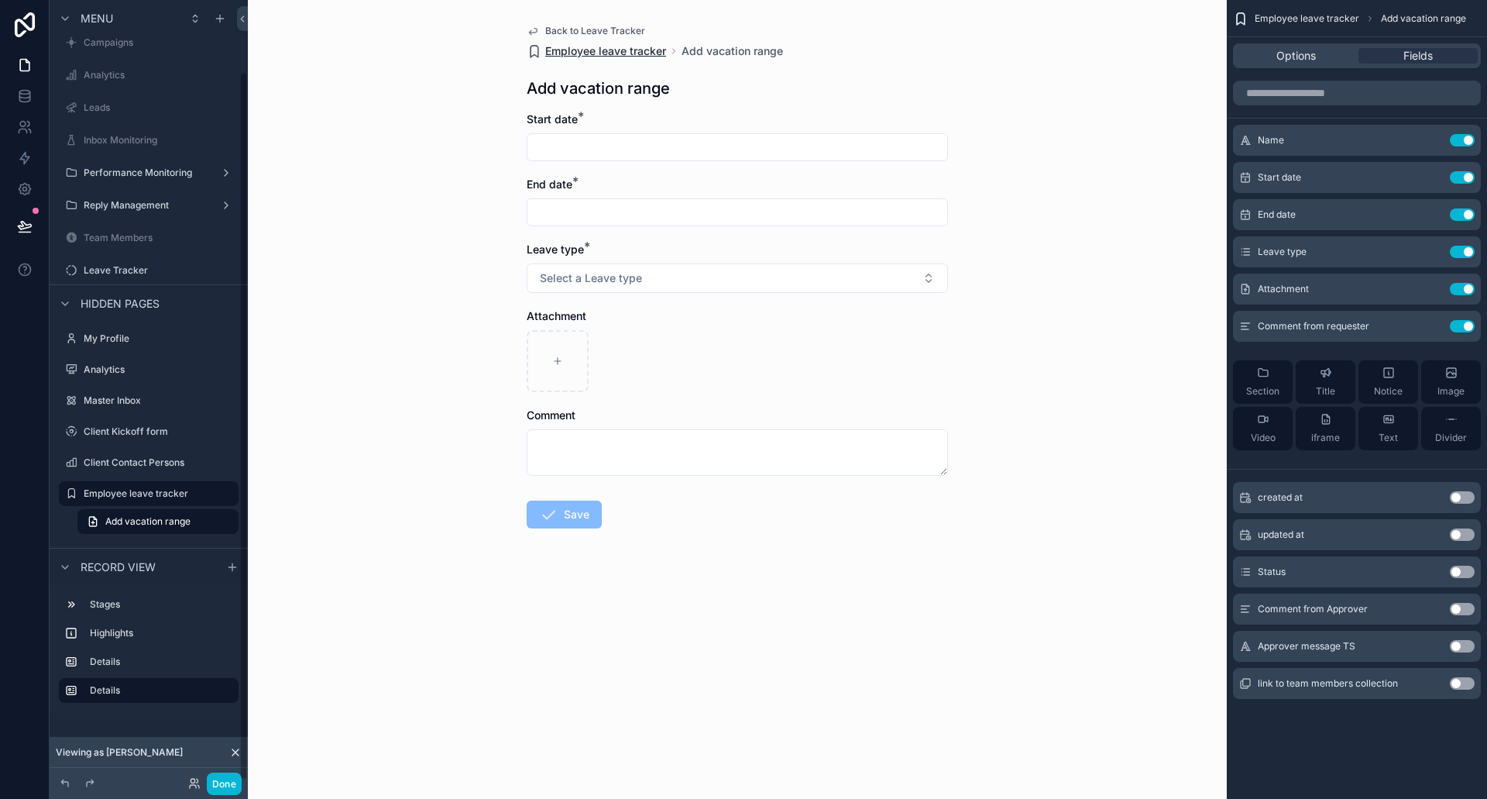
click at [586, 53] on span "Employee leave tracker" at bounding box center [605, 50] width 121 height 15
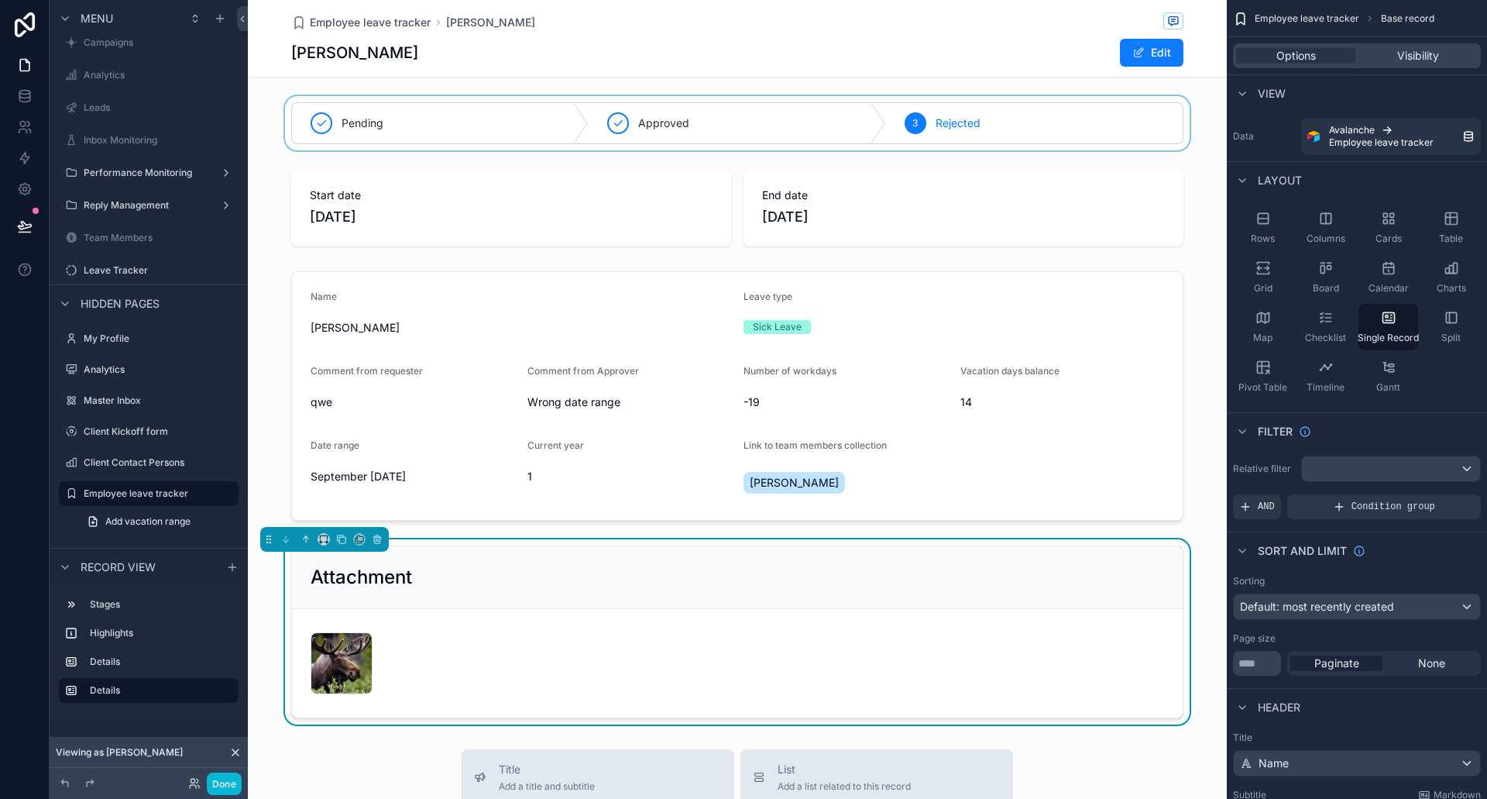
click at [814, 132] on div "scrollable content" at bounding box center [737, 123] width 979 height 54
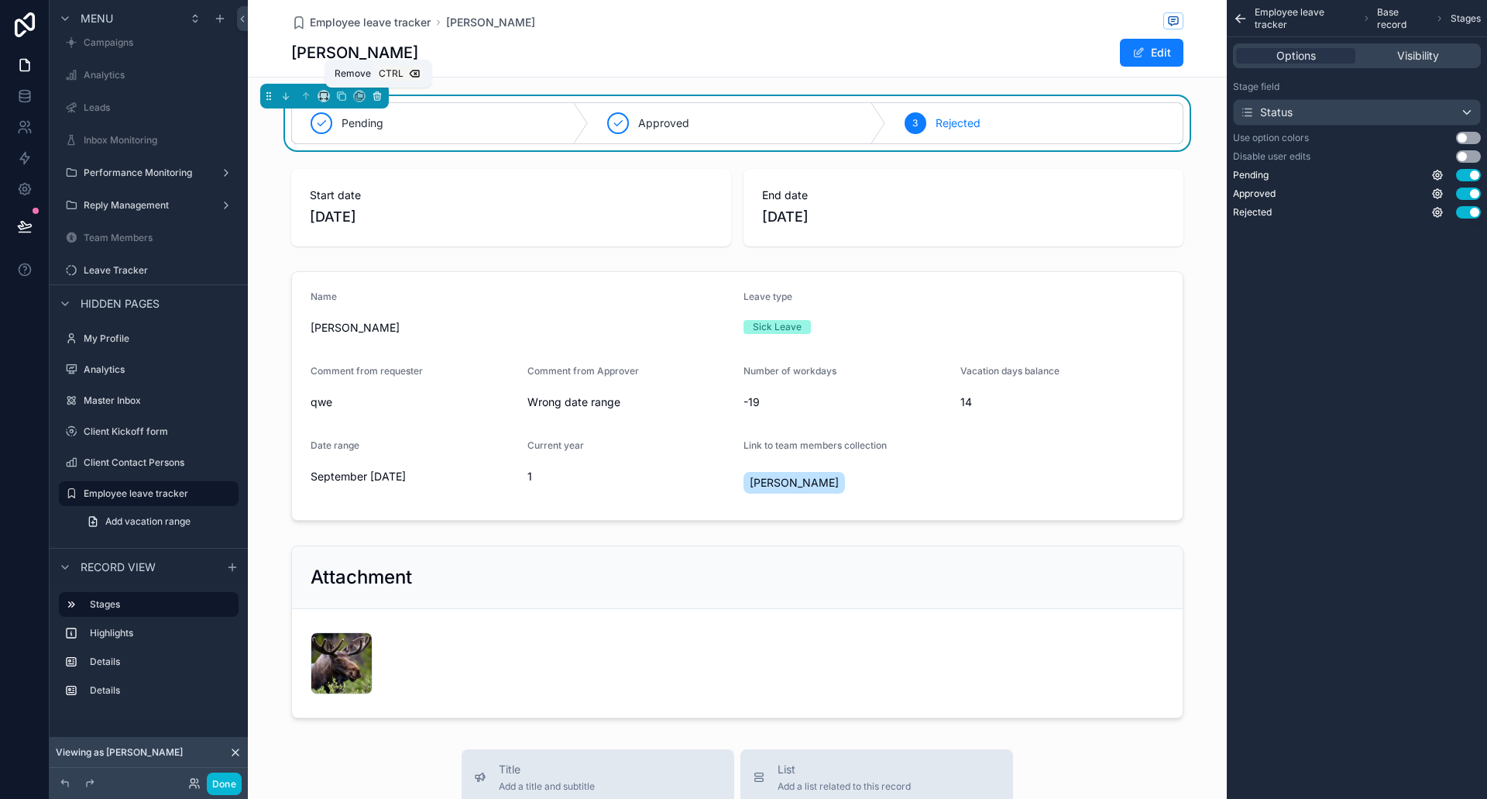
click at [375, 98] on icon "scrollable content" at bounding box center [377, 96] width 11 height 11
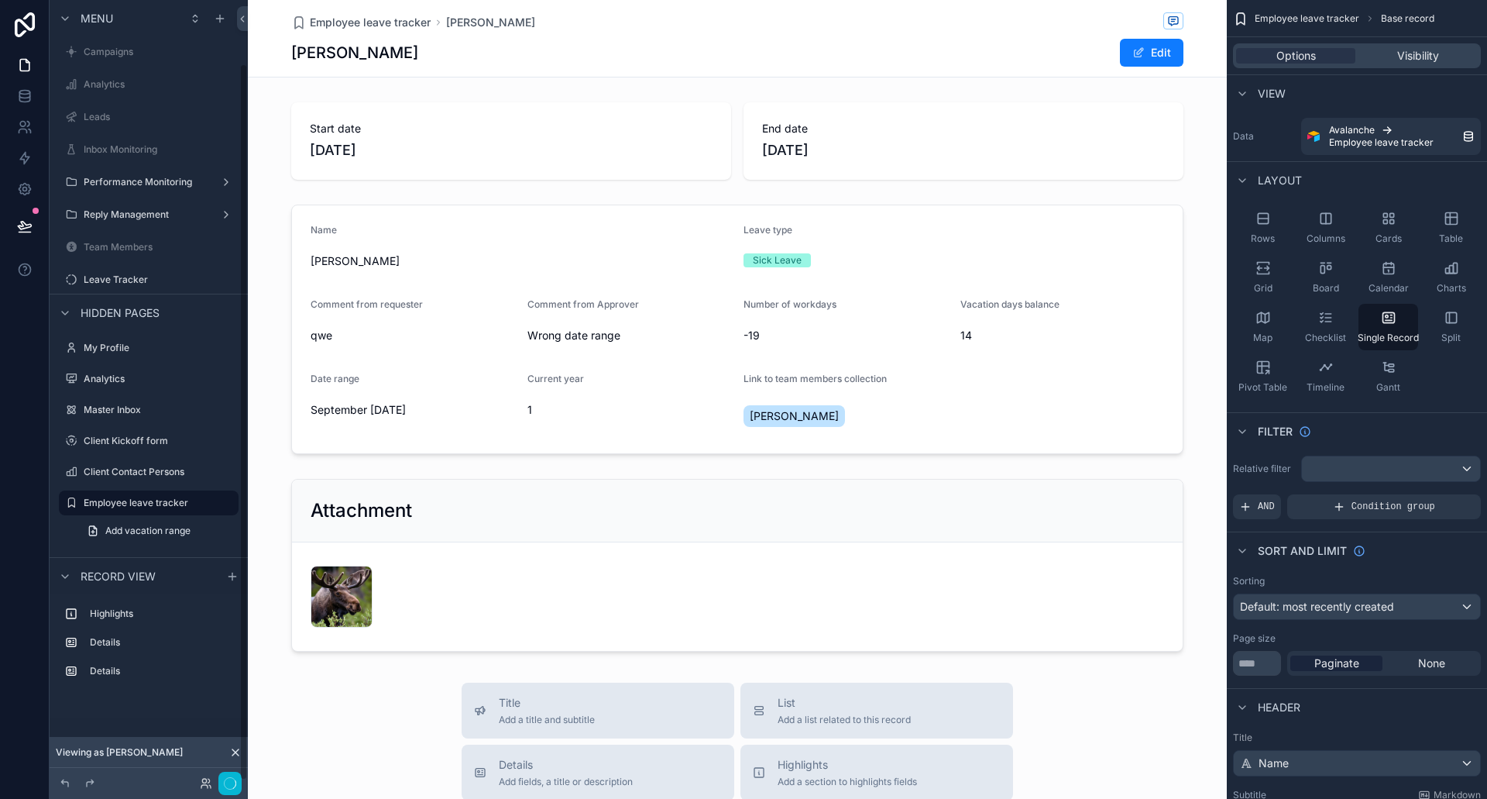
scroll to position [69, 0]
click at [479, 122] on div "scrollable content" at bounding box center [737, 679] width 979 height 1358
click at [428, 112] on div "scrollable content" at bounding box center [737, 141] width 979 height 90
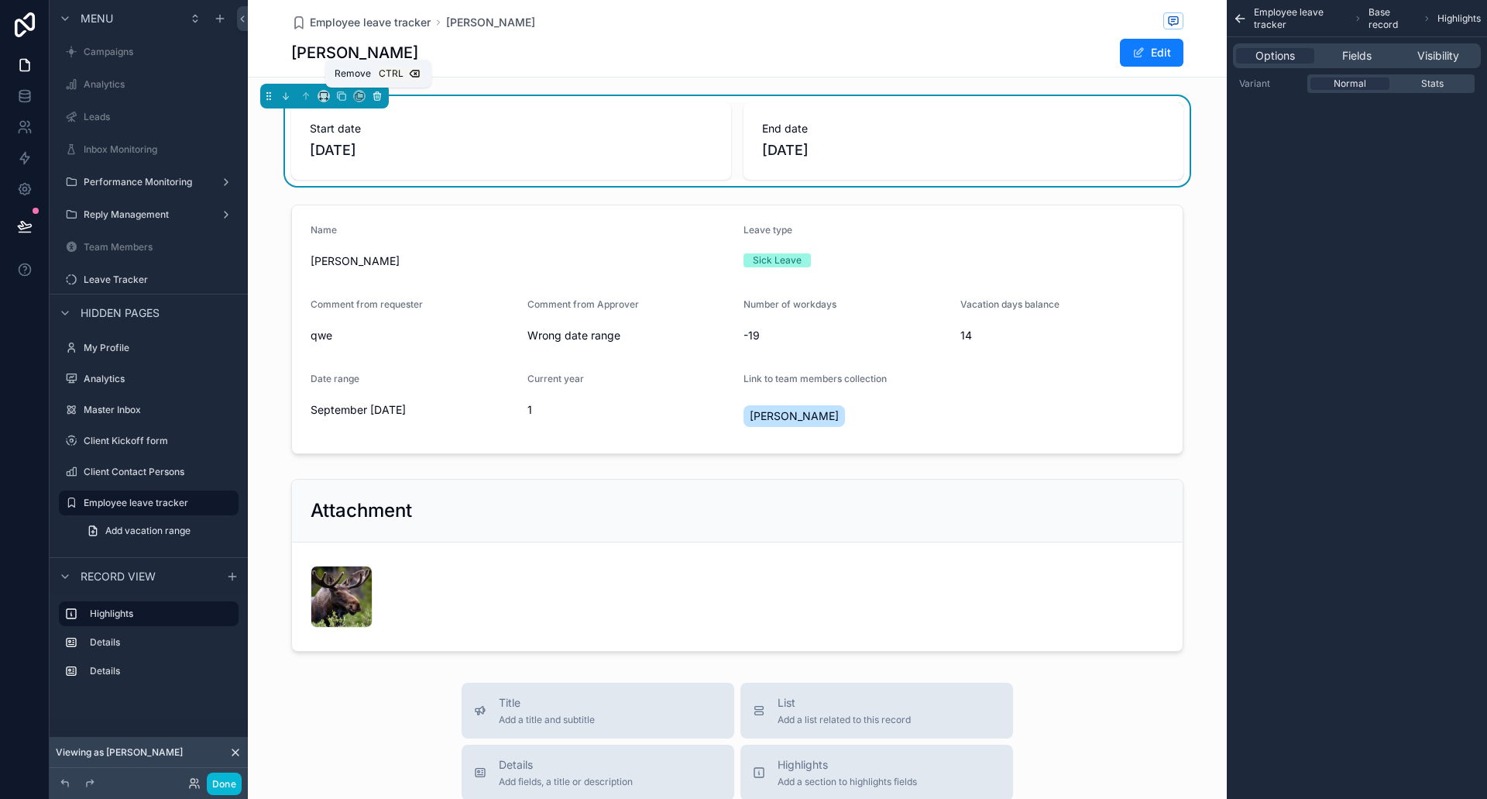
click at [379, 94] on icon "scrollable content" at bounding box center [377, 93] width 3 height 2
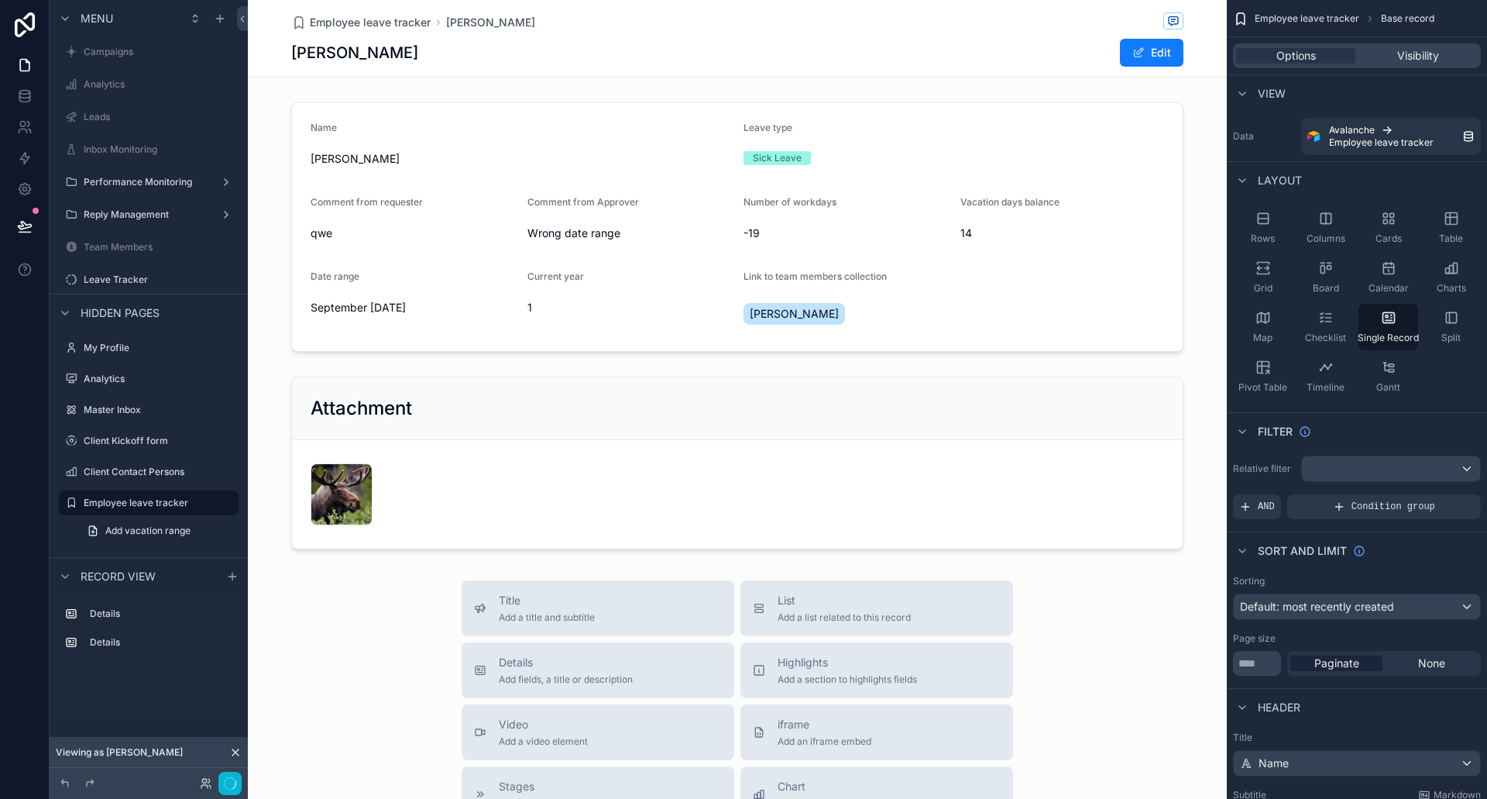
click at [435, 134] on div "scrollable content" at bounding box center [737, 628] width 979 height 1256
click at [411, 103] on div "scrollable content" at bounding box center [737, 227] width 979 height 262
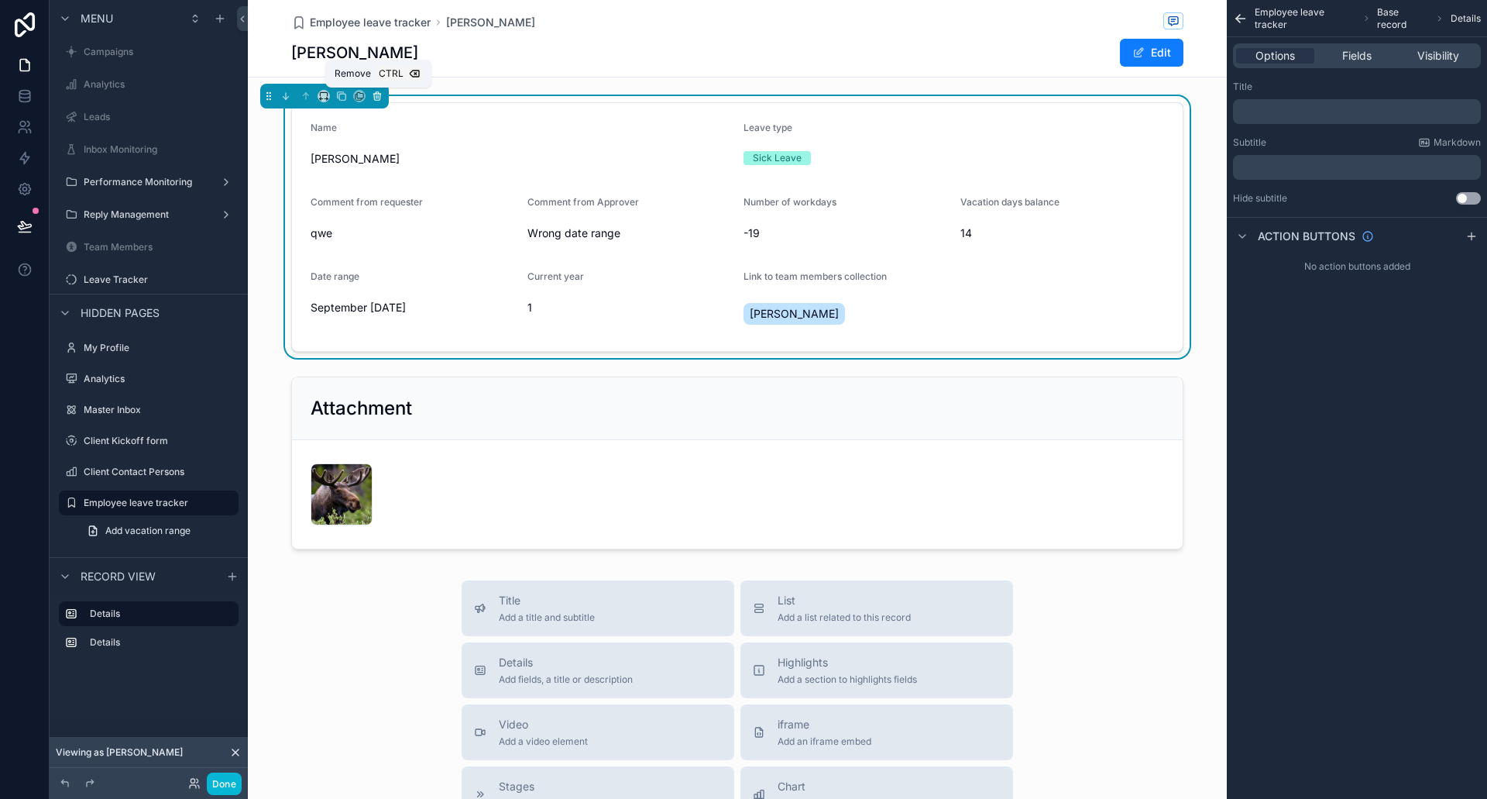
click at [382, 96] on icon "scrollable content" at bounding box center [377, 96] width 11 height 11
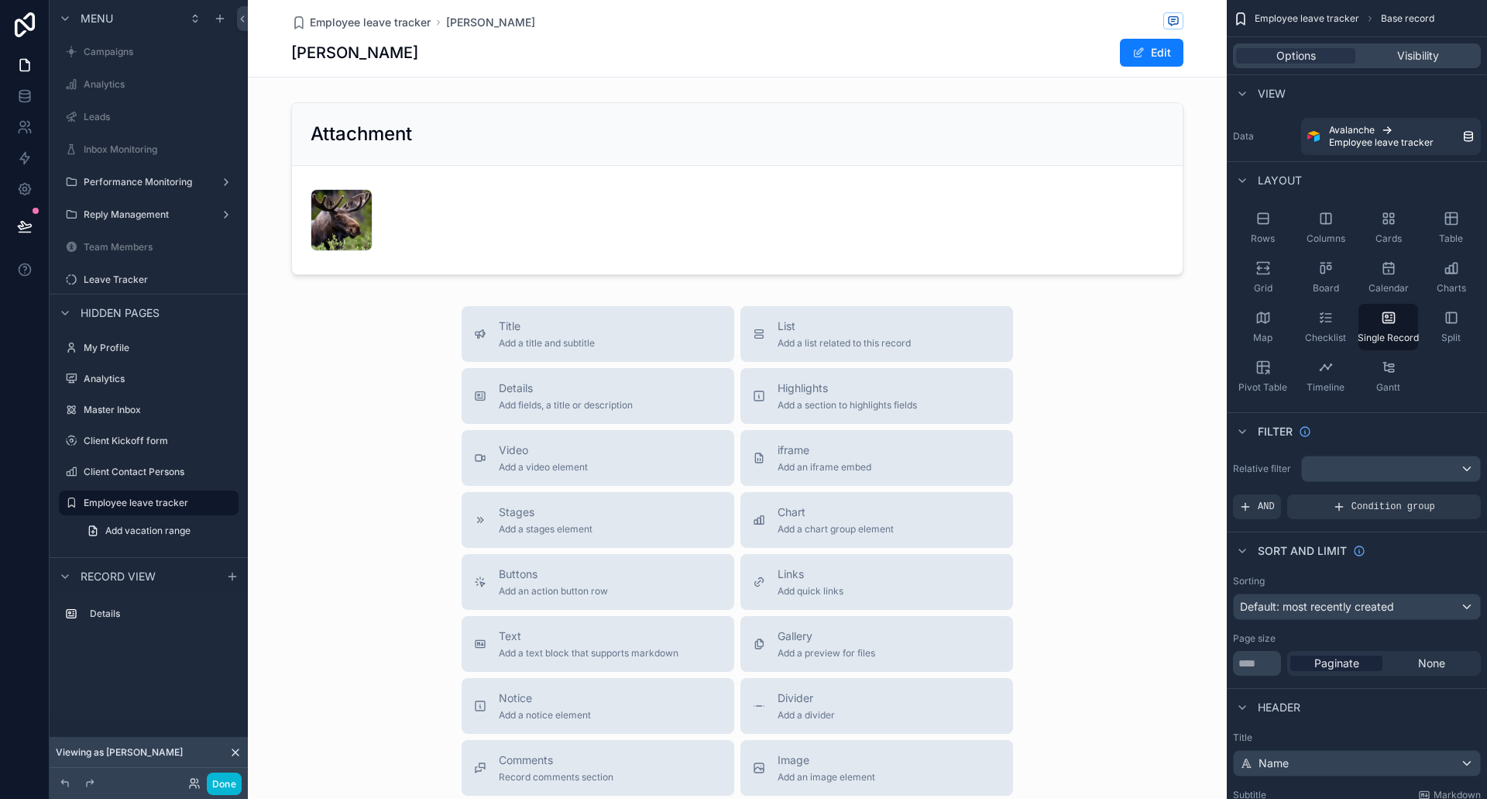
click at [429, 128] on div "scrollable content" at bounding box center [737, 490] width 979 height 981
click at [415, 112] on div "scrollable content" at bounding box center [737, 188] width 979 height 185
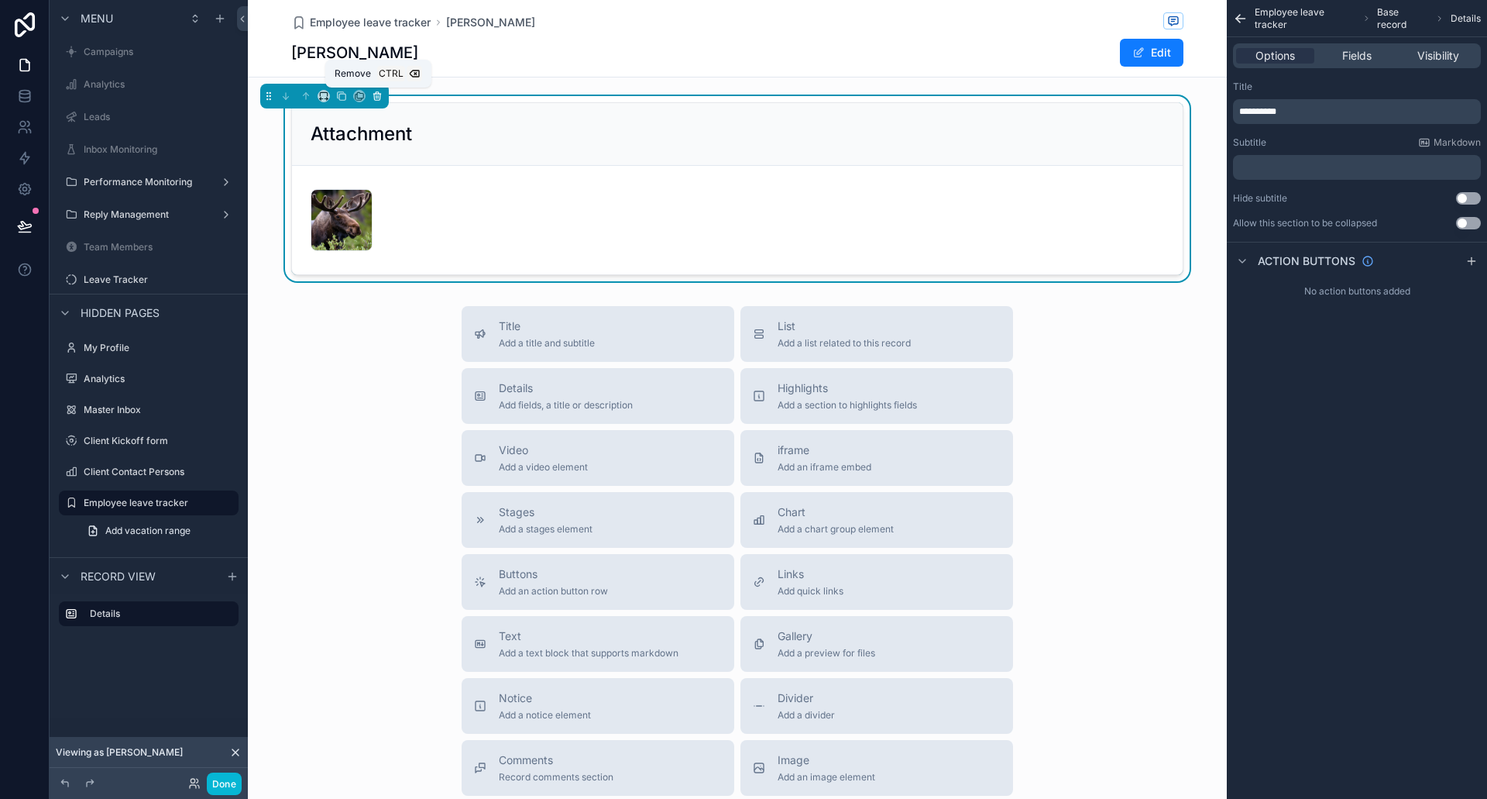
click at [369, 99] on button "scrollable content" at bounding box center [377, 96] width 17 height 17
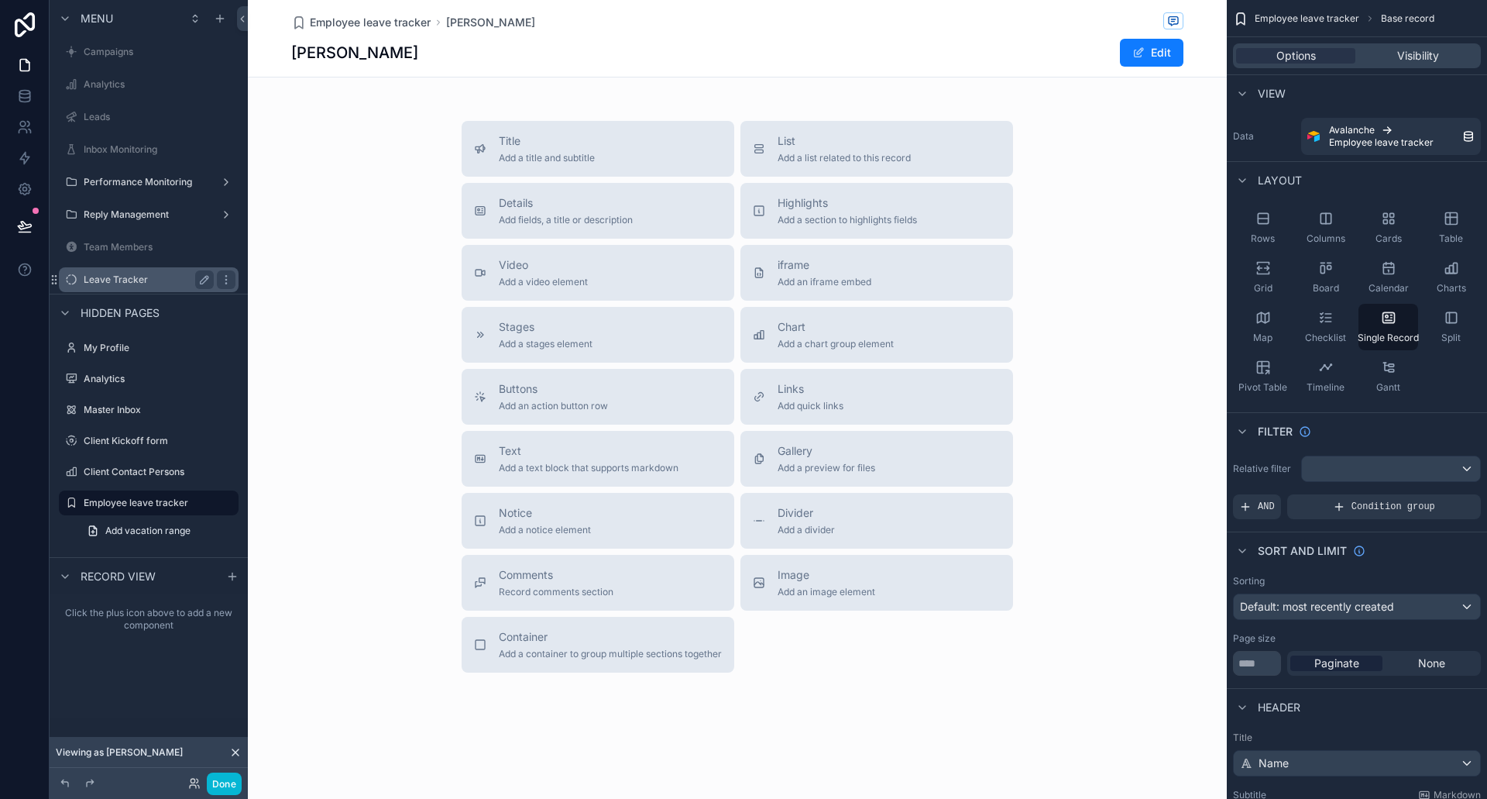
click at [145, 276] on label "Leave Tracker" at bounding box center [146, 279] width 124 height 12
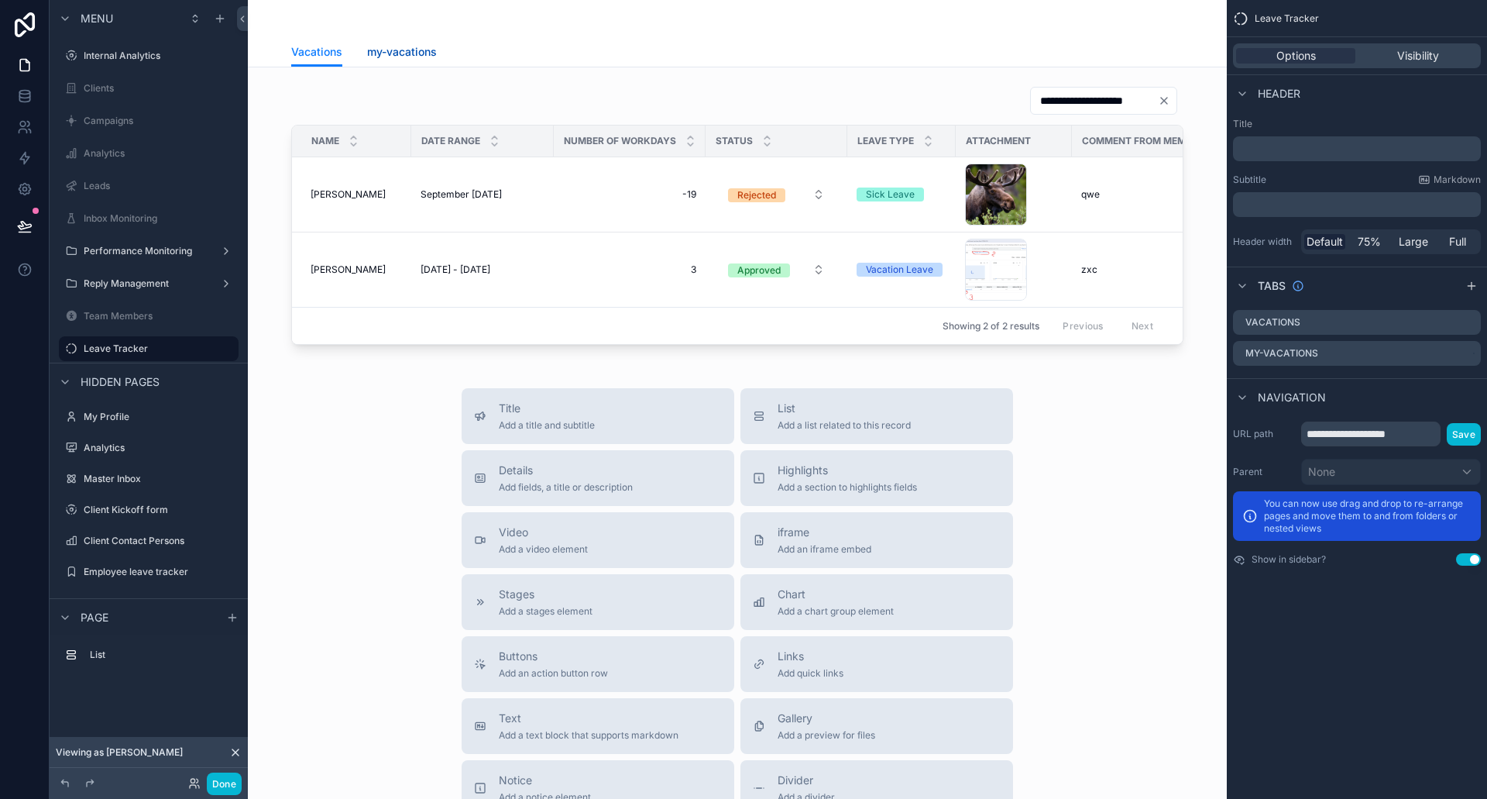
click at [379, 60] on link "my-vacations" at bounding box center [402, 53] width 70 height 31
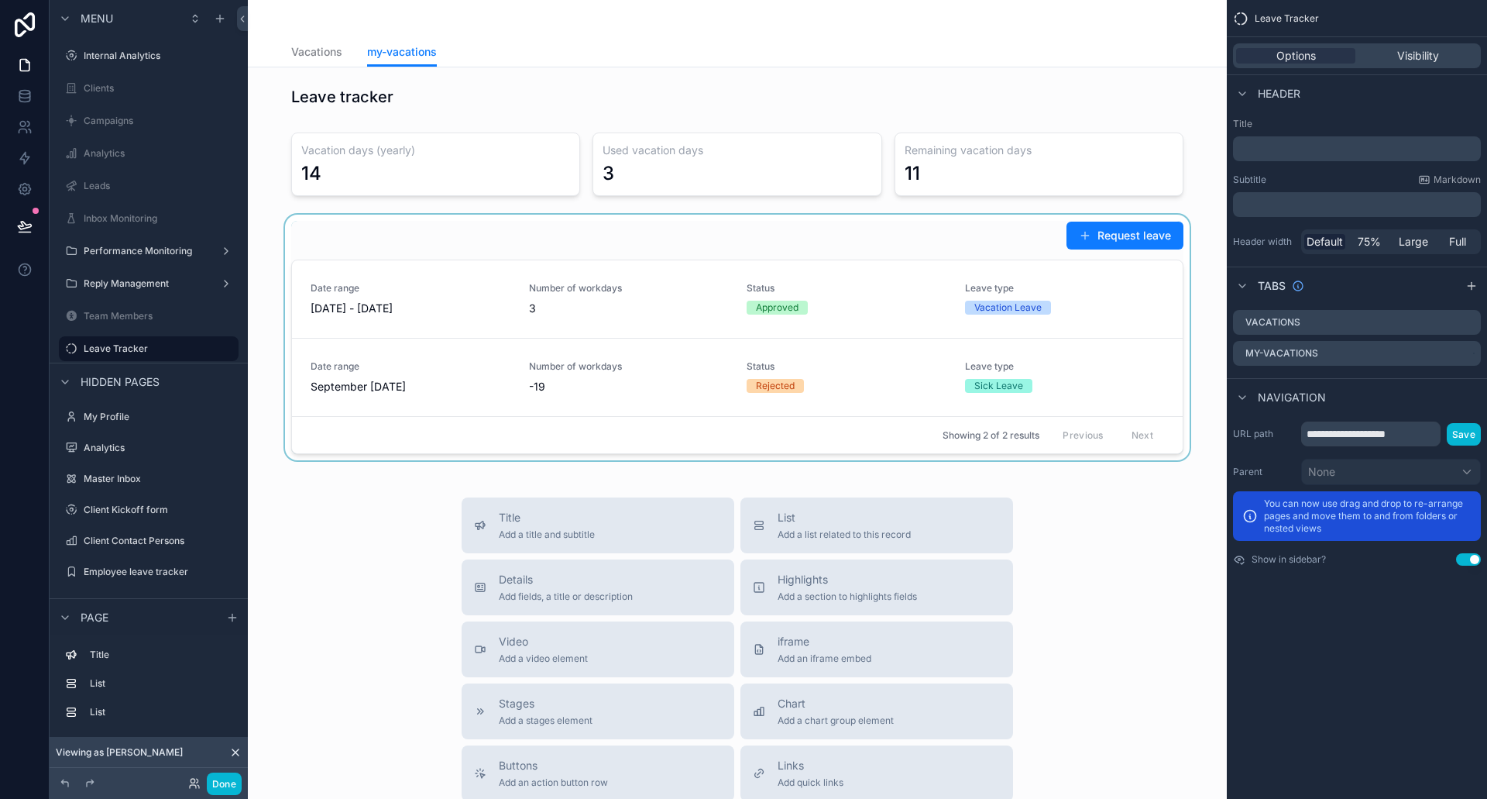
click at [1115, 237] on div "scrollable content" at bounding box center [737, 338] width 954 height 246
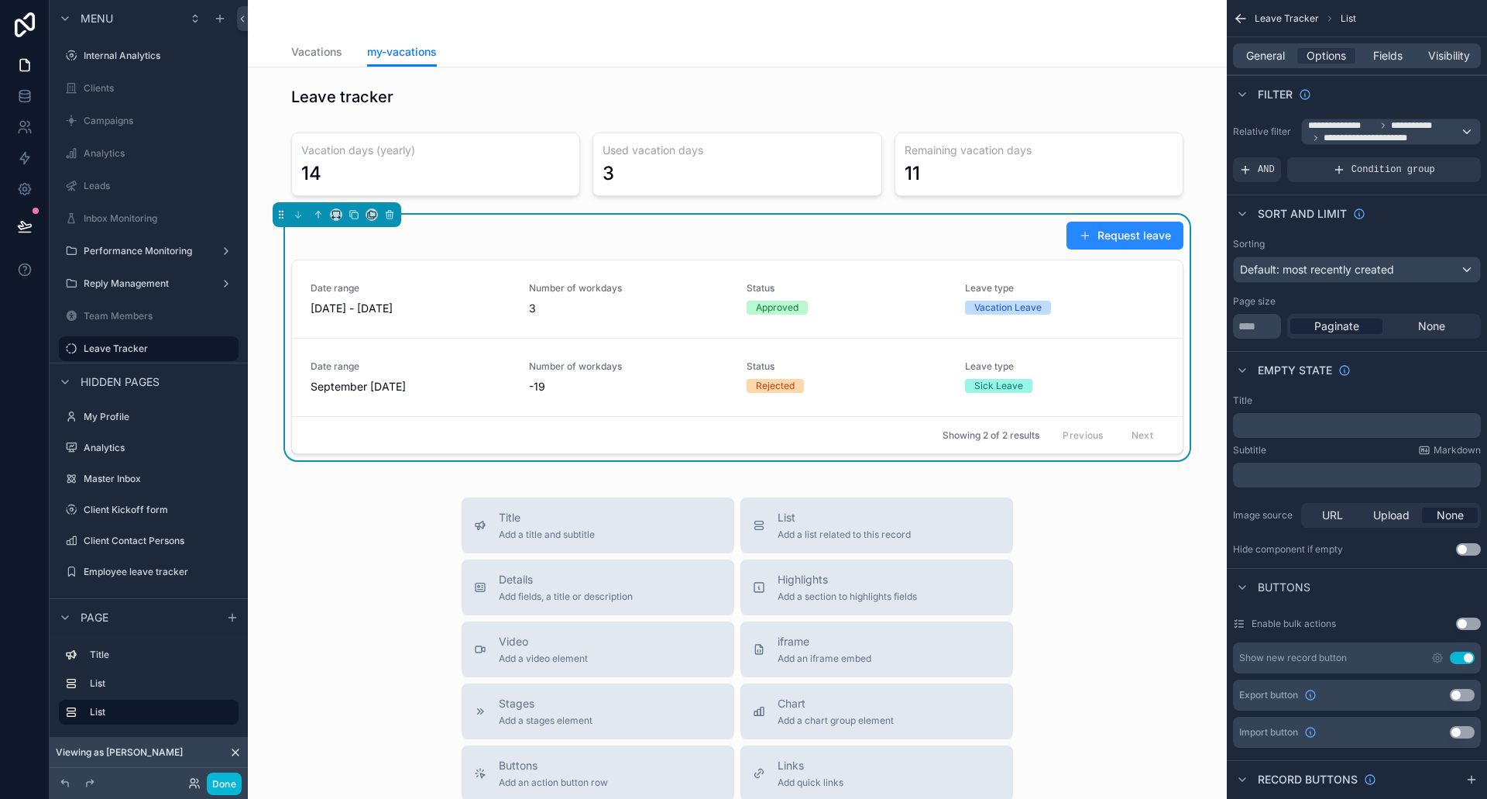
click at [1090, 231] on button "Request leave" at bounding box center [1125, 236] width 117 height 28
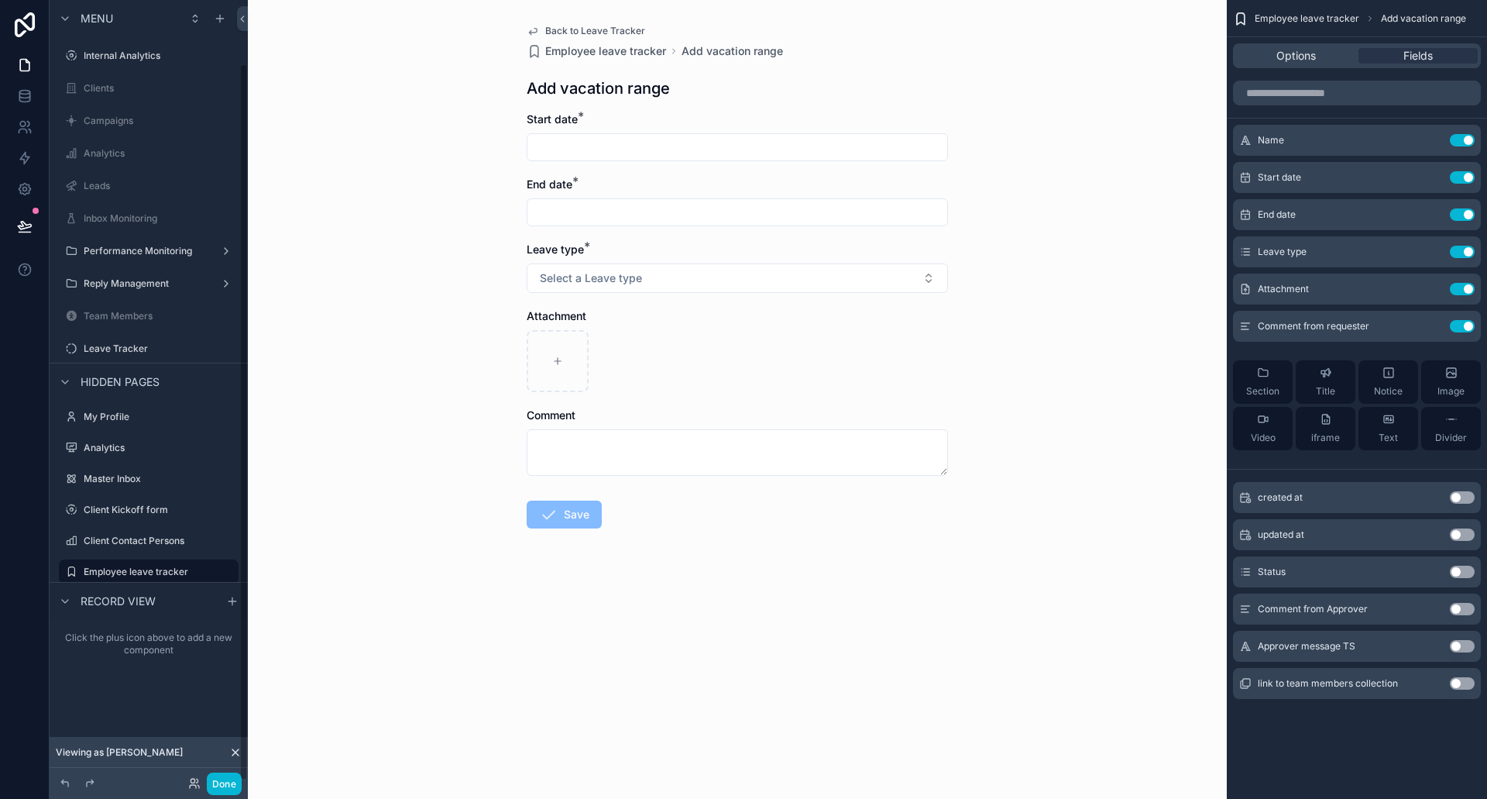
scroll to position [69, 0]
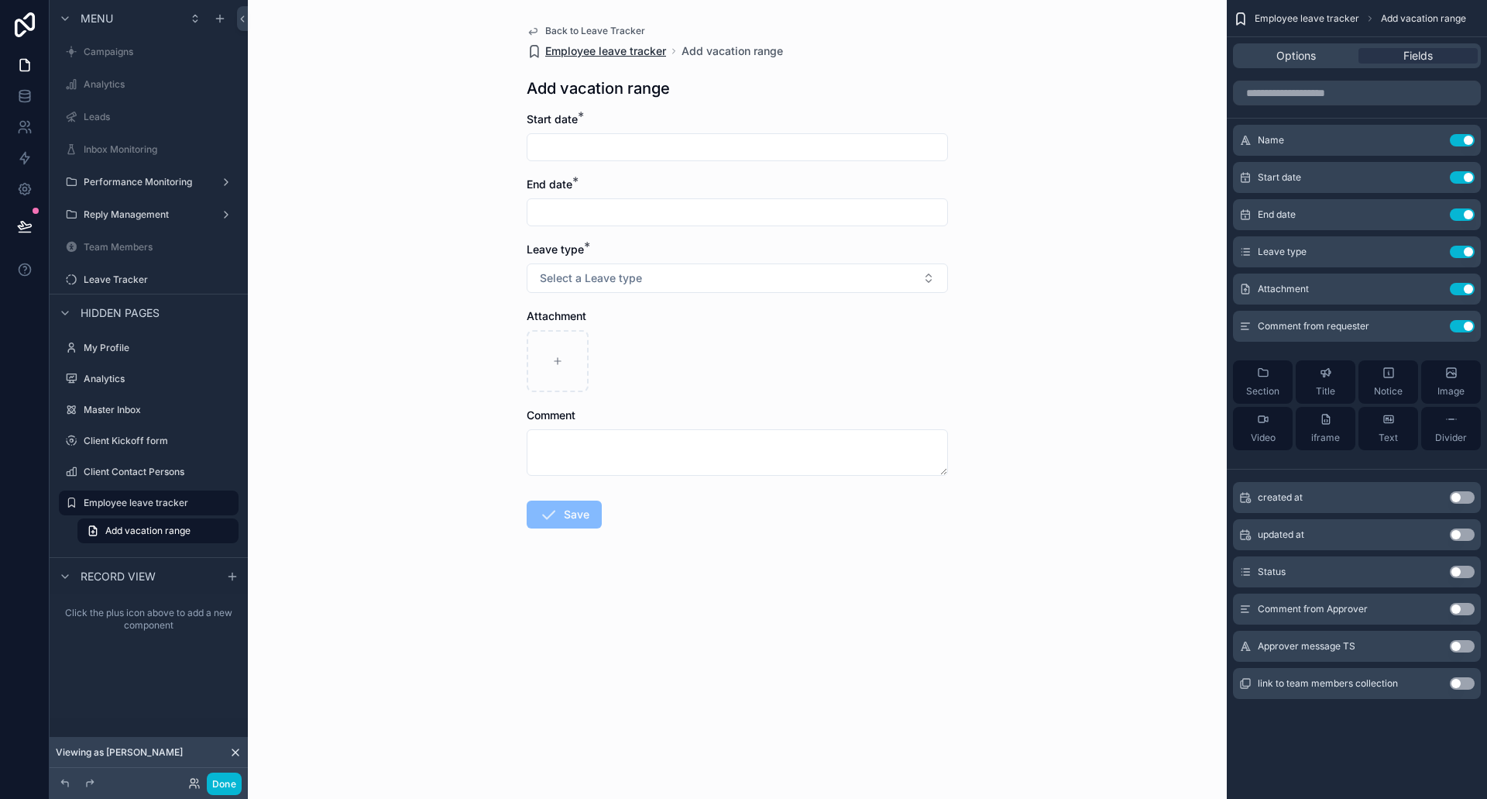
click at [617, 46] on span "Employee leave tracker" at bounding box center [605, 50] width 121 height 15
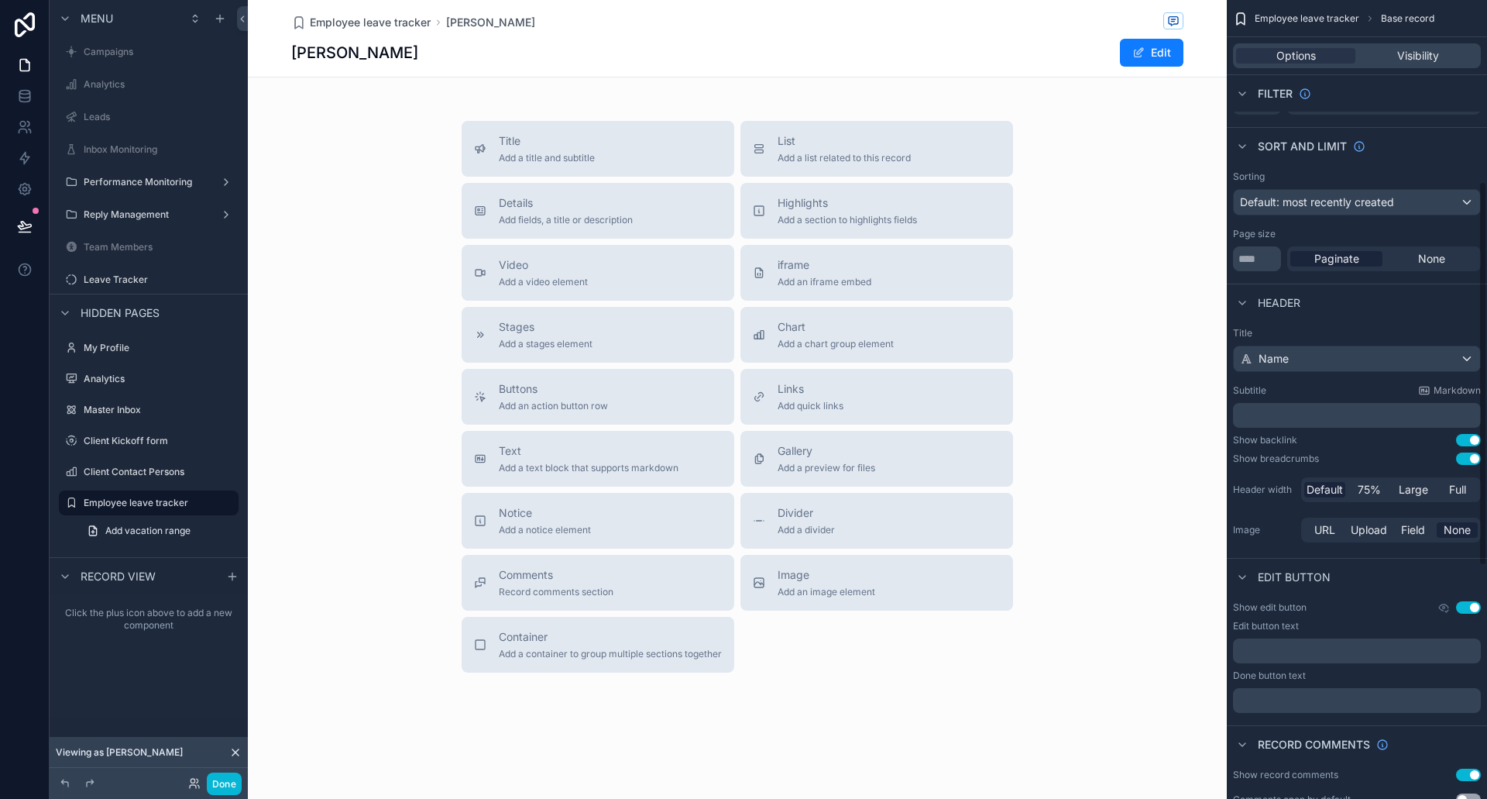
scroll to position [542, 0]
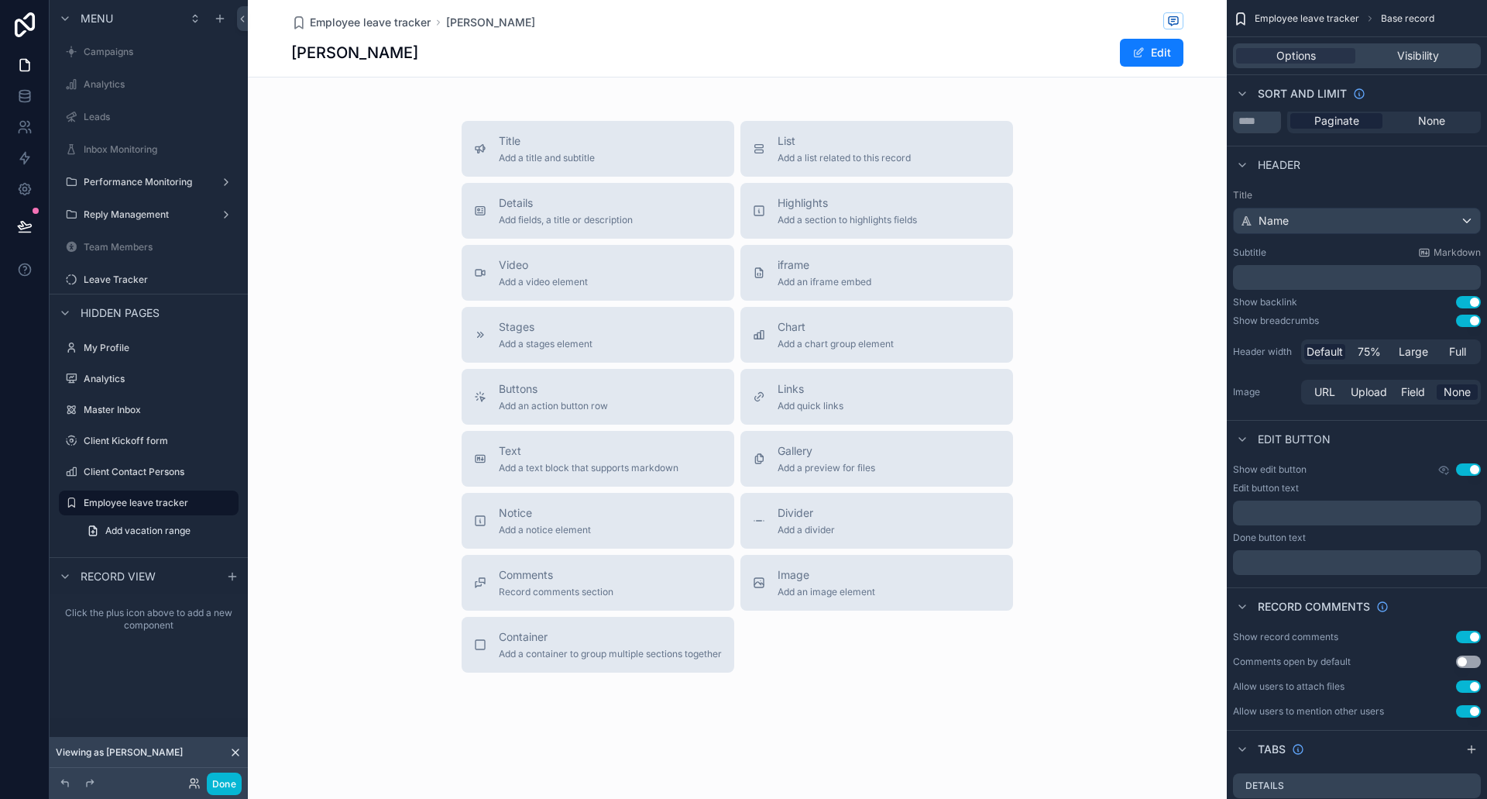
click at [1470, 469] on button "Use setting" at bounding box center [1468, 469] width 25 height 12
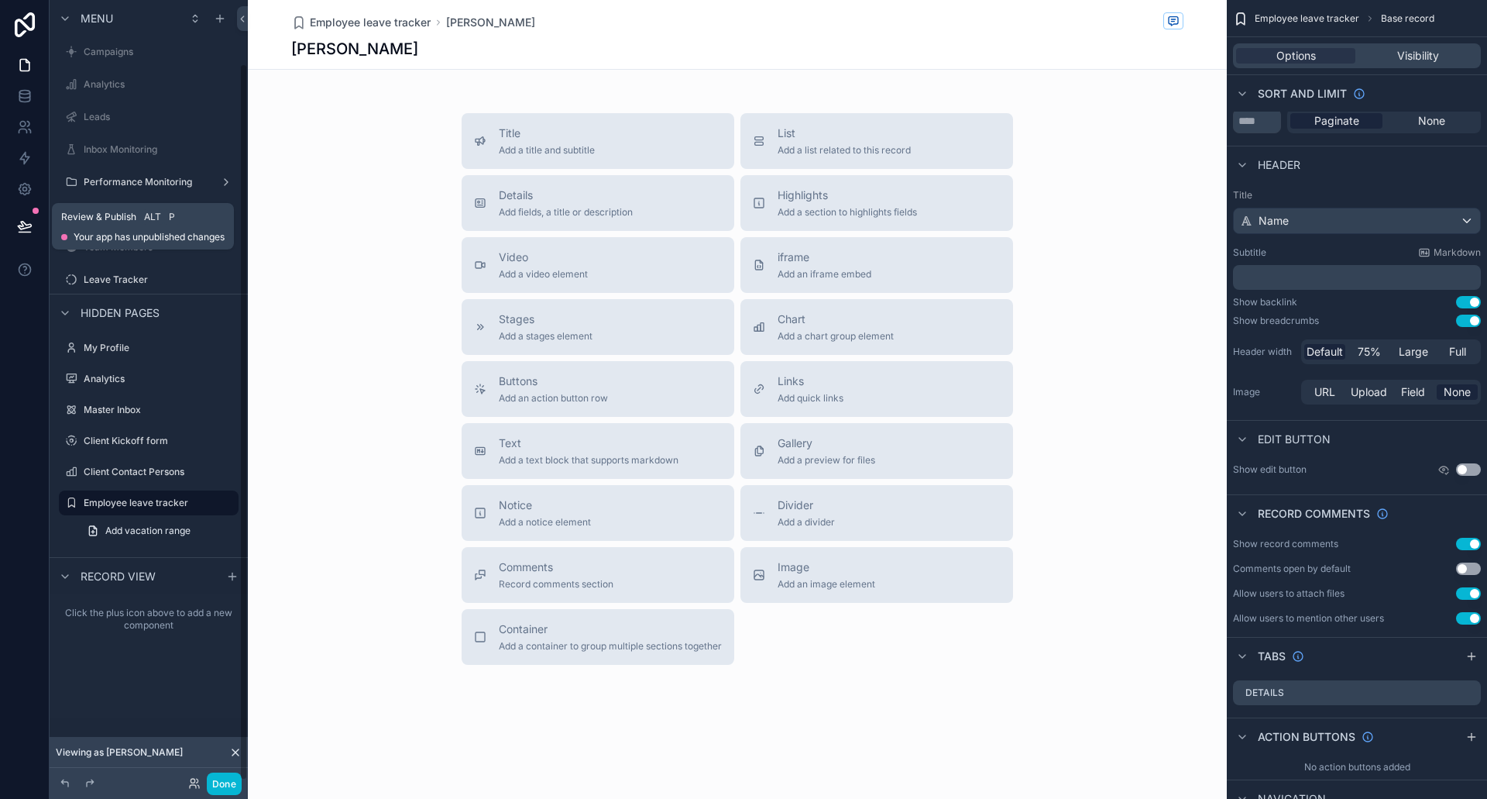
click at [25, 224] on icon at bounding box center [24, 226] width 13 height 8
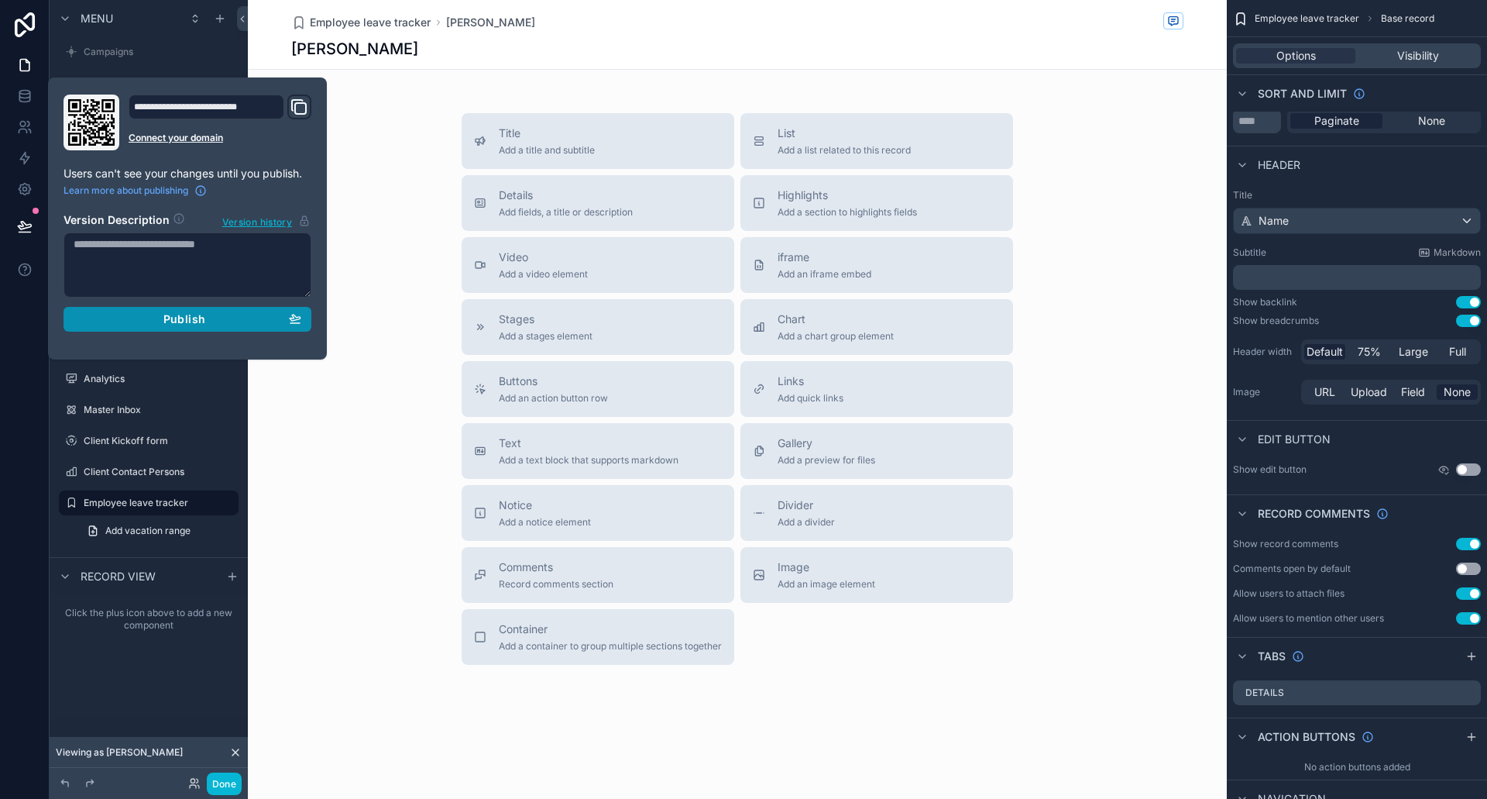
click at [250, 328] on button "Publish" at bounding box center [188, 319] width 248 height 25
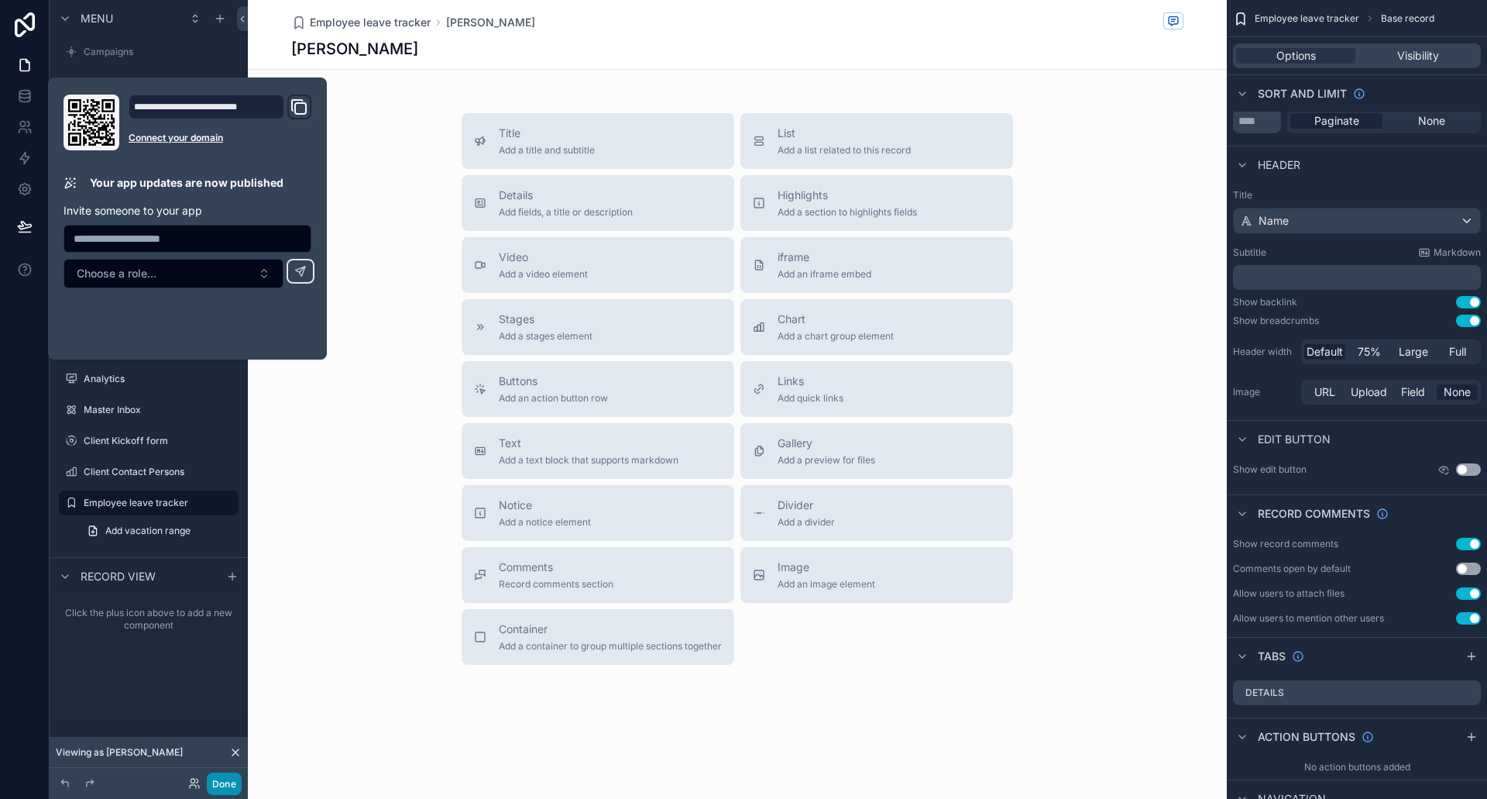
click at [232, 786] on button "Done" at bounding box center [224, 783] width 35 height 22
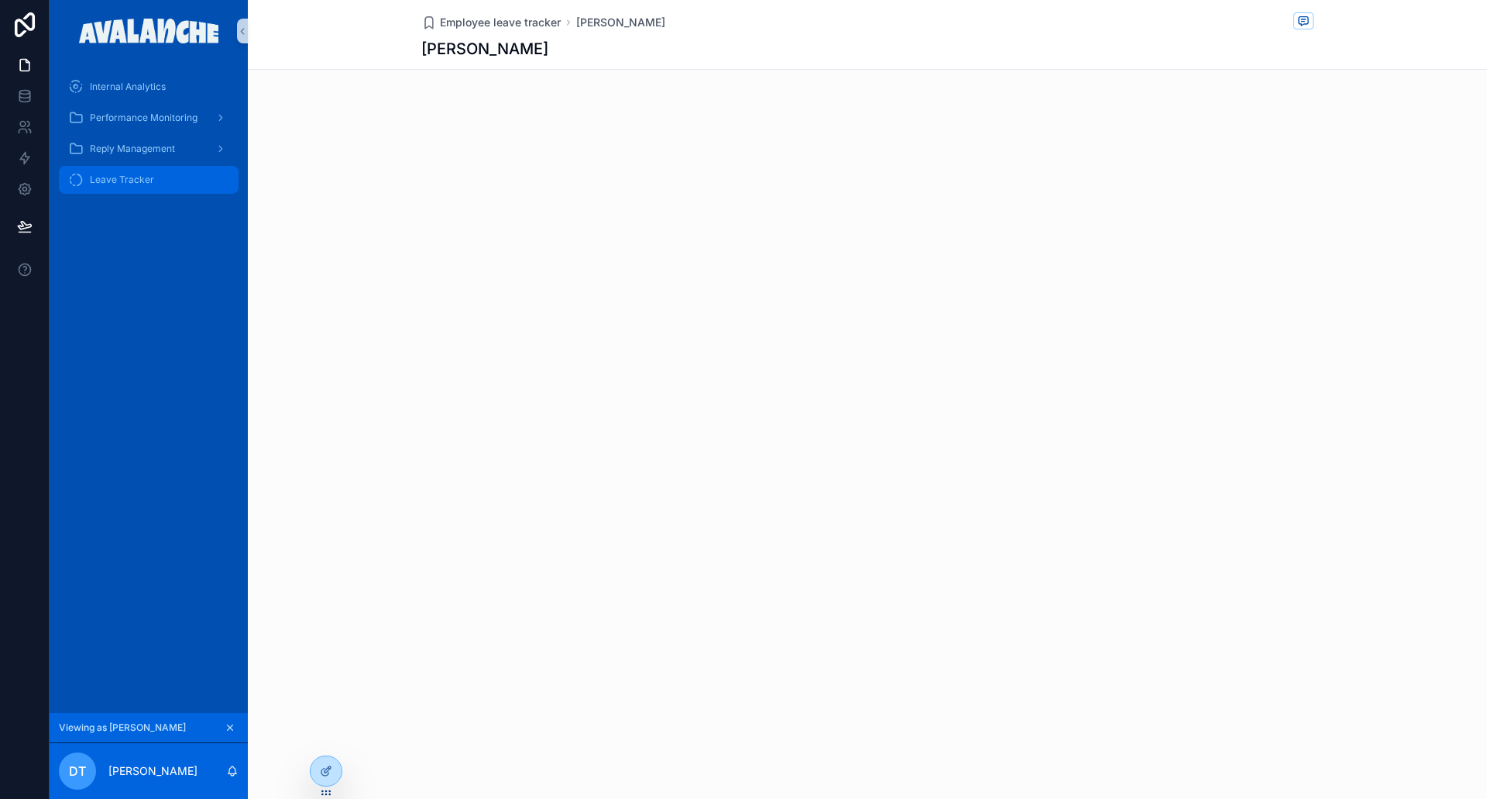
click at [132, 180] on span "Leave Tracker" at bounding box center [122, 180] width 64 height 12
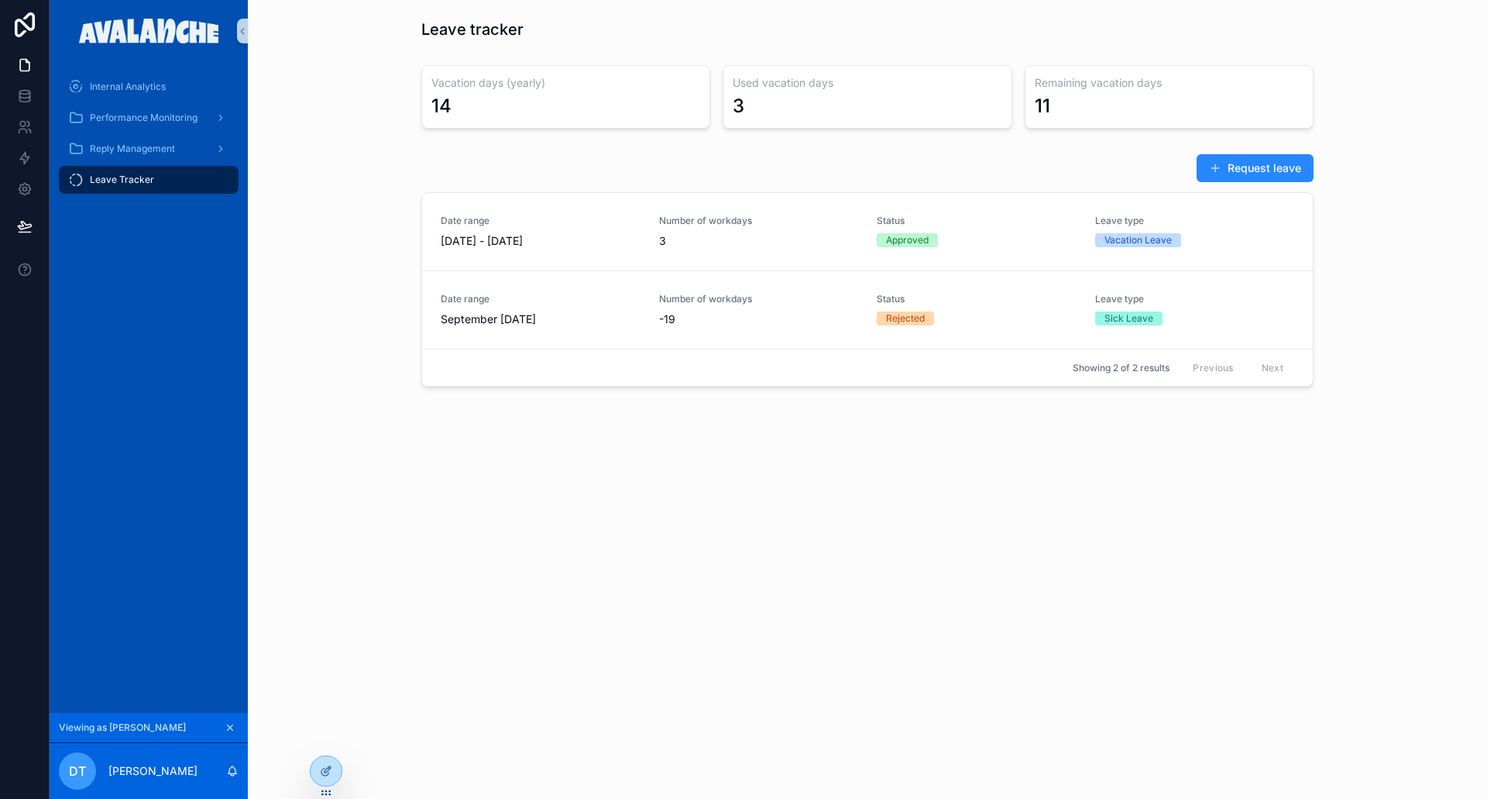
click at [1287, 164] on button "Request leave" at bounding box center [1255, 168] width 117 height 28
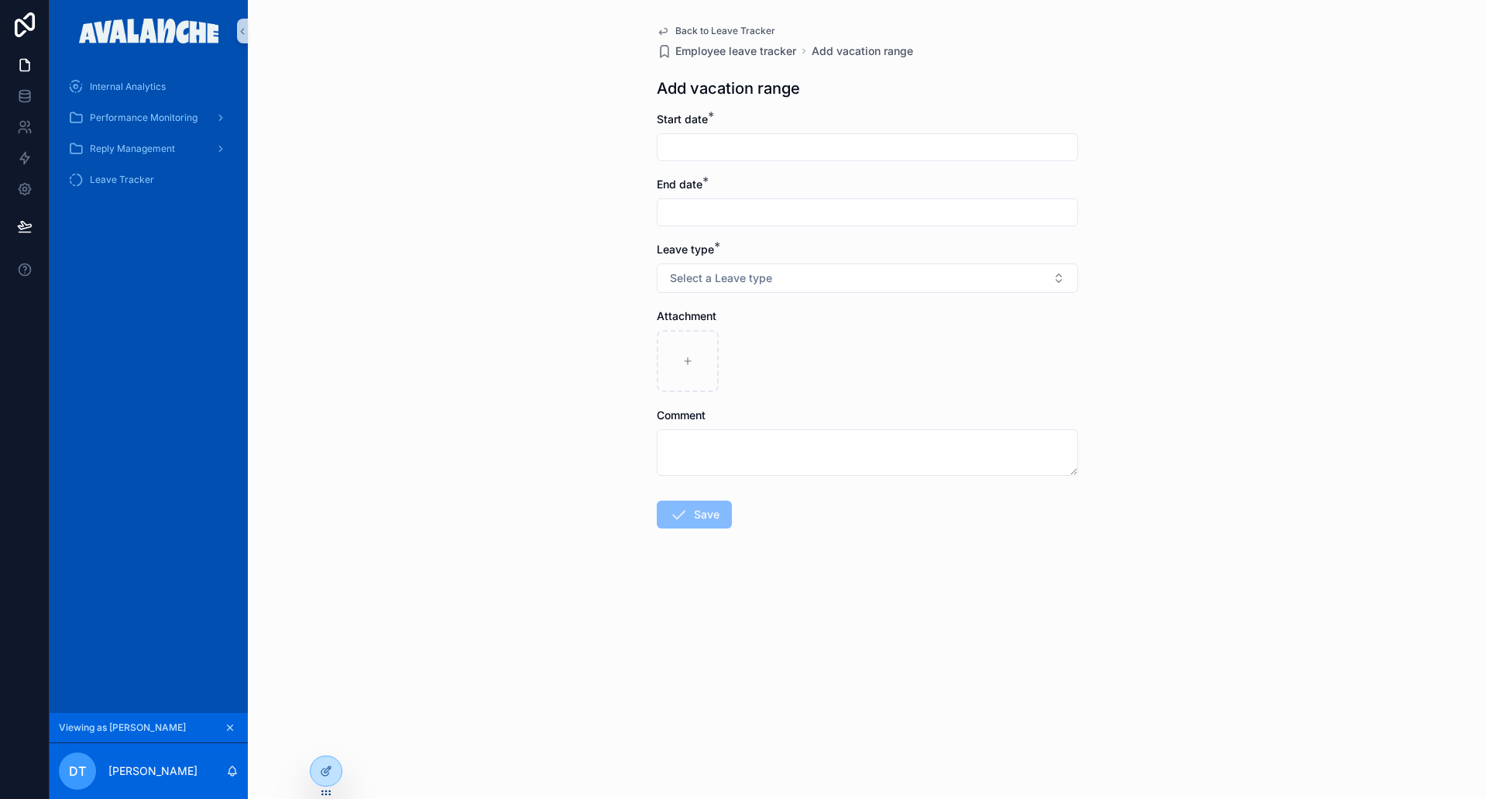
click at [717, 63] on div "Back to Leave Tracker Employee leave tracker Add vacation range Add vacation ra…" at bounding box center [867, 313] width 446 height 627
click at [724, 56] on span "Employee leave tracker" at bounding box center [735, 50] width 121 height 15
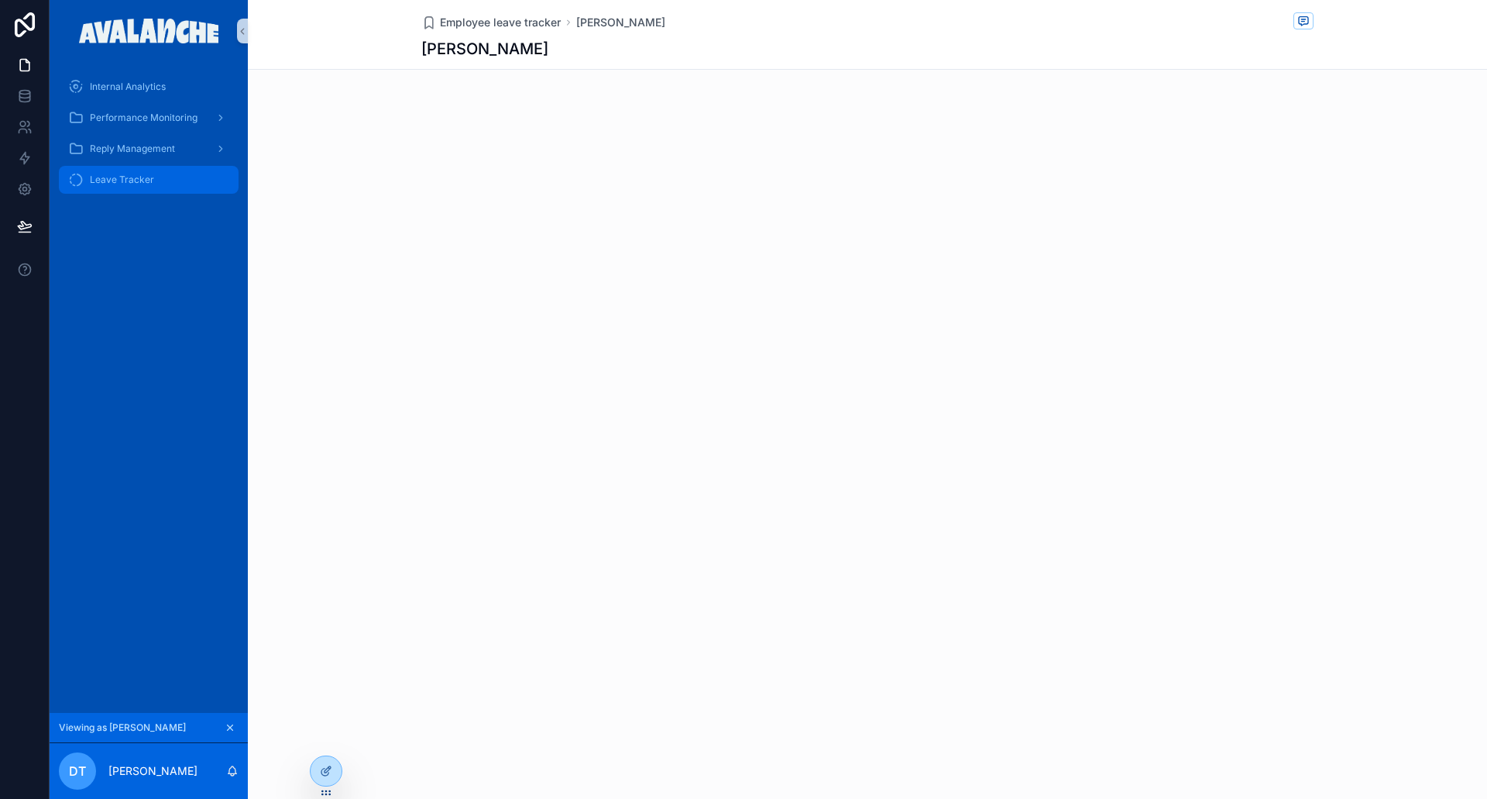
click at [120, 177] on span "Leave Tracker" at bounding box center [122, 180] width 64 height 12
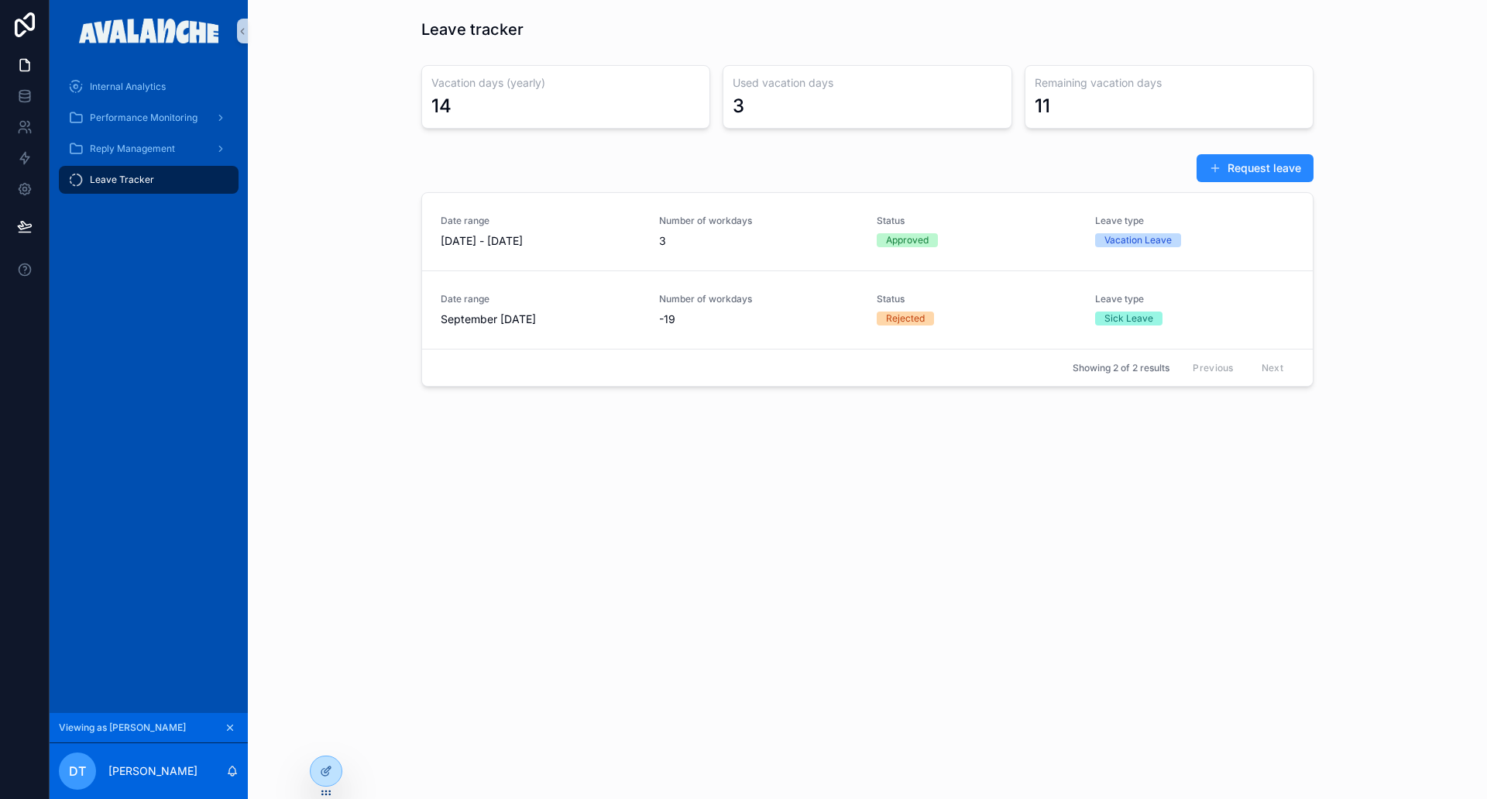
click at [1215, 174] on span "scrollable content" at bounding box center [1215, 168] width 12 height 12
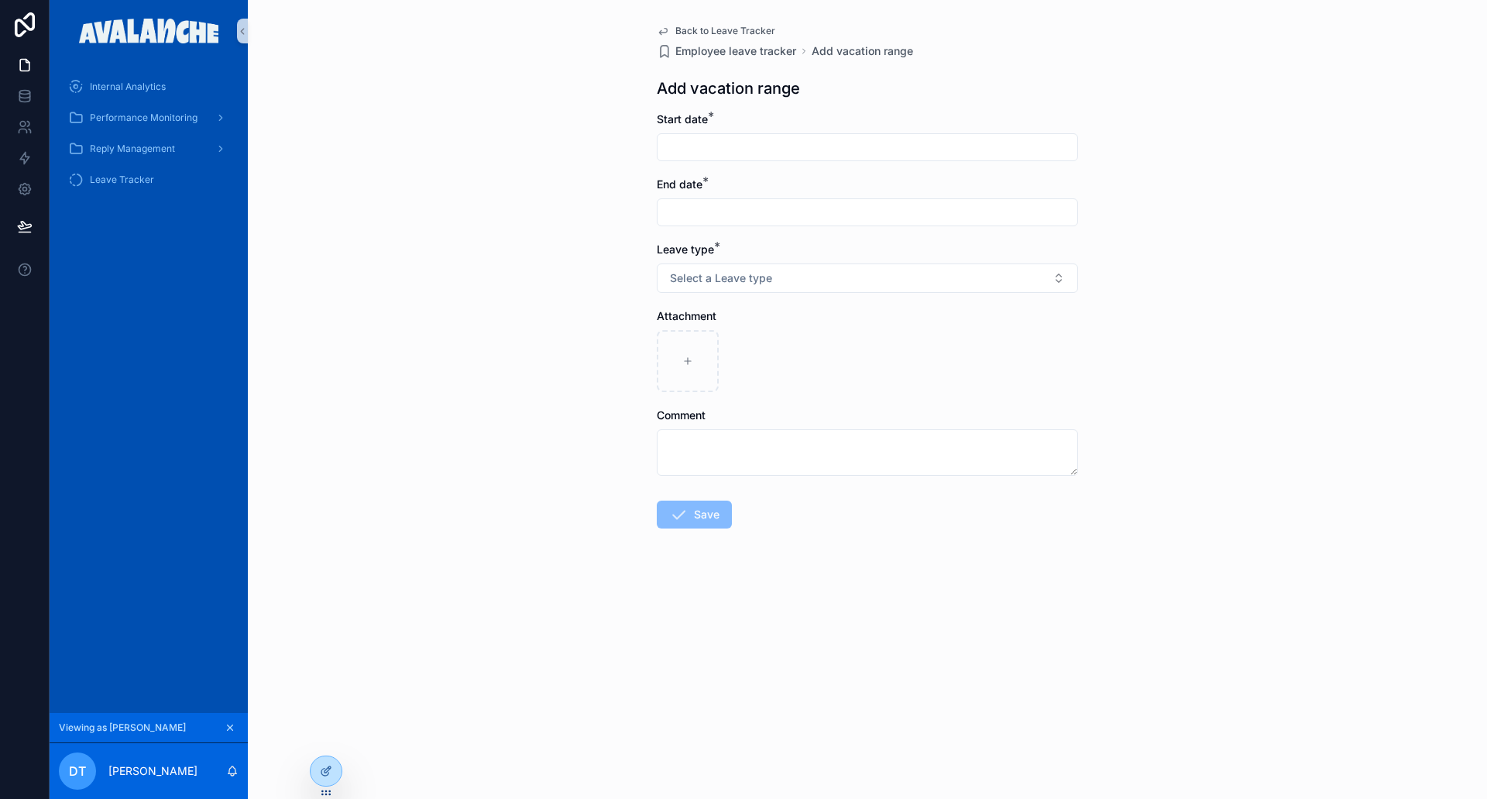
click at [699, 21] on div "Back to Leave Tracker Employee leave tracker Add vacation range Add vacation ra…" at bounding box center [867, 313] width 446 height 627
click at [699, 26] on span "Back to Leave Tracker" at bounding box center [725, 31] width 100 height 12
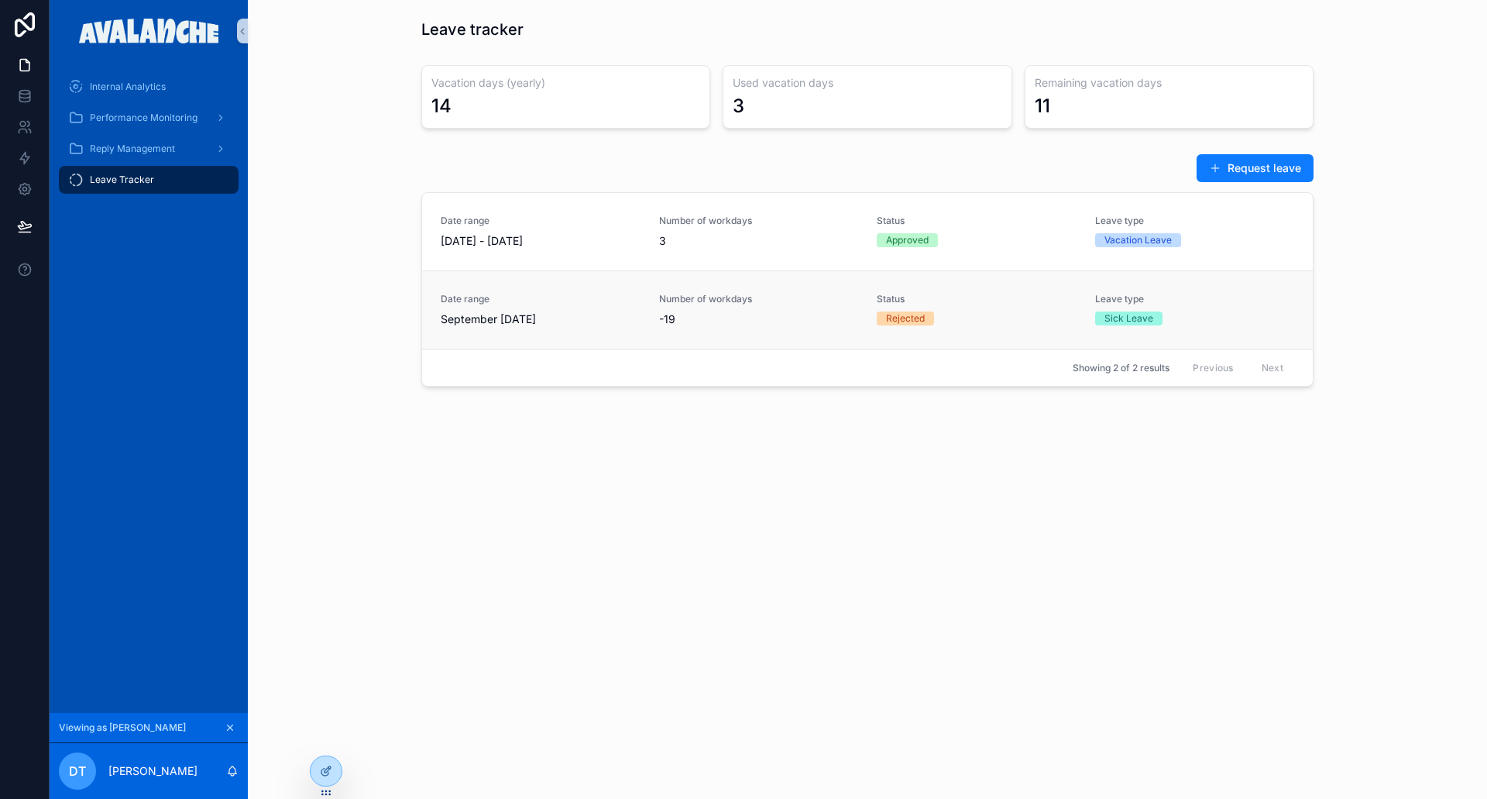
click at [565, 280] on div "Date range September [DATE] Number of workdays -19 Status Rejected Leave type S…" at bounding box center [867, 309] width 891 height 78
click at [317, 776] on div at bounding box center [326, 770] width 31 height 29
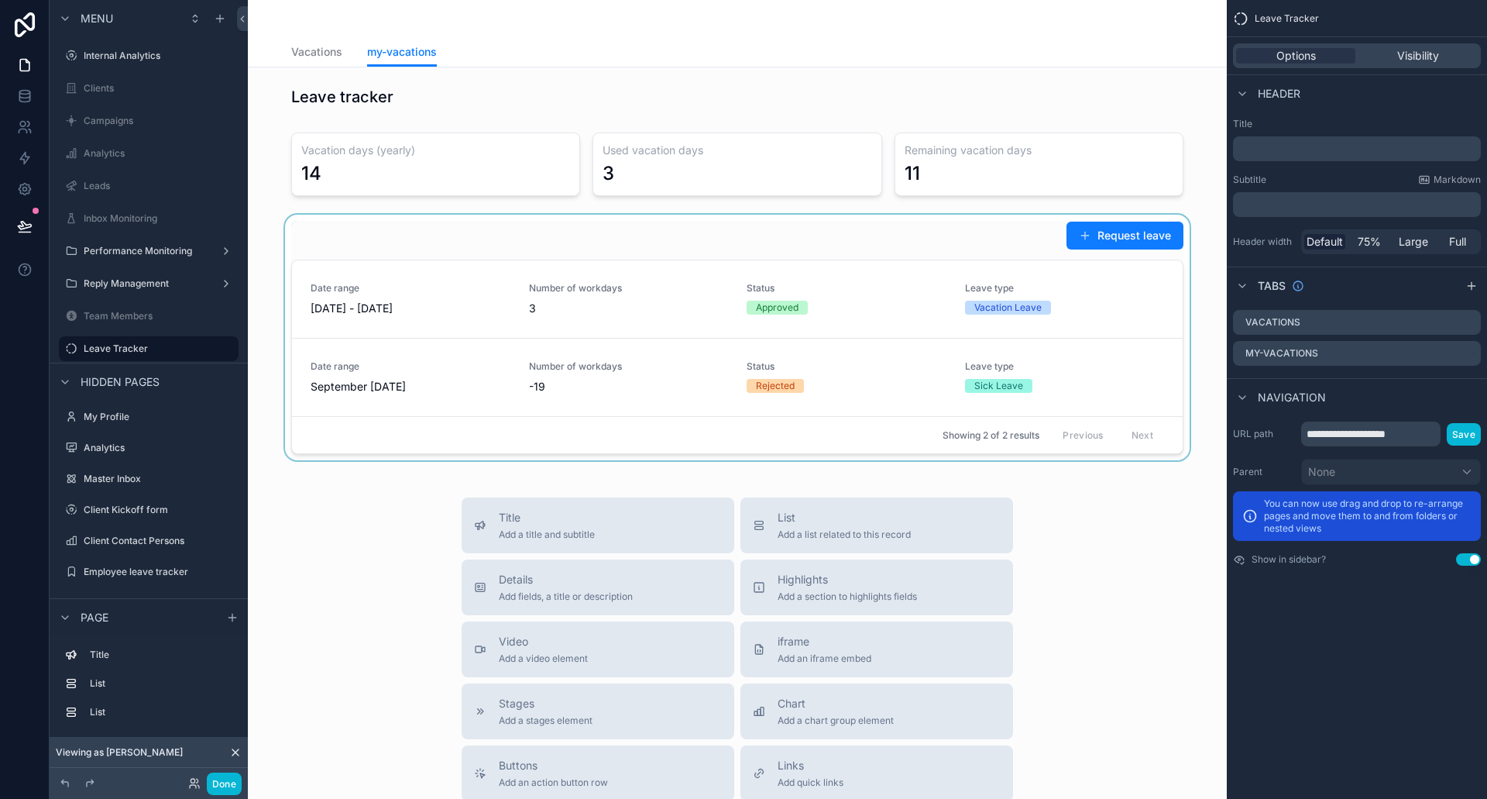
click at [721, 243] on div "scrollable content" at bounding box center [737, 338] width 954 height 246
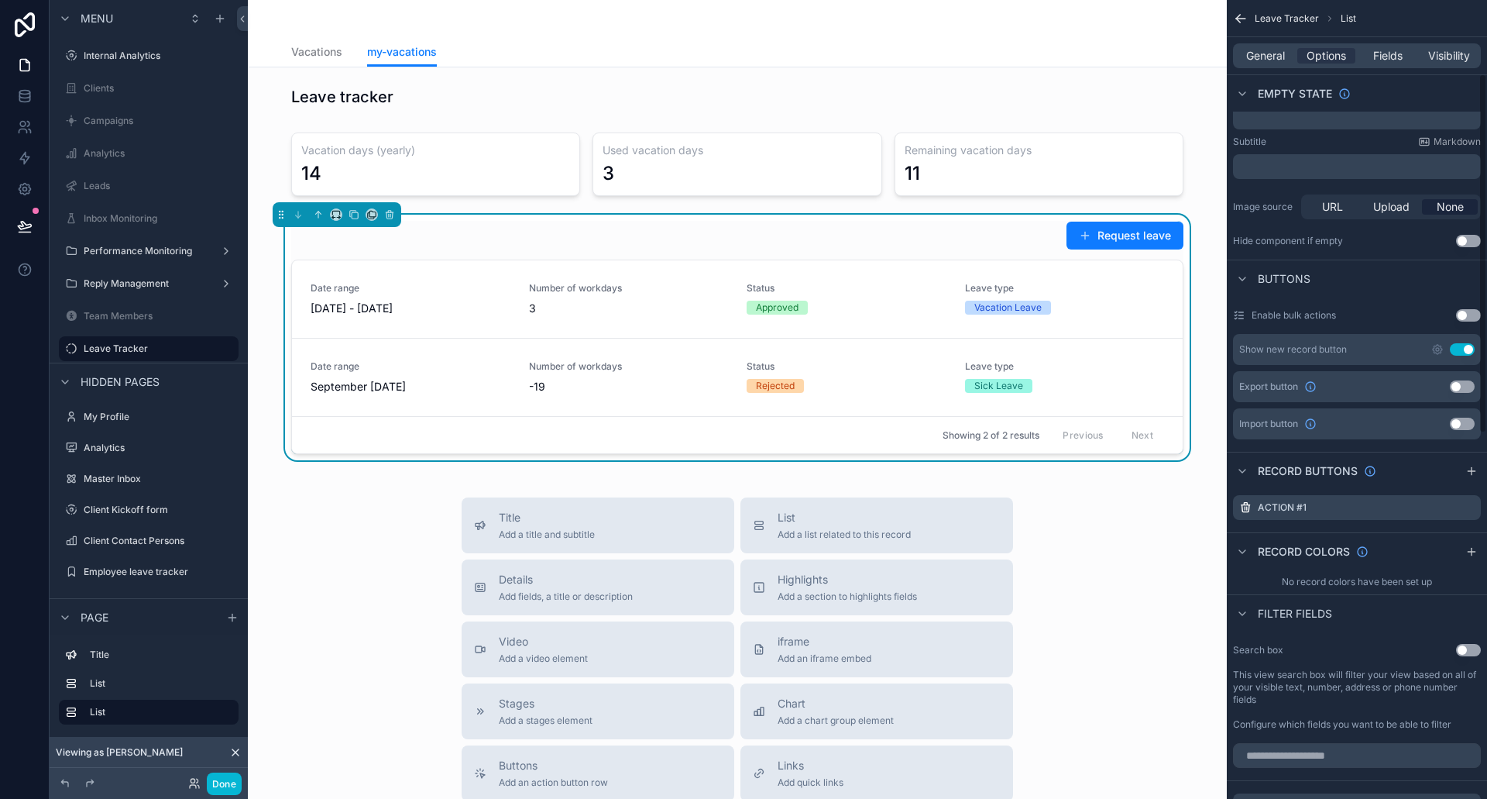
scroll to position [310, 0]
click at [1259, 56] on span "General" at bounding box center [1265, 55] width 39 height 15
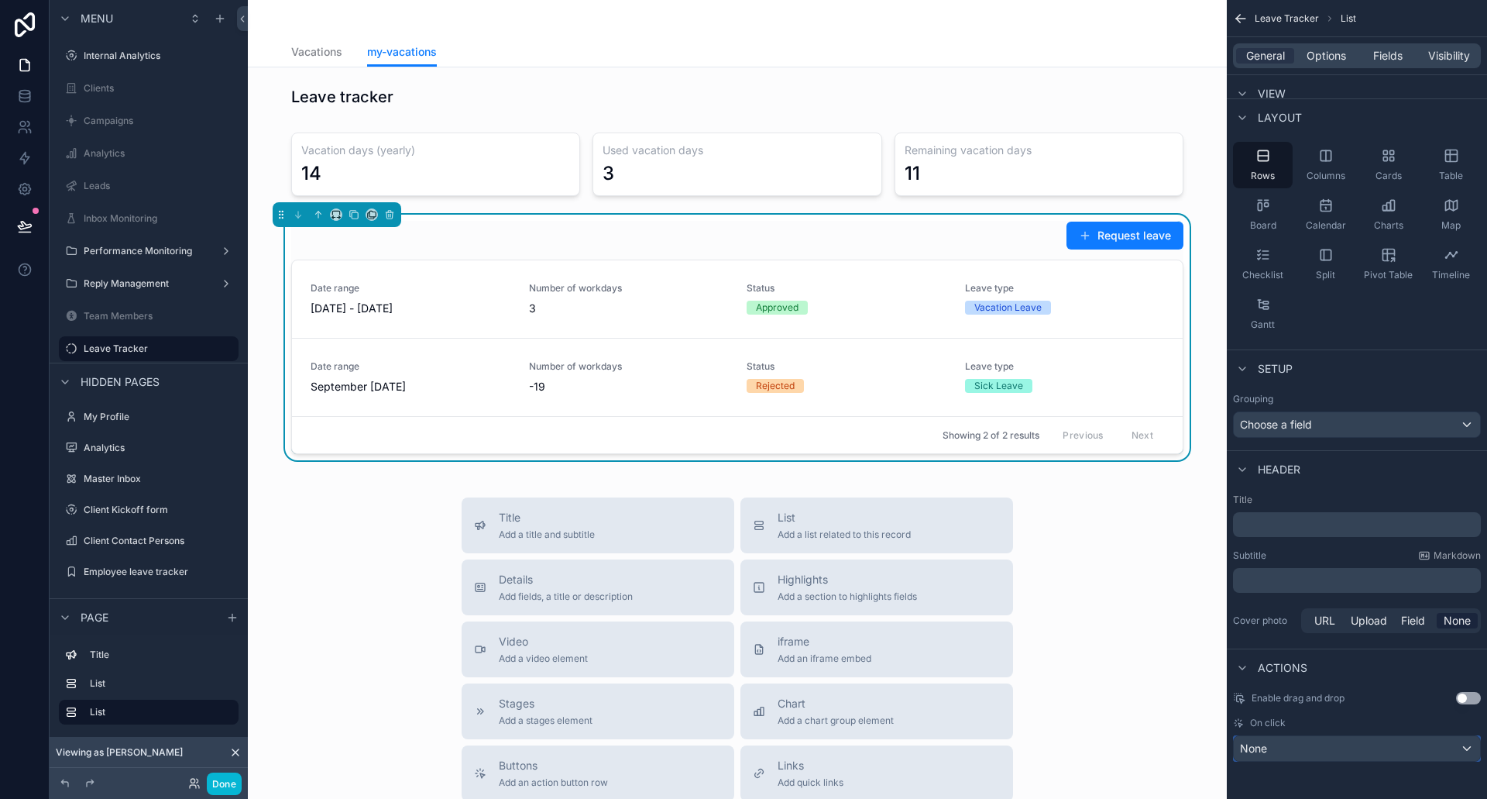
click at [1370, 744] on div "None" at bounding box center [1357, 748] width 246 height 25
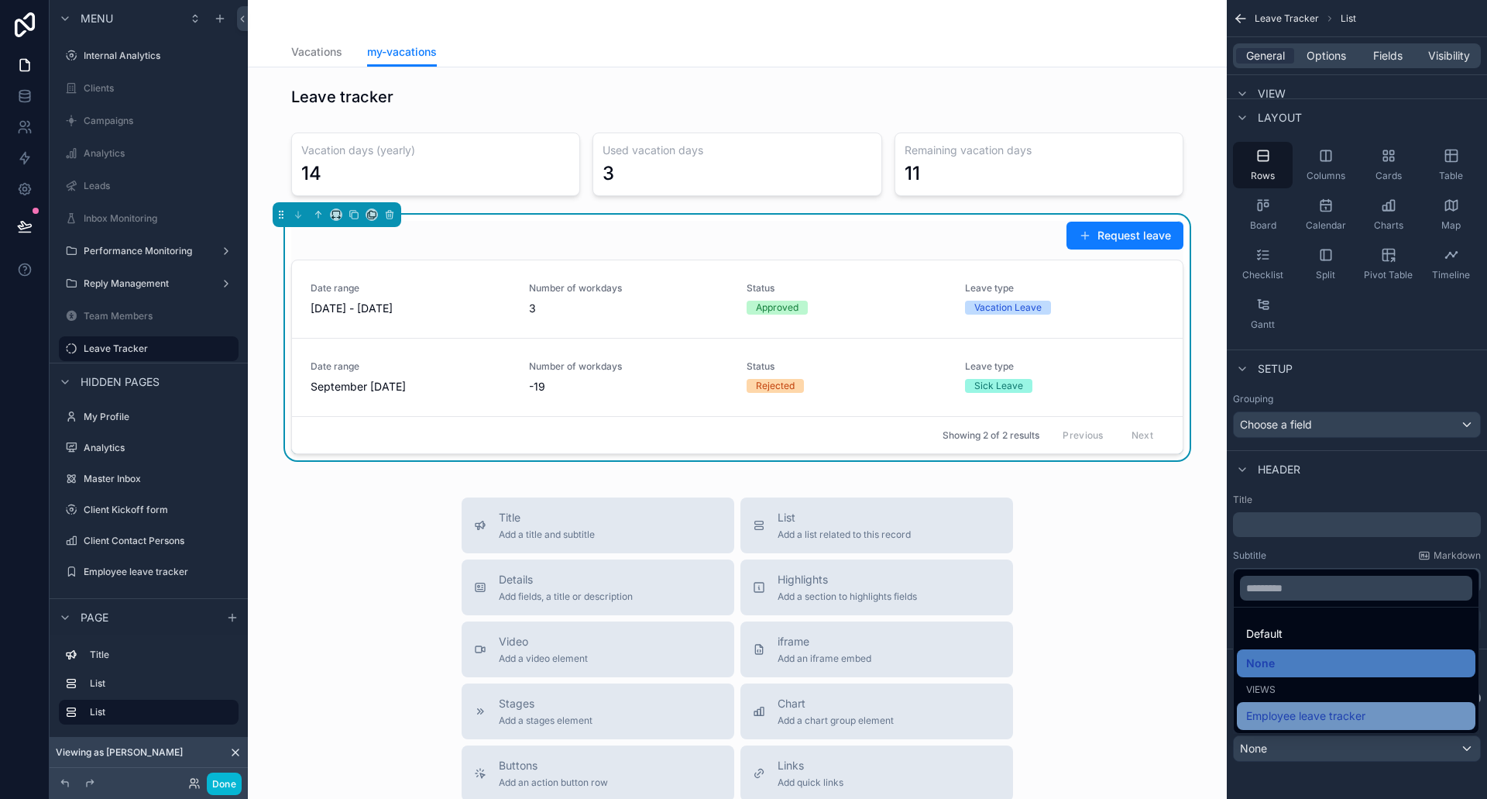
click at [1300, 711] on span "Employee leave tracker" at bounding box center [1305, 715] width 119 height 19
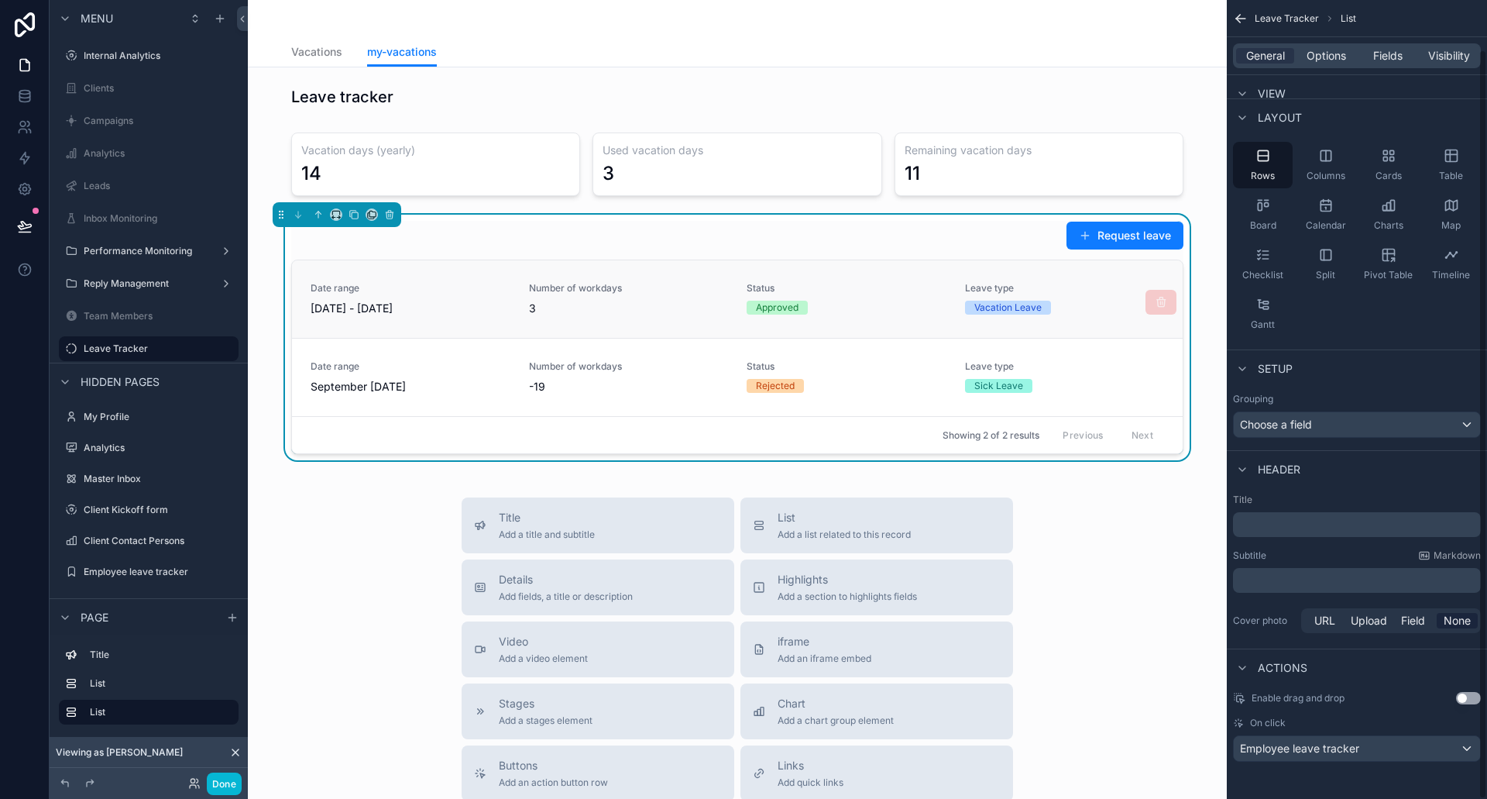
click at [672, 284] on span "Number of workdays" at bounding box center [629, 288] width 200 height 12
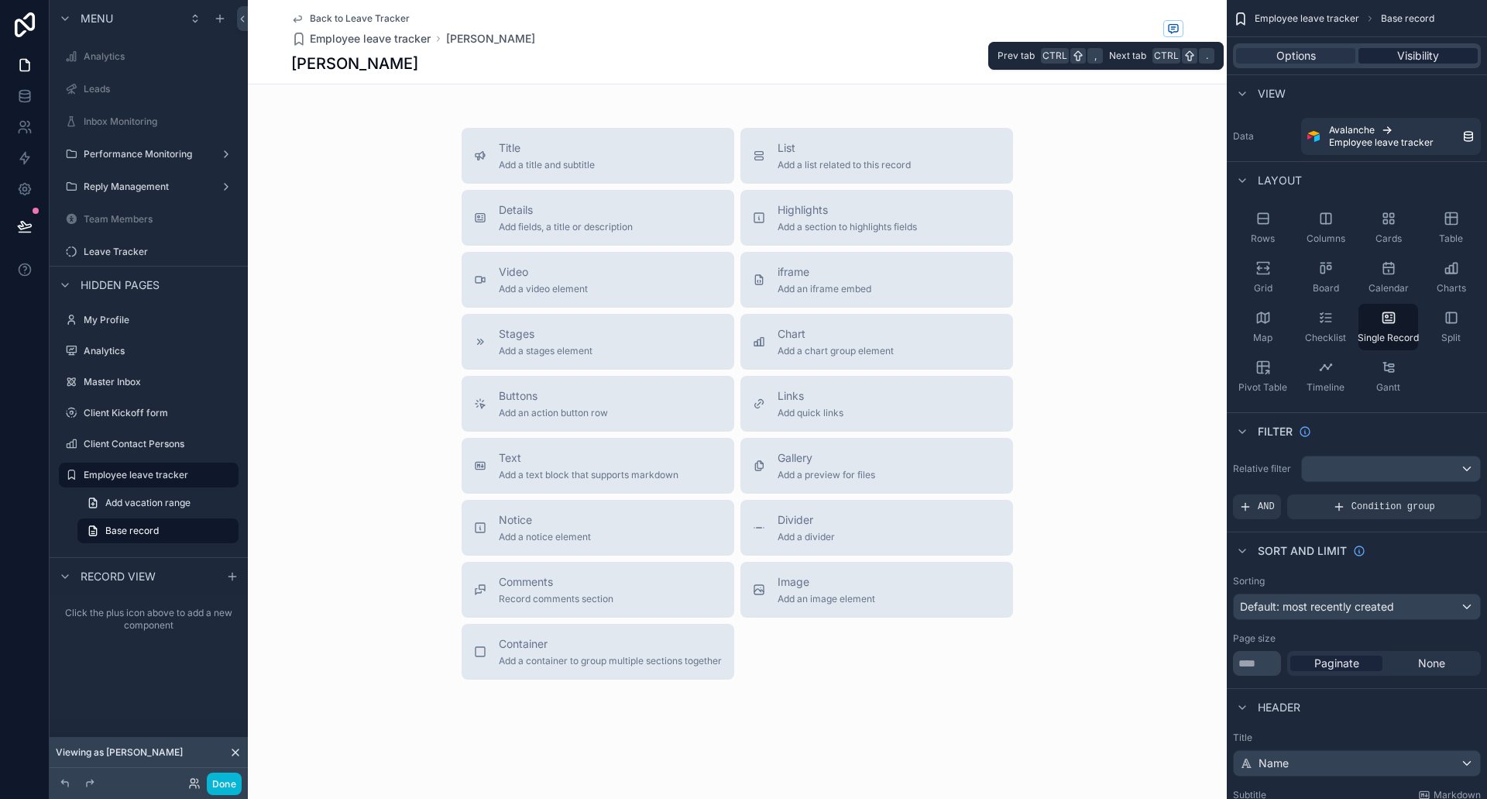
click at [1404, 56] on span "Visibility" at bounding box center [1418, 55] width 42 height 15
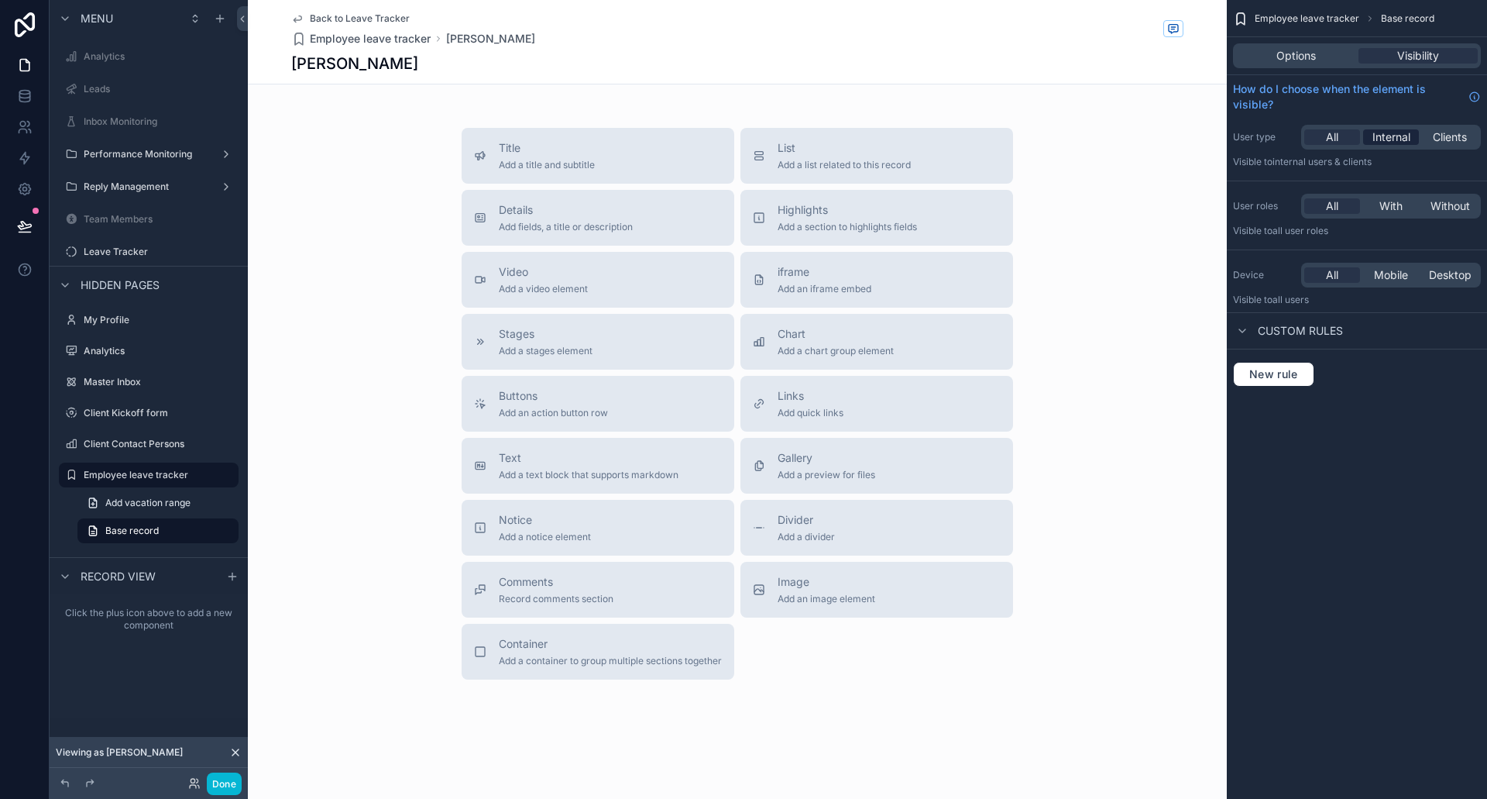
click at [1389, 136] on span "Internal" at bounding box center [1392, 136] width 38 height 15
click at [1287, 61] on span "Options" at bounding box center [1297, 55] width 40 height 15
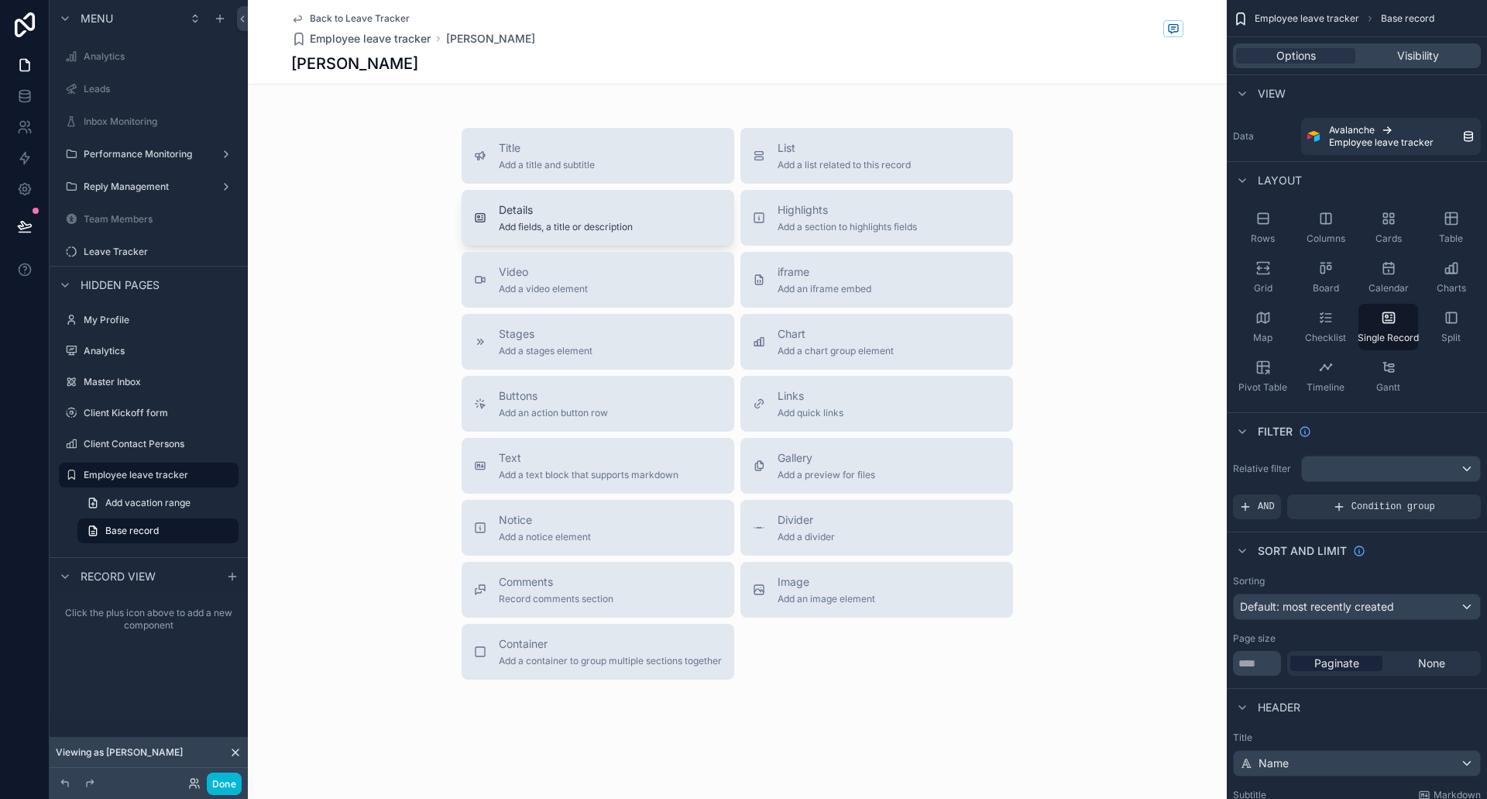
click at [616, 215] on span "Details" at bounding box center [566, 209] width 134 height 15
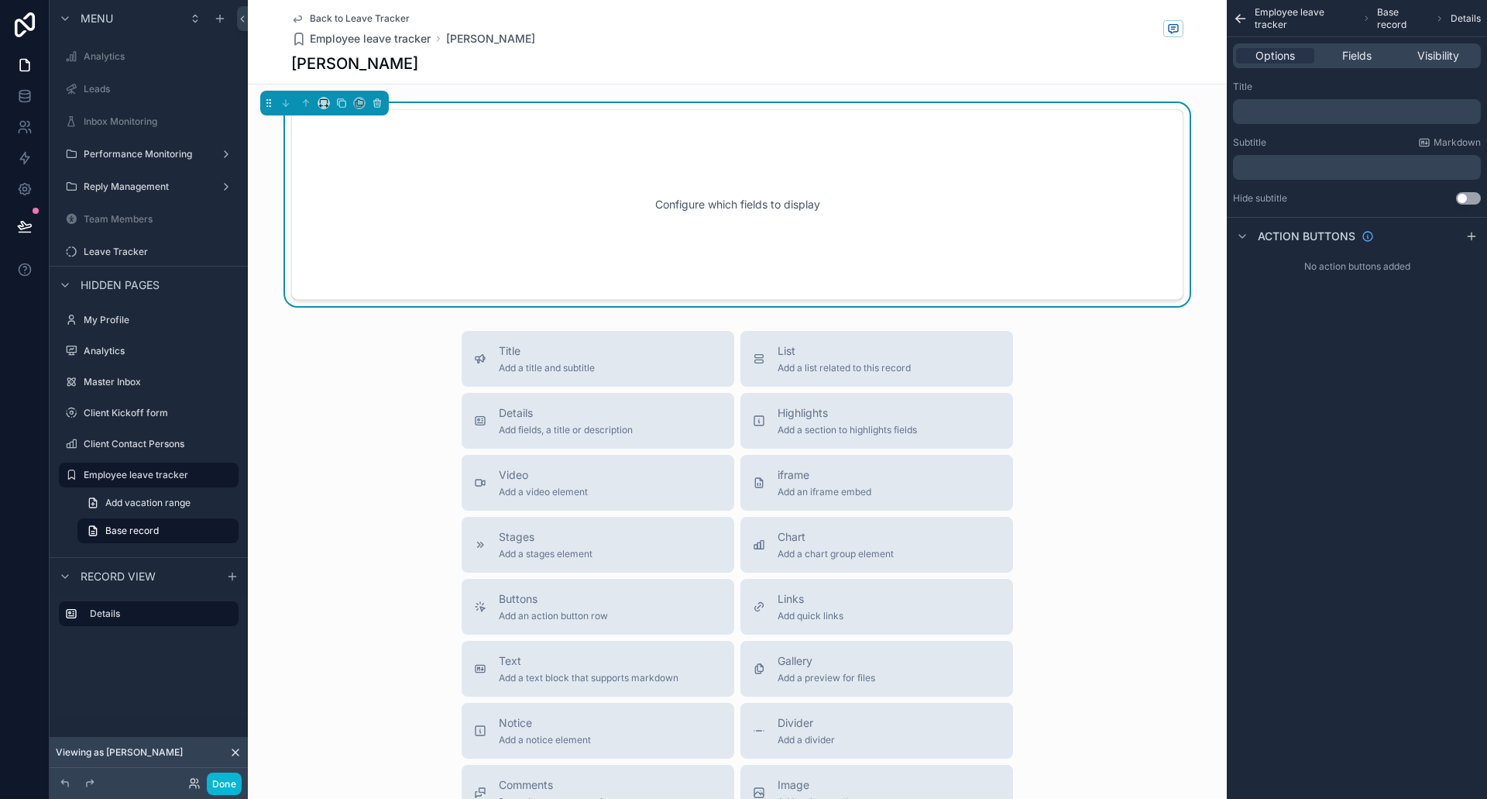
click at [939, 190] on div "Configure which fields to display" at bounding box center [737, 204] width 841 height 139
click at [1359, 57] on span "Fields" at bounding box center [1356, 55] width 29 height 15
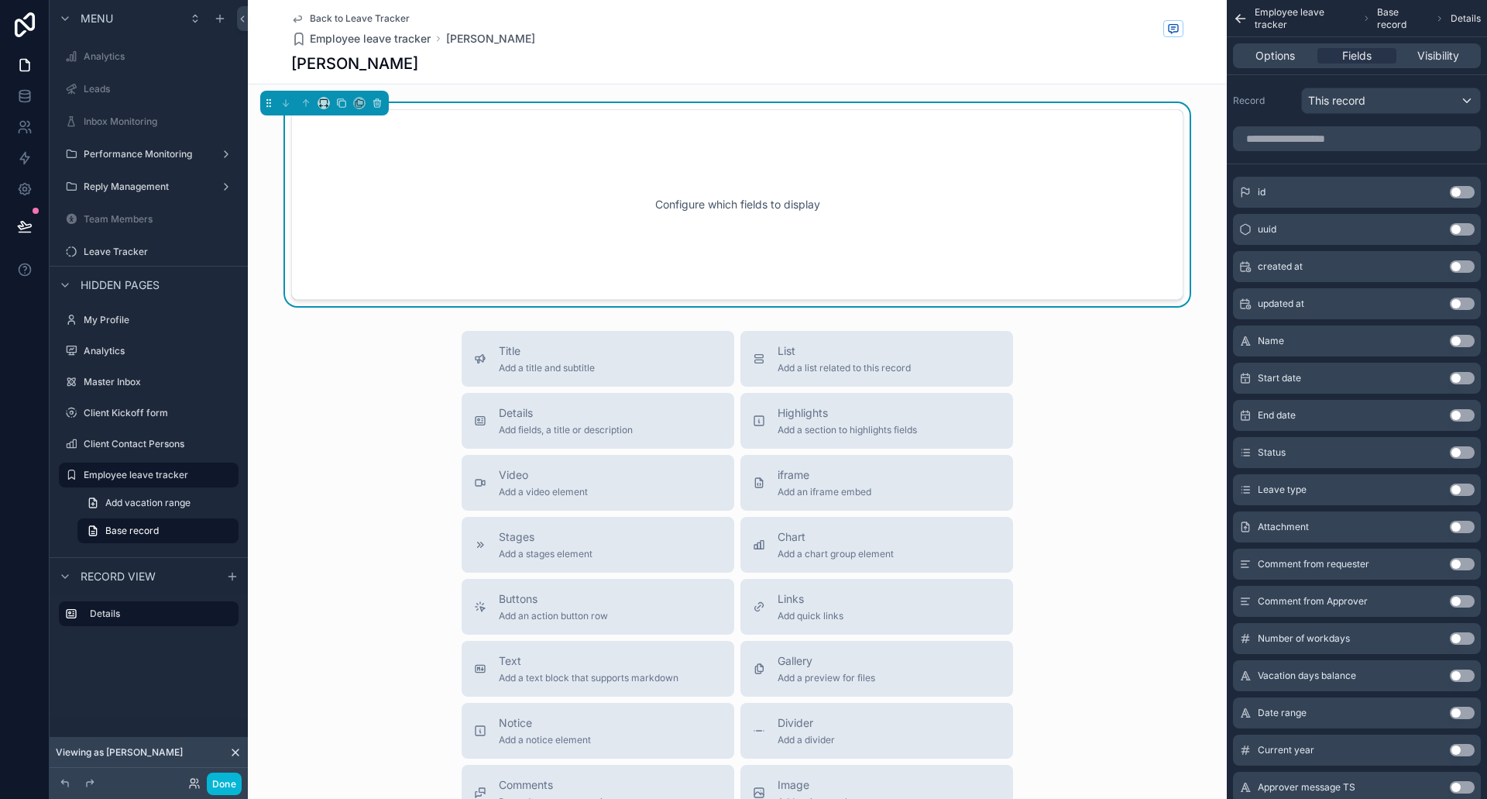
click at [1459, 711] on button "Use setting" at bounding box center [1462, 712] width 25 height 12
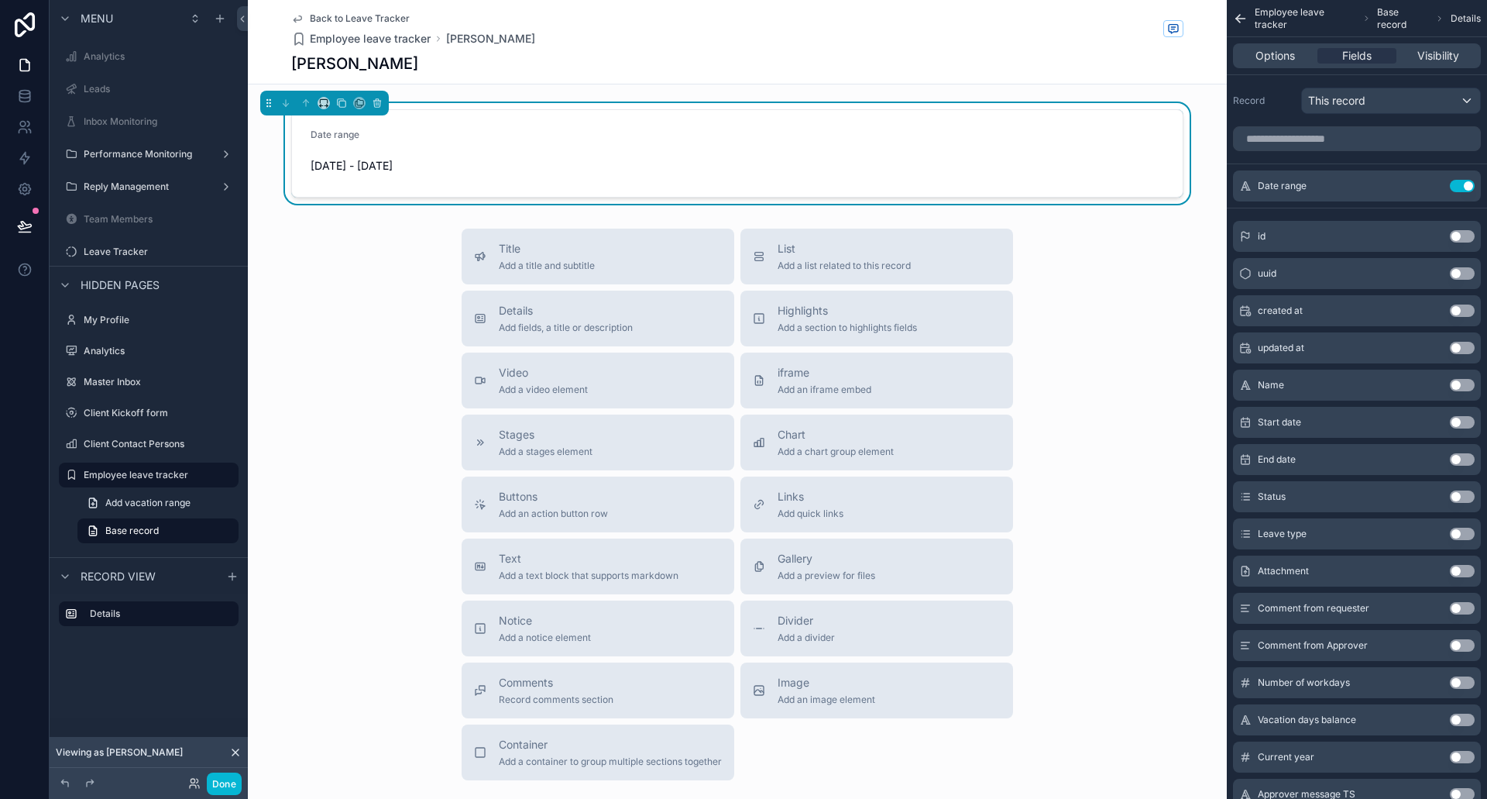
click at [1468, 531] on button "Use setting" at bounding box center [1462, 534] width 25 height 12
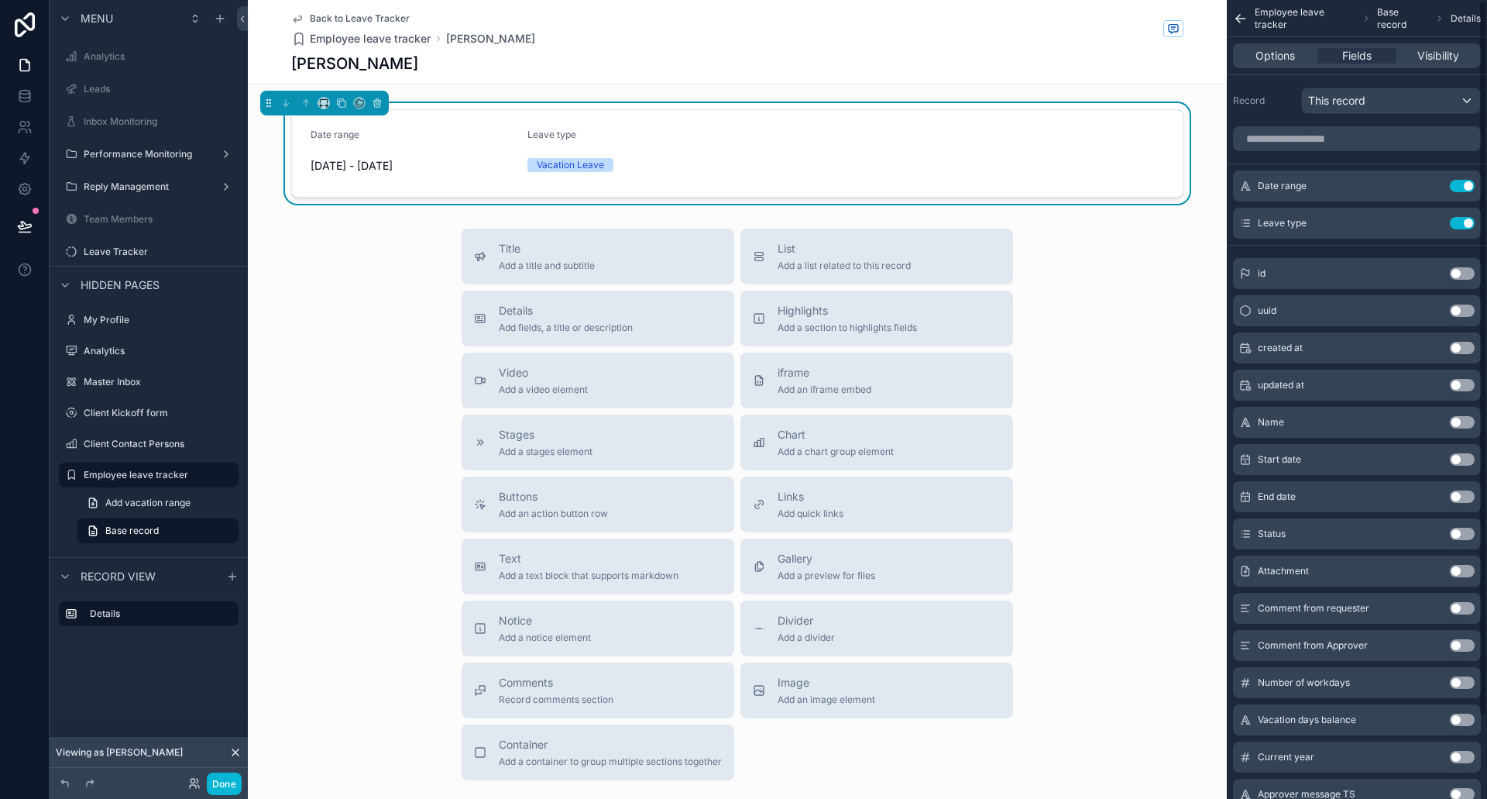
click at [1462, 493] on button "Use setting" at bounding box center [1462, 496] width 25 height 12
click at [1465, 262] on button "Use setting" at bounding box center [1462, 260] width 25 height 12
click at [1456, 536] on button "Use setting" at bounding box center [1462, 534] width 25 height 12
click at [1462, 569] on button "Use setting" at bounding box center [1462, 571] width 25 height 12
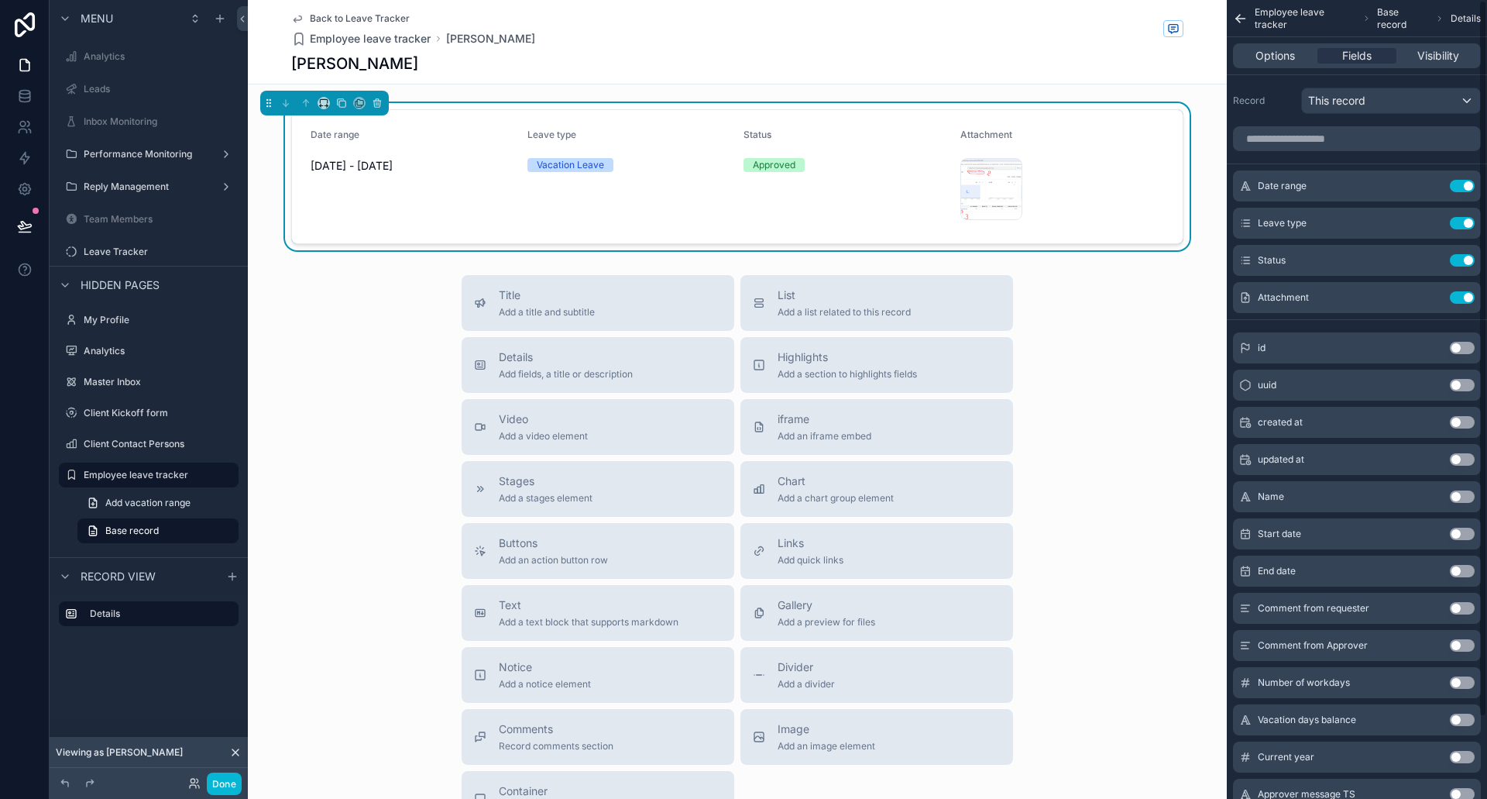
click at [1462, 607] on button "Use setting" at bounding box center [1462, 608] width 25 height 12
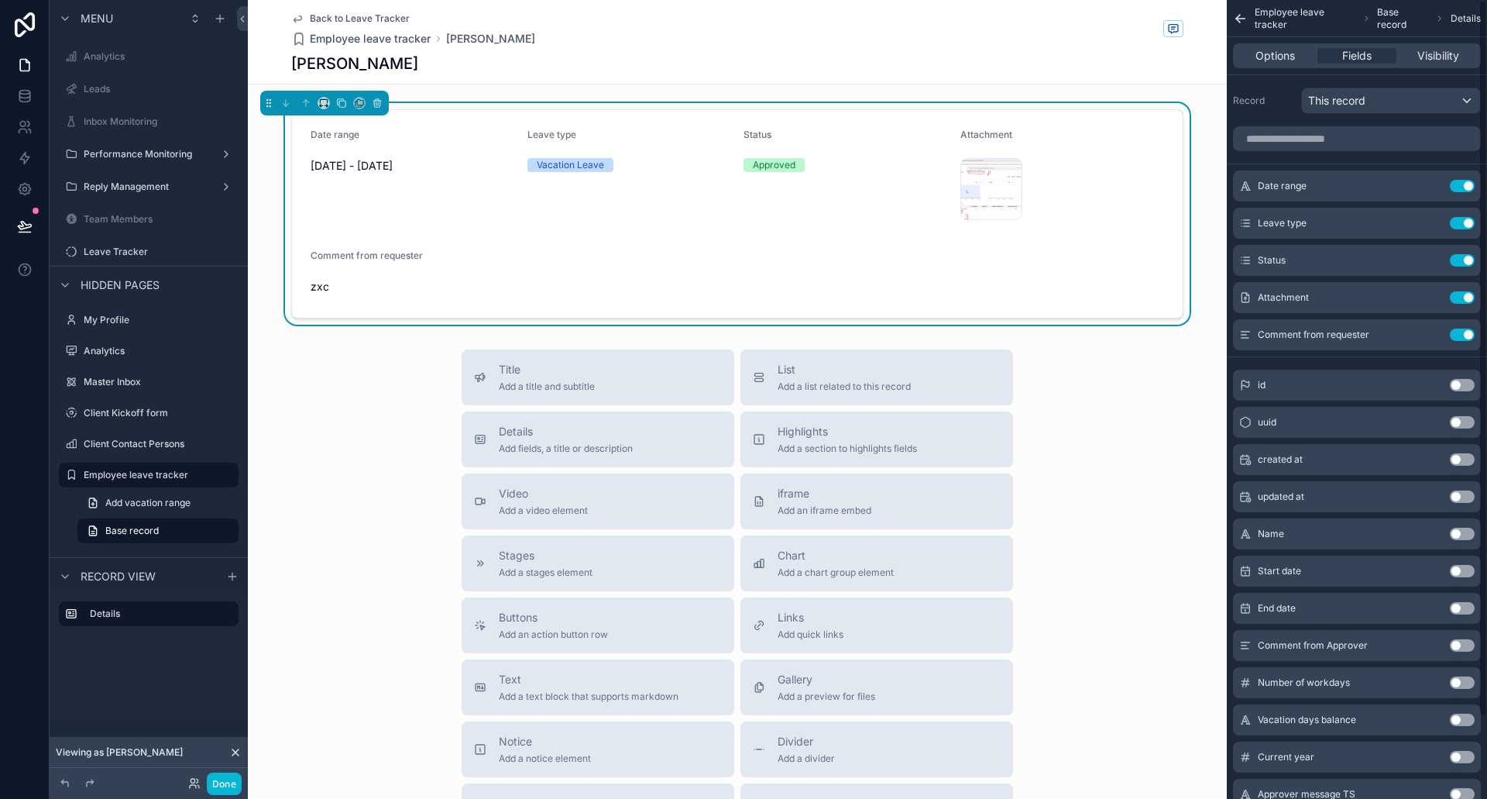
click at [1463, 643] on button "Use setting" at bounding box center [1462, 645] width 25 height 12
click at [1431, 337] on icon "scrollable content" at bounding box center [1431, 334] width 12 height 12
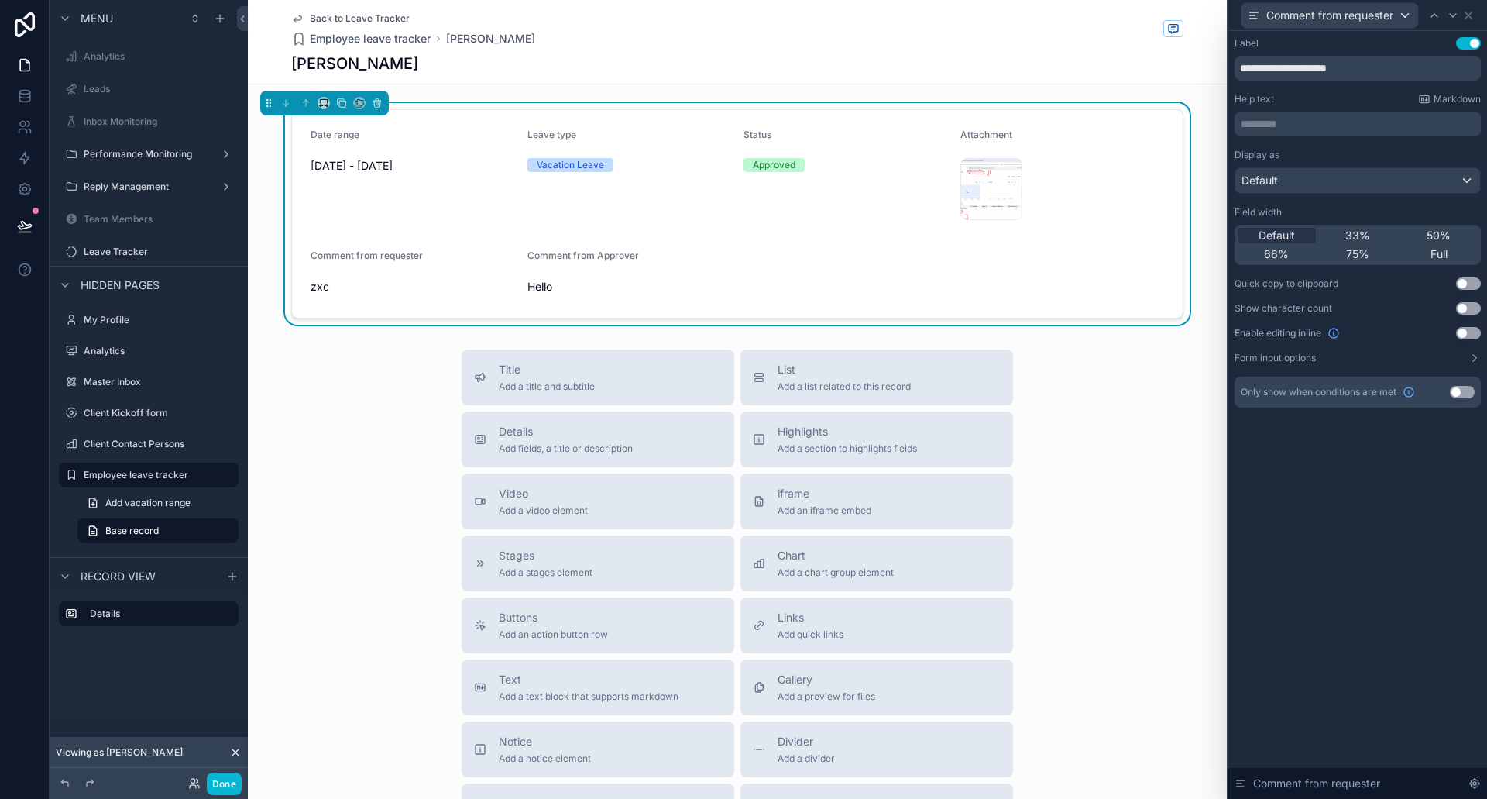
click at [1345, 83] on div "**********" at bounding box center [1358, 222] width 246 height 370
click at [1342, 77] on input "**********" at bounding box center [1358, 68] width 246 height 25
type input "**********"
click at [1475, 15] on div "Comment from requester" at bounding box center [1358, 15] width 246 height 30
click at [1469, 15] on icon at bounding box center [1469, 15] width 6 height 6
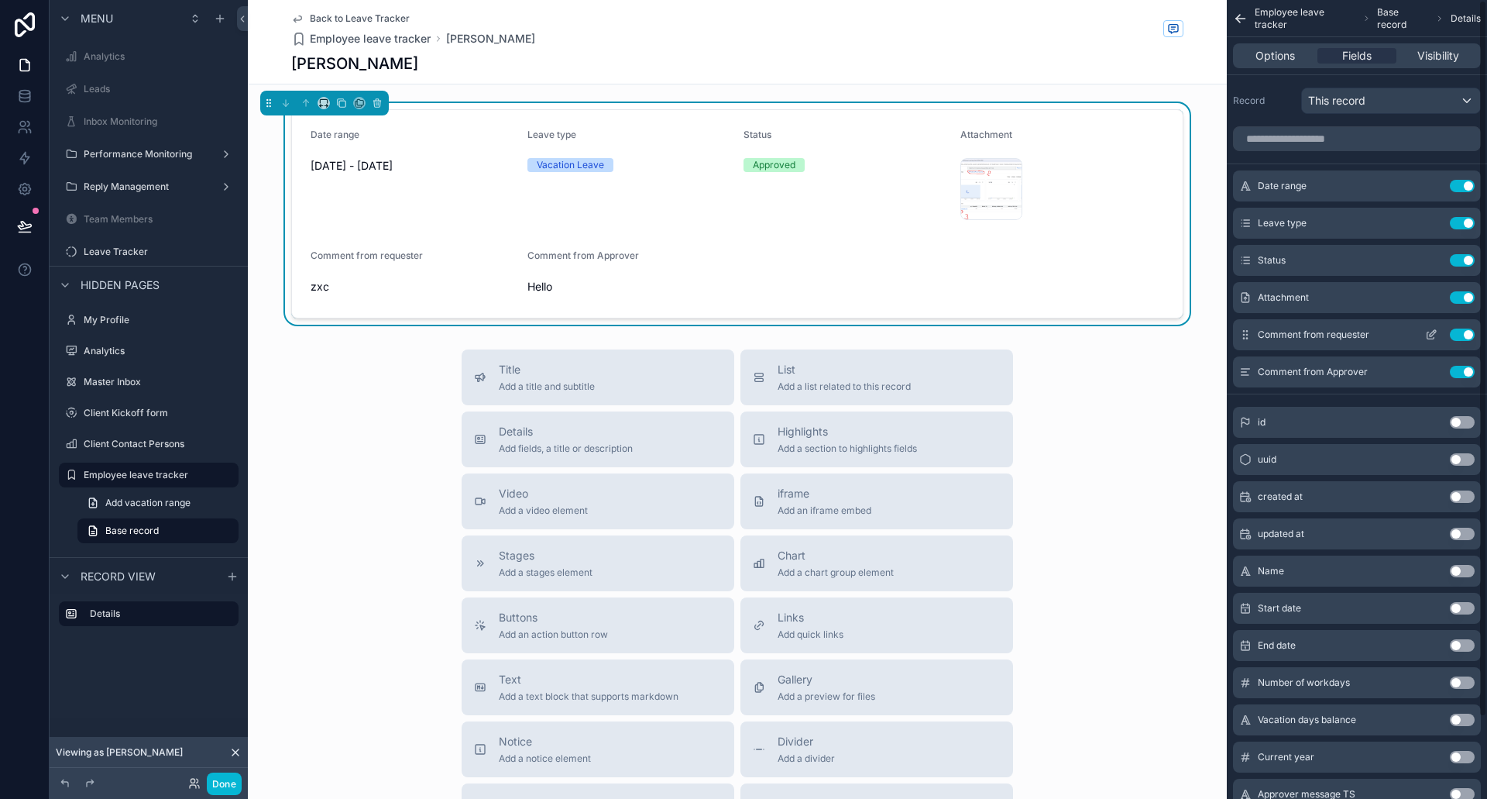
click at [1435, 333] on icon "scrollable content" at bounding box center [1431, 334] width 12 height 12
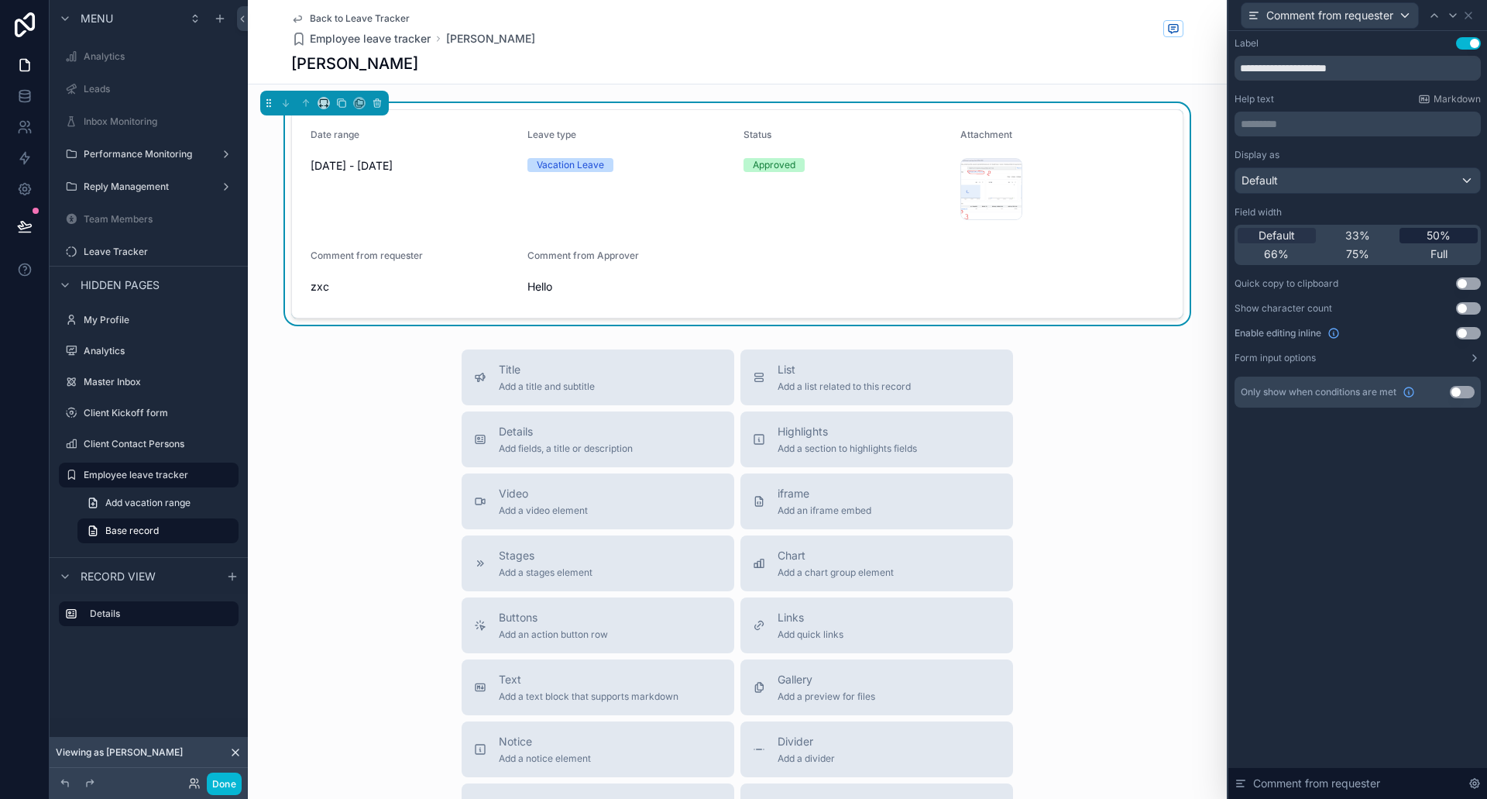
click at [1442, 228] on span "50%" at bounding box center [1439, 235] width 24 height 15
click at [1473, 15] on icon at bounding box center [1468, 15] width 12 height 12
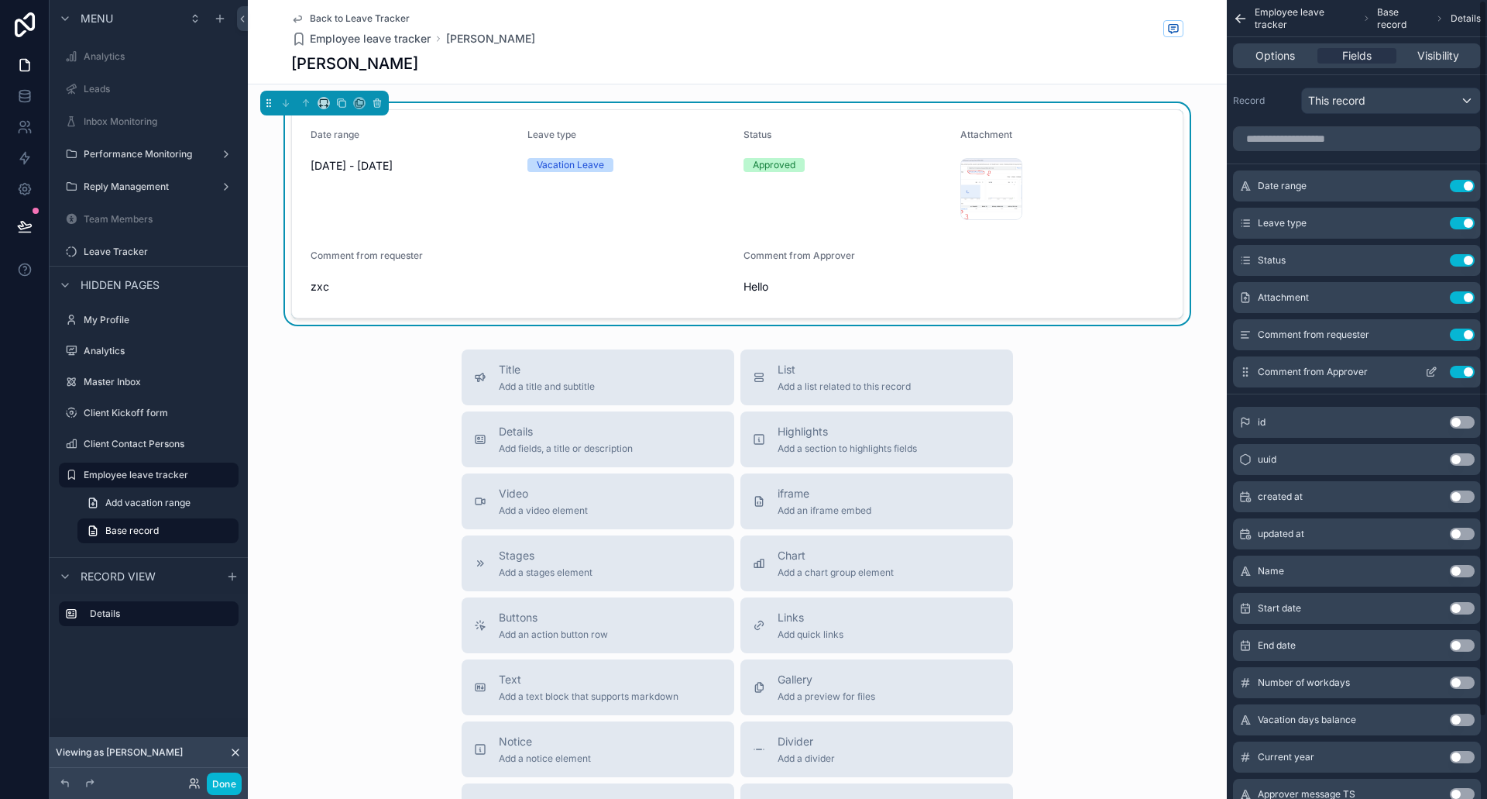
click at [1432, 369] on icon "scrollable content" at bounding box center [1431, 372] width 12 height 12
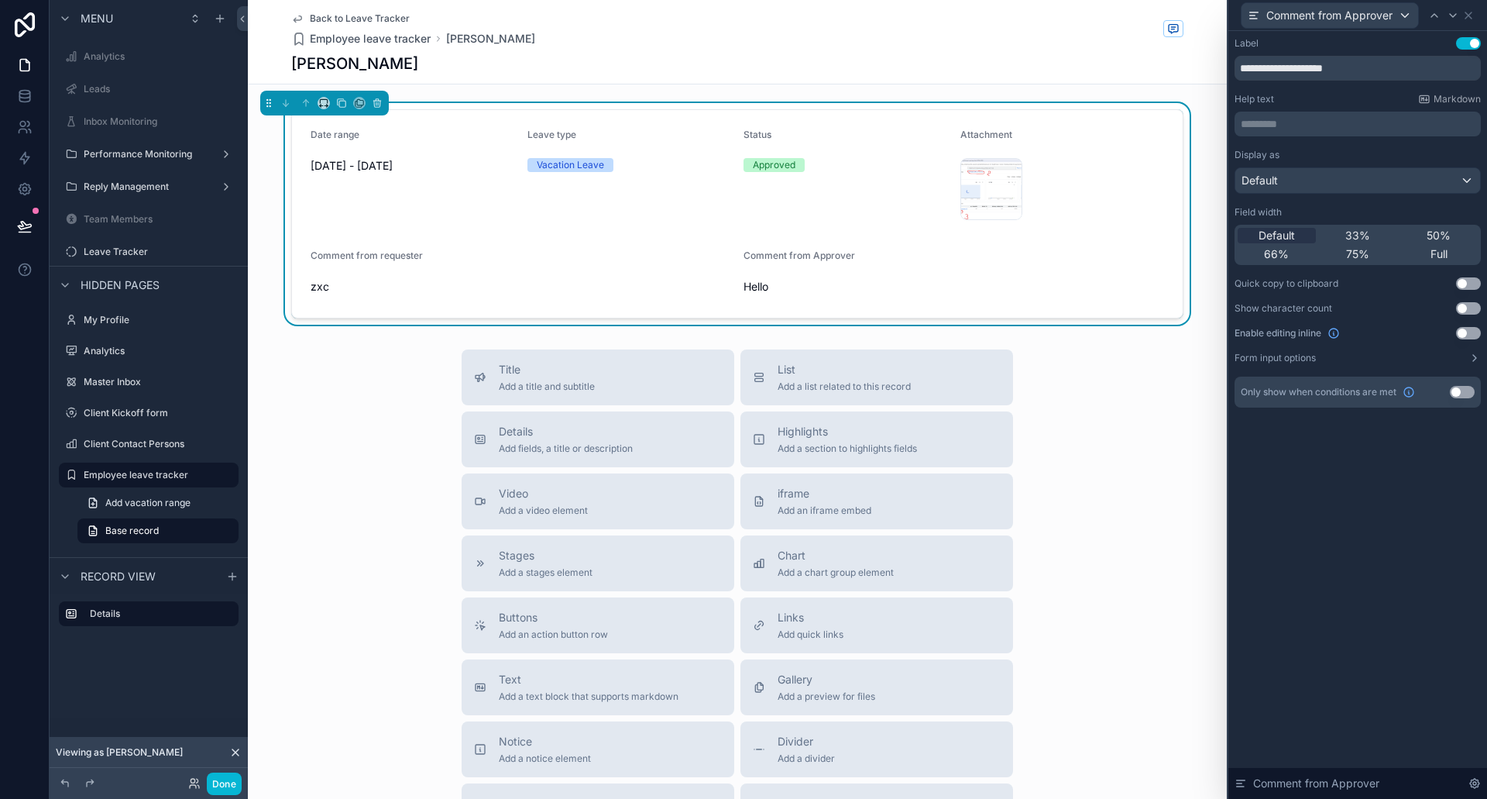
click at [1346, 225] on div "Default 33% 50% 66% 75% Full" at bounding box center [1358, 245] width 246 height 40
click at [1463, 238] on div "50%" at bounding box center [1439, 235] width 78 height 15
click at [1471, 15] on icon at bounding box center [1468, 15] width 12 height 12
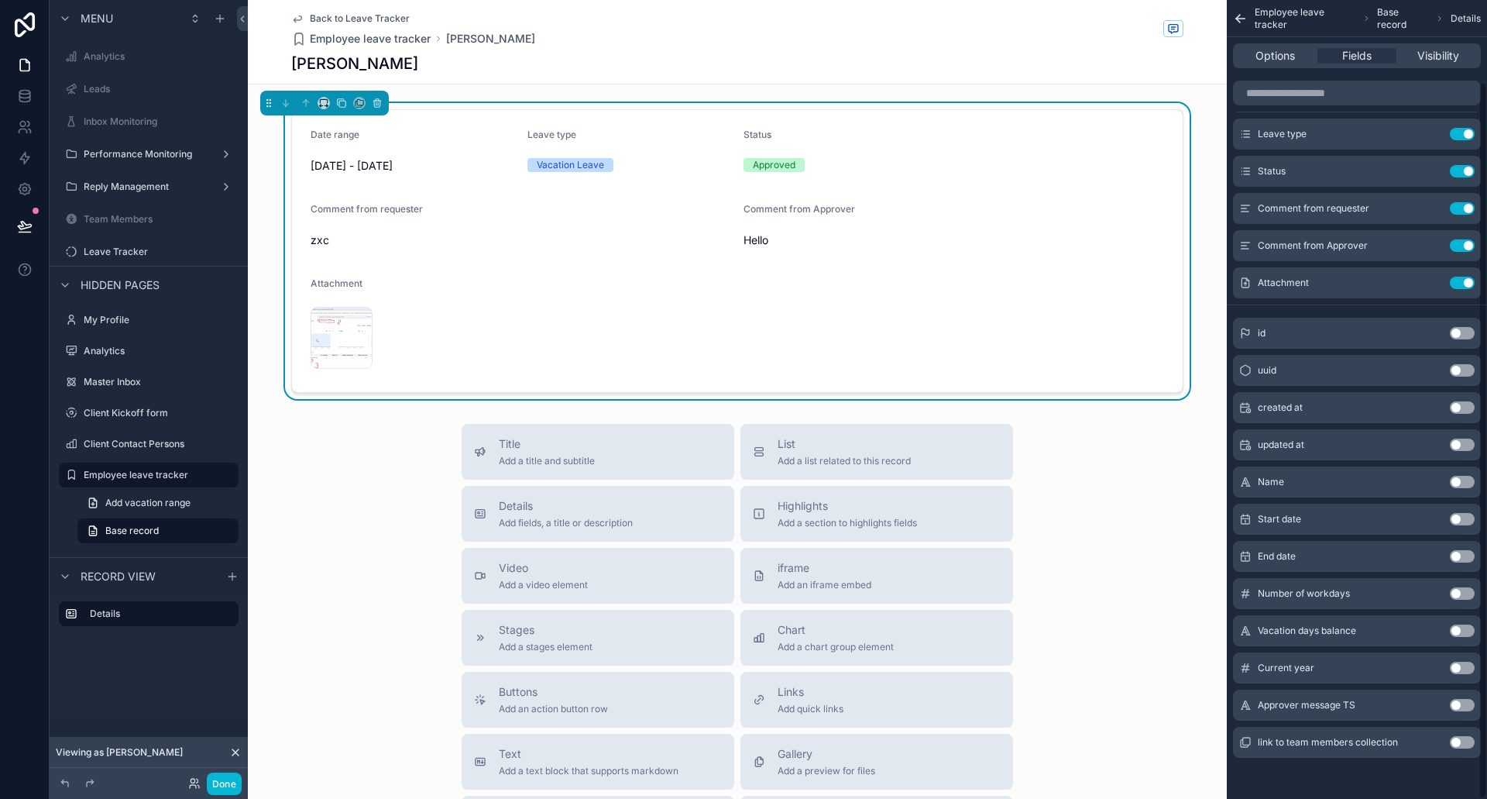
scroll to position [91, 0]
click at [1457, 588] on button "Use setting" at bounding box center [1462, 591] width 25 height 12
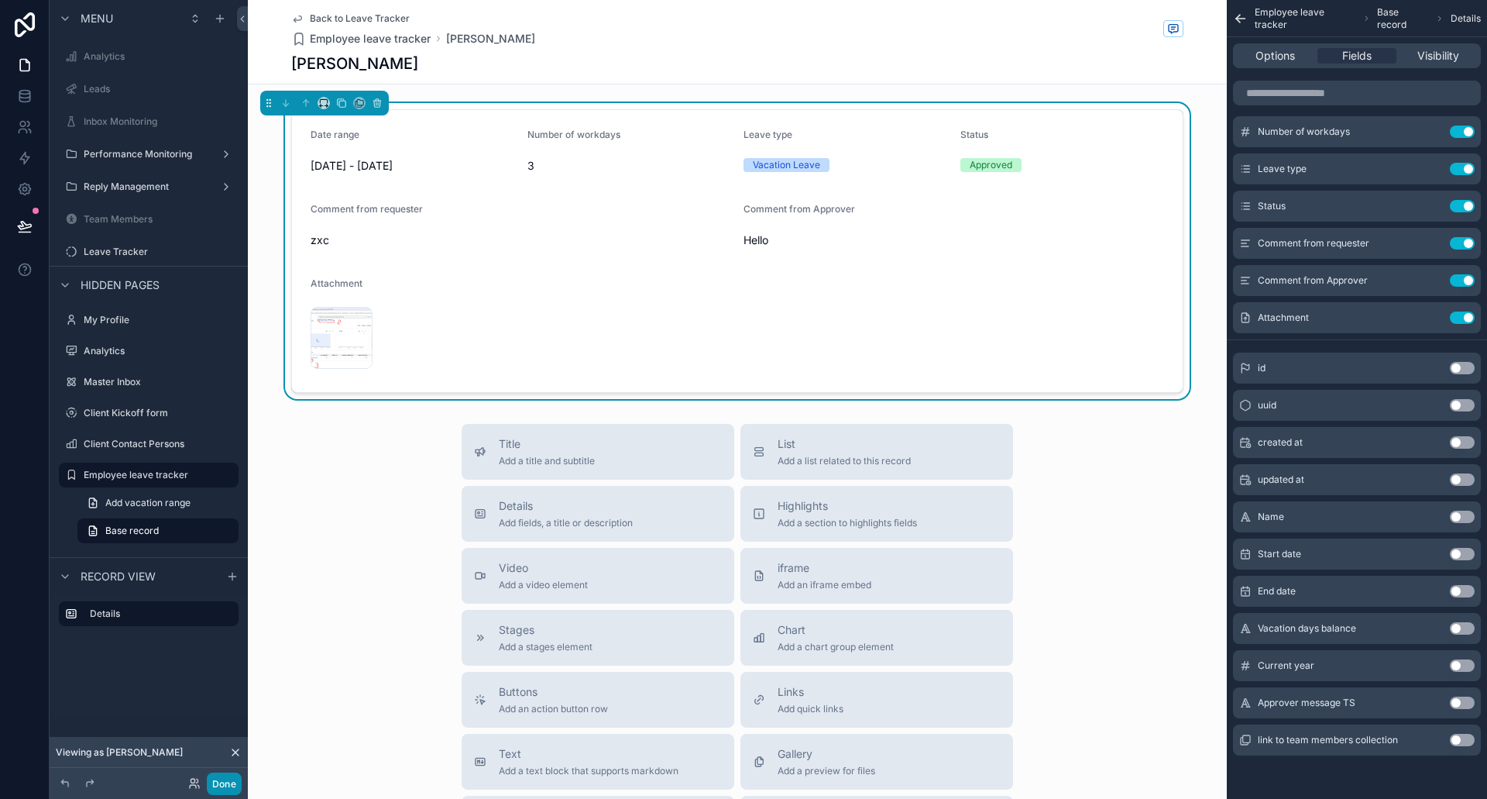
click at [229, 788] on button "Done" at bounding box center [224, 783] width 35 height 22
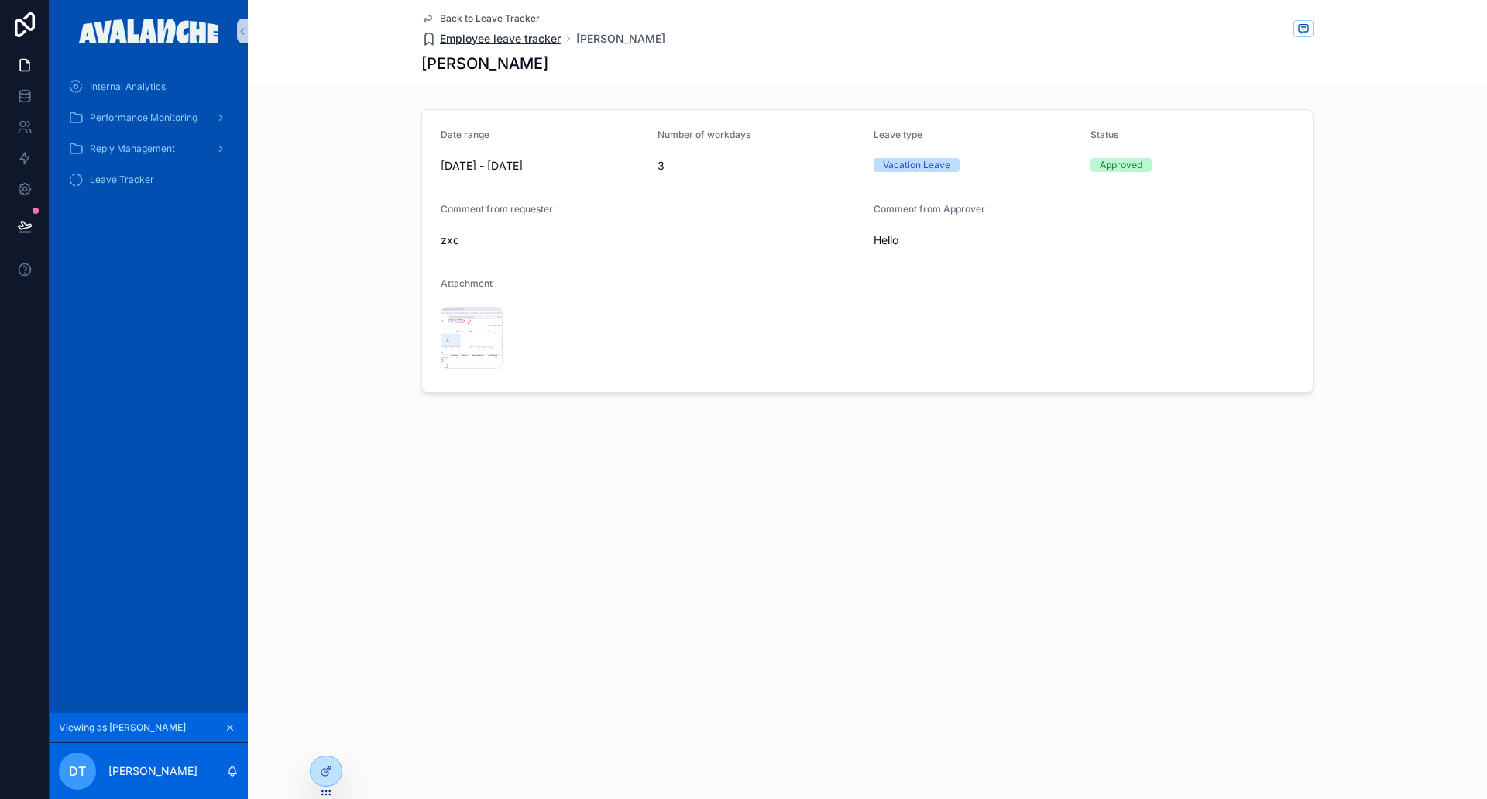
click at [506, 35] on span "Employee leave tracker" at bounding box center [500, 38] width 121 height 15
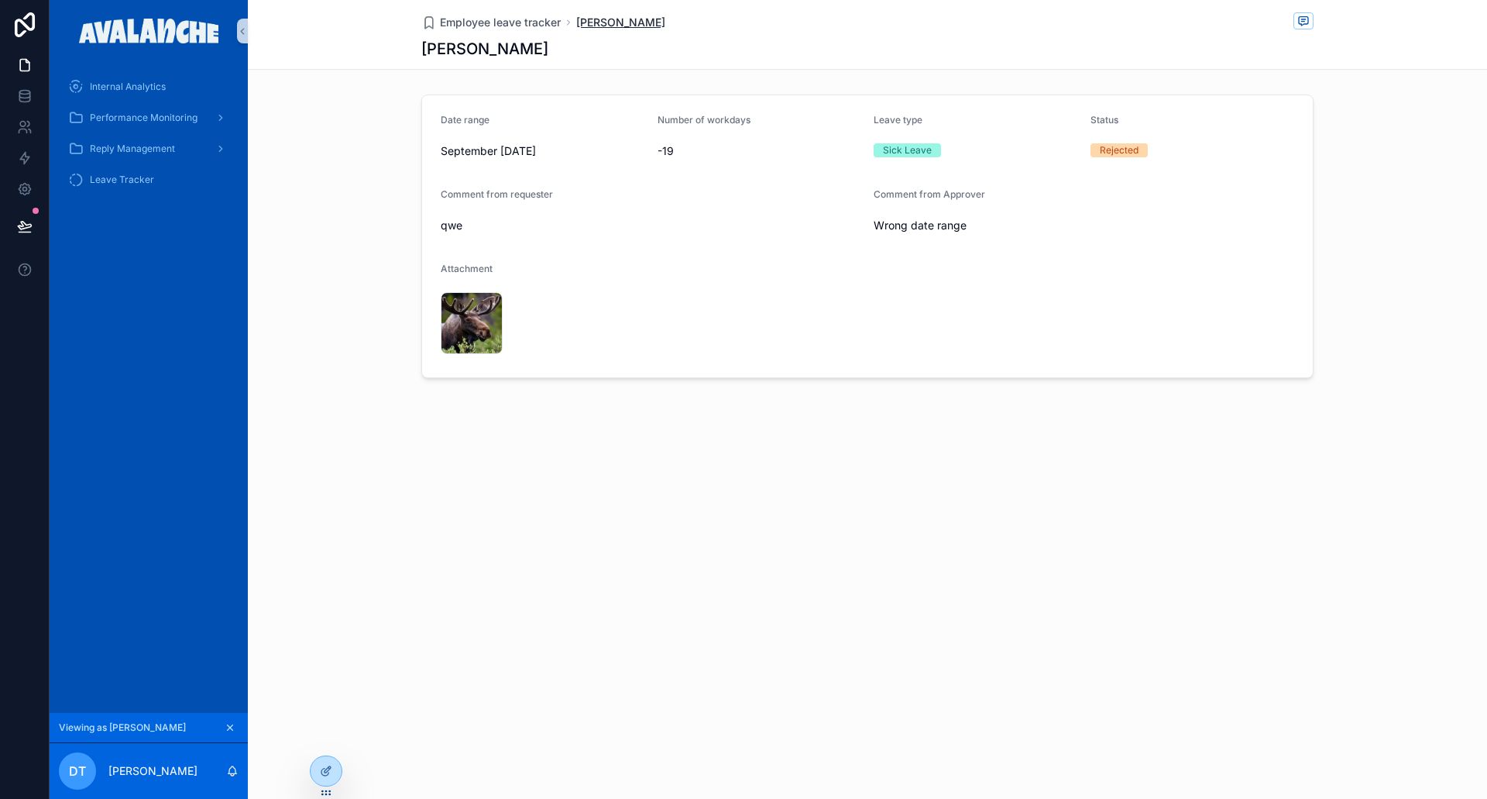
click at [627, 19] on span "[PERSON_NAME]" at bounding box center [620, 22] width 89 height 15
click at [117, 179] on span "Leave Tracker" at bounding box center [122, 180] width 64 height 12
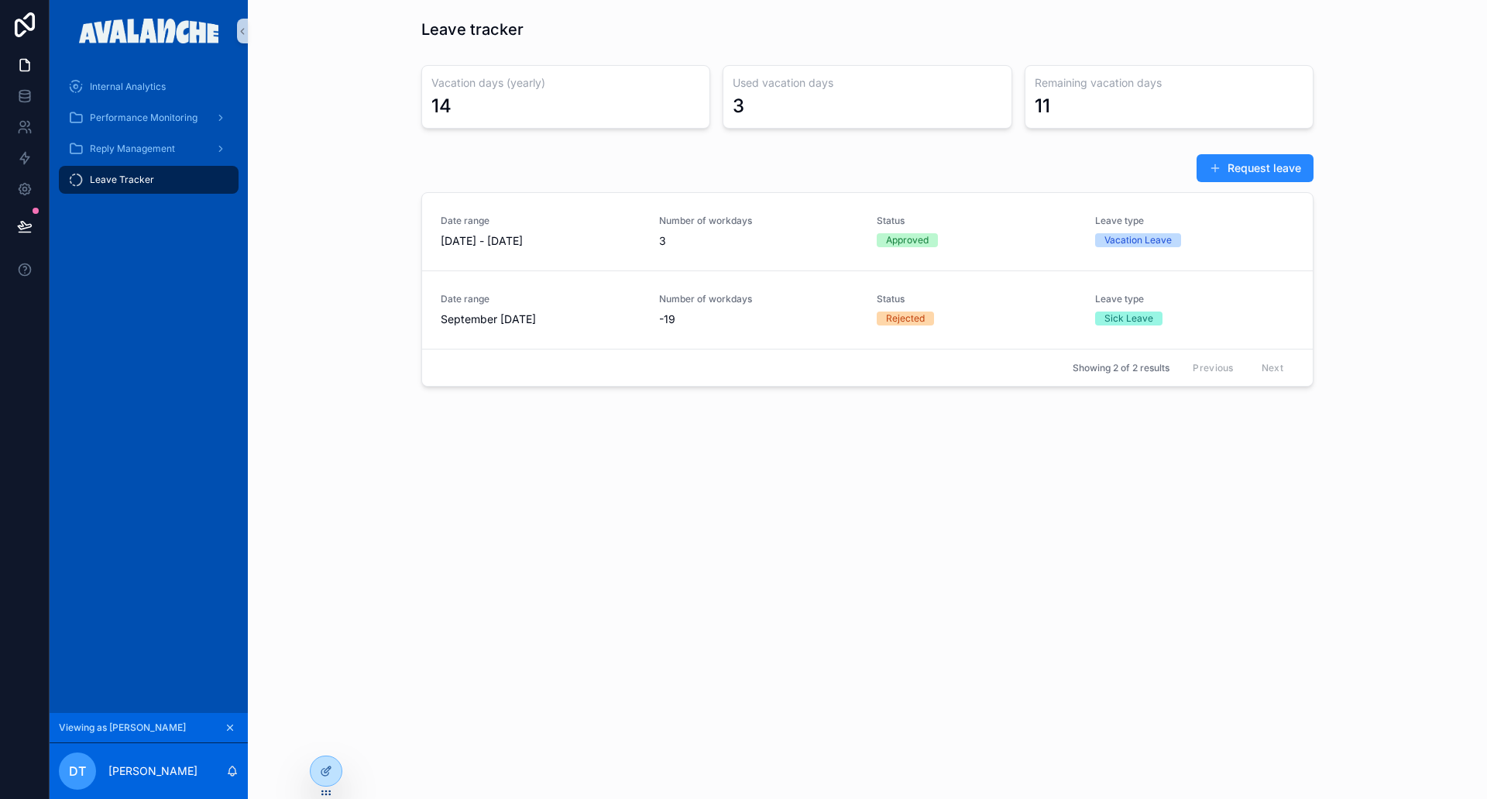
click at [1263, 165] on button "Request leave" at bounding box center [1255, 168] width 117 height 28
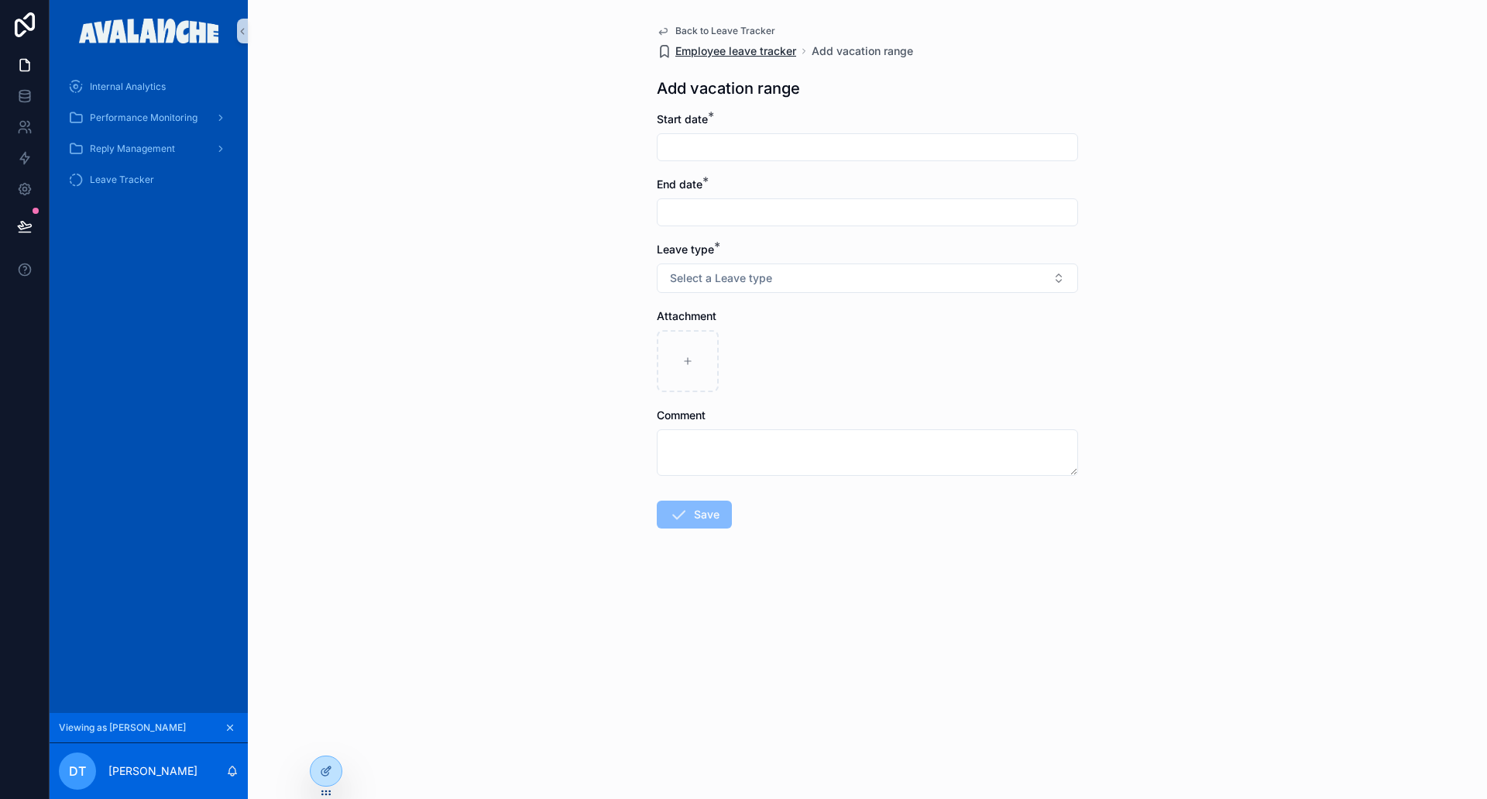
click at [718, 44] on span "Employee leave tracker" at bounding box center [735, 50] width 121 height 15
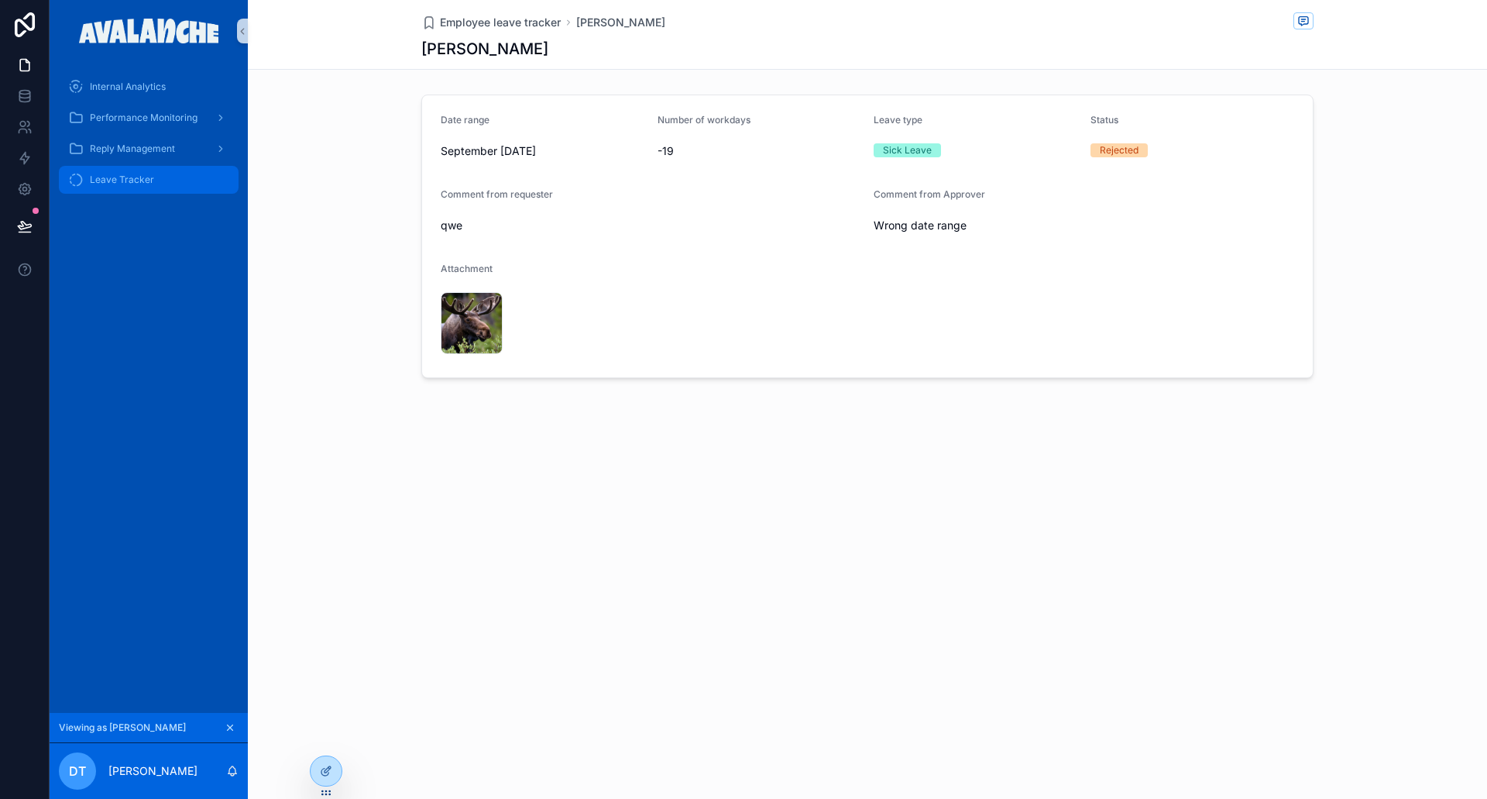
click at [135, 184] on span "Leave Tracker" at bounding box center [122, 180] width 64 height 12
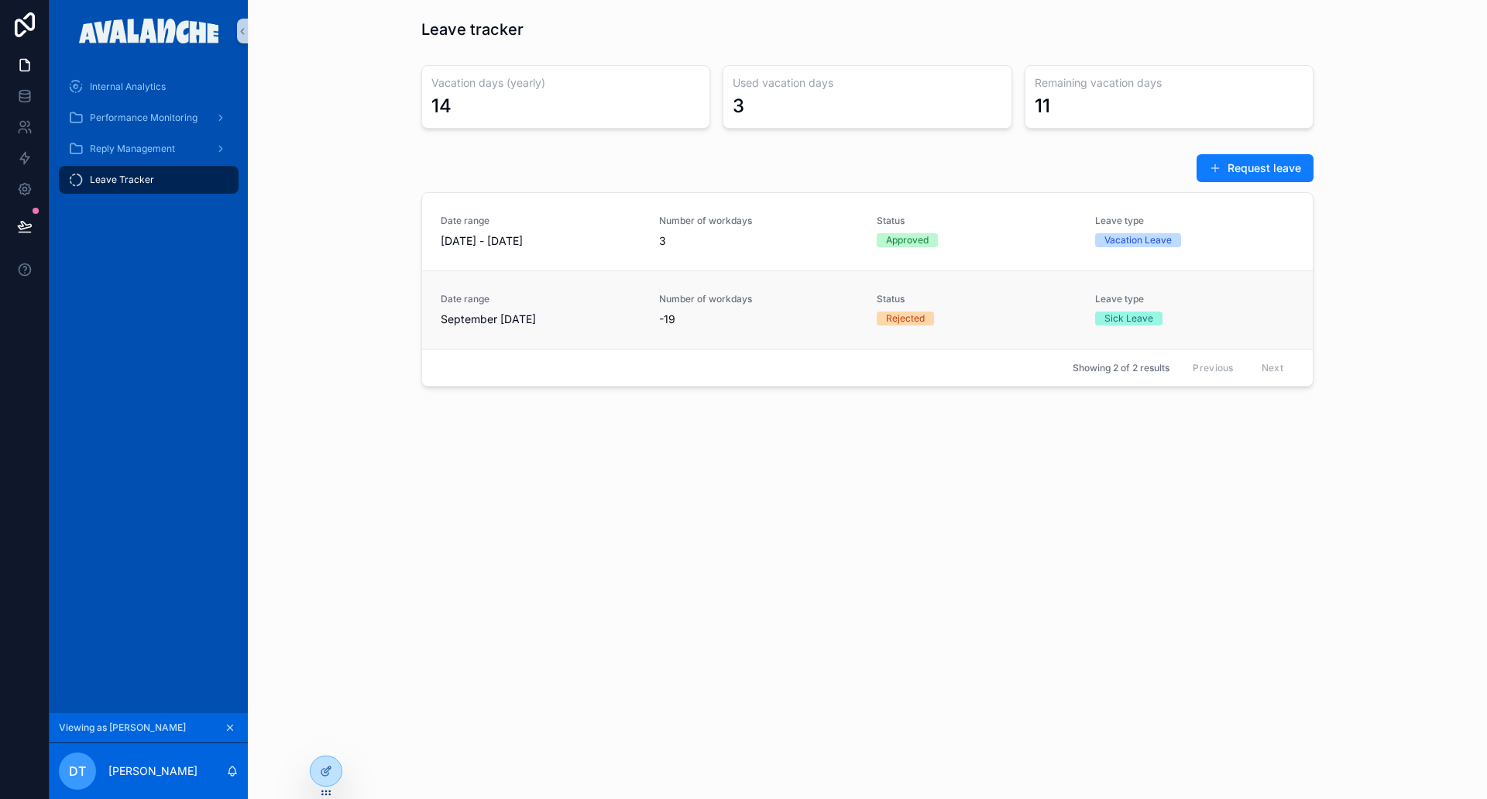
click at [611, 306] on div "Date range September [DATE]" at bounding box center [541, 310] width 200 height 34
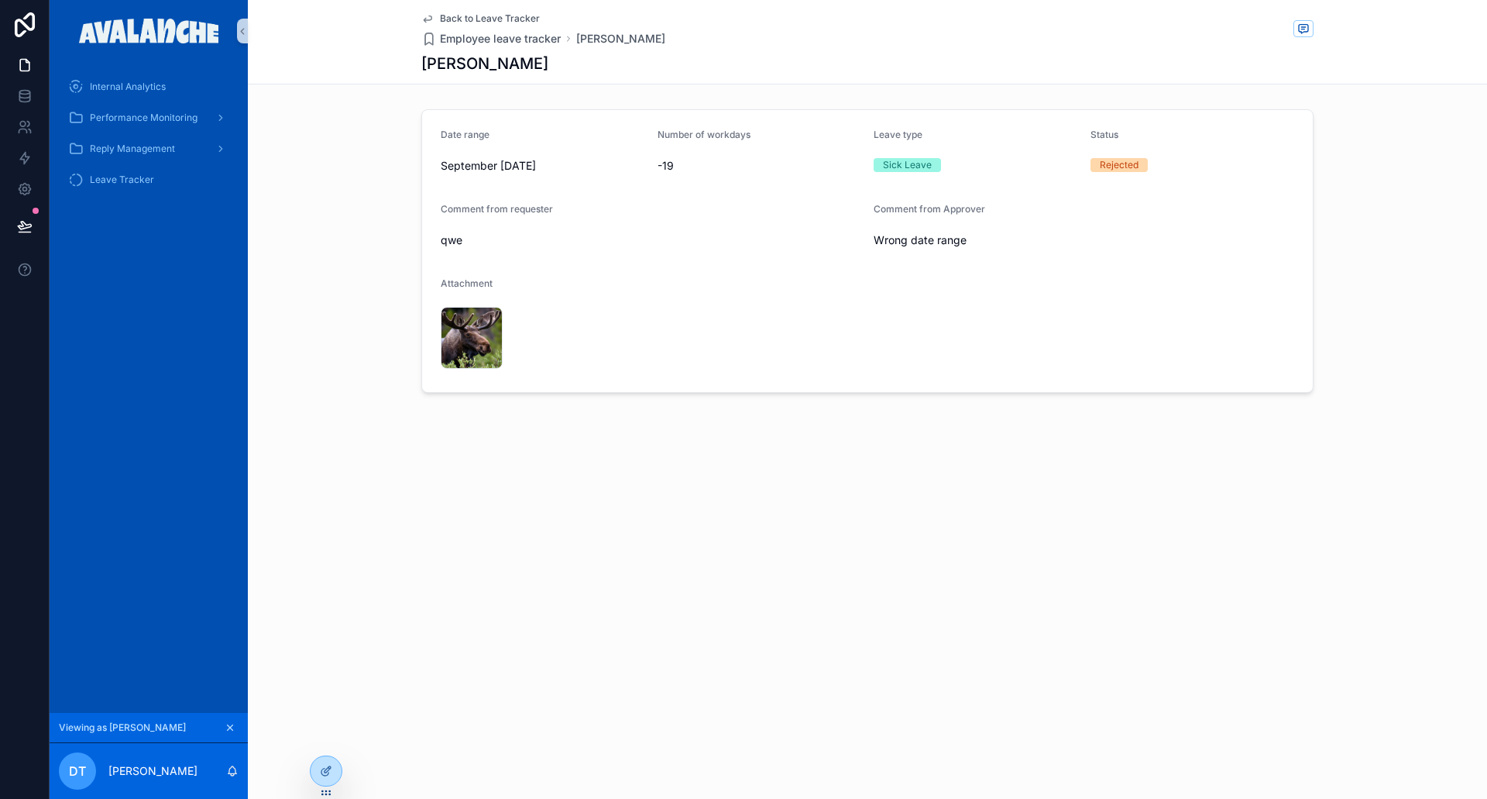
click at [507, 15] on span "Back to Leave Tracker" at bounding box center [490, 18] width 100 height 12
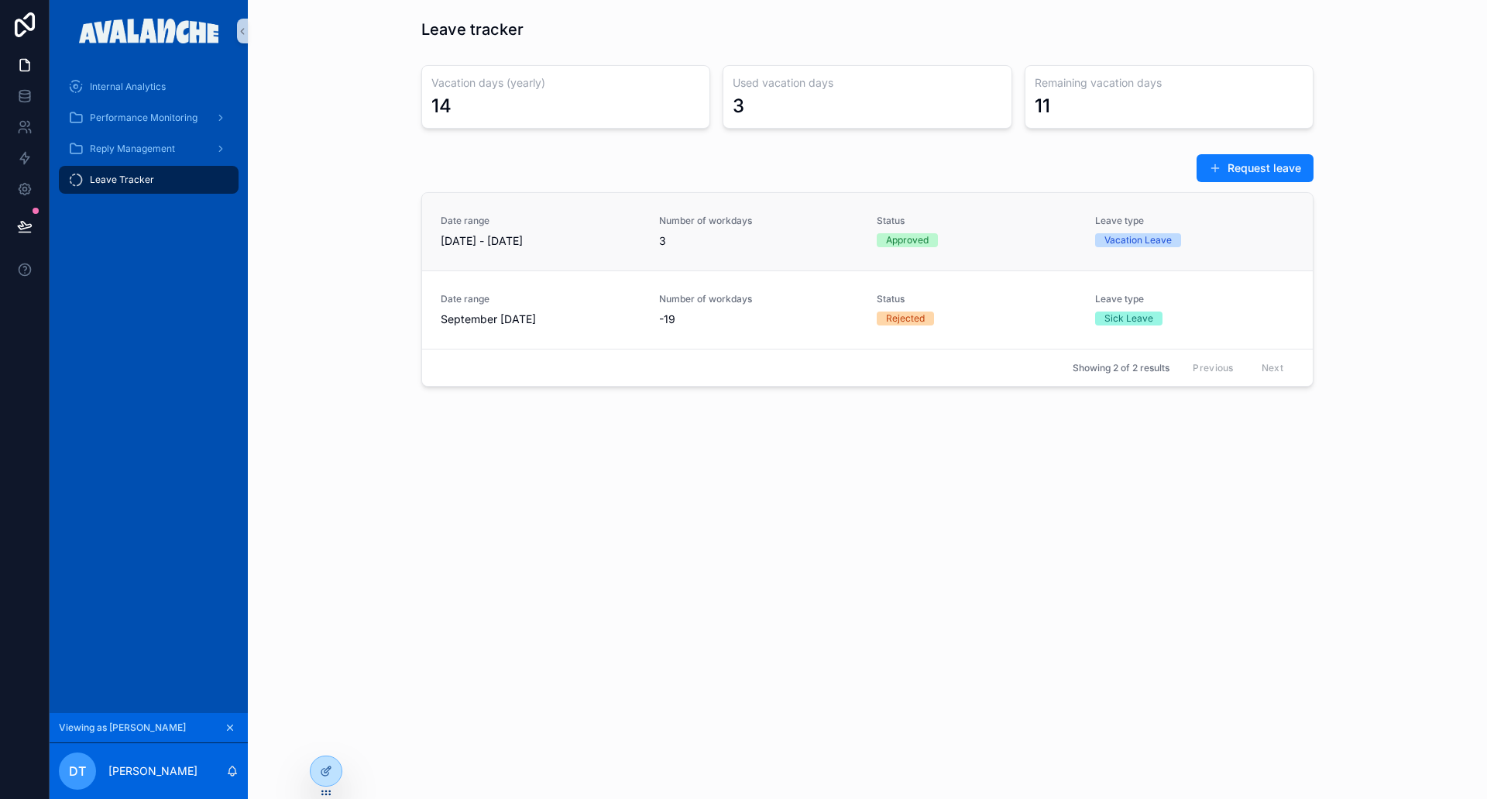
click at [594, 207] on link "Date range [DATE] - [DATE] Number of workdays 3 Status Approved Leave type Vaca…" at bounding box center [867, 231] width 891 height 77
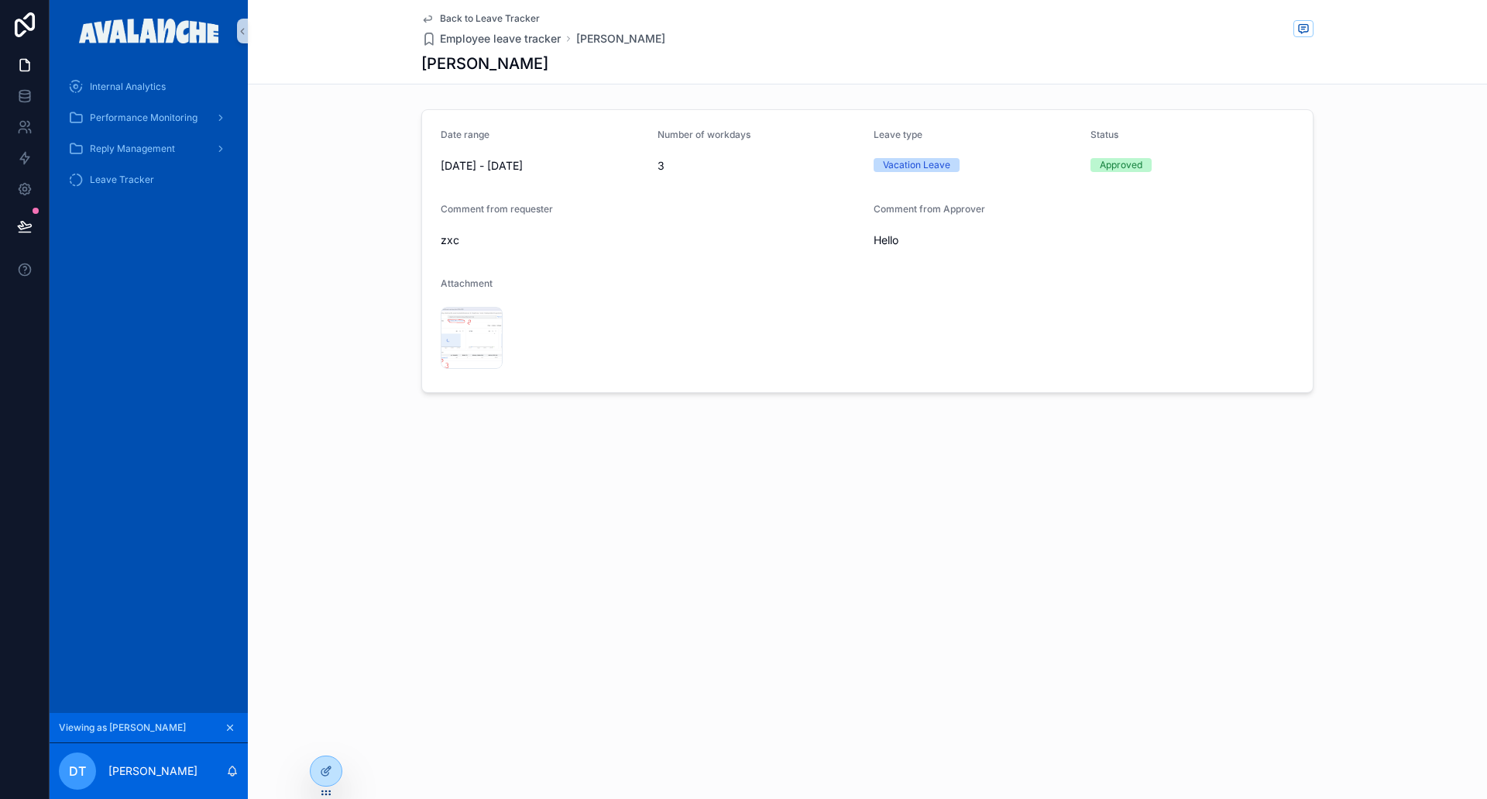
click at [457, 17] on span "Back to Leave Tracker" at bounding box center [490, 18] width 100 height 12
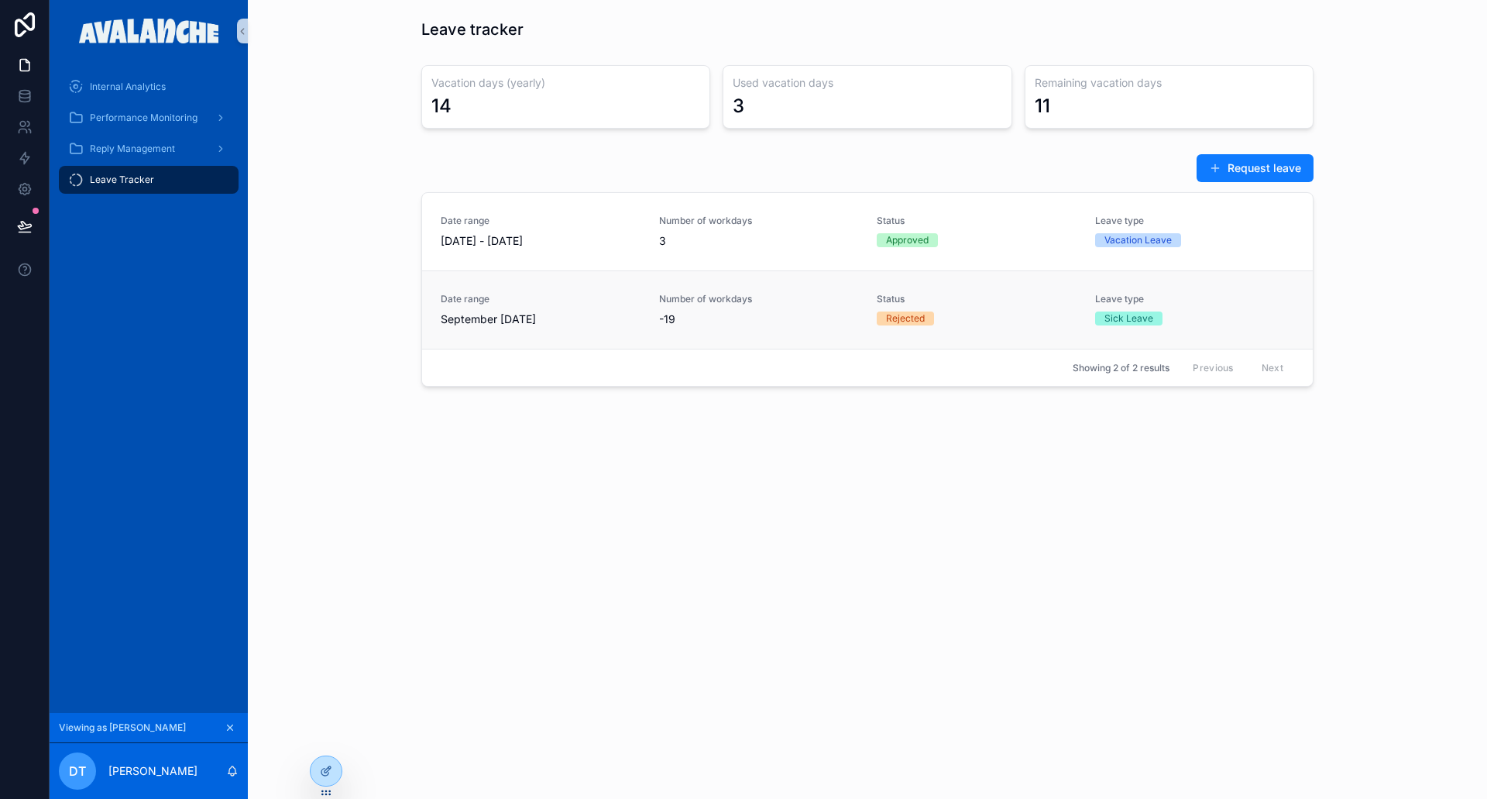
click at [629, 311] on div "Date range September [DATE]" at bounding box center [541, 310] width 200 height 34
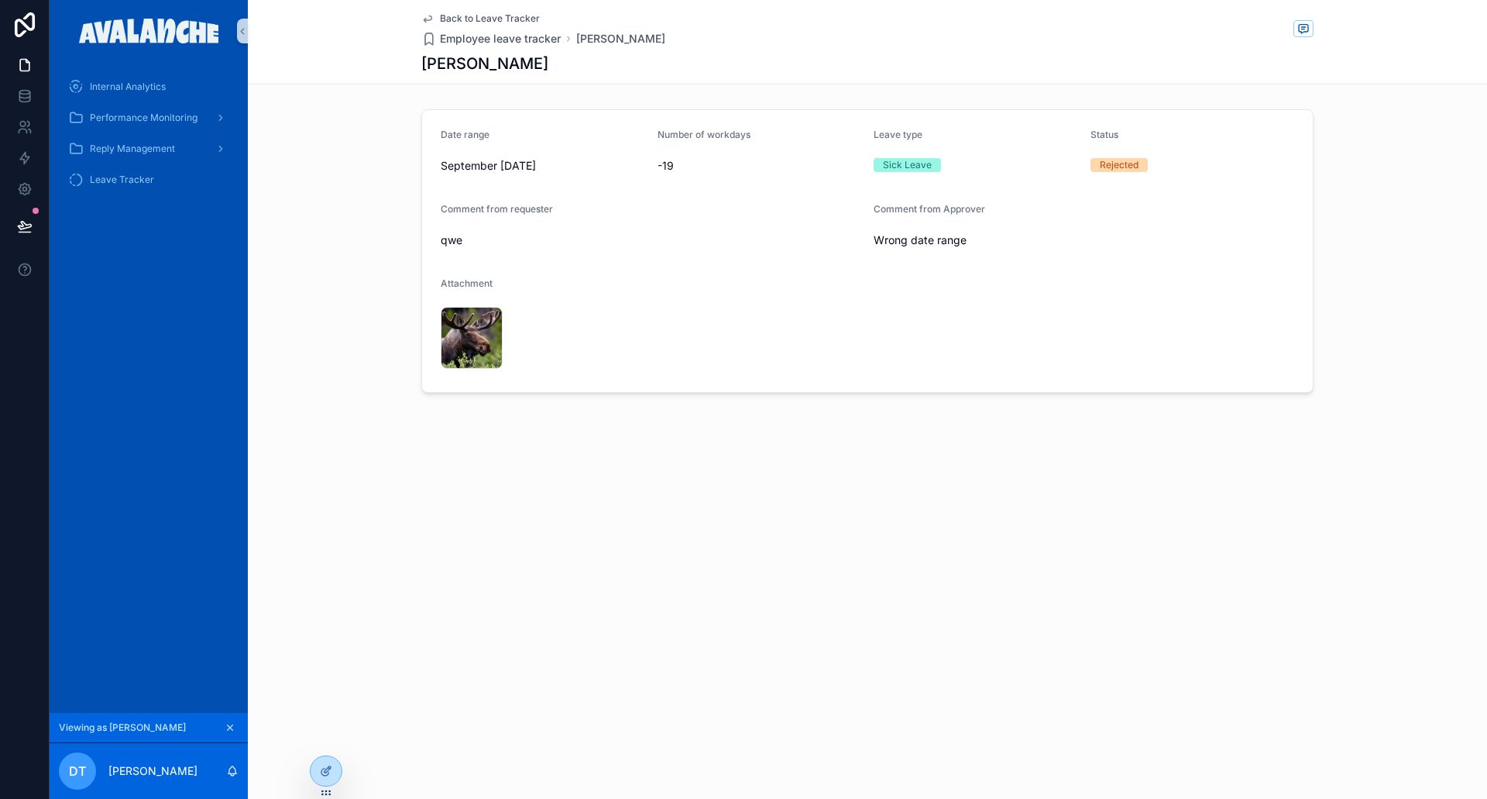
click at [495, 15] on span "Back to Leave Tracker" at bounding box center [490, 18] width 100 height 12
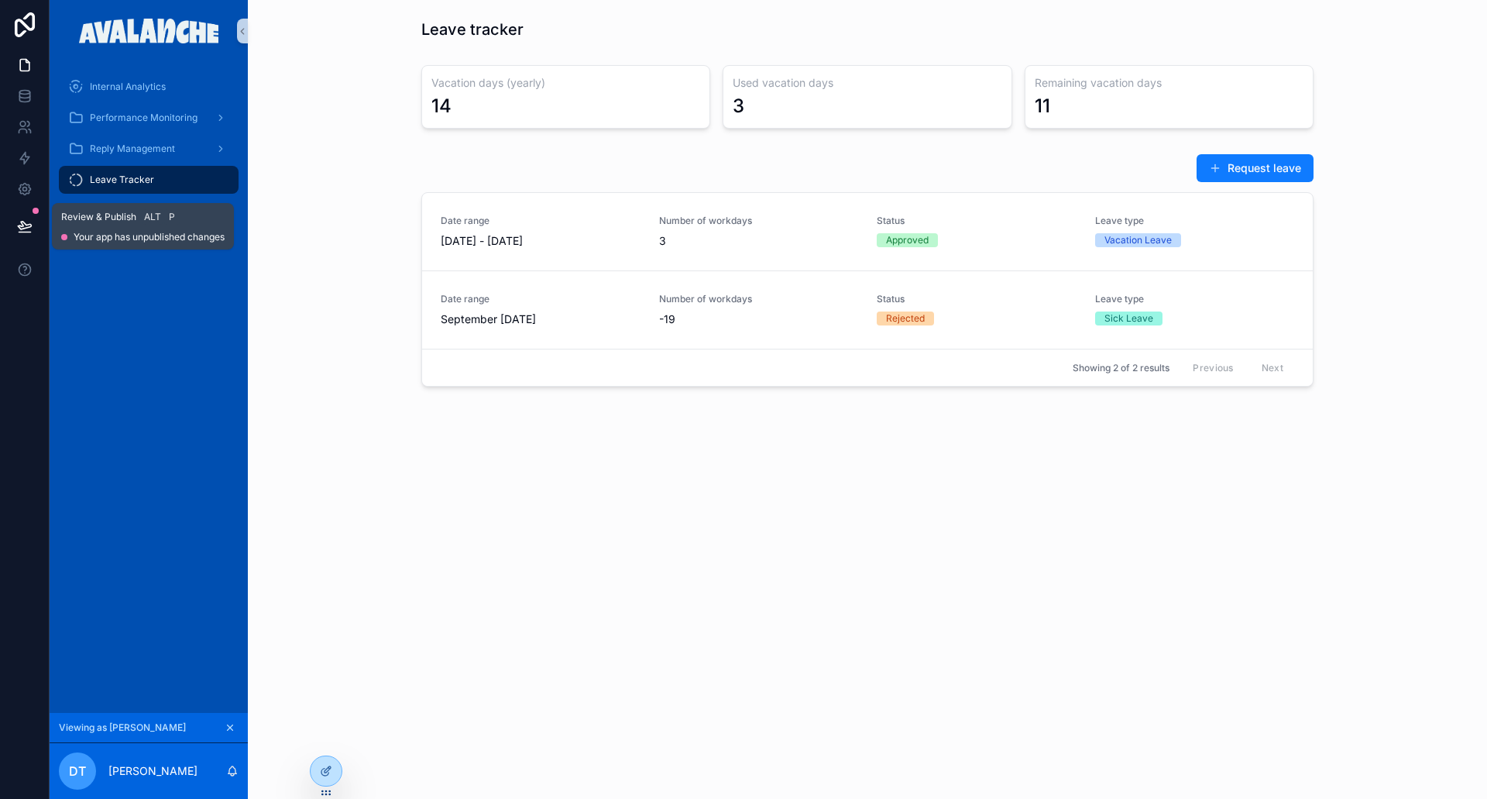
click at [37, 225] on button at bounding box center [25, 225] width 34 height 43
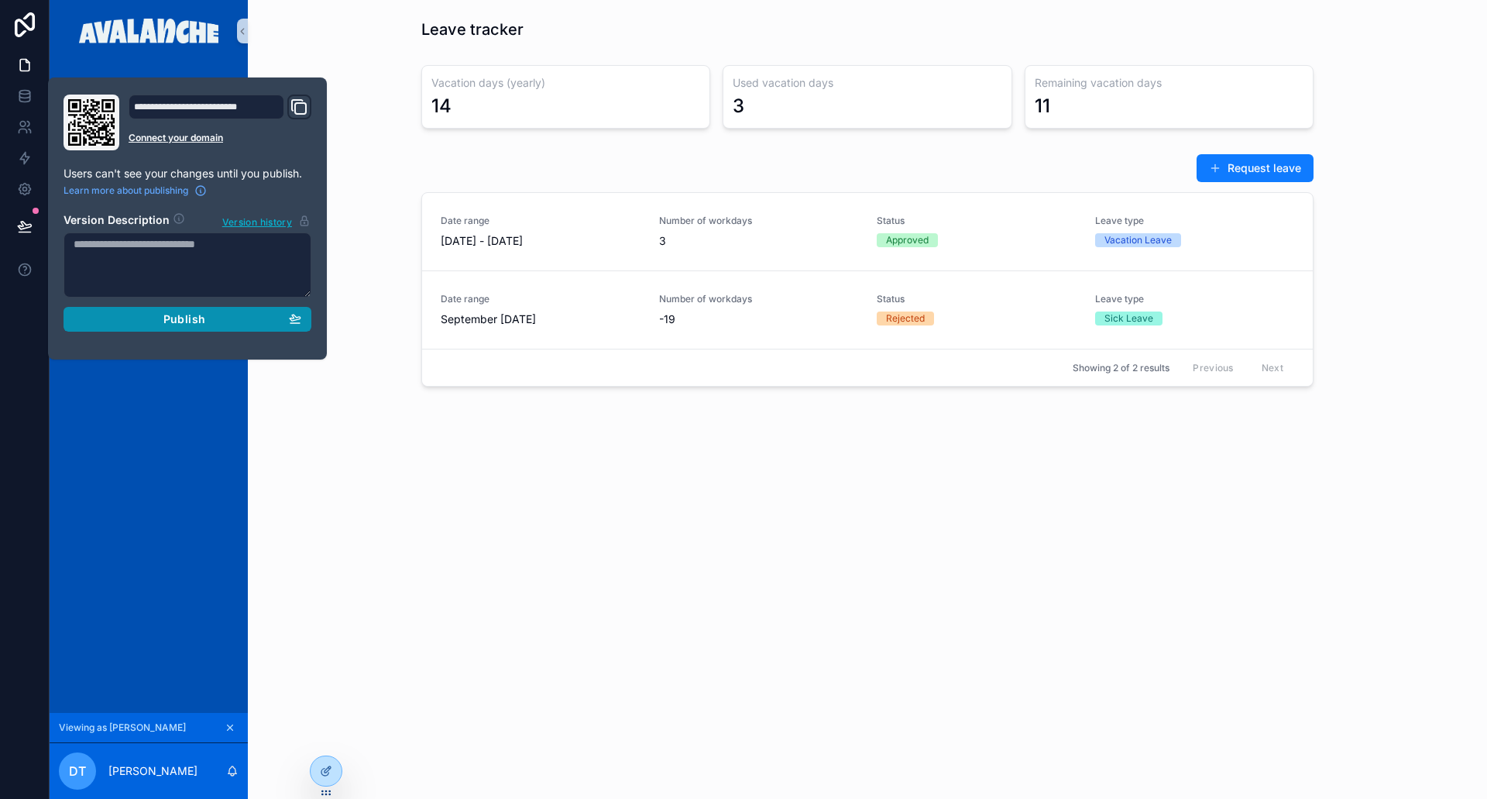
click at [215, 319] on div "Publish" at bounding box center [188, 319] width 228 height 14
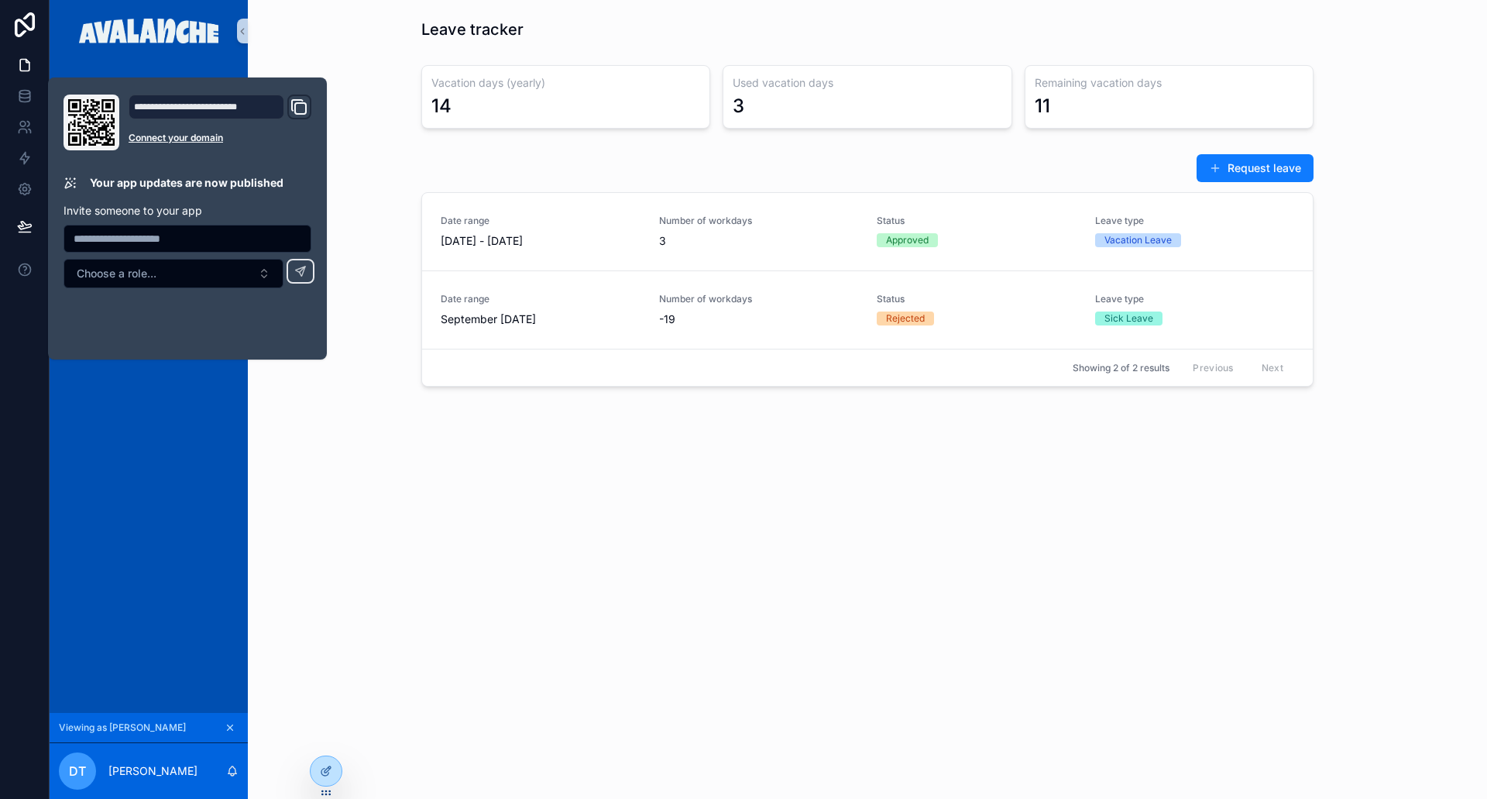
click at [304, 429] on div "Leave tracker Vacation days (yearly) 14 Used vacation days 3 Remaining vacation…" at bounding box center [867, 246] width 1239 height 492
